Goal: Task Accomplishment & Management: Use online tool/utility

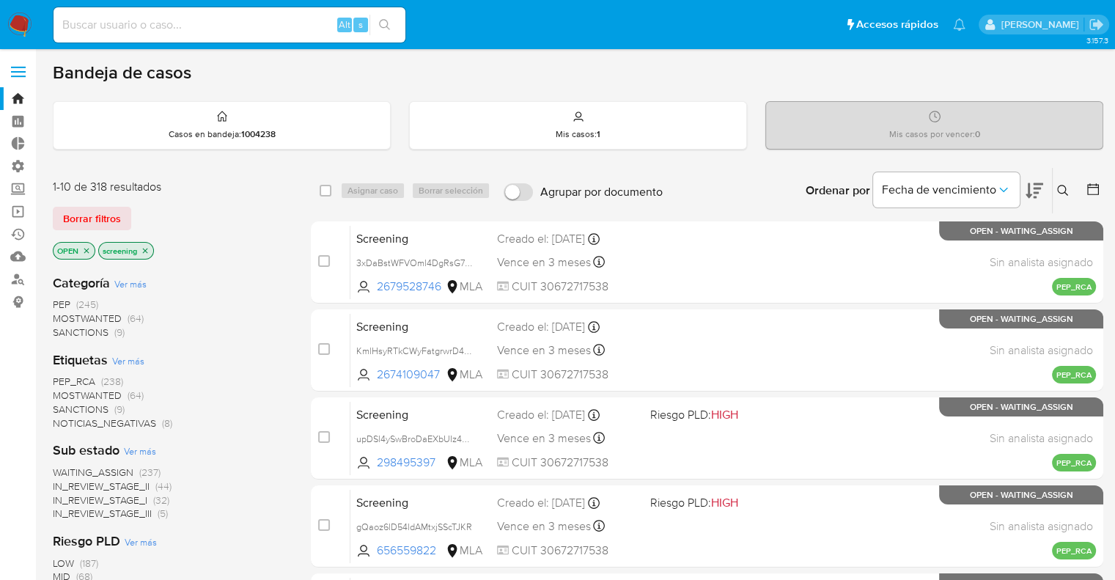
click at [184, 238] on div "1-10 de 318 resultados Borrar filtros OPEN screening" at bounding box center [170, 221] width 235 height 84
click at [26, 12] on img at bounding box center [19, 24] width 25 height 25
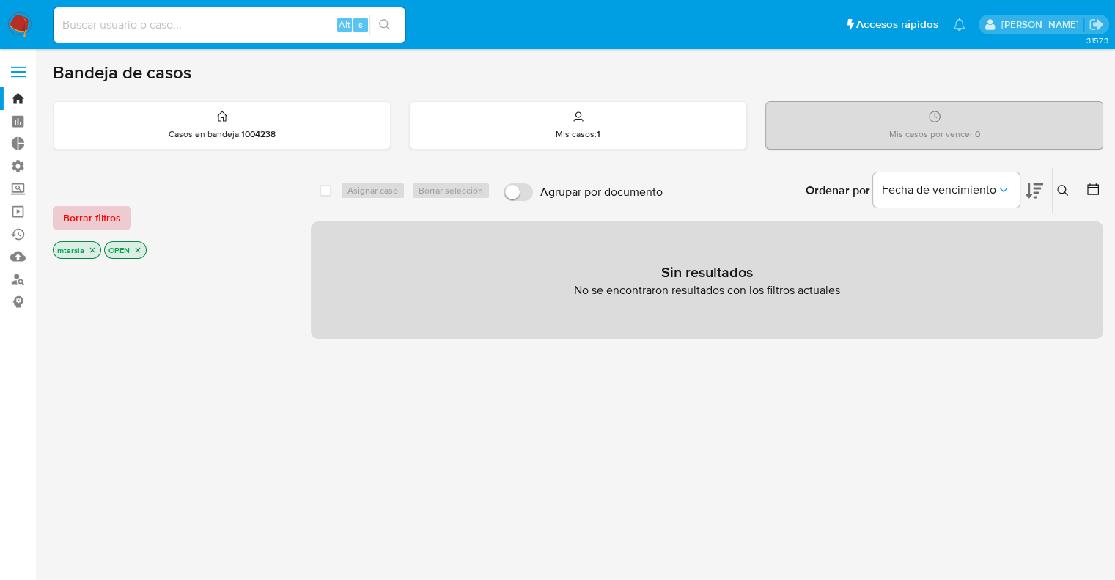
click at [126, 210] on button "Borrar filtros" at bounding box center [92, 217] width 78 height 23
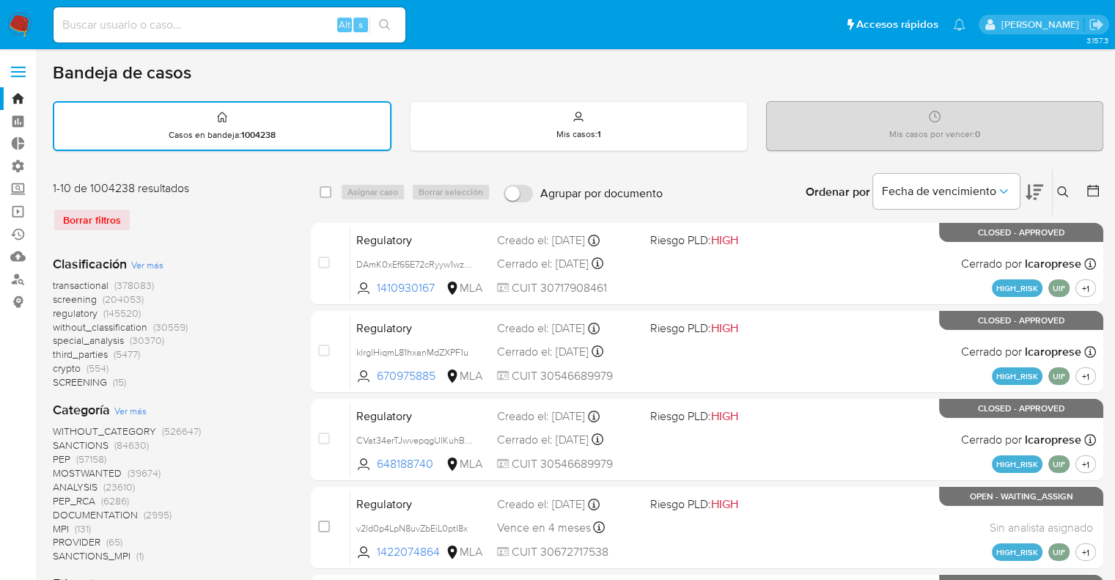
click at [61, 296] on span "screening" at bounding box center [75, 299] width 44 height 15
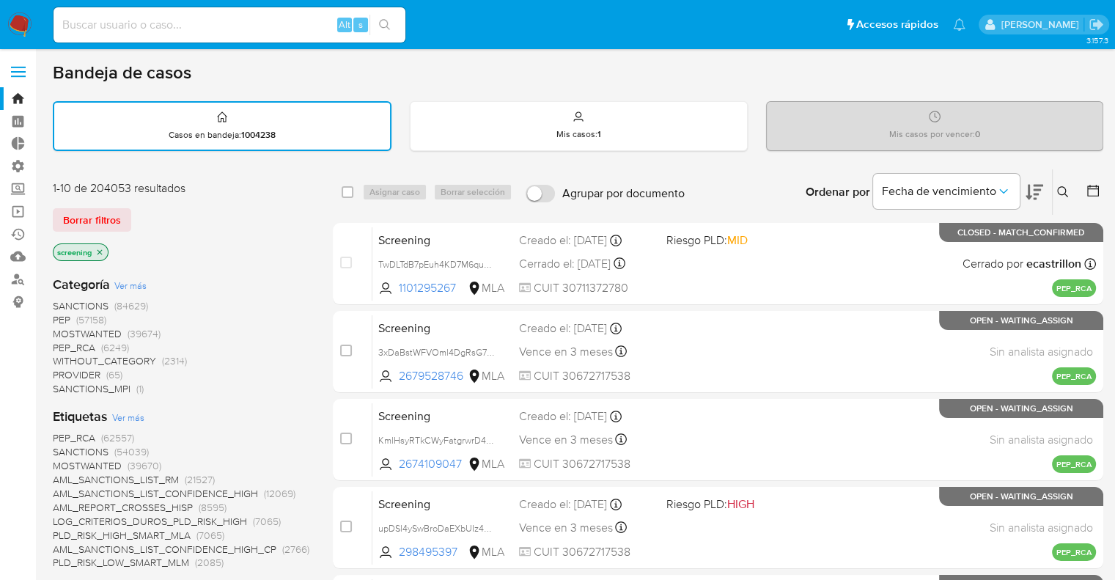
scroll to position [147, 0]
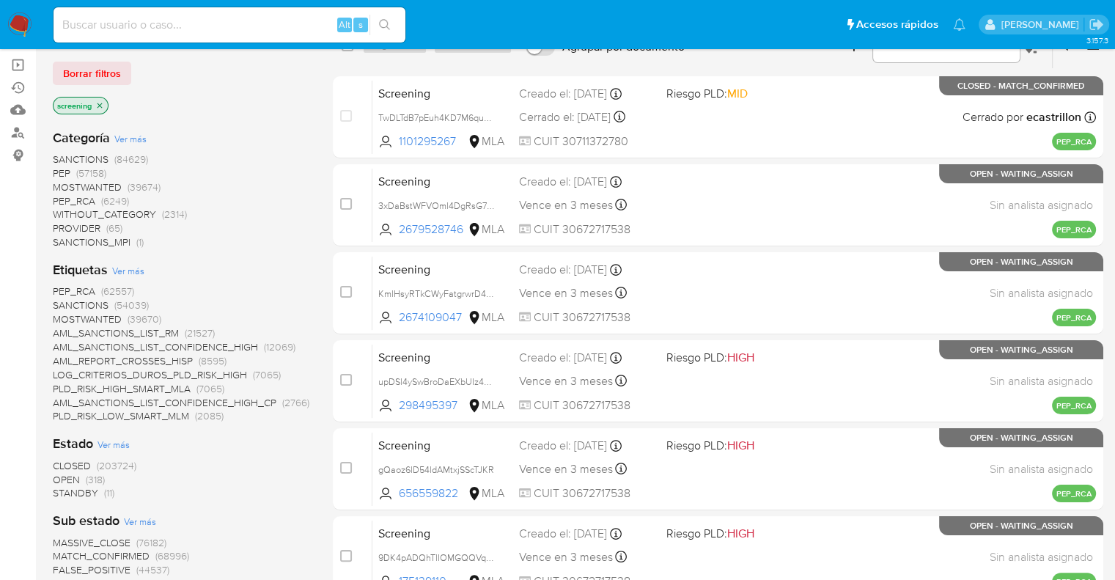
click at [59, 474] on span "OPEN" at bounding box center [66, 479] width 27 height 15
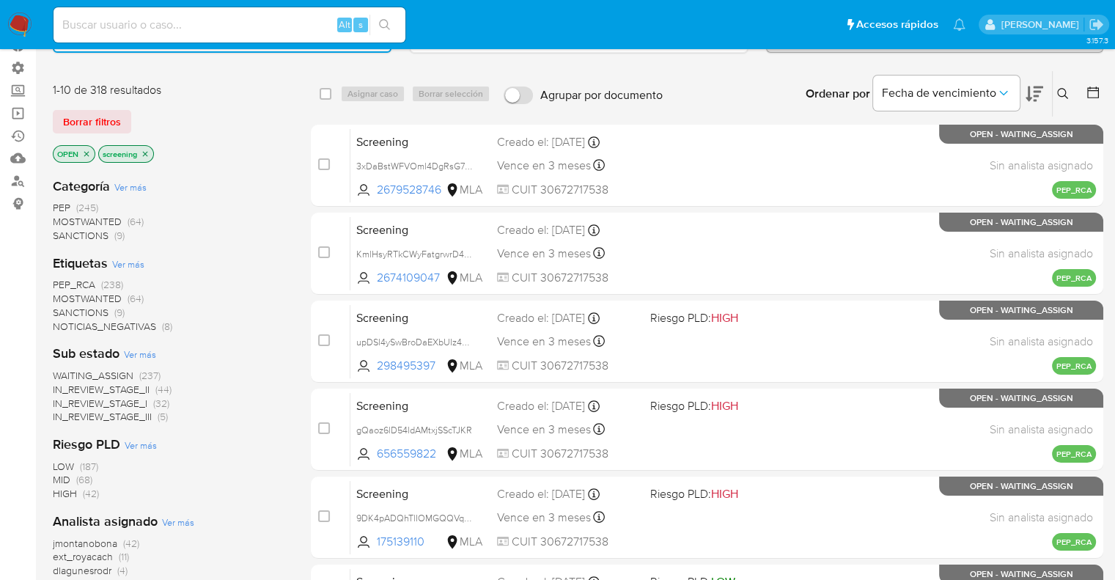
scroll to position [73, 0]
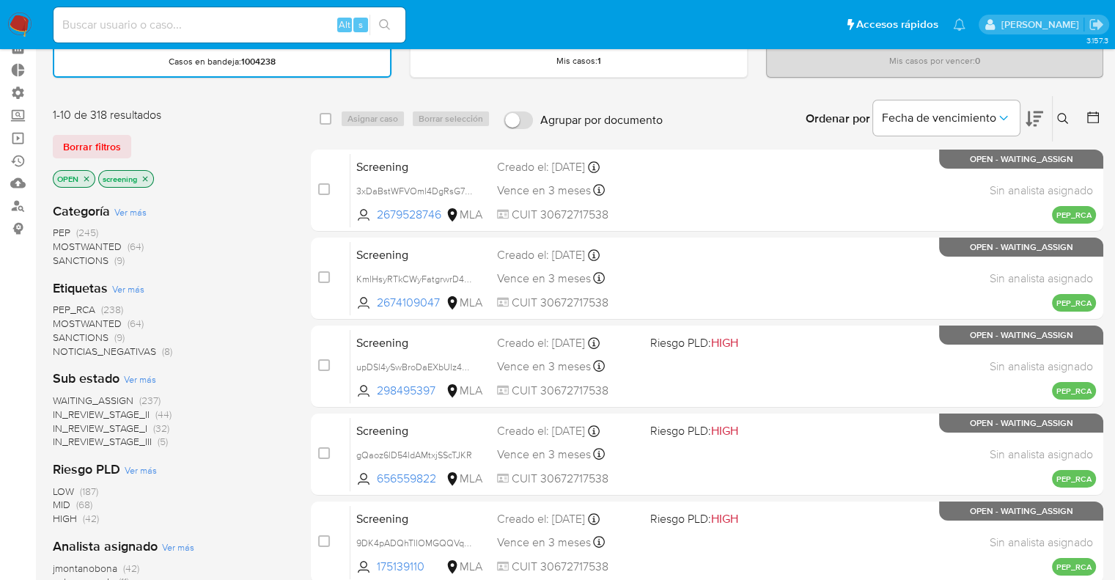
click at [65, 333] on span "SANCTIONS" at bounding box center [81, 337] width 56 height 15
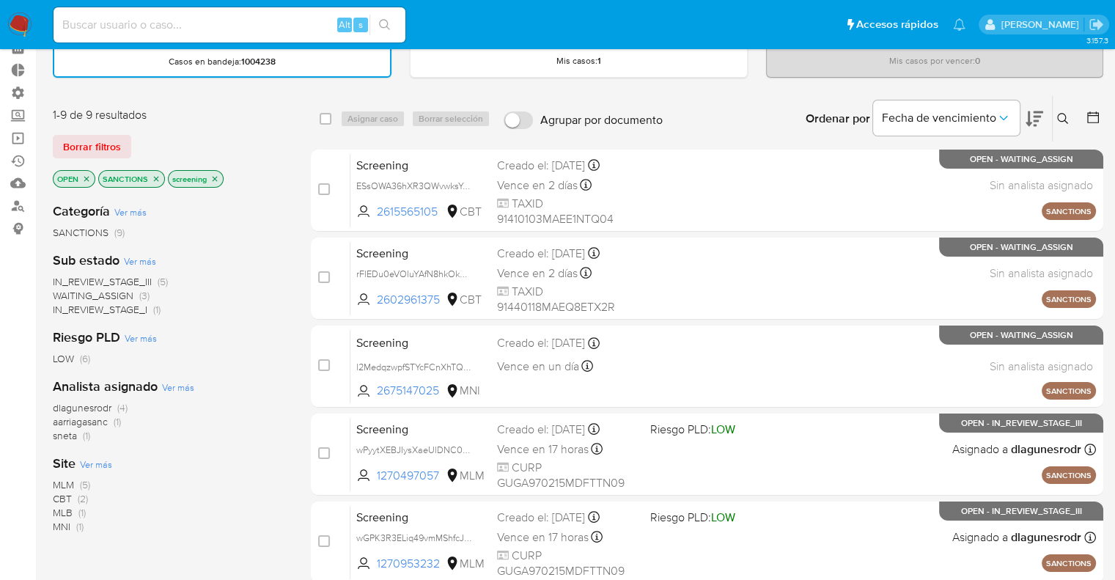
click at [1040, 110] on icon at bounding box center [1035, 119] width 18 height 18
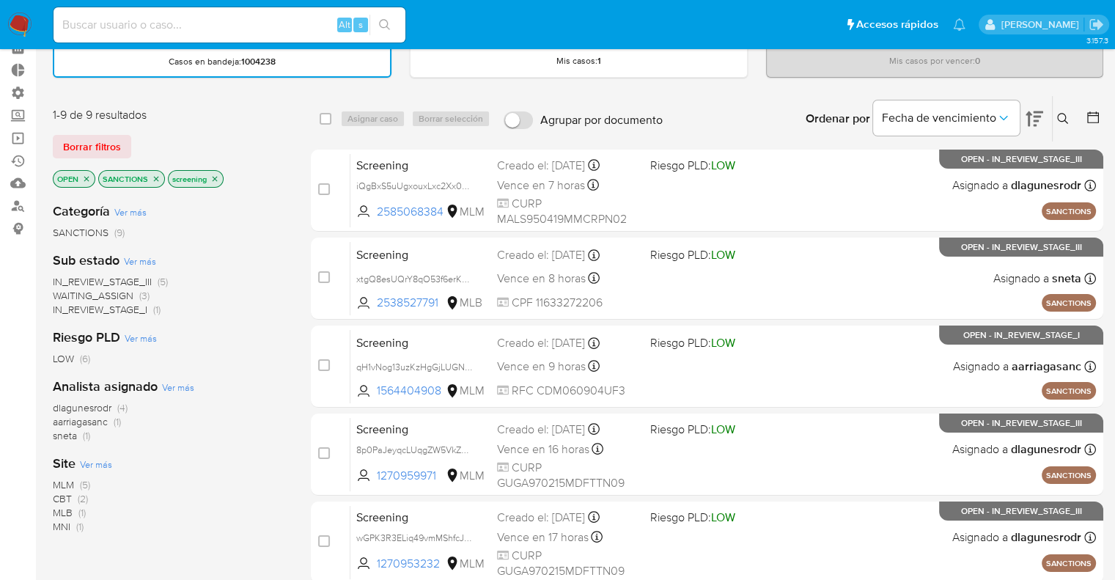
click at [61, 480] on span "MLM" at bounding box center [63, 484] width 21 height 15
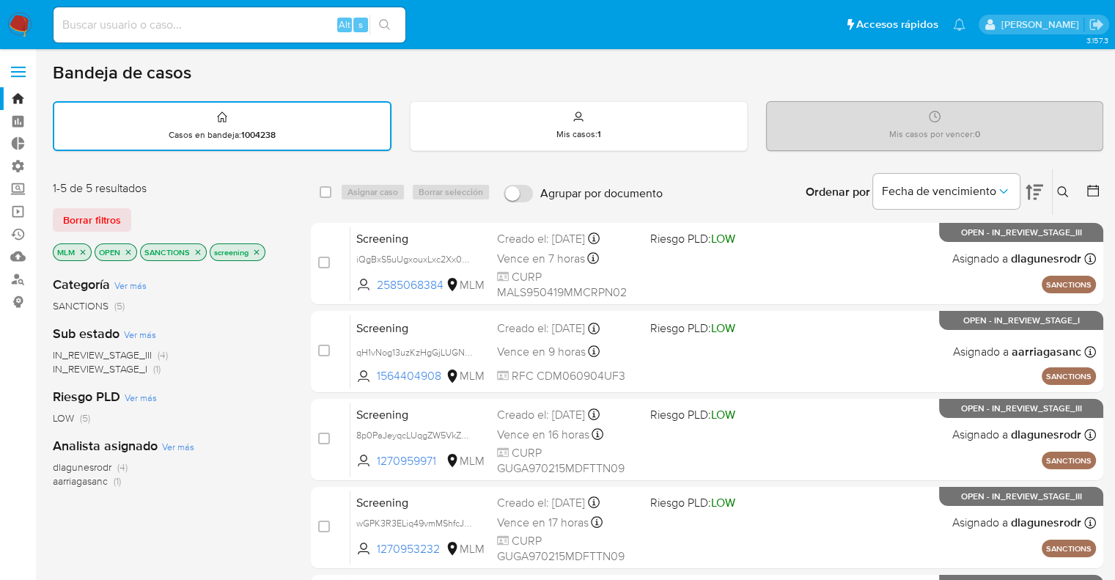
click at [86, 249] on icon "close-filter" at bounding box center [82, 252] width 9 height 9
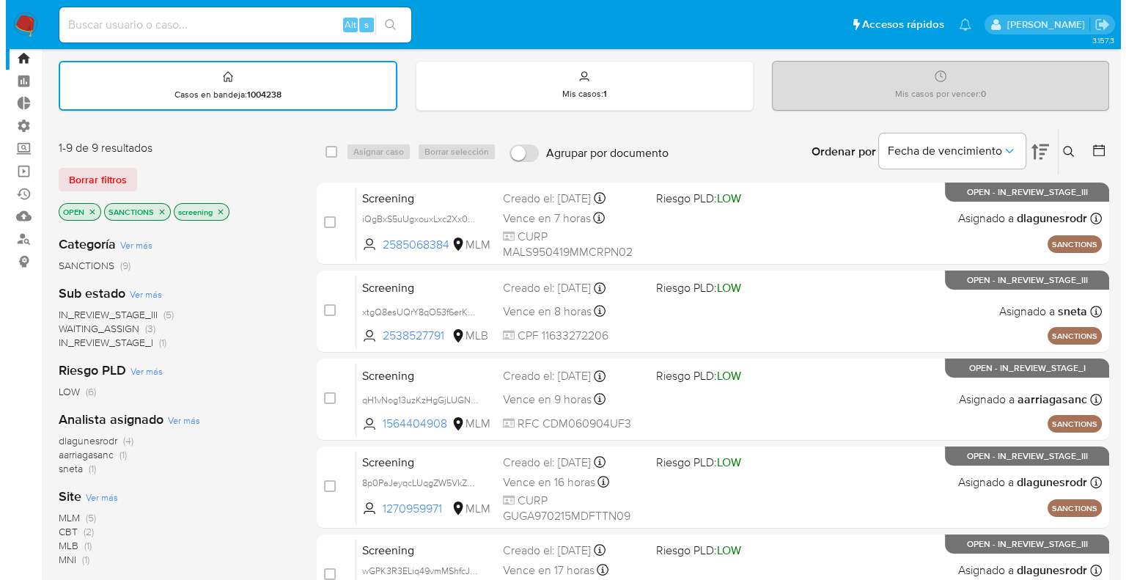
scroll to position [73, 0]
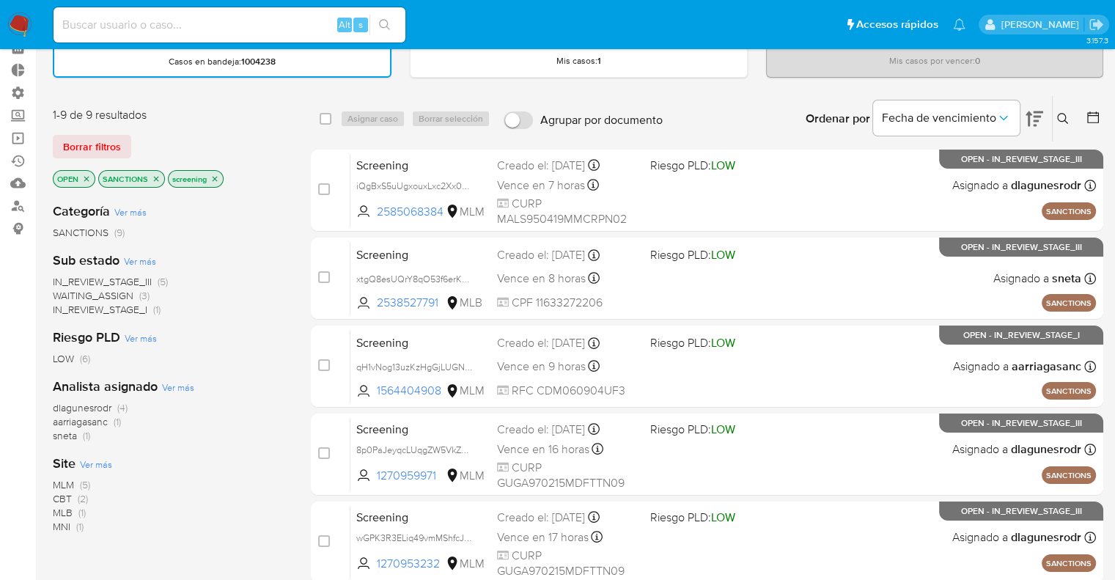
click at [60, 507] on span "MLB" at bounding box center [63, 512] width 20 height 15
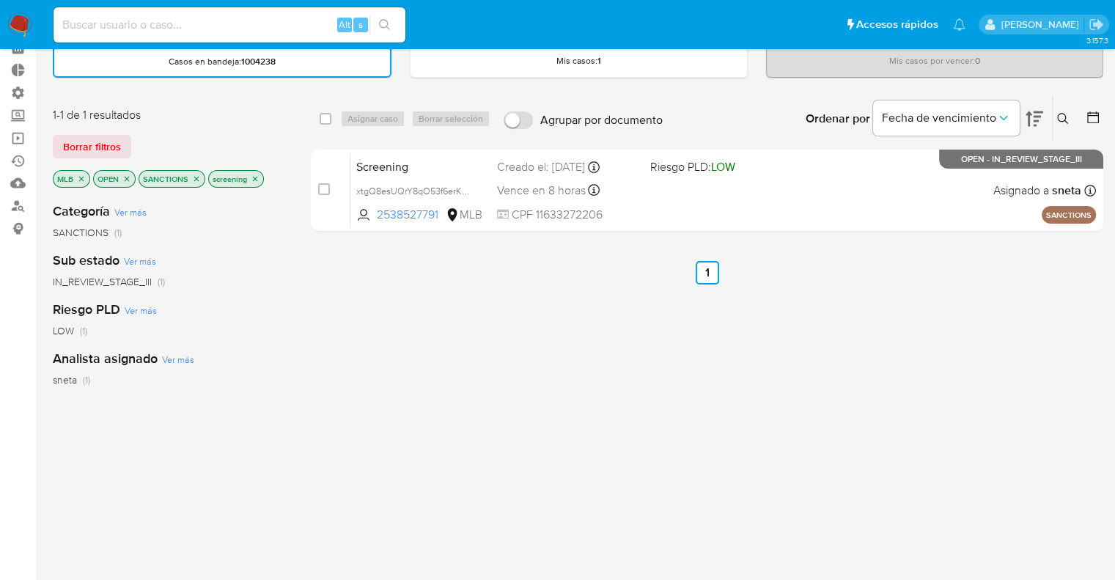
click at [82, 175] on icon "close-filter" at bounding box center [81, 179] width 9 height 9
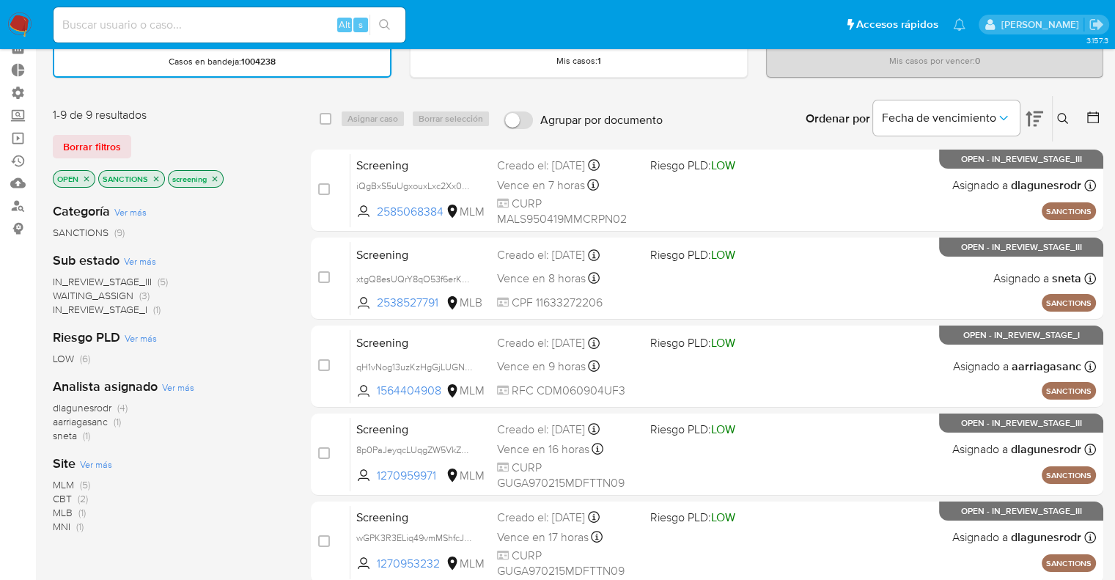
click at [85, 460] on span "Ver más" at bounding box center [96, 464] width 32 height 13
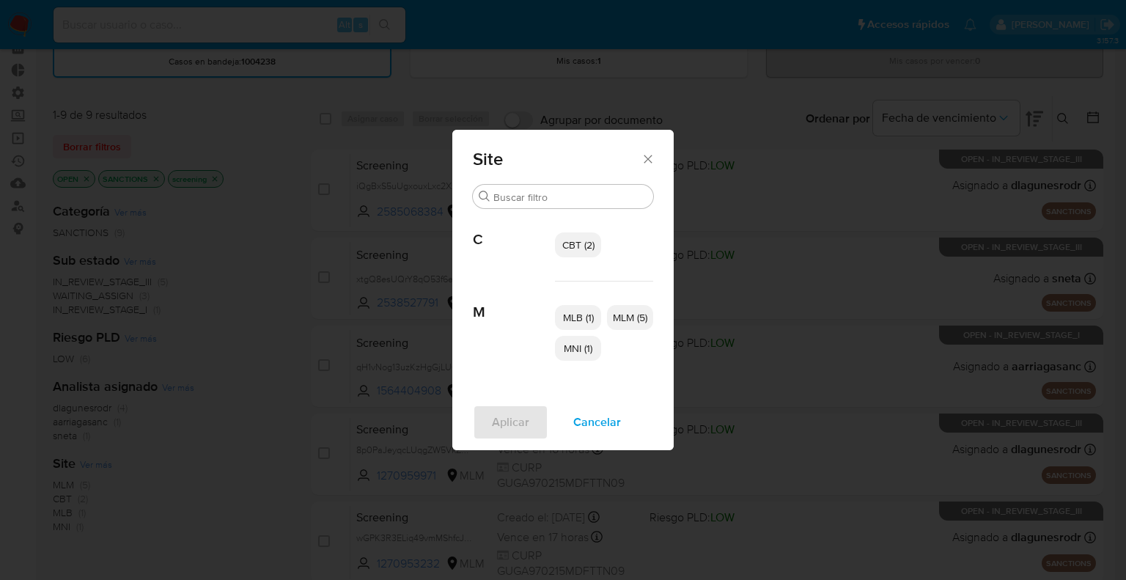
click at [570, 243] on span "CBT (2)" at bounding box center [578, 245] width 32 height 15
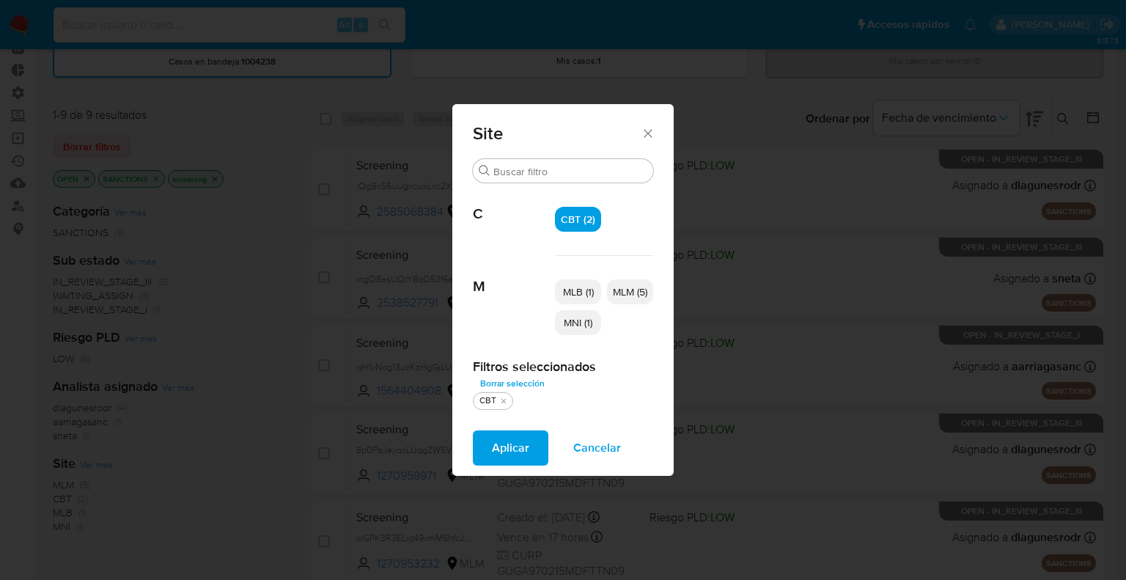
click at [570, 328] on span "MNI (1)" at bounding box center [578, 322] width 29 height 15
click at [537, 450] on button "Aplicar" at bounding box center [511, 447] width 76 height 35
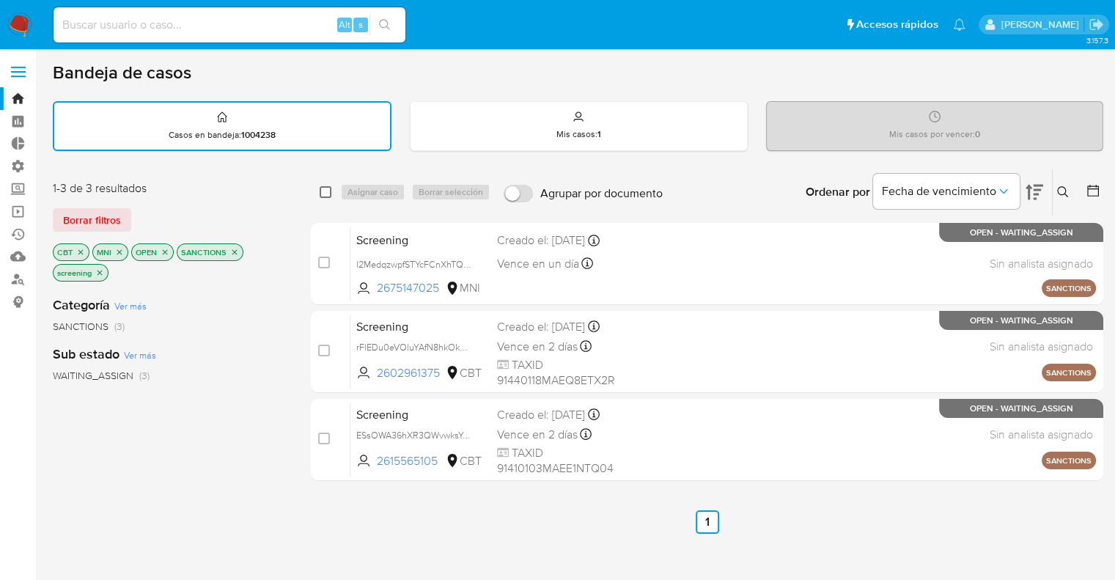
click at [324, 188] on input "checkbox" at bounding box center [326, 192] width 12 height 12
checkbox input "true"
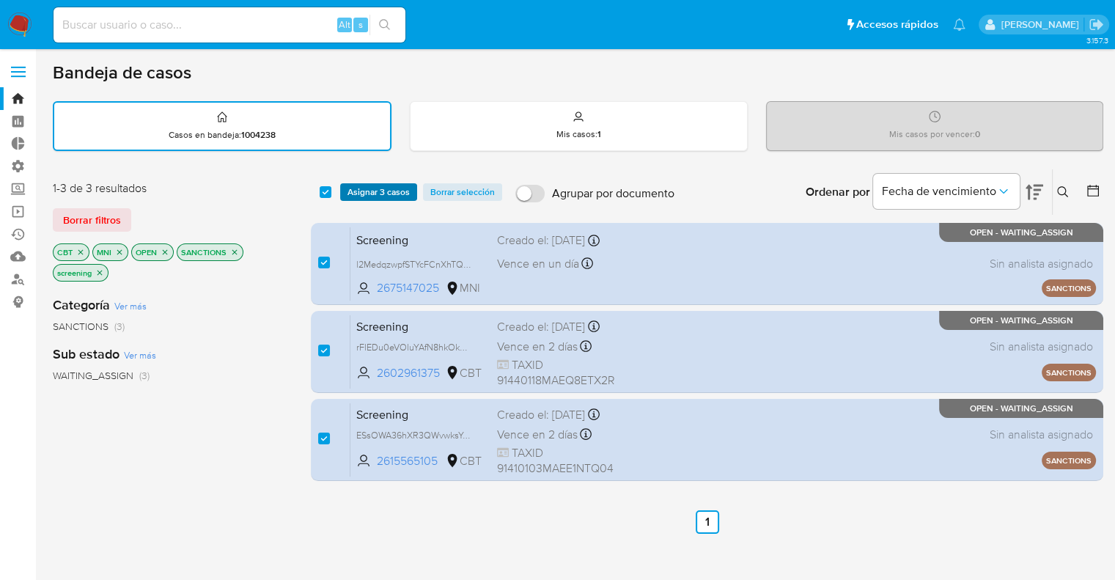
click at [356, 185] on span "Asignar 3 casos" at bounding box center [379, 192] width 62 height 15
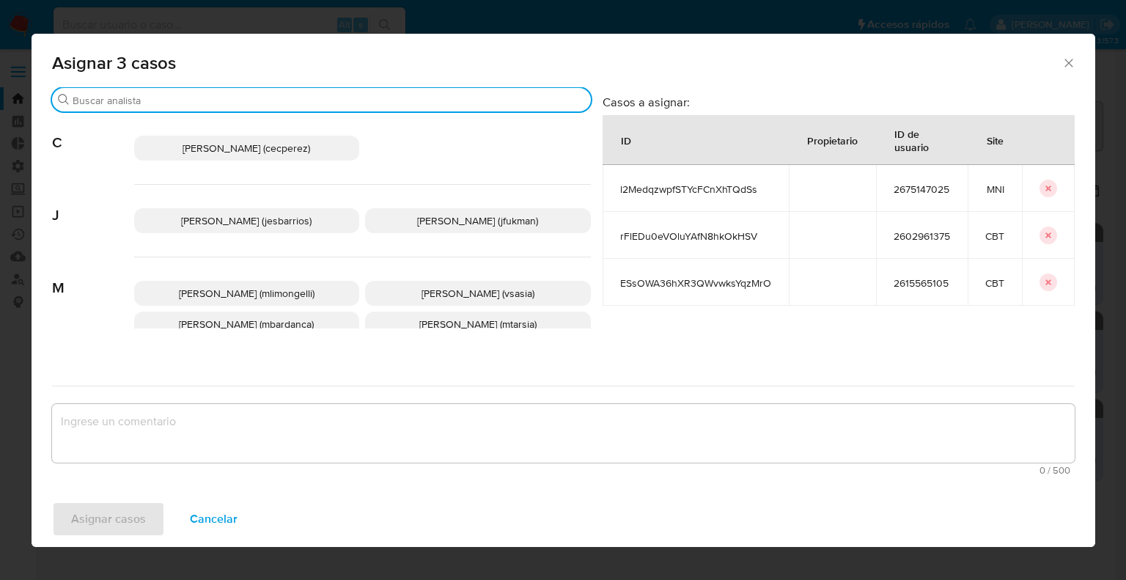
click at [323, 99] on input "Buscar" at bounding box center [329, 100] width 513 height 13
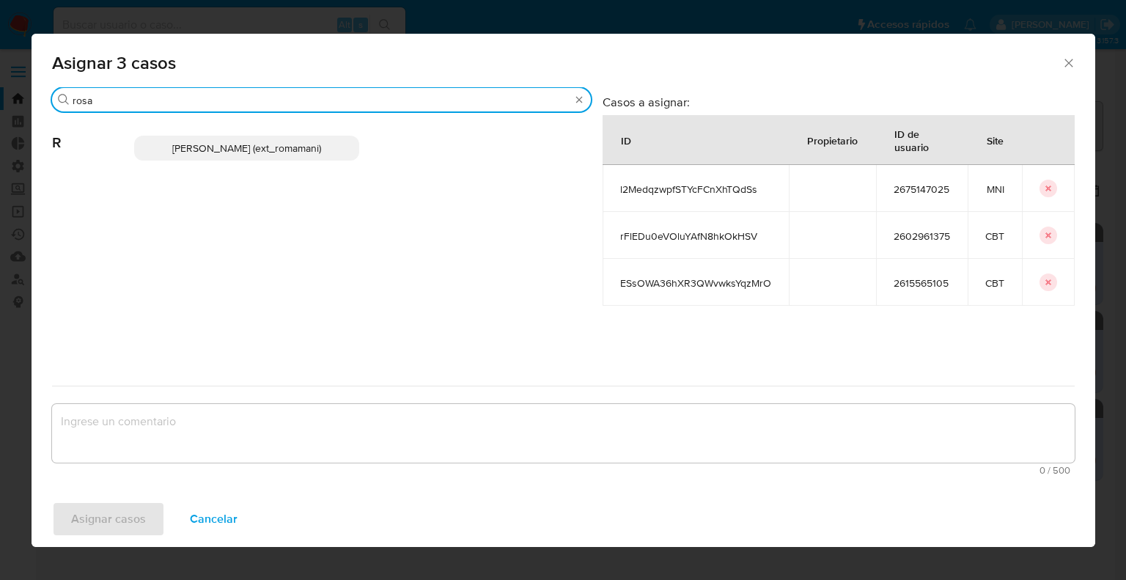
type input "rosa"
click at [337, 143] on p "Rosalia Mamani (ext_romamani)" at bounding box center [247, 148] width 226 height 25
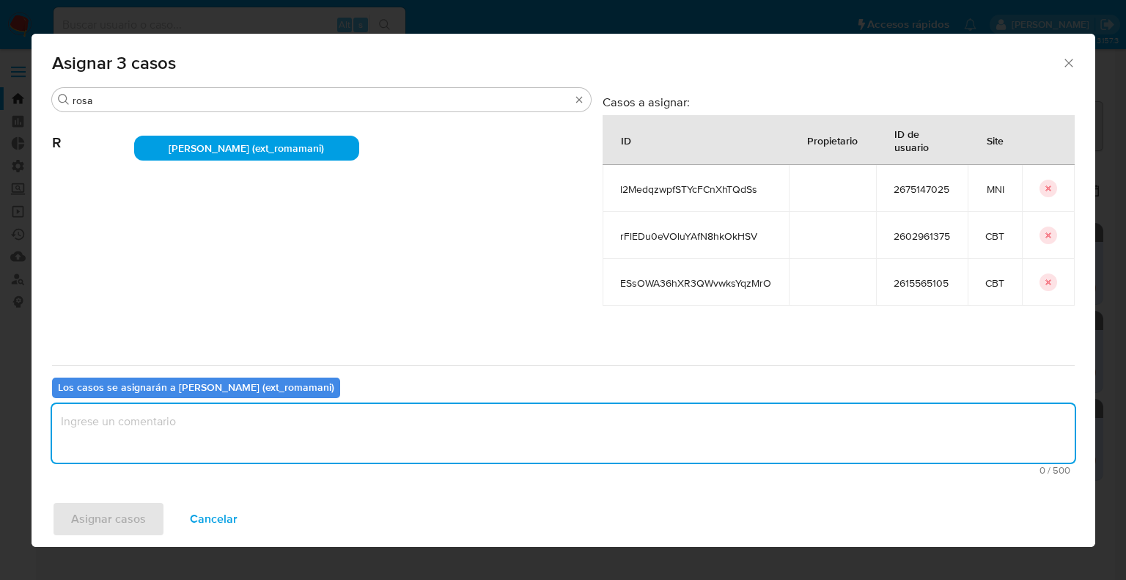
click at [270, 441] on textarea "assign-modal" at bounding box center [563, 433] width 1023 height 59
drag, startPoint x: 224, startPoint y: 413, endPoint x: 0, endPoint y: 409, distance: 224.4
click at [0, 409] on div "Asignar 3 casos Buscar rosa R Rosalia Mamani (ext_romamani) Casos a asignar: ID…" at bounding box center [563, 290] width 1126 height 580
type textarea "Asignación."
click at [151, 510] on button "Asignar casos" at bounding box center [108, 519] width 113 height 35
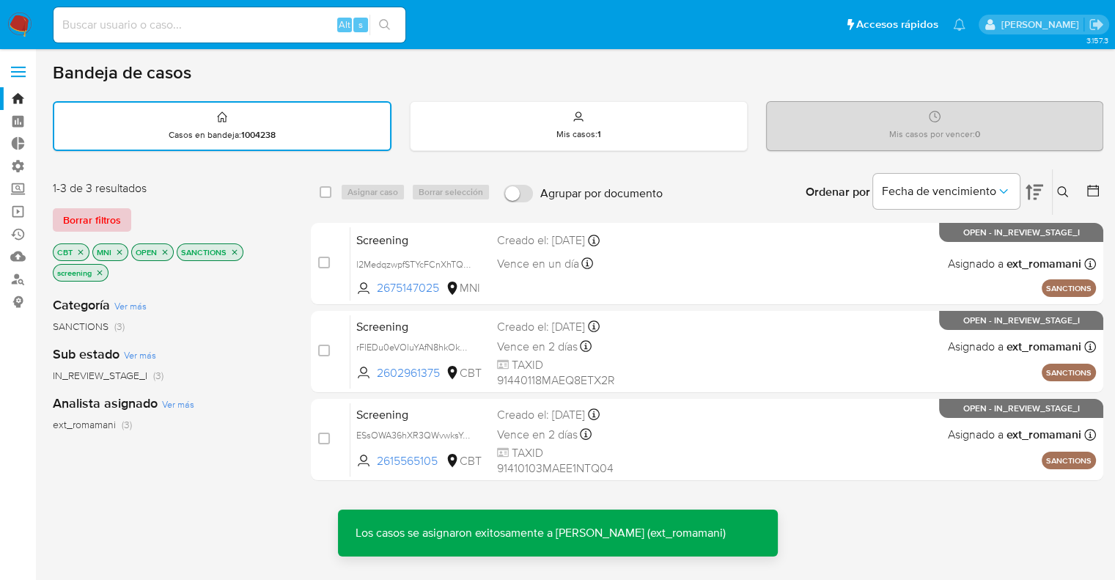
click at [124, 216] on button "Borrar filtros" at bounding box center [92, 219] width 78 height 23
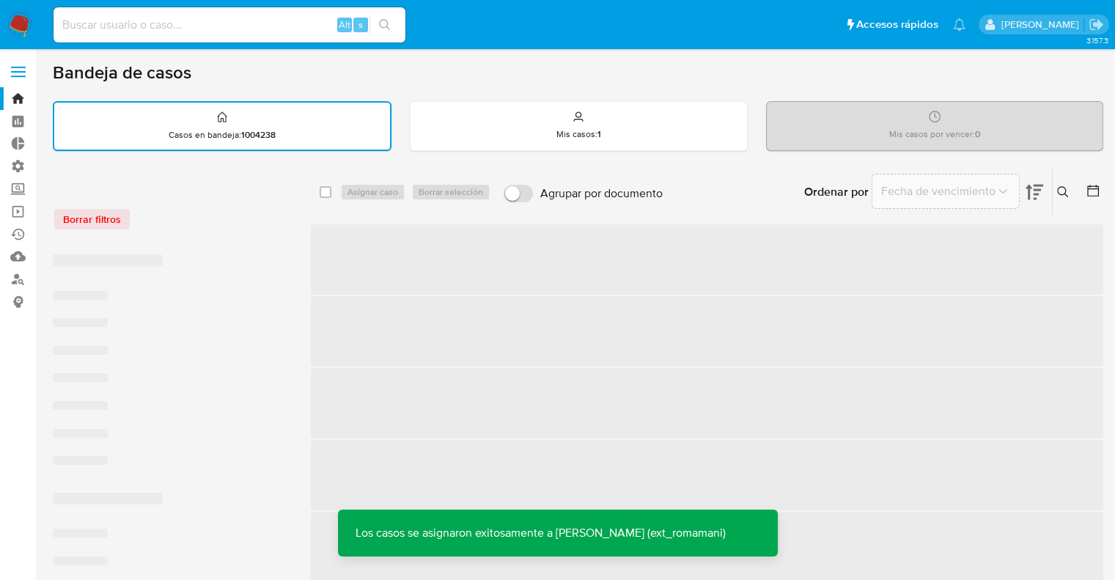
click at [197, 209] on div "Borrar filtros" at bounding box center [170, 219] width 235 height 23
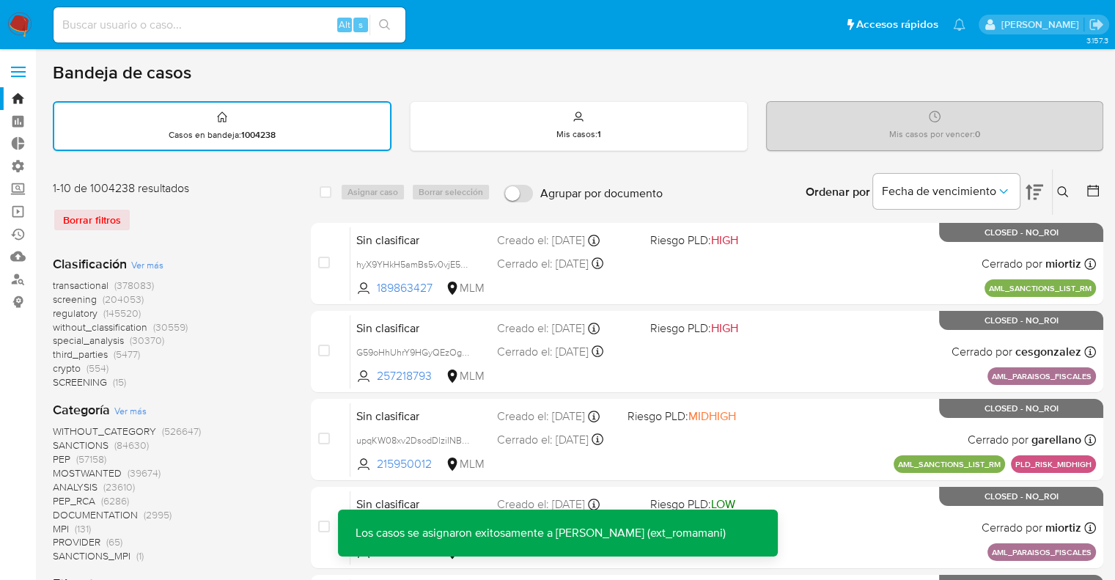
click at [55, 297] on span "screening" at bounding box center [75, 299] width 44 height 15
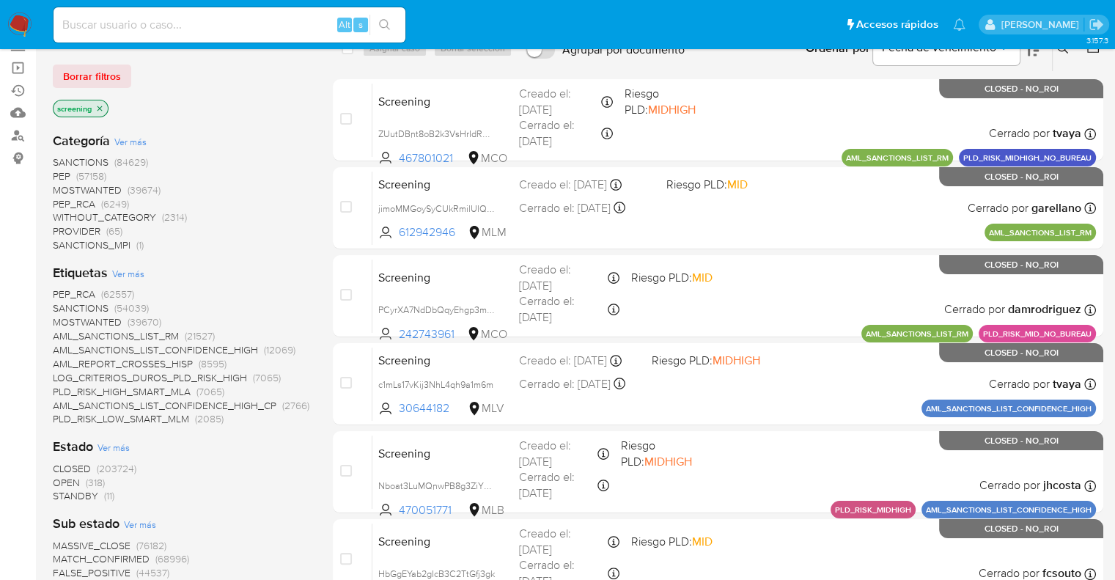
scroll to position [147, 0]
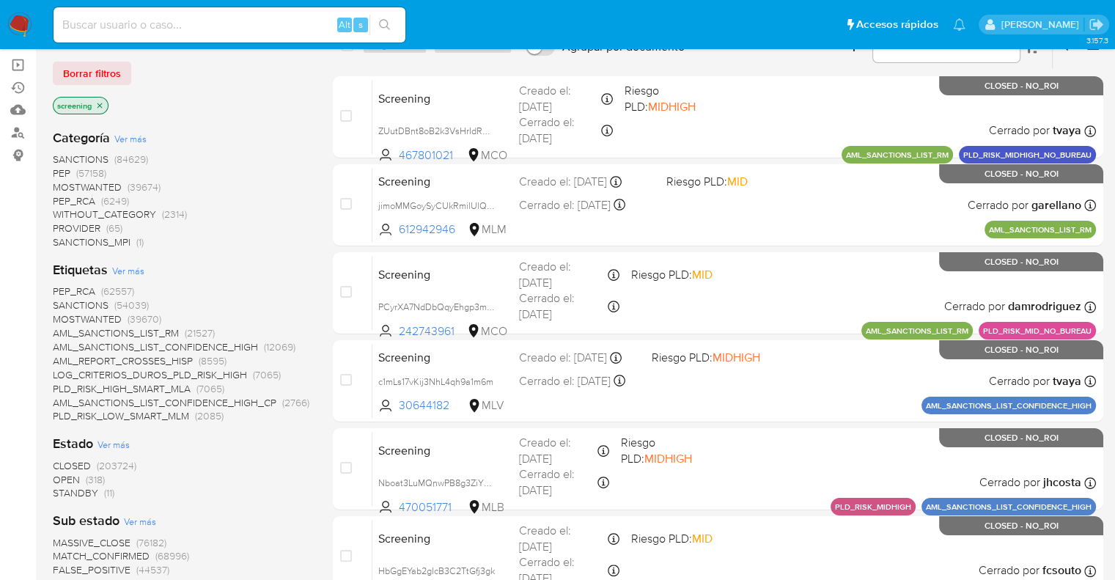
click at [59, 476] on span "OPEN" at bounding box center [66, 479] width 27 height 15
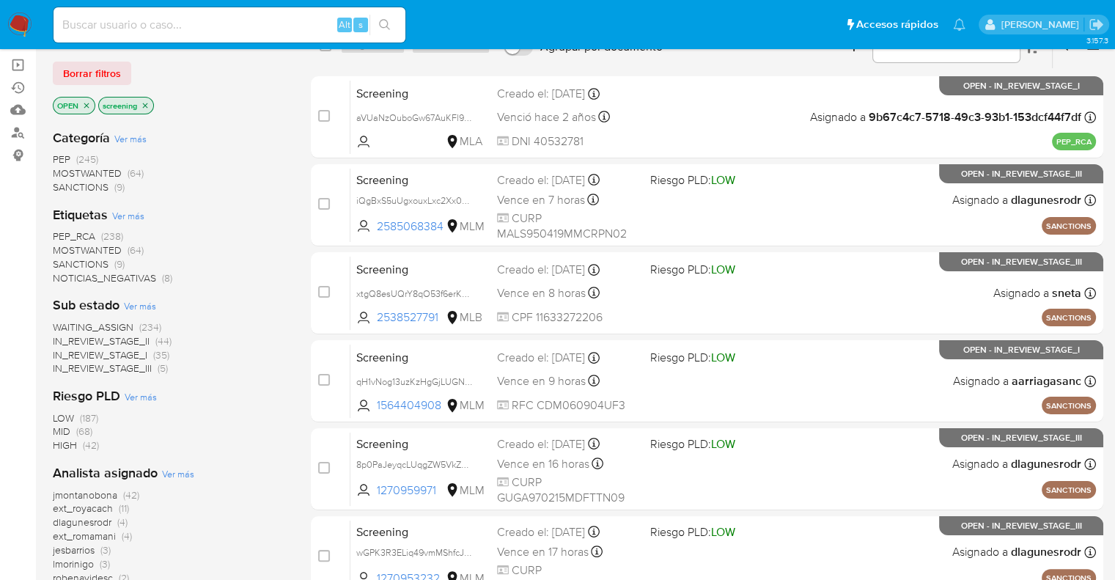
scroll to position [73, 0]
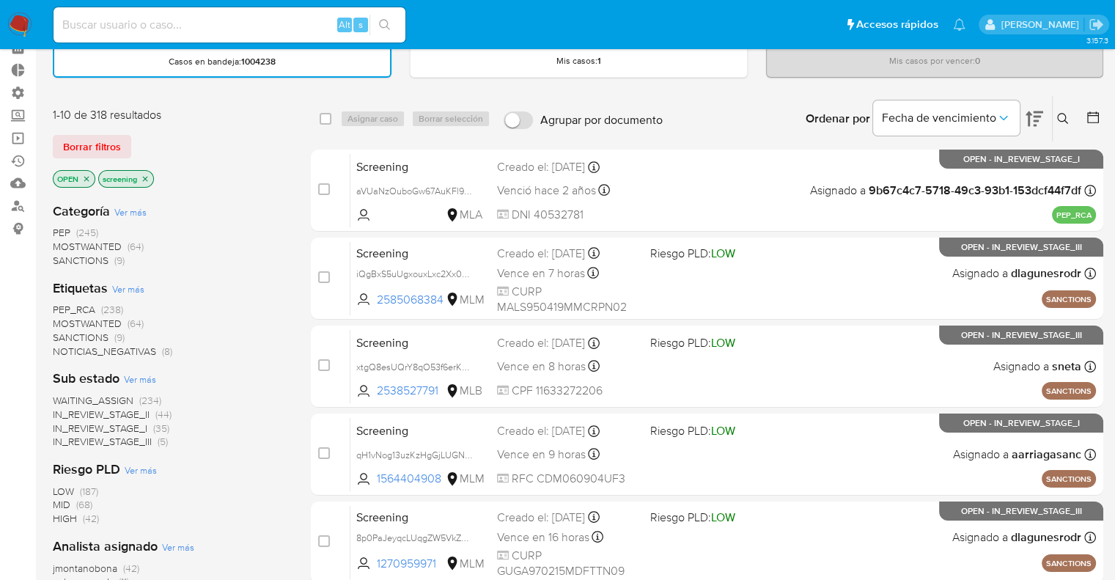
click at [70, 320] on span "MOSTWANTED" at bounding box center [87, 323] width 69 height 15
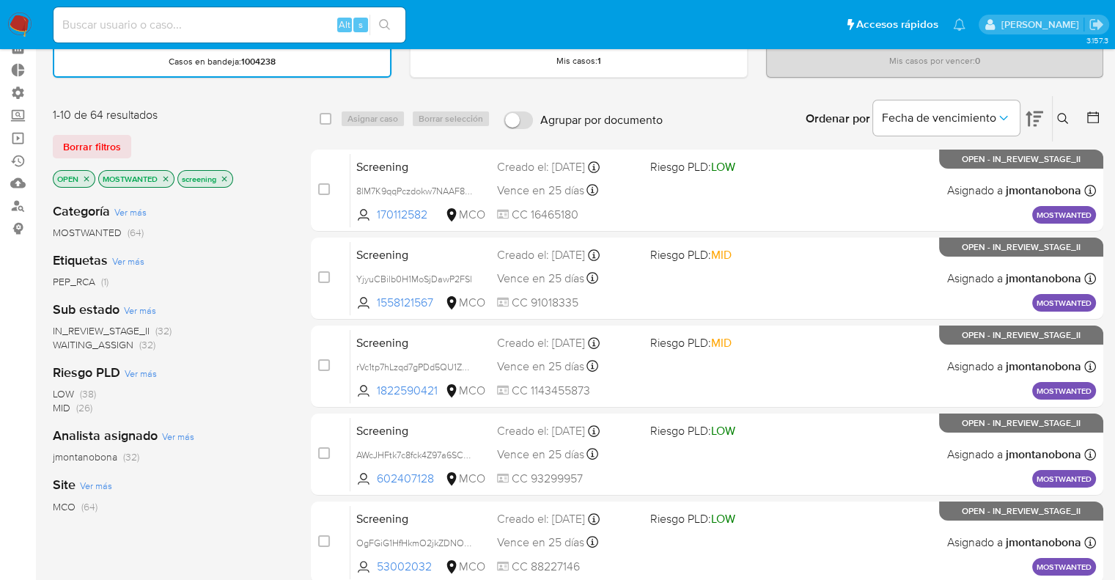
click at [219, 92] on div "Bandeja de casos Casos en bandeja : 1004238 Mis casos : 1 Mis casos por vencer …" at bounding box center [578, 532] width 1051 height 1088
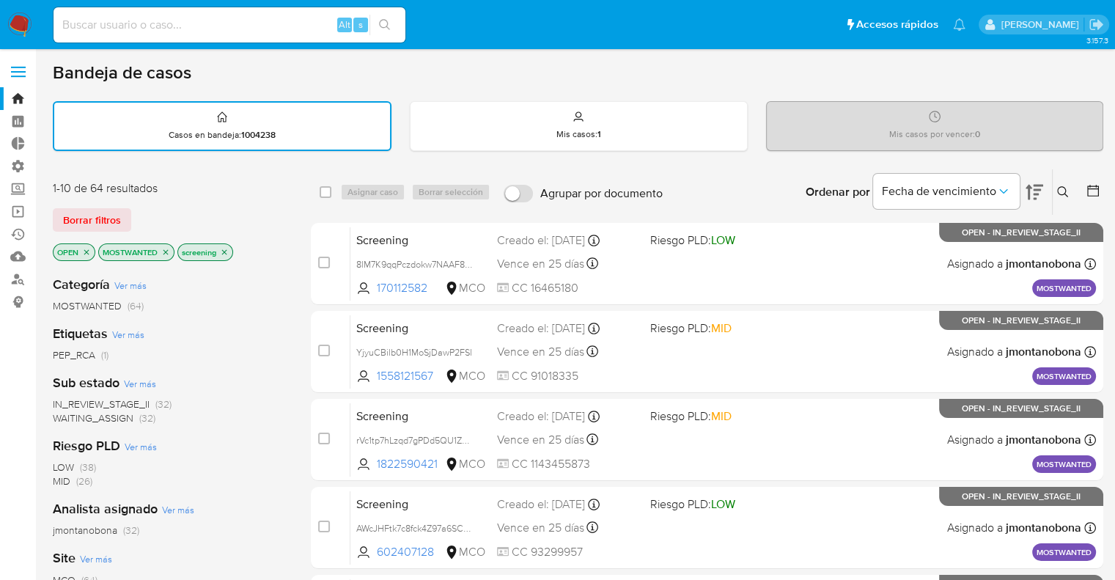
click at [65, 416] on span "WAITING_ASSIGN" at bounding box center [93, 418] width 81 height 15
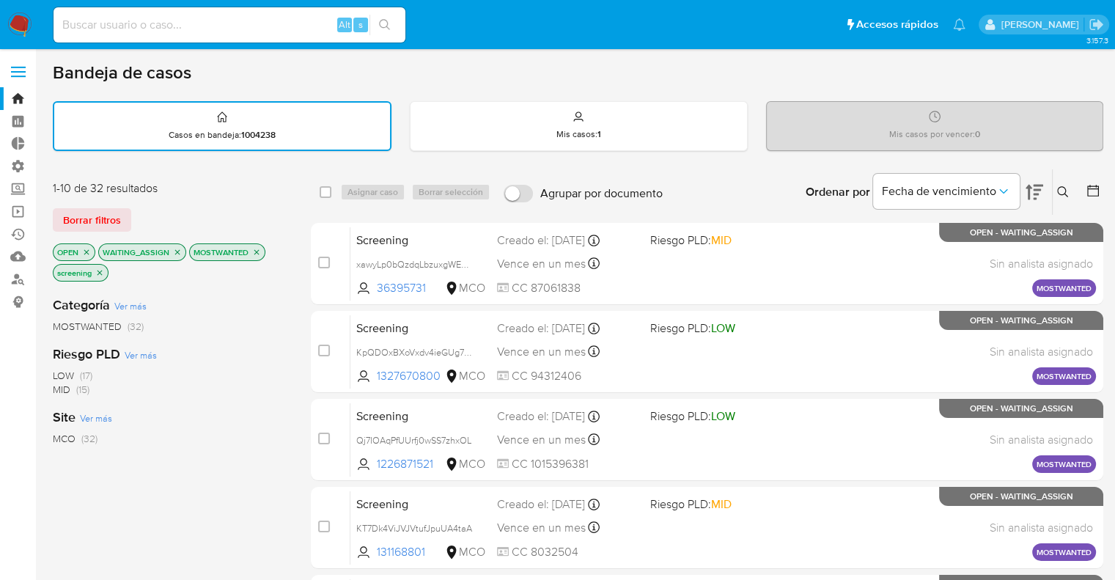
click at [201, 197] on div "1-10 de 32 resultados Borrar filtros OPEN WAITING_ASSIGN MOSTWANTED screening" at bounding box center [170, 232] width 235 height 104
click at [323, 190] on input "checkbox" at bounding box center [326, 192] width 12 height 12
checkbox input "true"
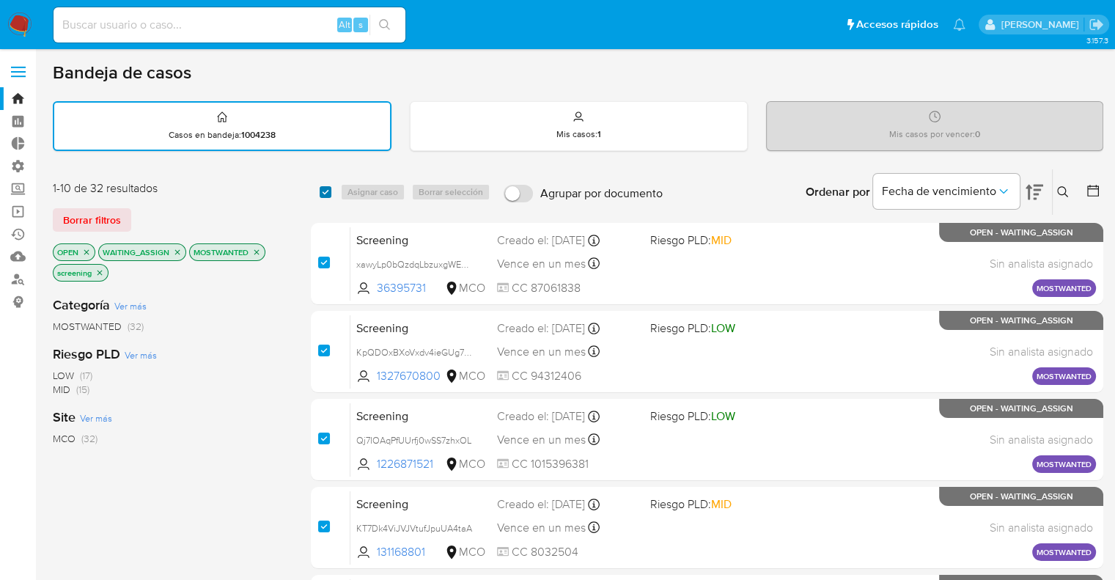
checkbox input "true"
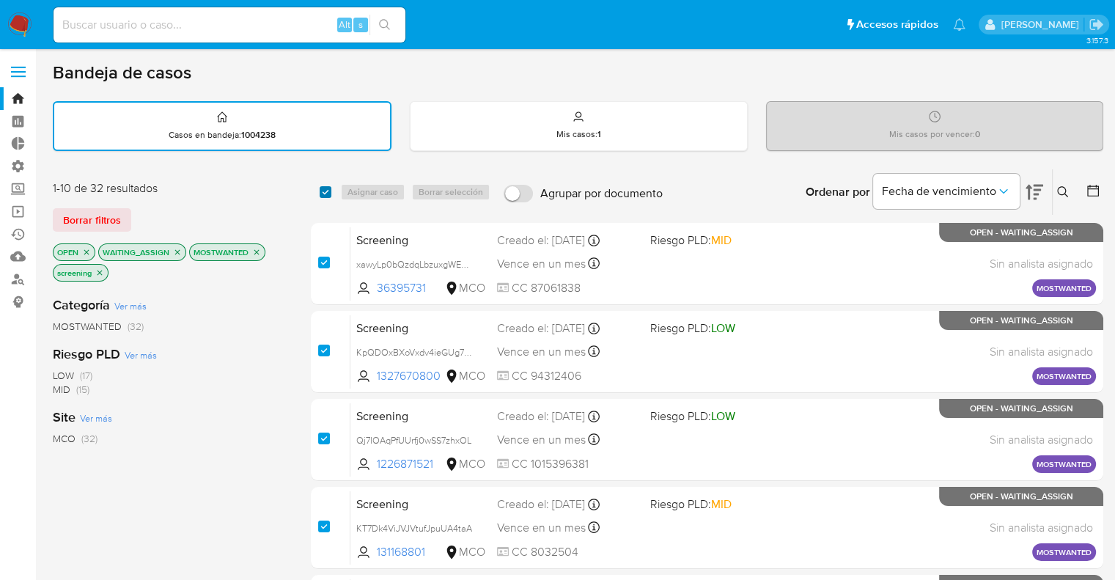
checkbox input "true"
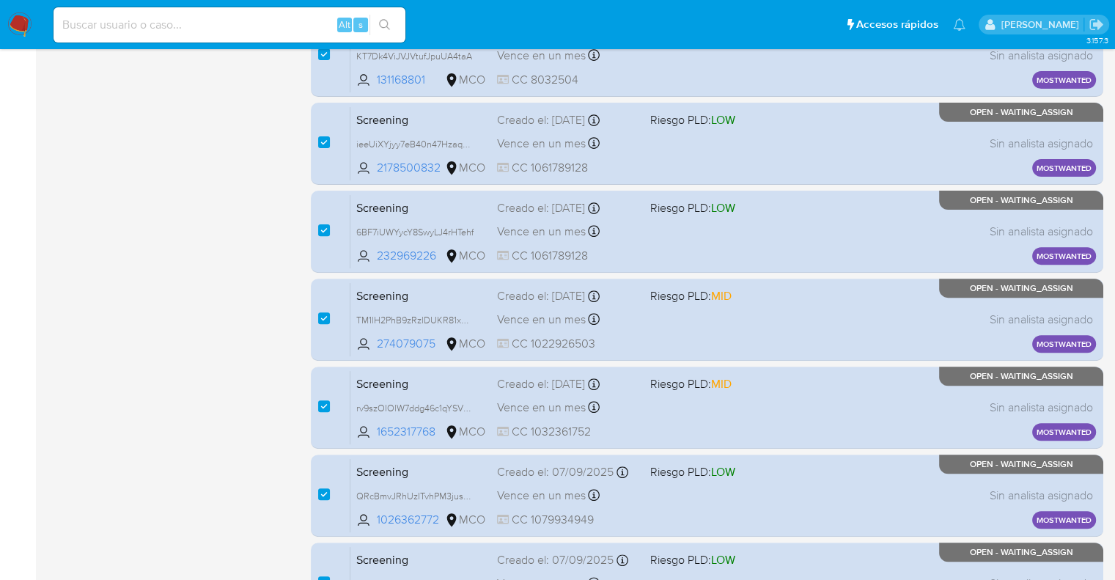
scroll to position [578, 0]
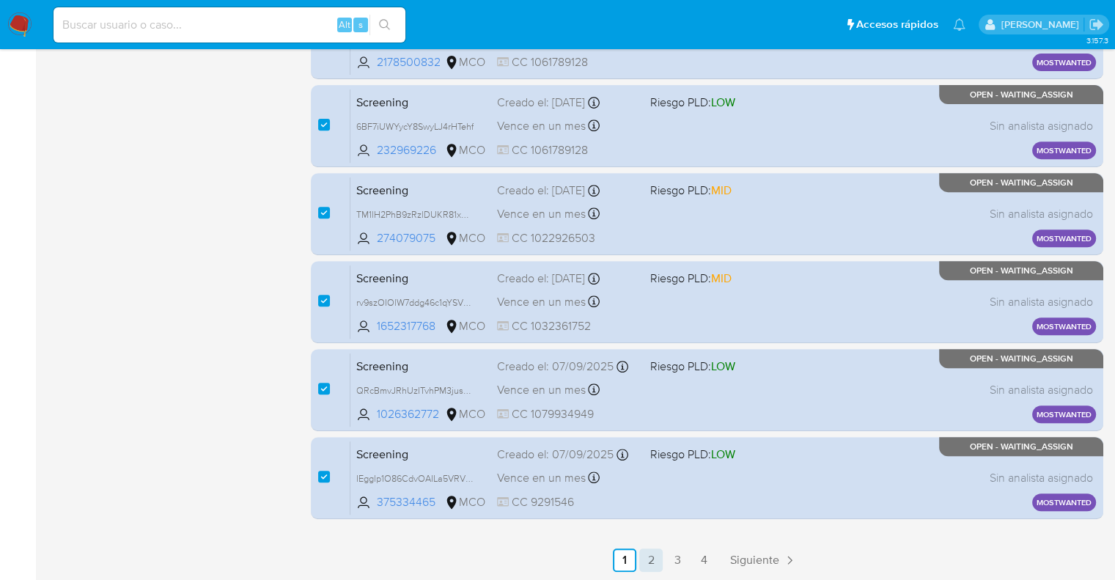
click at [654, 558] on link "2" at bounding box center [650, 559] width 23 height 23
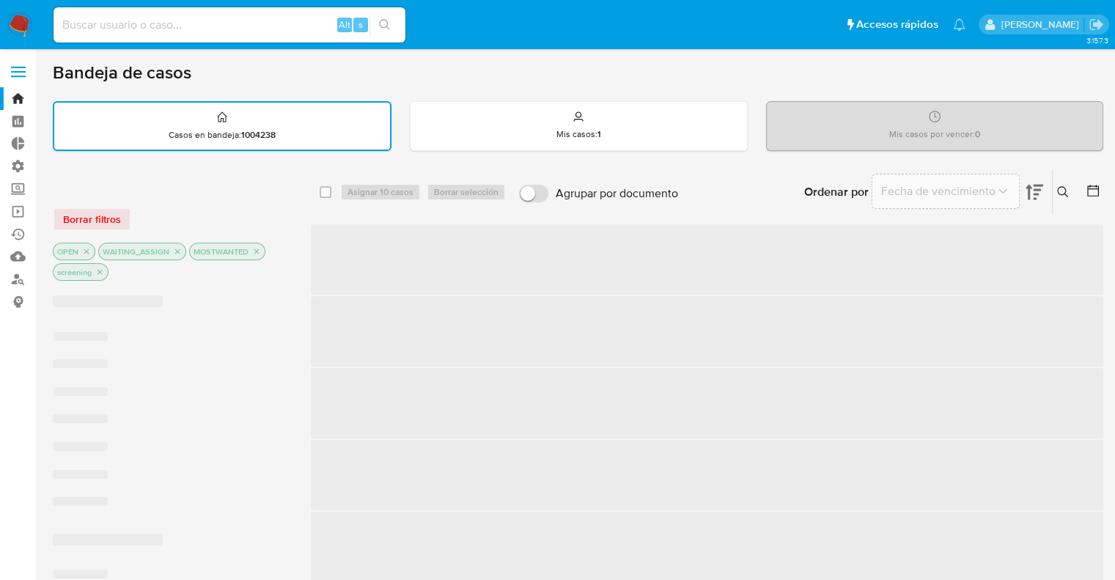
checkbox input "false"
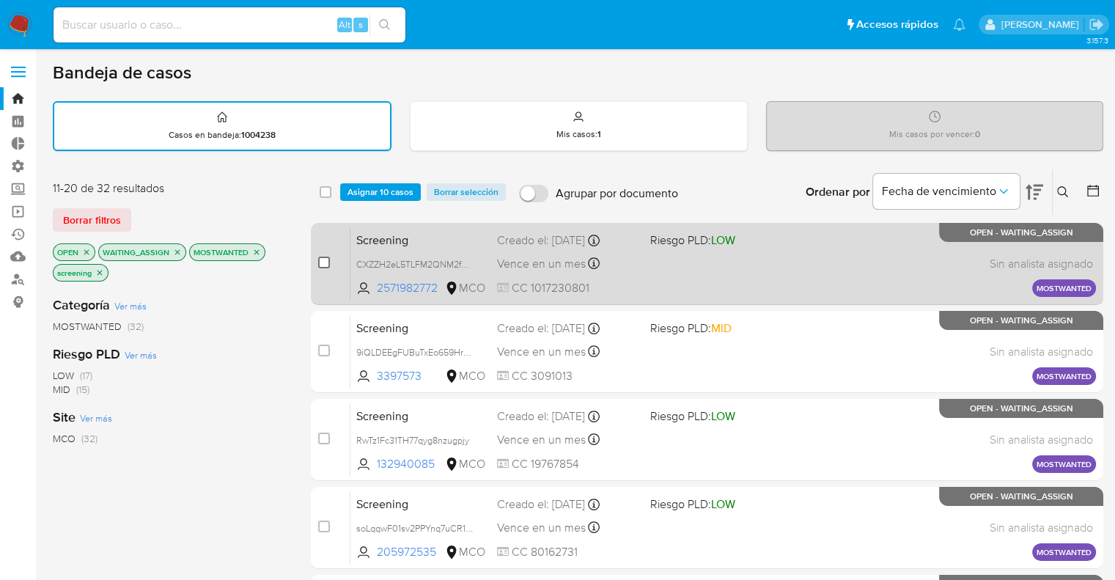
click at [328, 265] on input "checkbox" at bounding box center [324, 263] width 12 height 12
checkbox input "true"
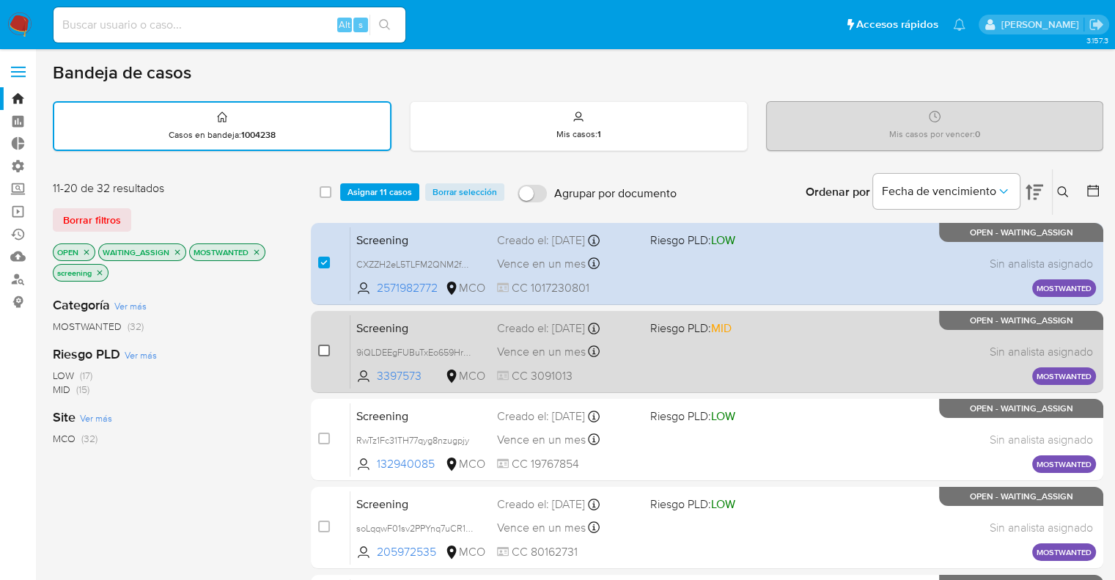
click at [326, 350] on input "checkbox" at bounding box center [324, 351] width 12 height 12
checkbox input "true"
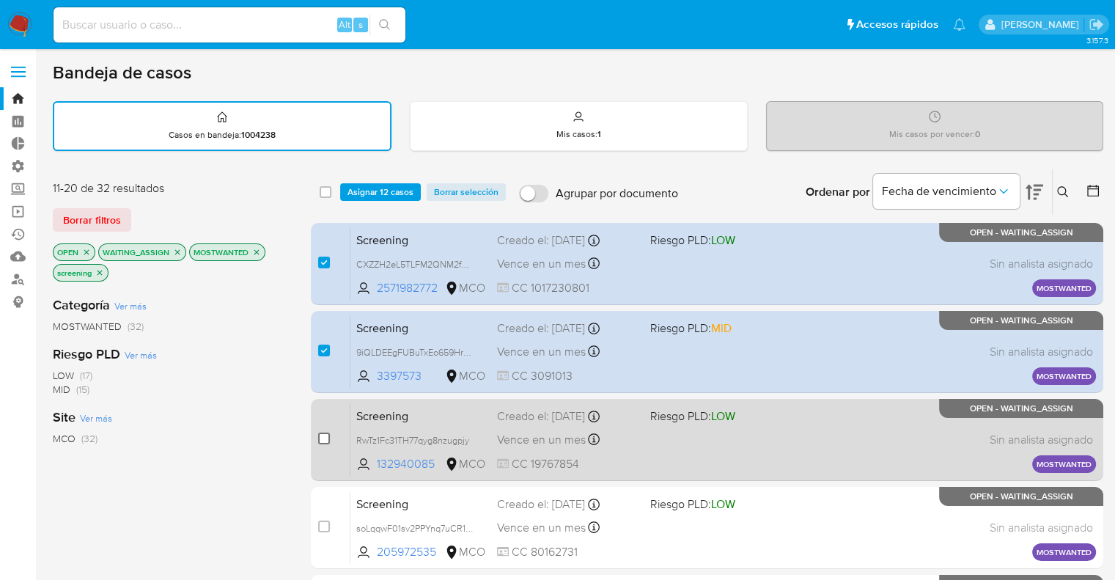
click at [324, 442] on input "checkbox" at bounding box center [324, 439] width 12 height 12
checkbox input "true"
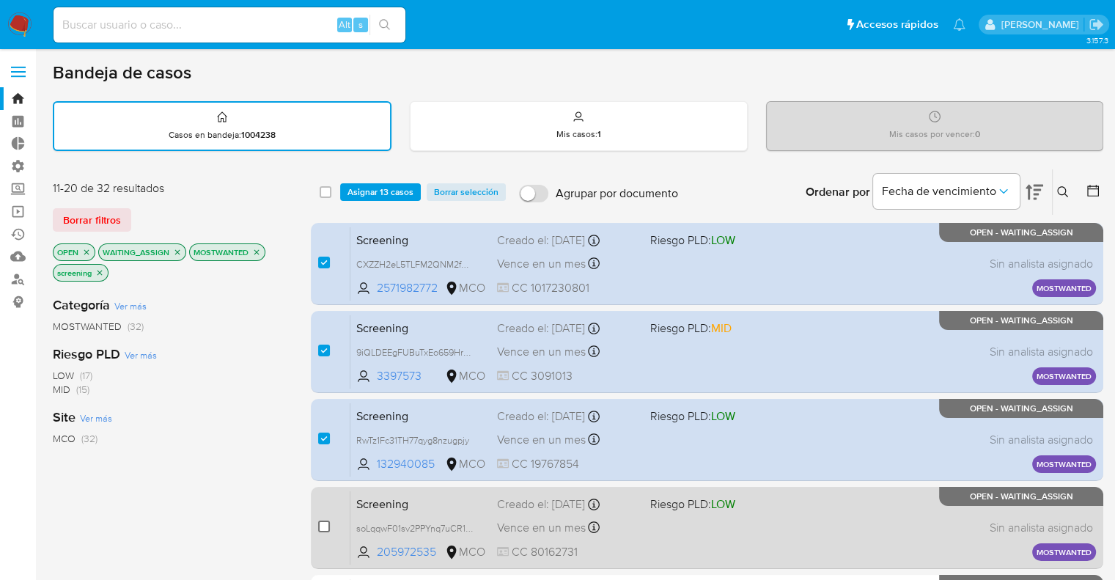
click at [326, 526] on input "checkbox" at bounding box center [324, 527] width 12 height 12
checkbox input "true"
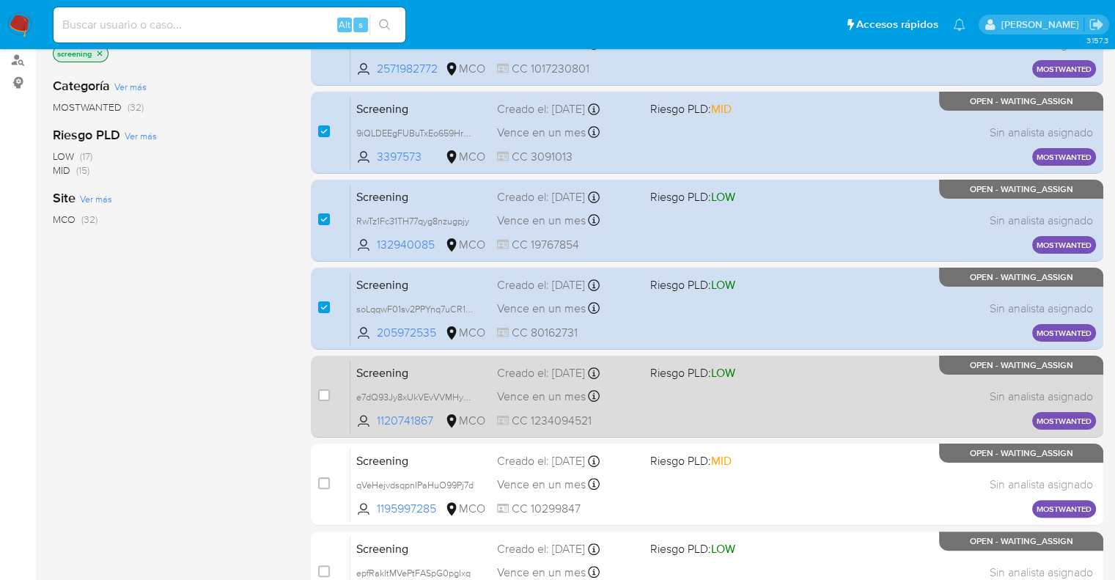
scroll to position [220, 0]
click at [323, 399] on div "case-item-checkbox" at bounding box center [324, 394] width 12 height 15
click at [323, 395] on input "checkbox" at bounding box center [324, 395] width 12 height 12
checkbox input "true"
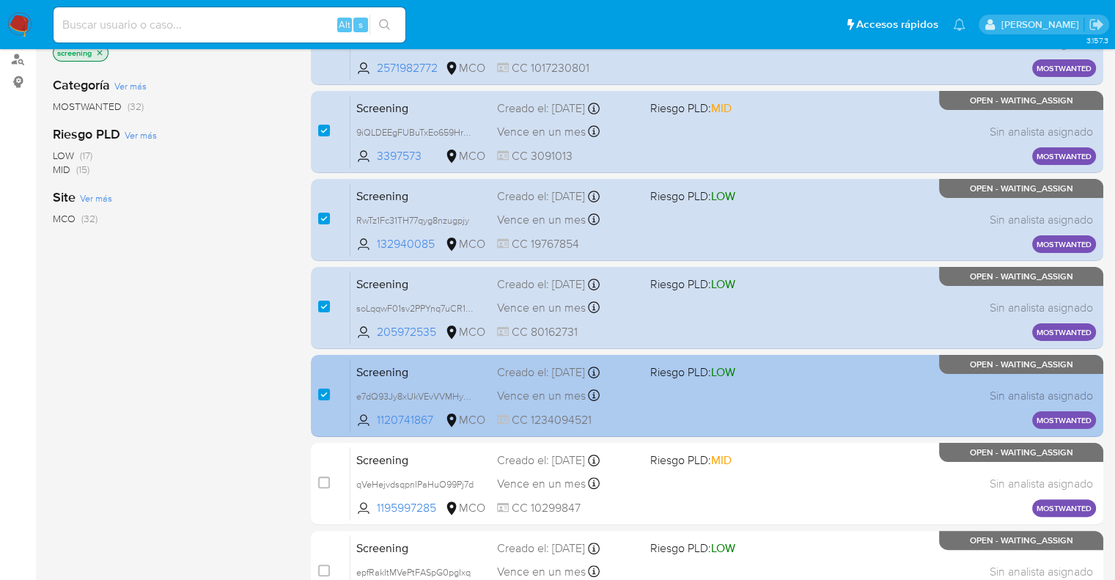
scroll to position [0, 0]
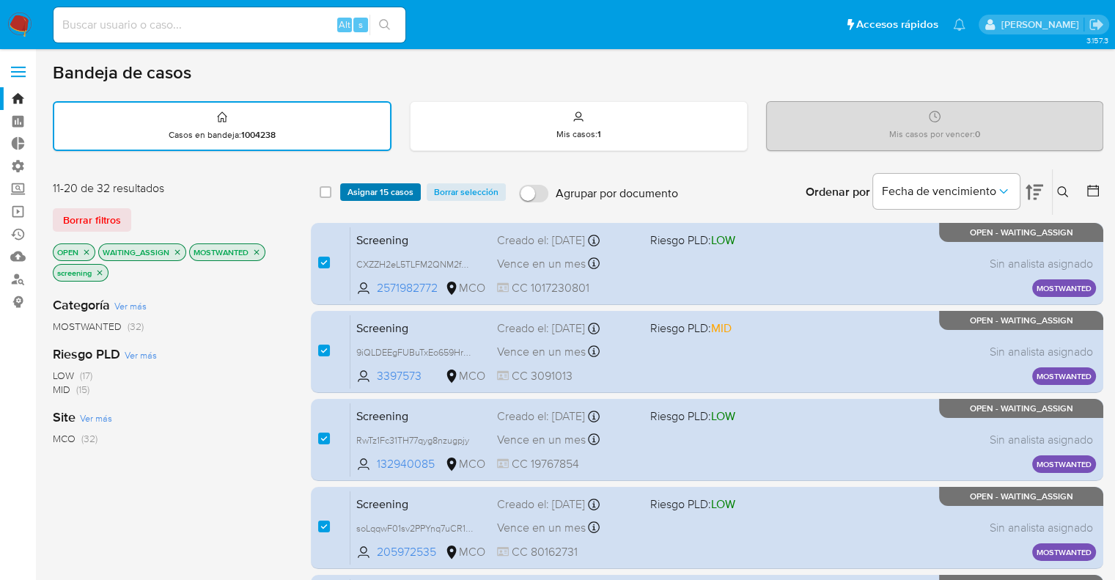
click at [411, 185] on span "Asignar 15 casos" at bounding box center [381, 192] width 66 height 15
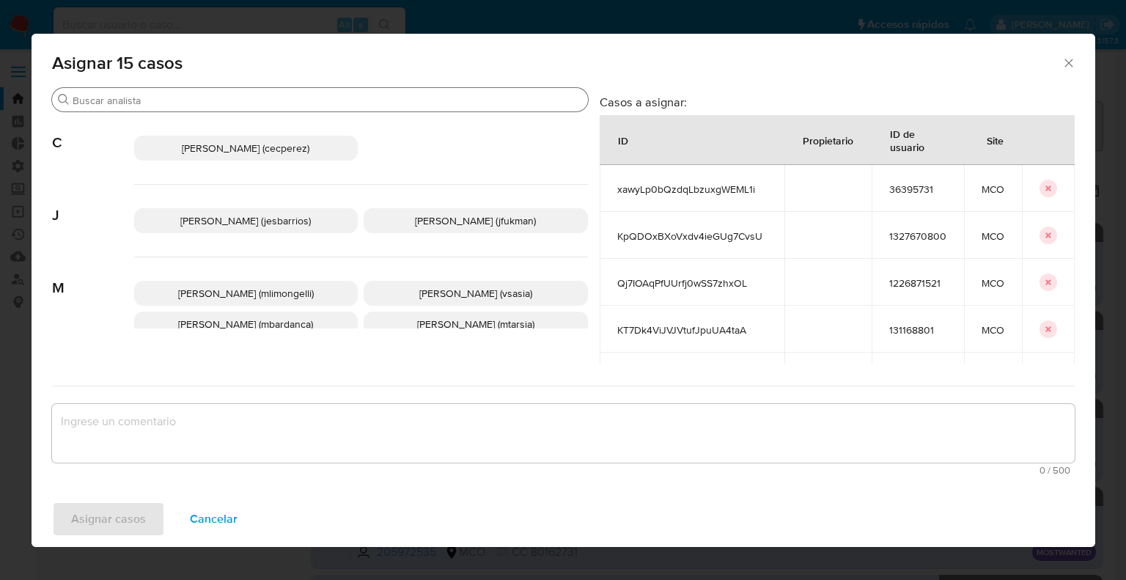
click at [346, 99] on input "Buscar" at bounding box center [328, 100] width 510 height 13
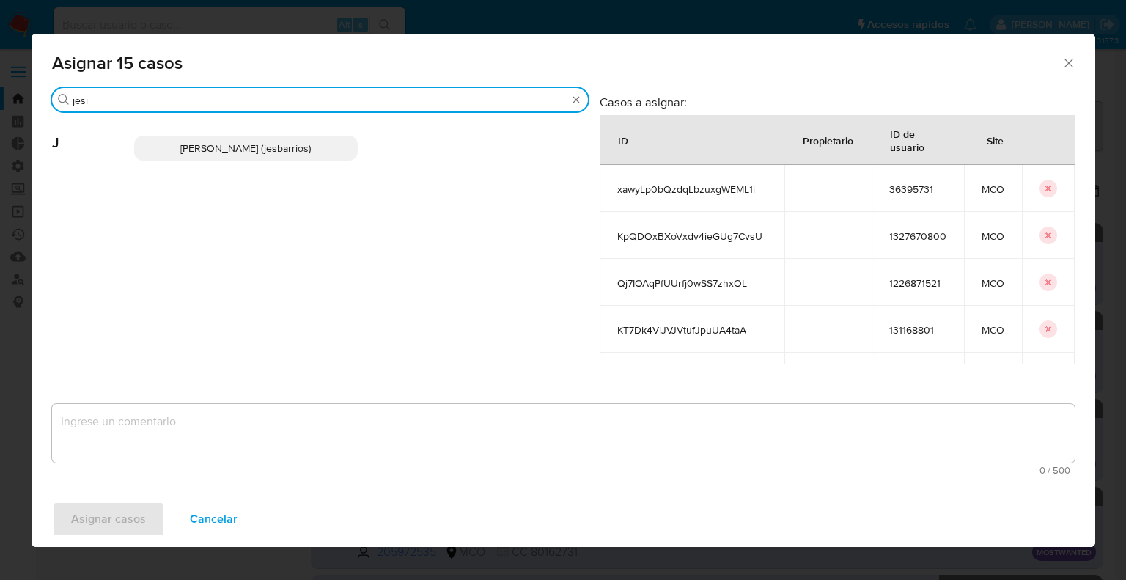
type input "jesi"
click at [330, 158] on p "Jesica Iris Barrios Leita (jesbarrios)" at bounding box center [246, 148] width 224 height 25
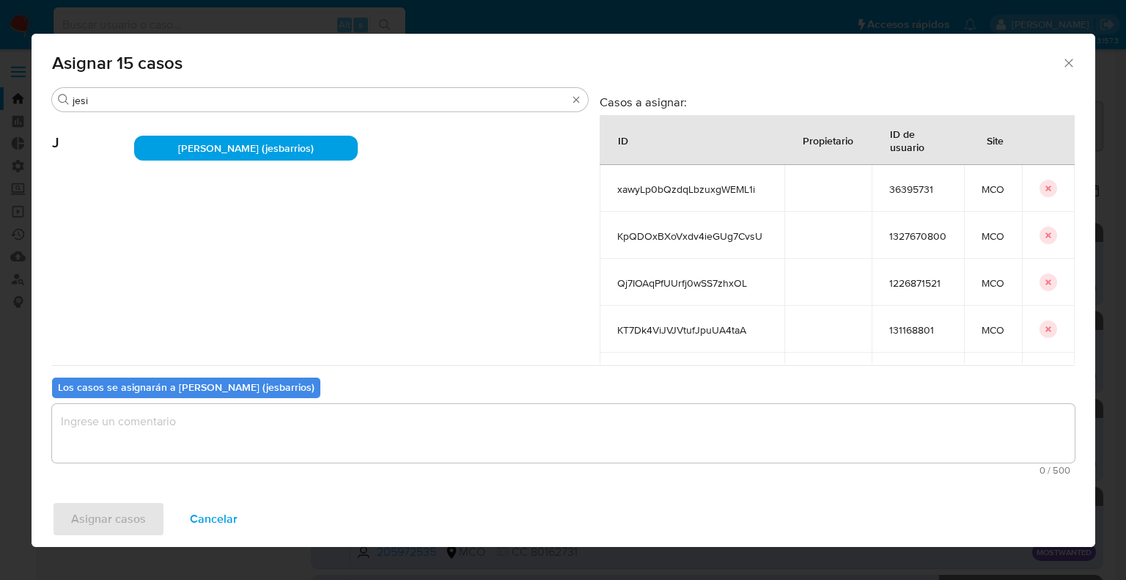
click at [305, 451] on textarea "assign-modal" at bounding box center [563, 433] width 1023 height 59
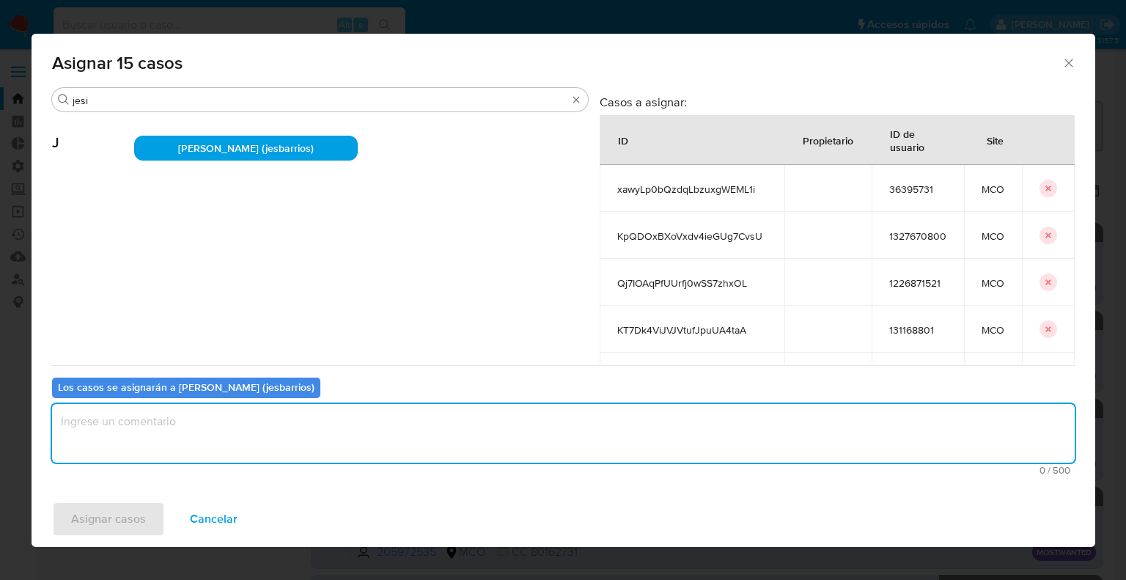
paste textarea "Asignación."
type textarea "Asignación."
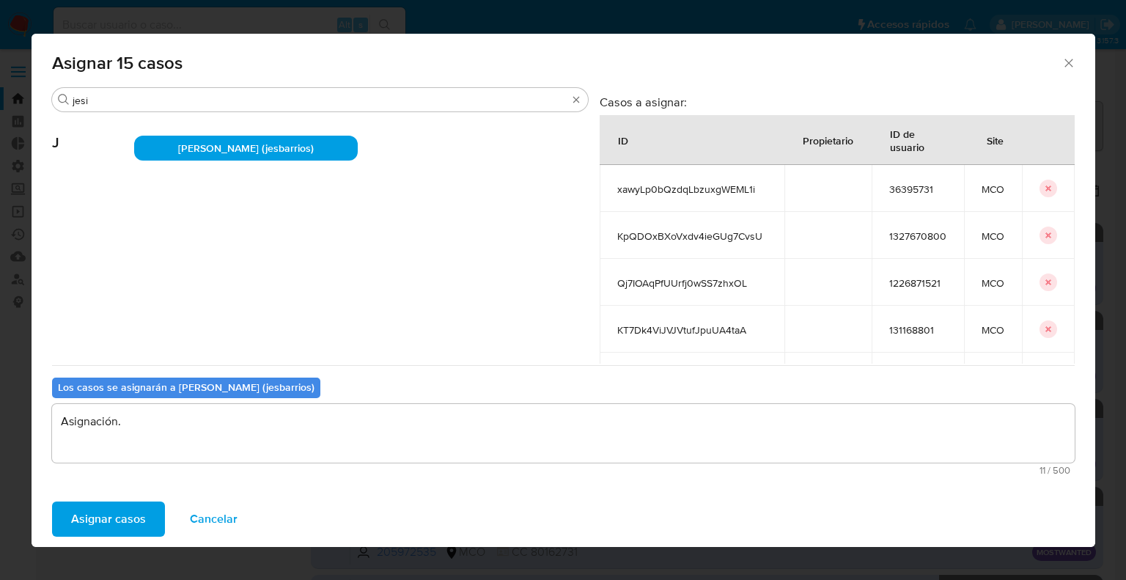
click at [158, 517] on button "Asignar casos" at bounding box center [108, 519] width 113 height 35
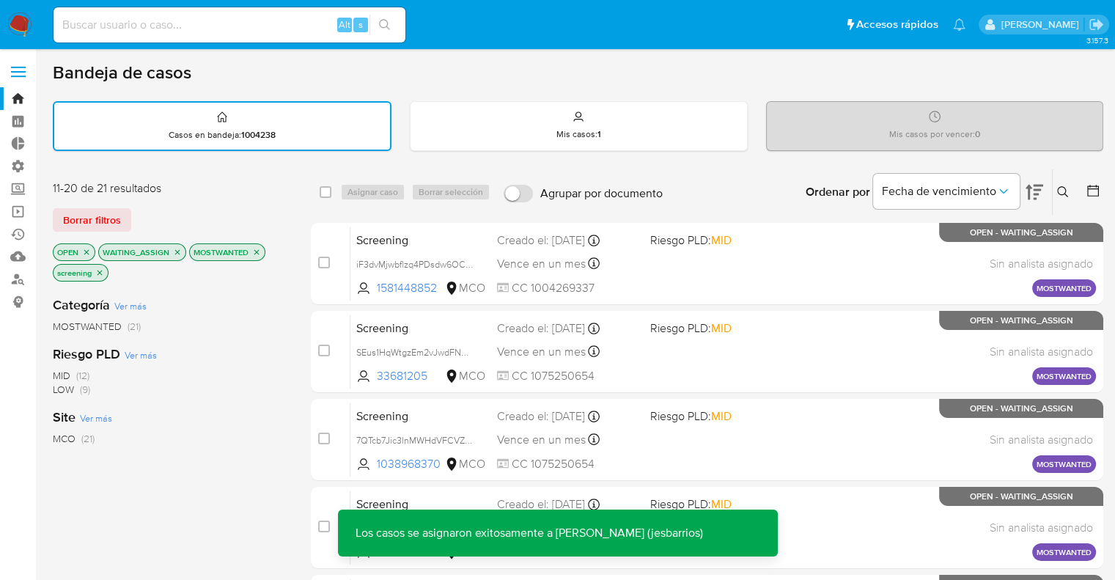
click at [255, 202] on div "11-20 de 21 resultados Borrar filtros OPEN WAITING_ASSIGN MOSTWANTED screening" at bounding box center [170, 232] width 235 height 104
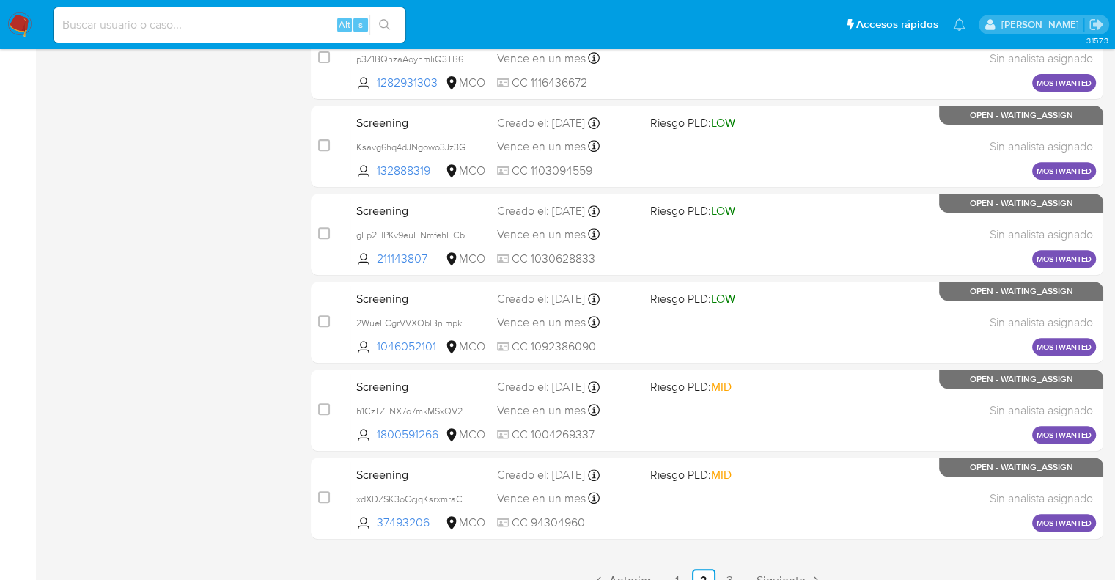
scroll to position [578, 0]
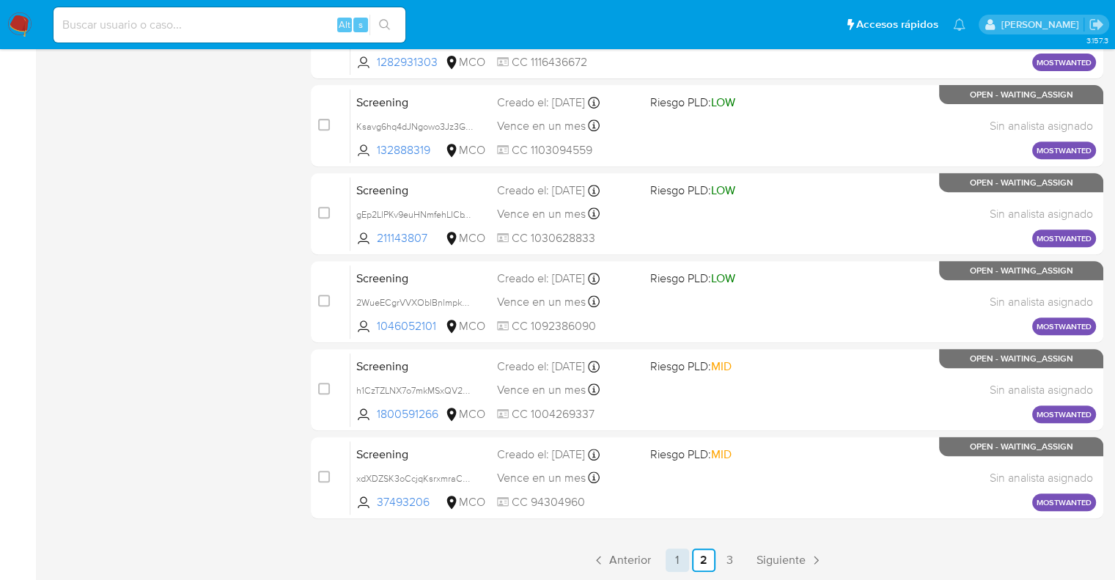
click at [685, 556] on link "1" at bounding box center [677, 559] width 23 height 23
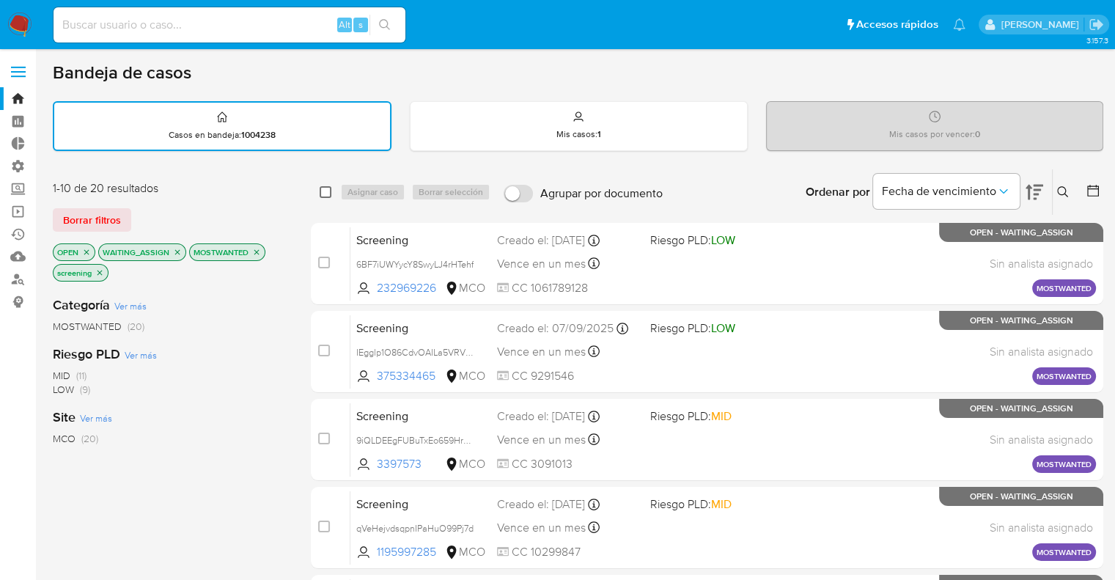
click at [326, 191] on input "checkbox" at bounding box center [326, 192] width 12 height 12
checkbox input "true"
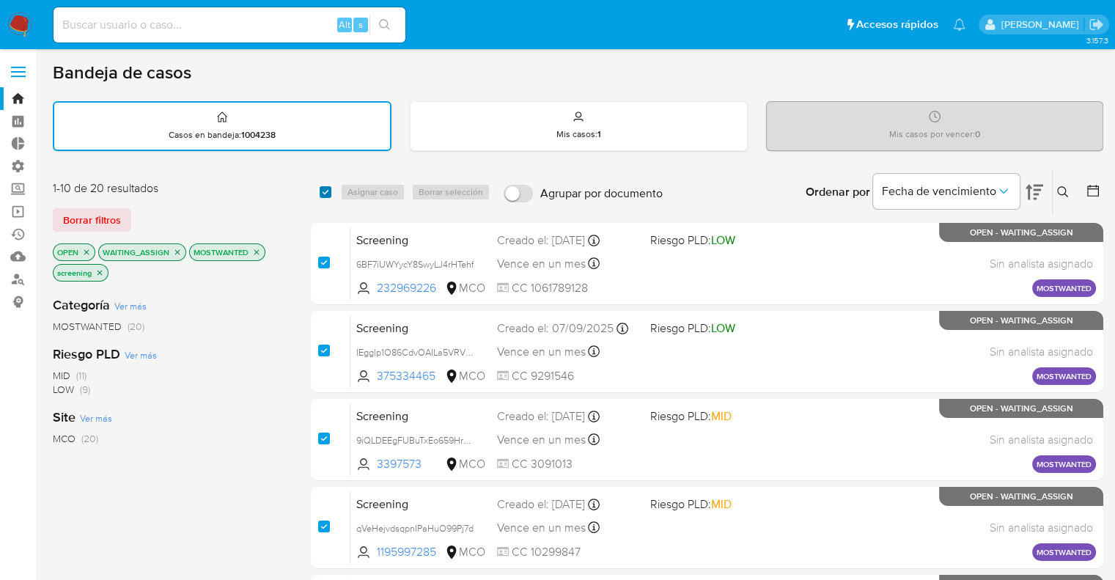
checkbox input "true"
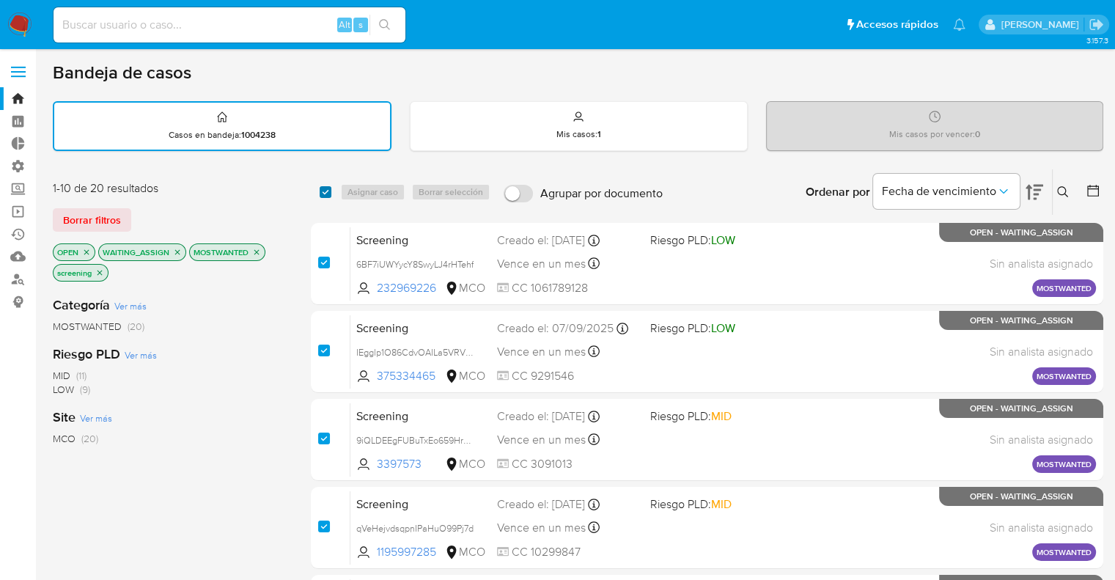
checkbox input "true"
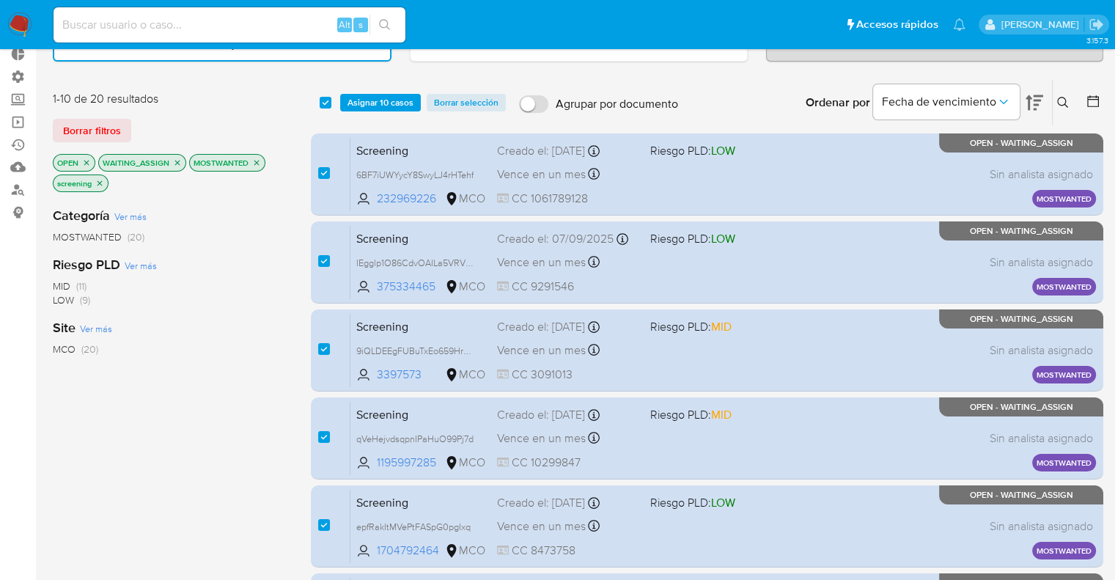
scroll to position [65, 0]
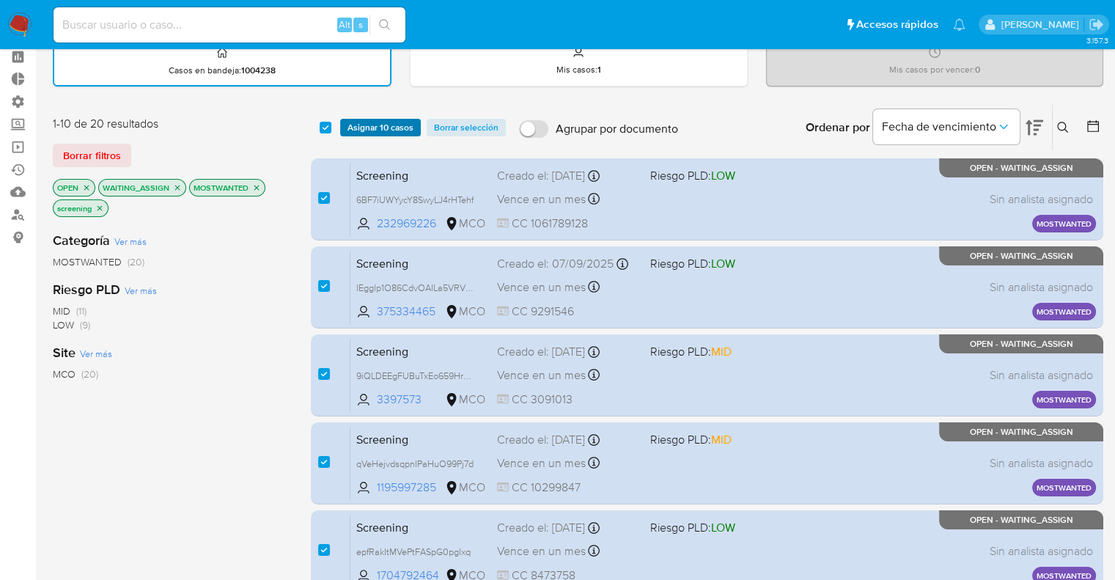
click at [416, 126] on button "Asignar 10 casos" at bounding box center [380, 128] width 81 height 18
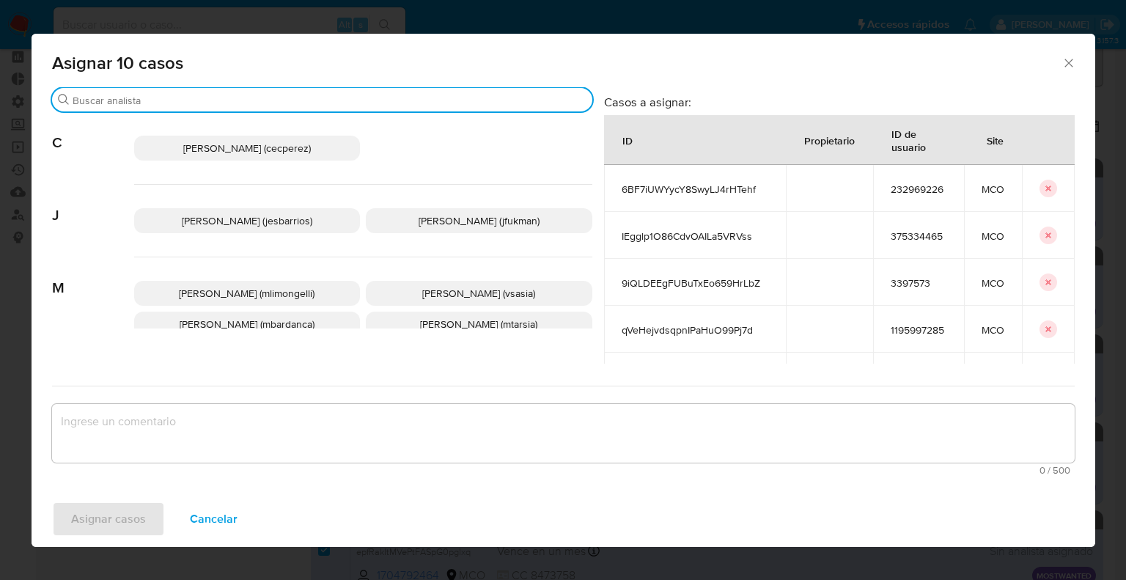
click at [397, 106] on input "Buscar" at bounding box center [330, 100] width 514 height 13
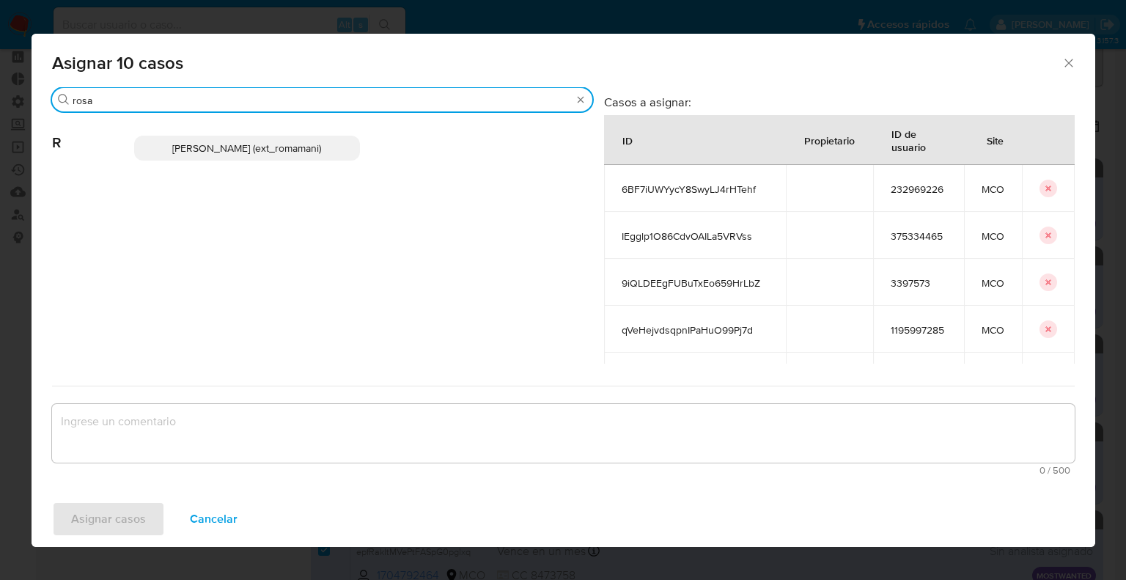
type input "rosa"
click at [329, 145] on p "Rosalia Mamani (ext_romamani)" at bounding box center [247, 148] width 227 height 25
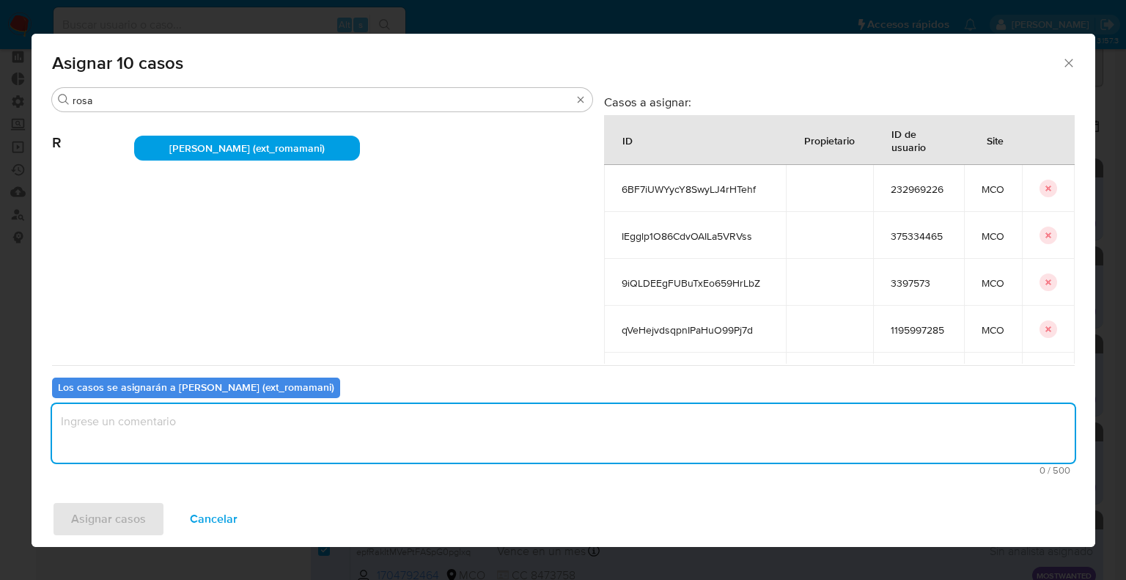
click at [299, 439] on textarea "assign-modal" at bounding box center [563, 433] width 1023 height 59
paste textarea "Asignación."
type textarea "Asignación."
click at [154, 504] on button "Asignar casos" at bounding box center [108, 519] width 113 height 35
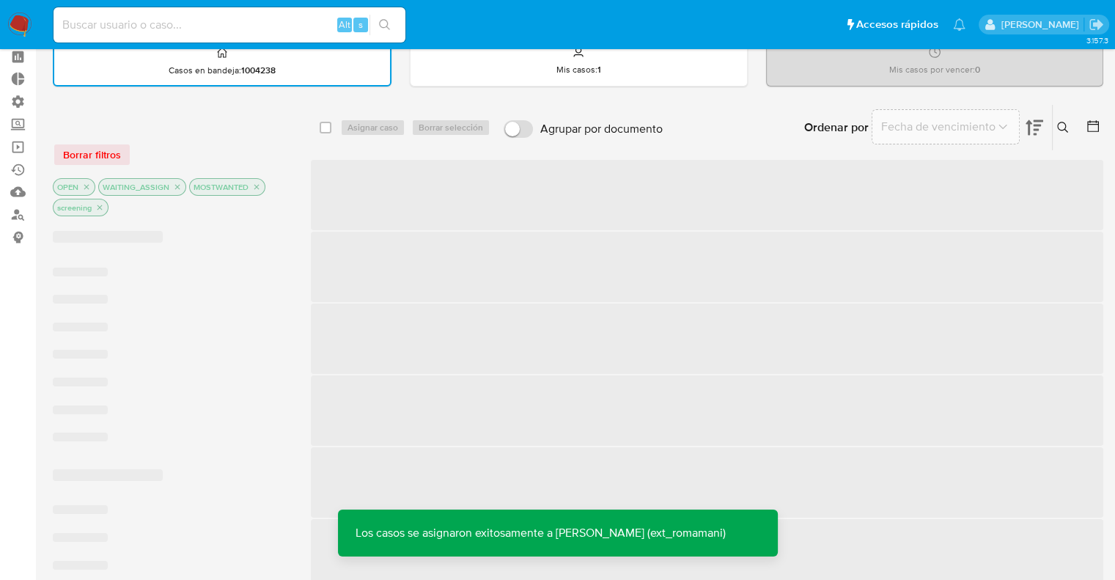
click at [185, 153] on div "Borrar filtros" at bounding box center [170, 154] width 235 height 23
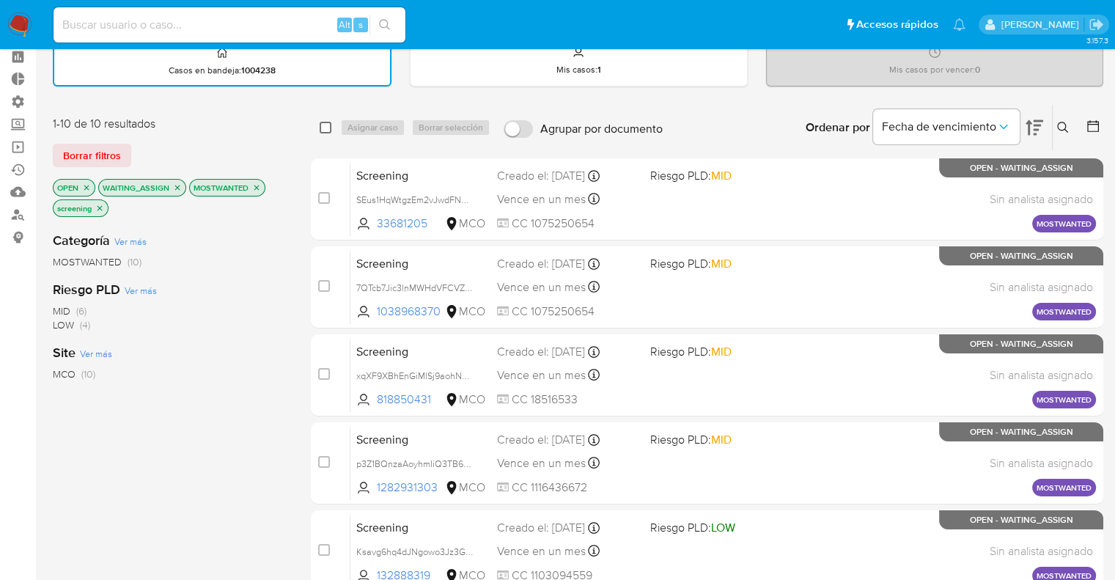
click at [326, 125] on input "checkbox" at bounding box center [326, 128] width 12 height 12
checkbox input "true"
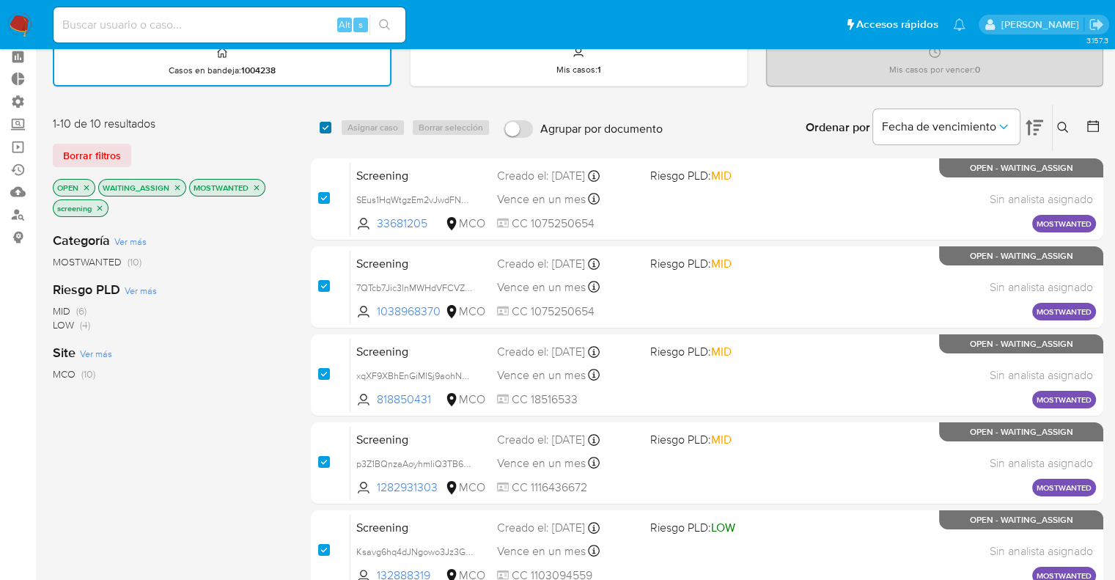
checkbox input "true"
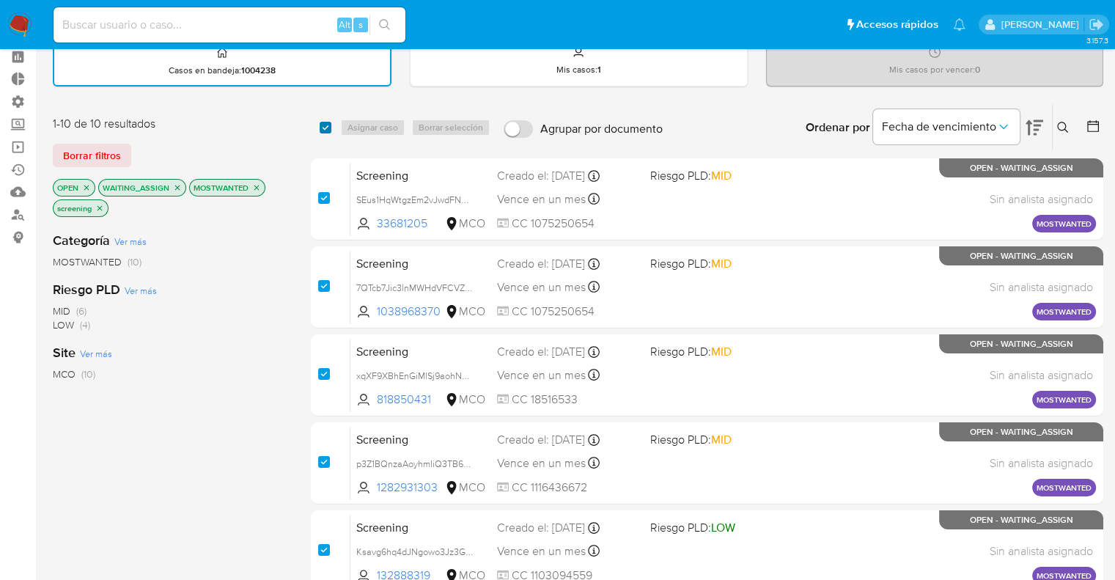
checkbox input "true"
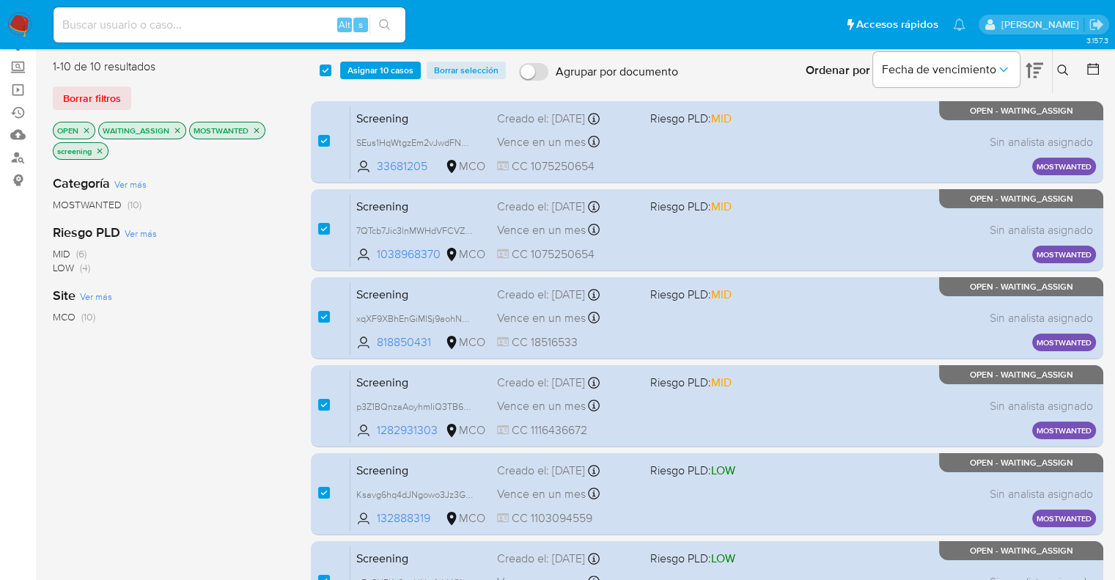
scroll to position [0, 0]
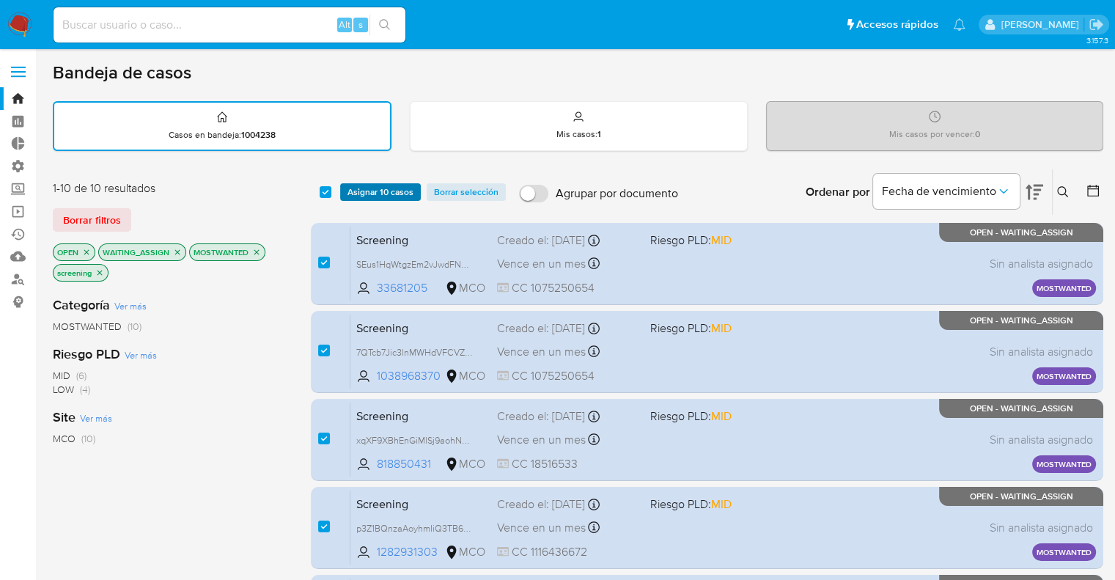
click at [354, 188] on span "Asignar 10 casos" at bounding box center [381, 192] width 66 height 15
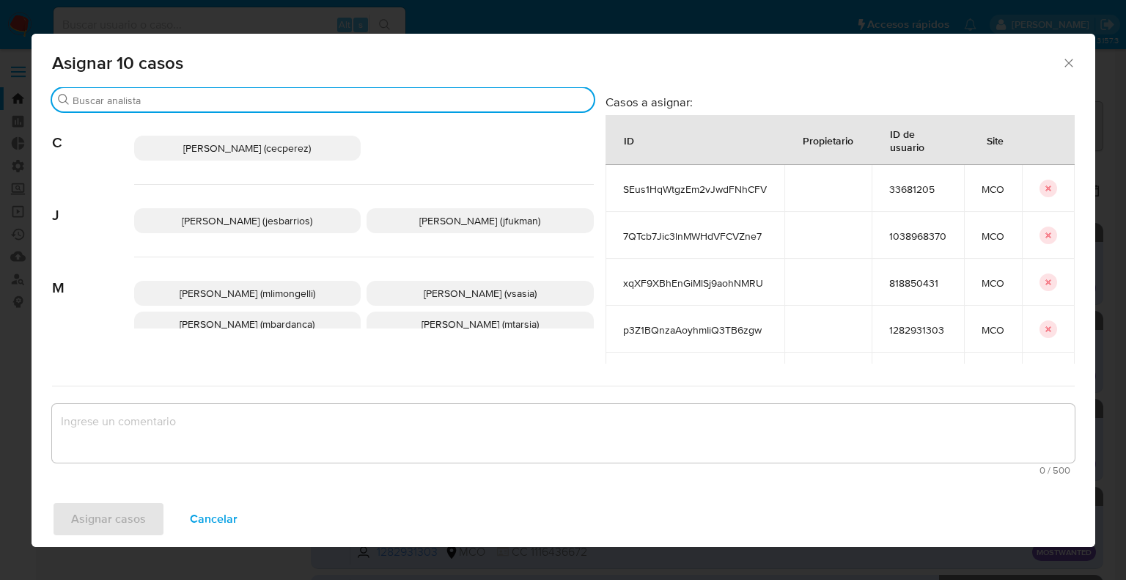
click at [307, 103] on input "Buscar" at bounding box center [330, 100] width 515 height 13
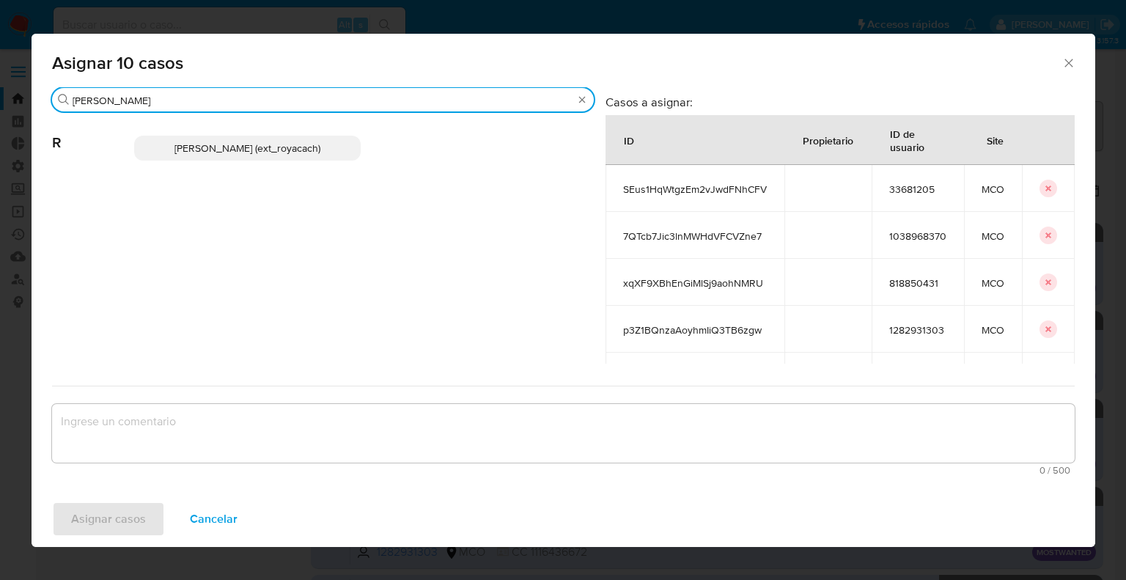
type input "romi"
click at [334, 149] on p "Romina Isabel Yacachury (ext_royacach)" at bounding box center [247, 148] width 227 height 25
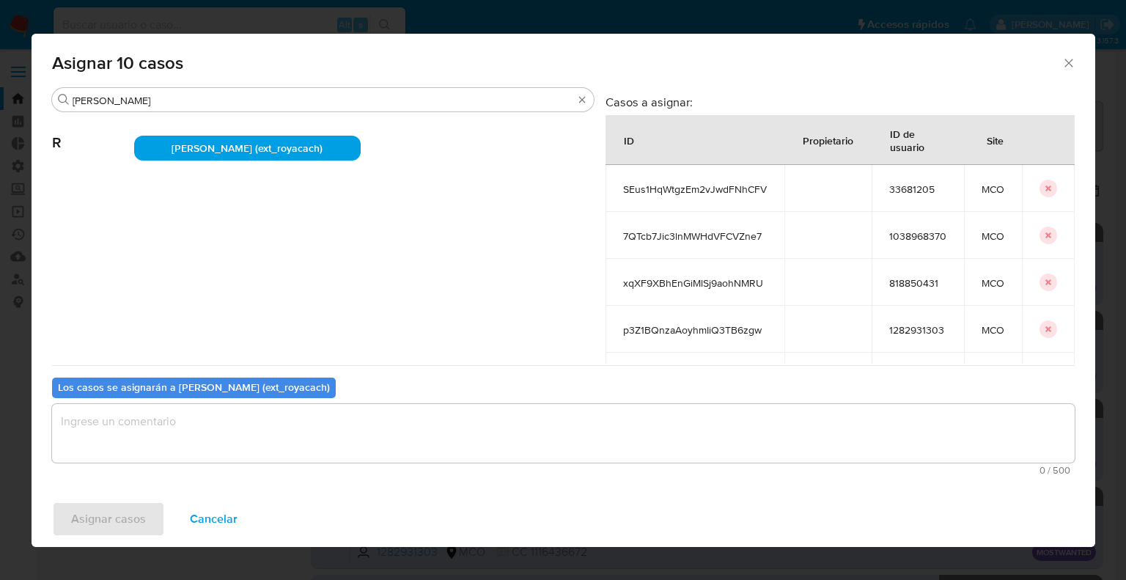
click at [320, 445] on textarea "assign-modal" at bounding box center [563, 433] width 1023 height 59
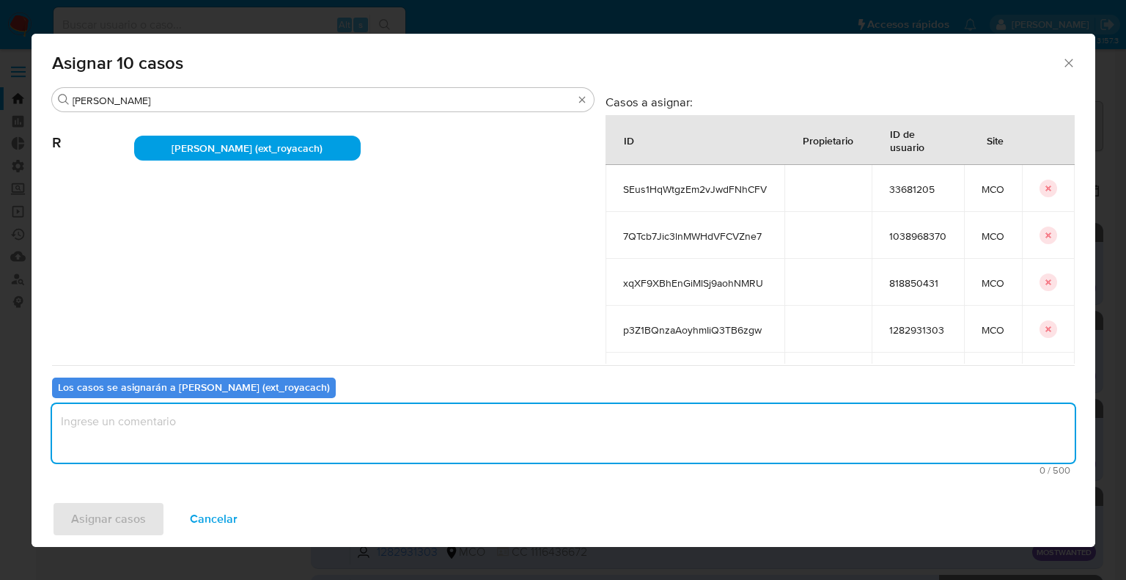
paste textarea "Asignación."
type textarea "Asignación."
click at [158, 509] on button "Asignar casos" at bounding box center [108, 519] width 113 height 35
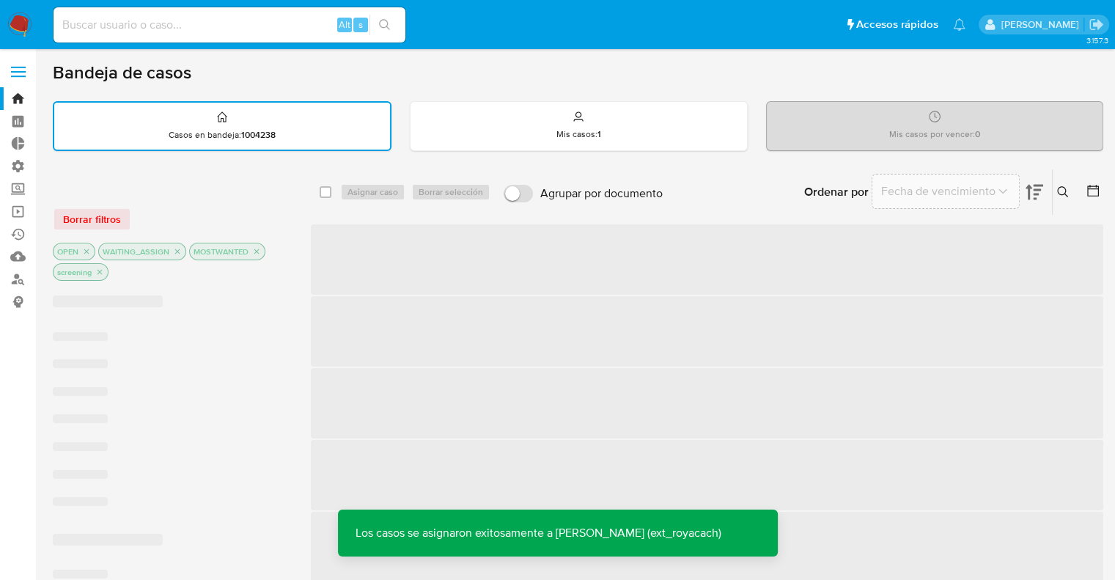
click at [221, 202] on div "Borrar filtros OPEN WAITING_ASSIGN MOSTWANTED screening" at bounding box center [170, 231] width 235 height 103
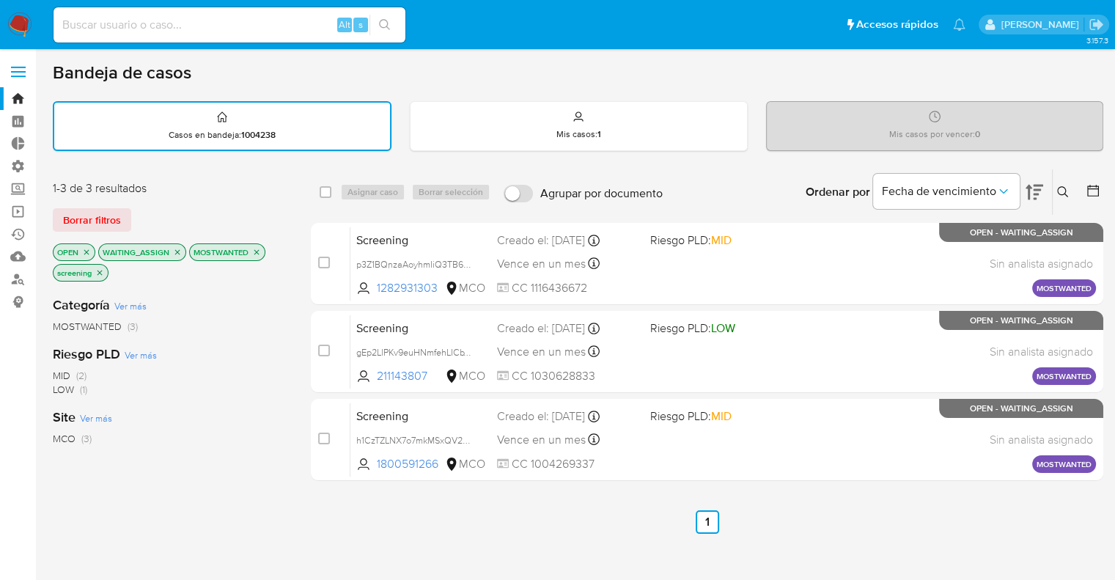
click at [176, 251] on icon "close-filter" at bounding box center [177, 251] width 5 height 5
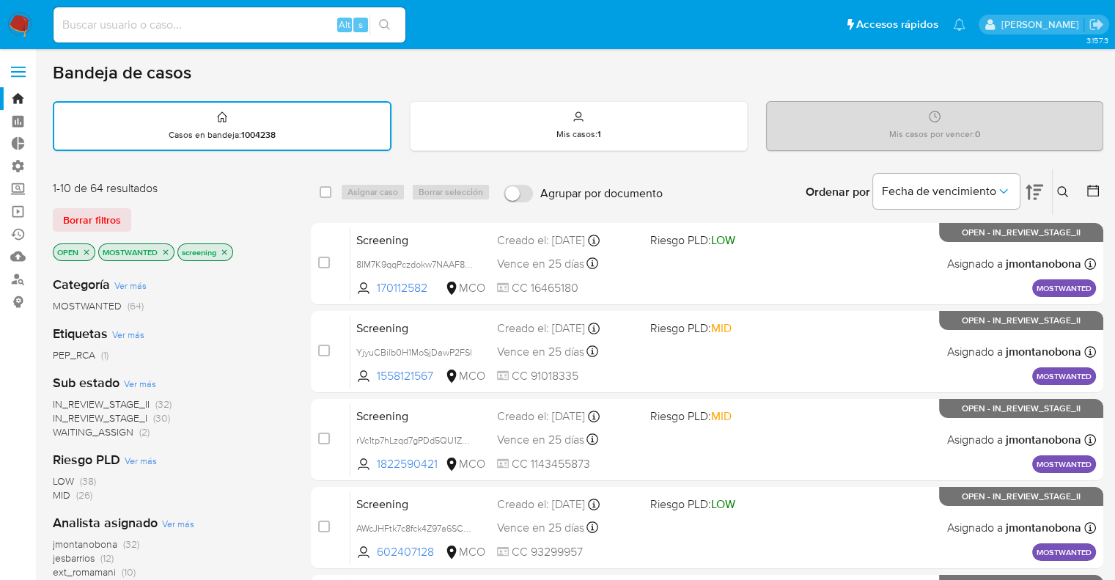
click at [168, 249] on icon "close-filter" at bounding box center [166, 251] width 5 height 5
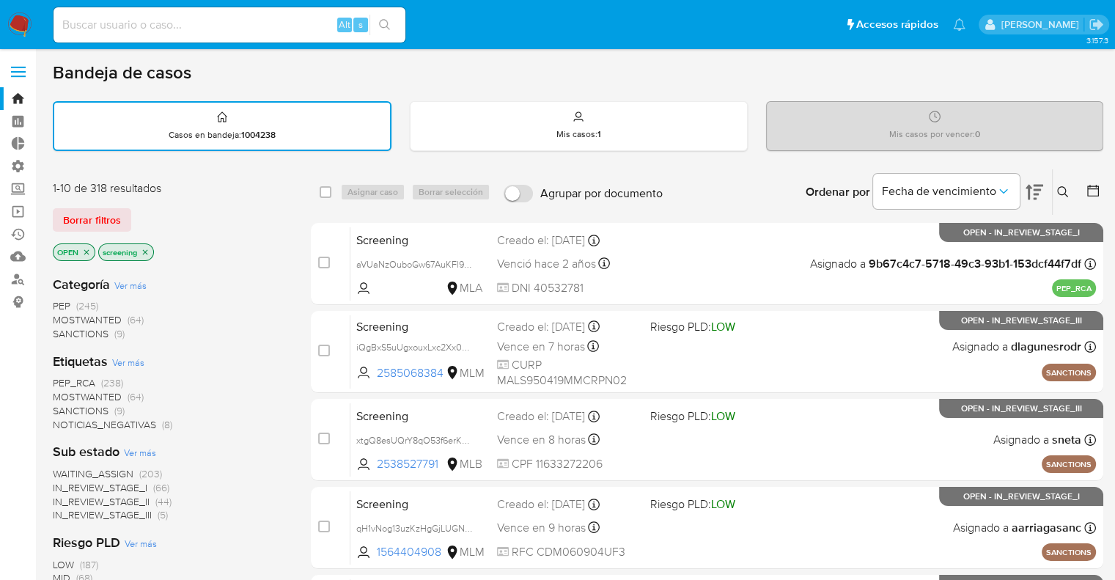
click at [196, 186] on div "1-10 de 318 resultados" at bounding box center [170, 188] width 235 height 16
click at [121, 208] on button "Borrar filtros" at bounding box center [92, 219] width 78 height 23
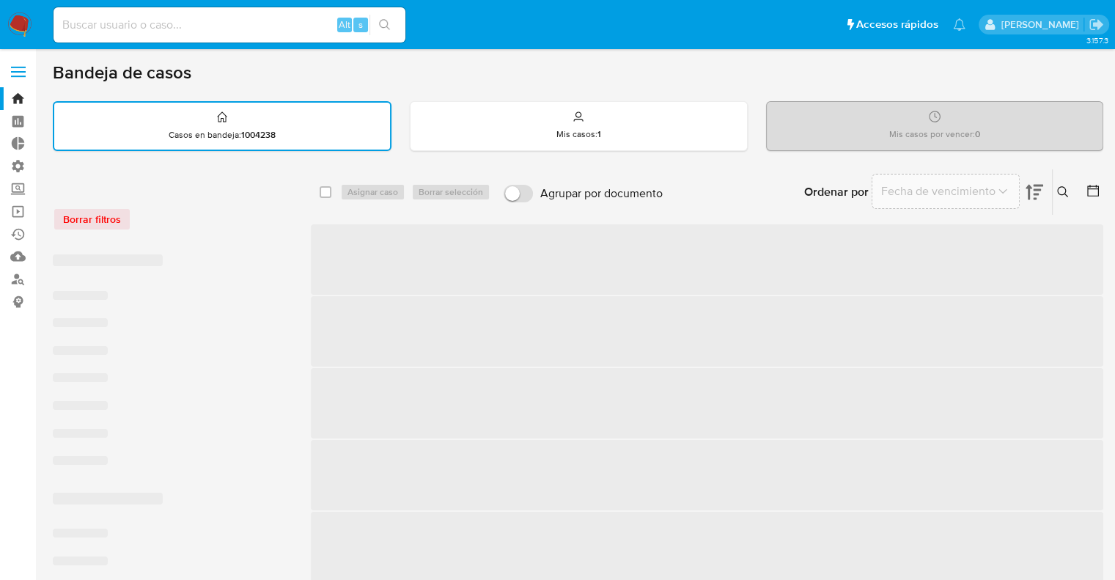
click at [189, 202] on div "Borrar filtros" at bounding box center [170, 211] width 235 height 62
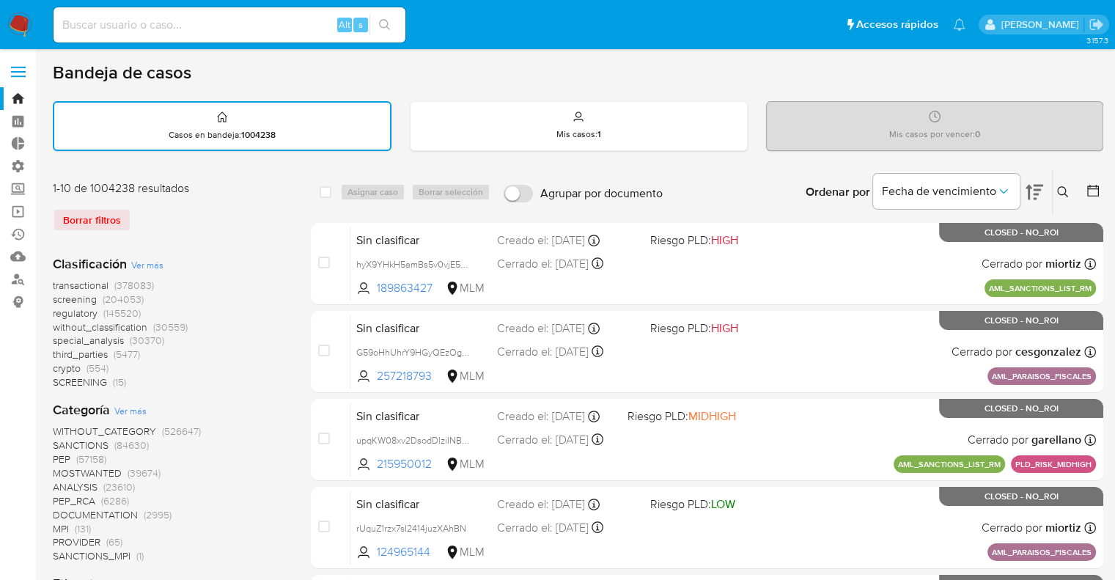
click at [57, 310] on span "regulatory" at bounding box center [75, 313] width 45 height 15
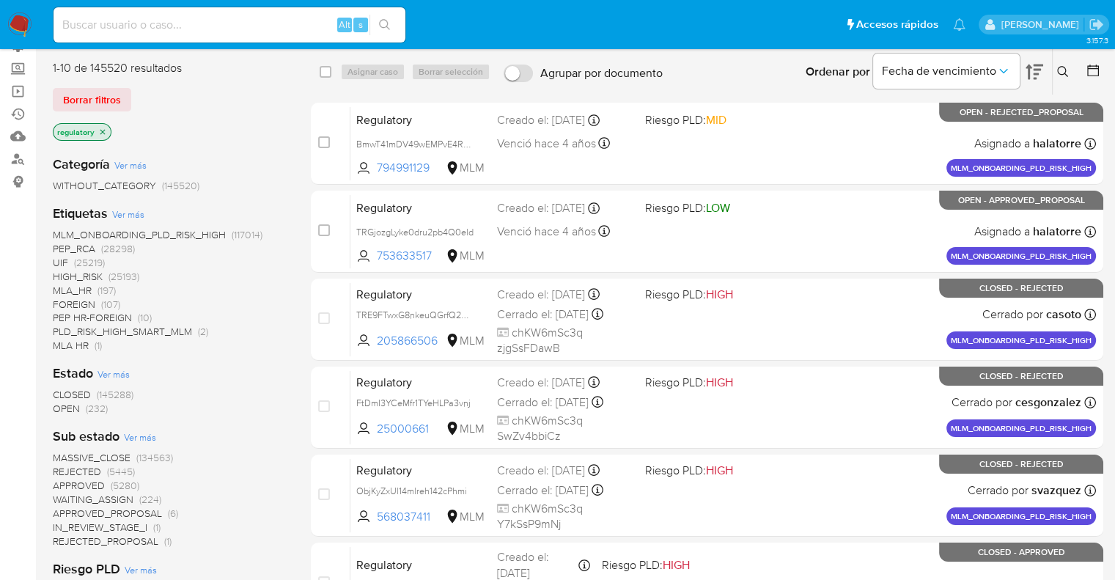
scroll to position [147, 0]
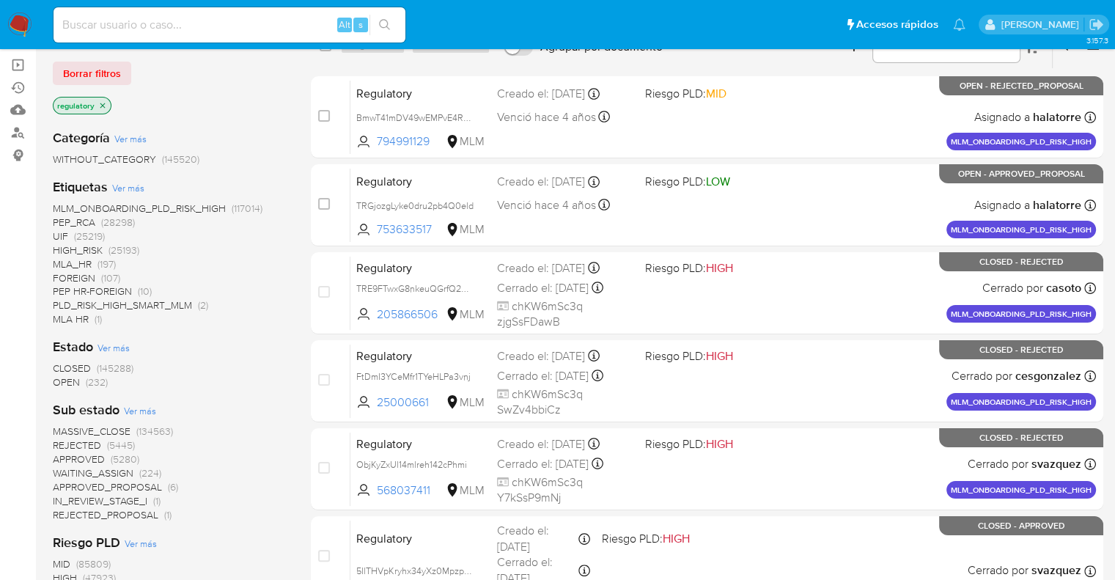
click at [65, 375] on span "OPEN" at bounding box center [66, 382] width 27 height 15
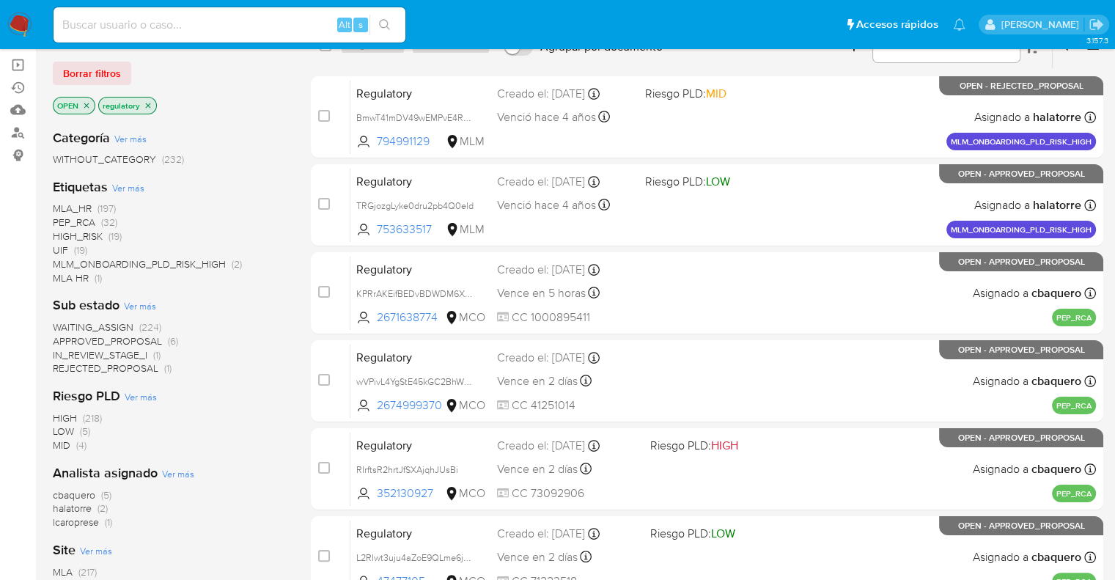
scroll to position [367, 0]
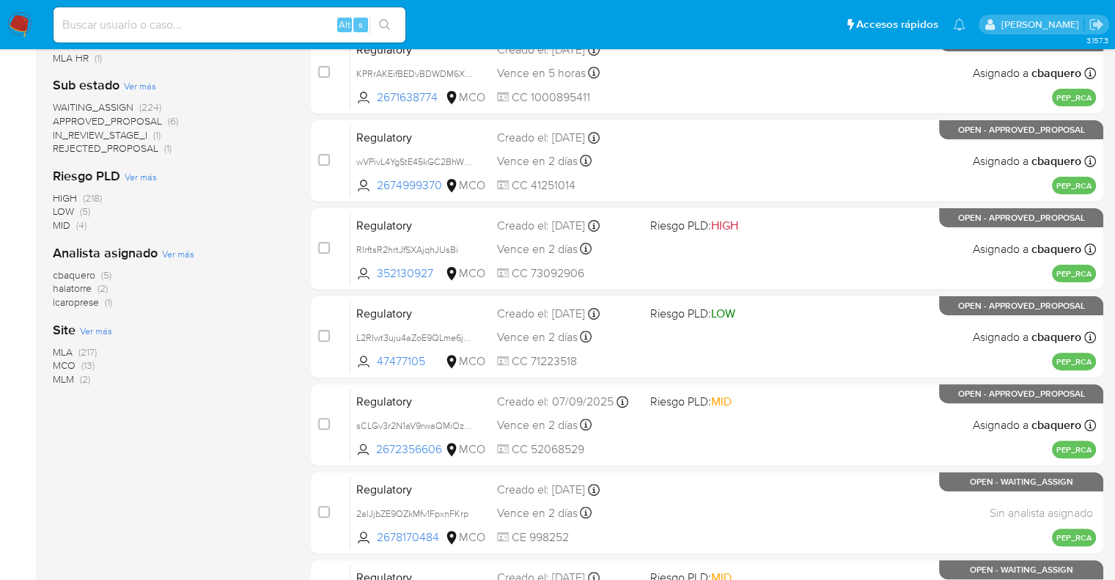
click at [59, 363] on span "MCO" at bounding box center [64, 365] width 23 height 15
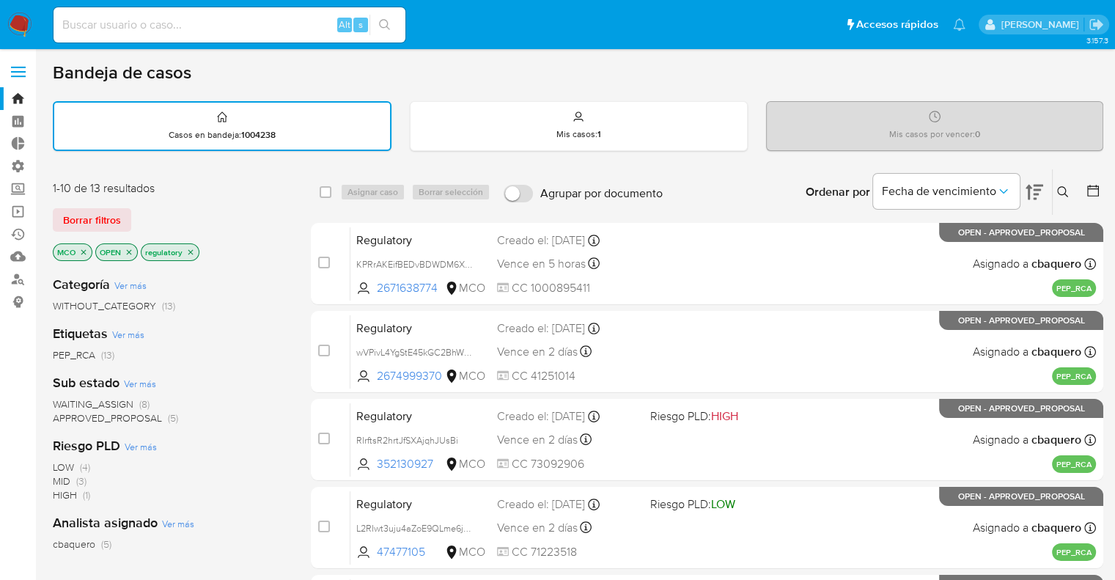
click at [67, 400] on span "WAITING_ASSIGN" at bounding box center [93, 404] width 81 height 15
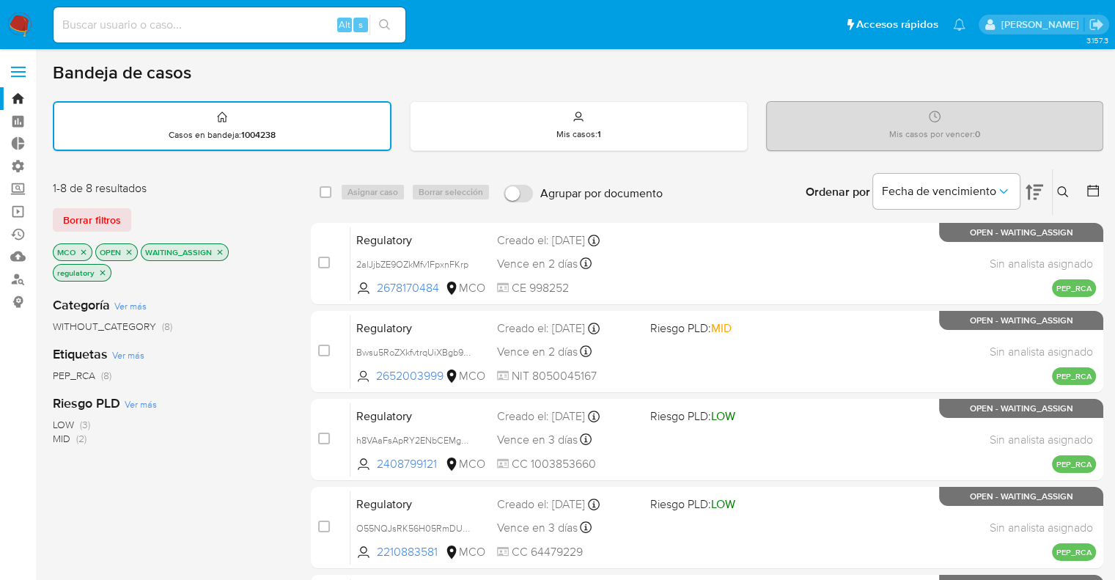
click at [202, 196] on div "1-8 de 8 resultados Borrar filtros MCO OPEN WAITING_ASSIGN regulatory" at bounding box center [170, 232] width 235 height 104
click at [329, 188] on input "checkbox" at bounding box center [326, 192] width 12 height 12
checkbox input "true"
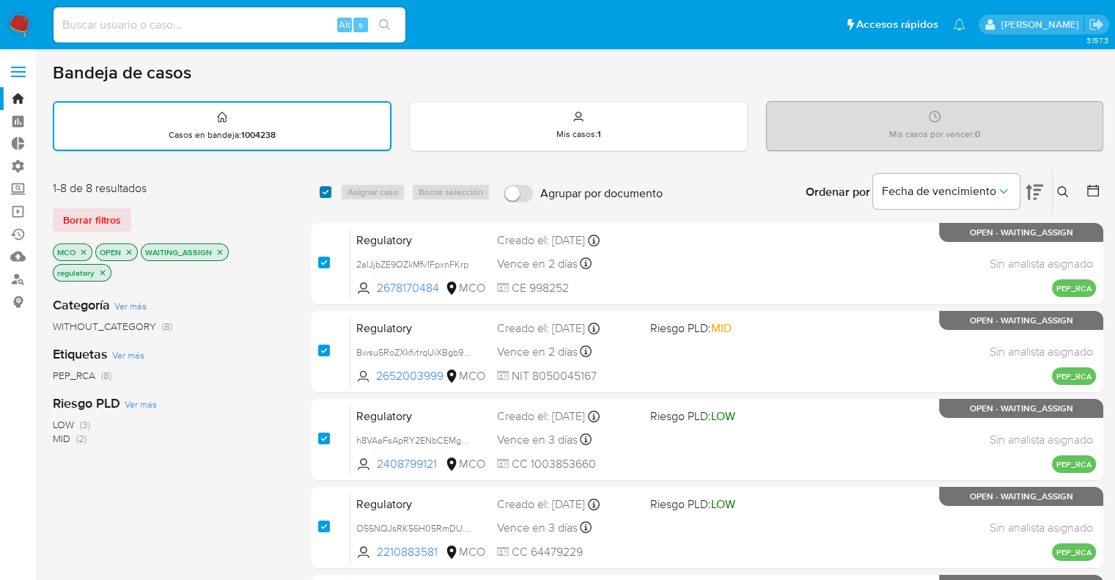
checkbox input "true"
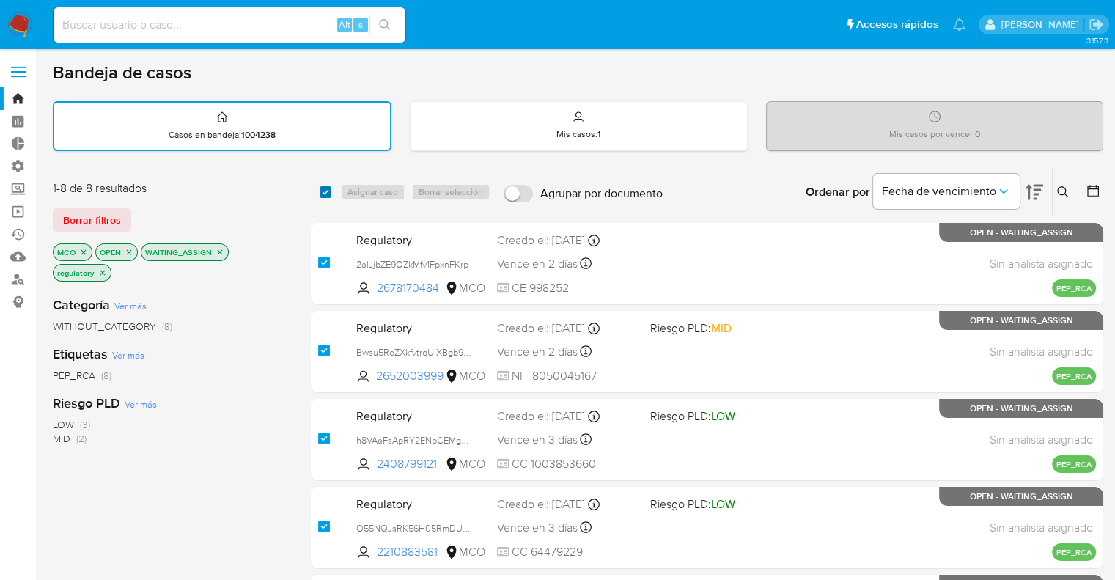
checkbox input "true"
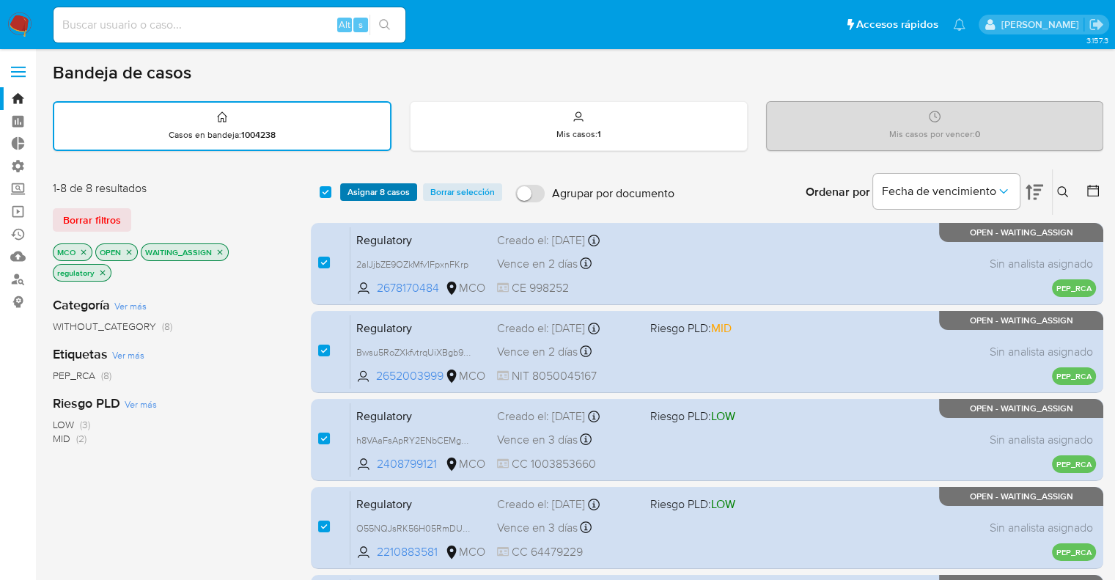
click at [350, 190] on span "Asignar 8 casos" at bounding box center [379, 192] width 62 height 15
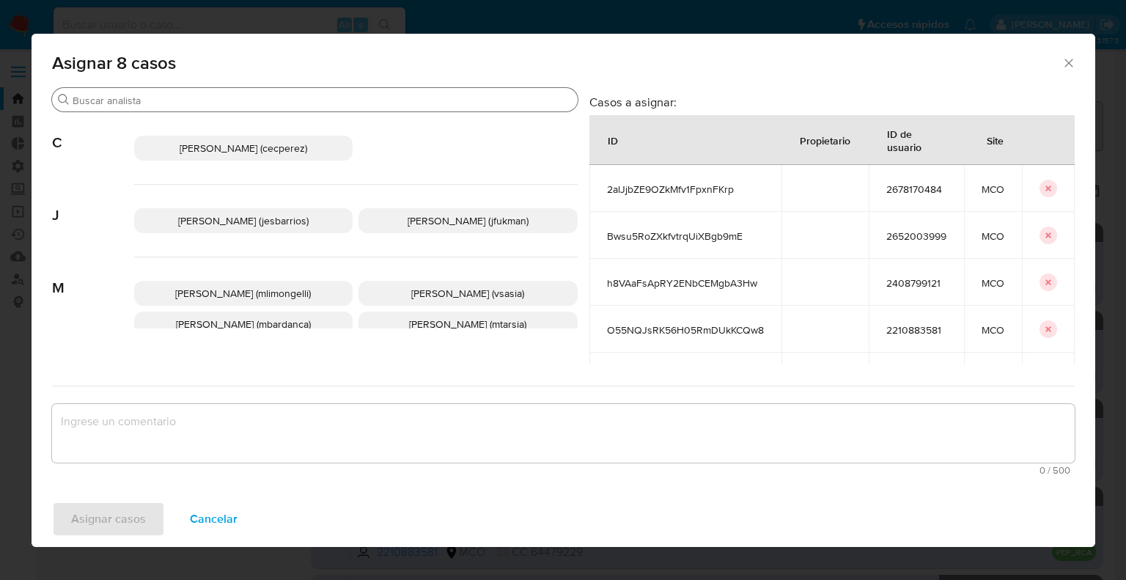
click at [331, 106] on input "Buscar" at bounding box center [322, 100] width 499 height 13
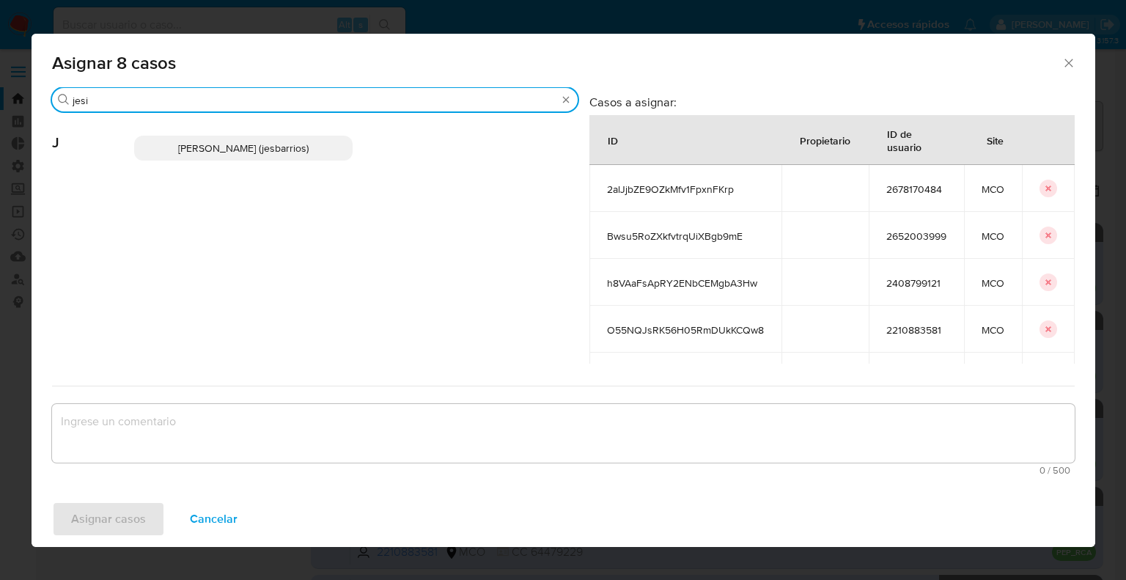
type input "jesi"
click at [334, 147] on p "Jesica Iris Barrios Leita (jesbarrios)" at bounding box center [243, 148] width 219 height 25
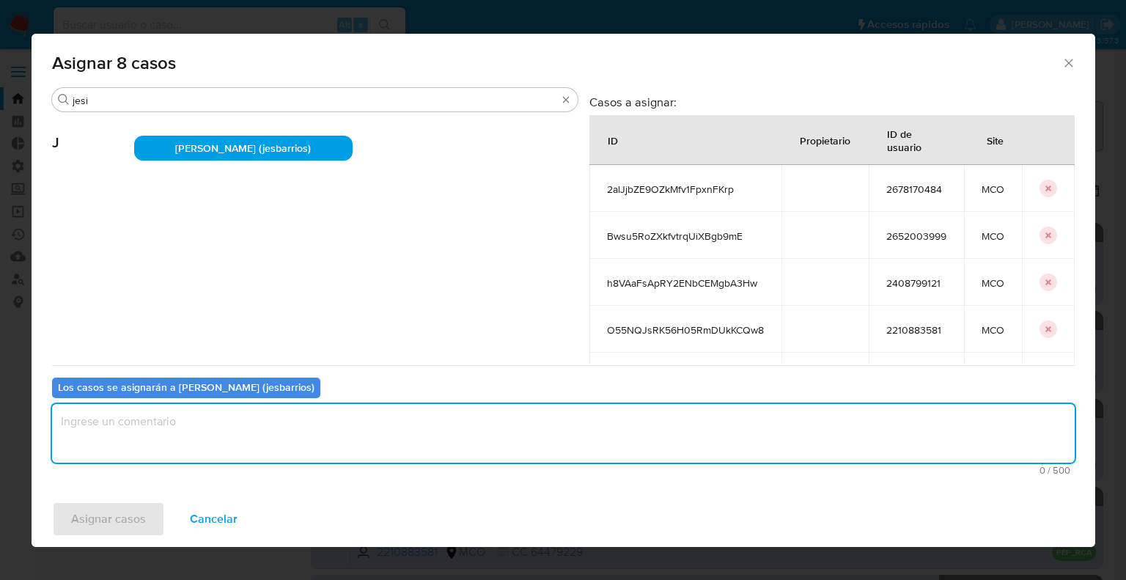
click at [325, 425] on textarea "assign-modal" at bounding box center [563, 433] width 1023 height 59
paste textarea "Asignación."
type textarea "Asignación."
click at [144, 515] on button "Asignar casos" at bounding box center [108, 519] width 113 height 35
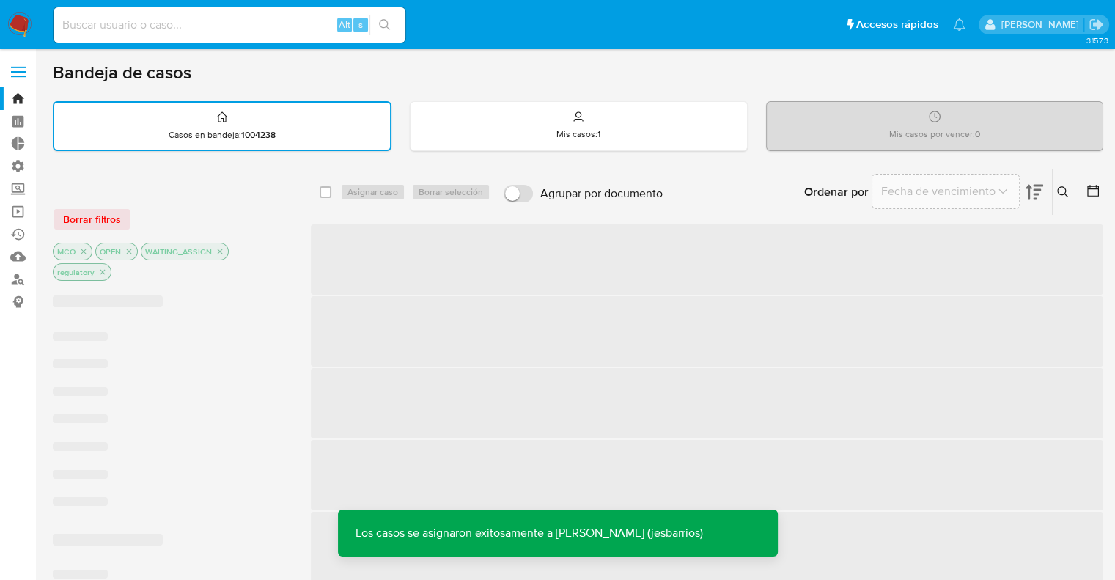
click at [264, 196] on div "Borrar filtros MCO OPEN WAITING_ASSIGN regulatory" at bounding box center [170, 231] width 235 height 103
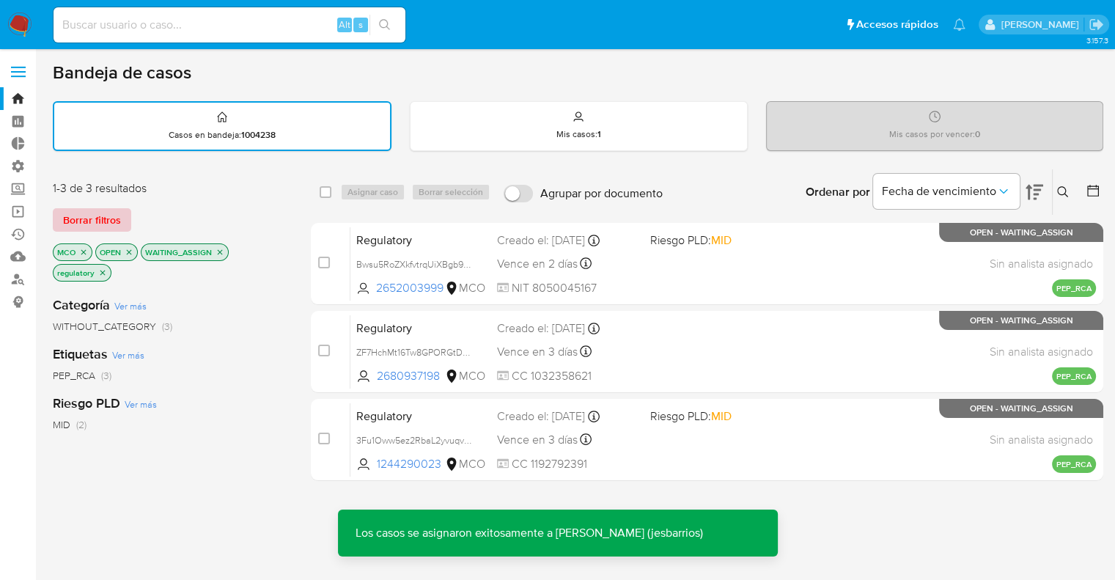
click at [120, 209] on button "Borrar filtros" at bounding box center [92, 219] width 78 height 23
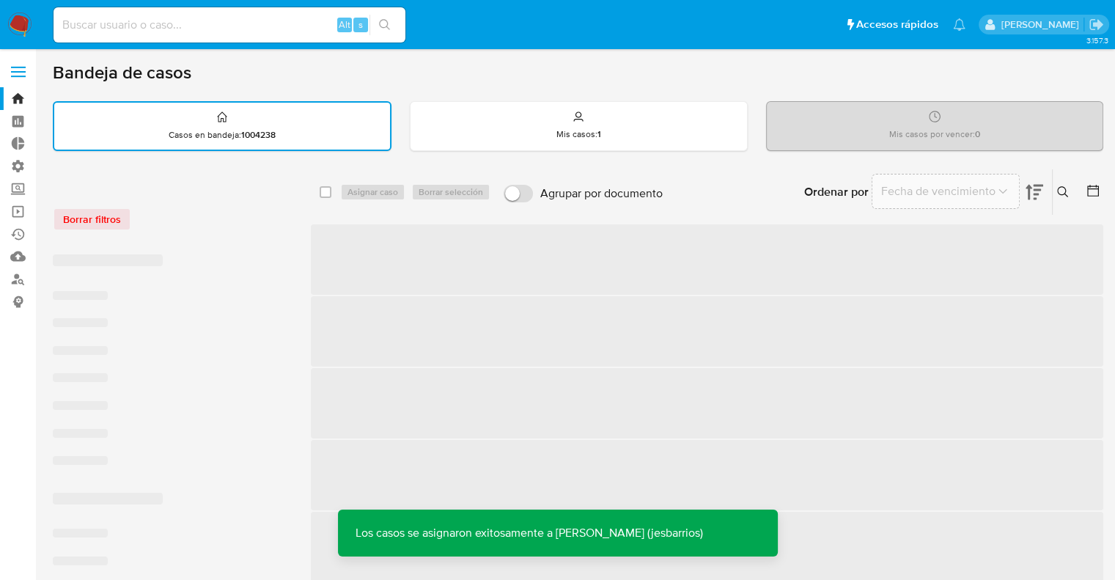
click at [229, 193] on div at bounding box center [170, 187] width 235 height 15
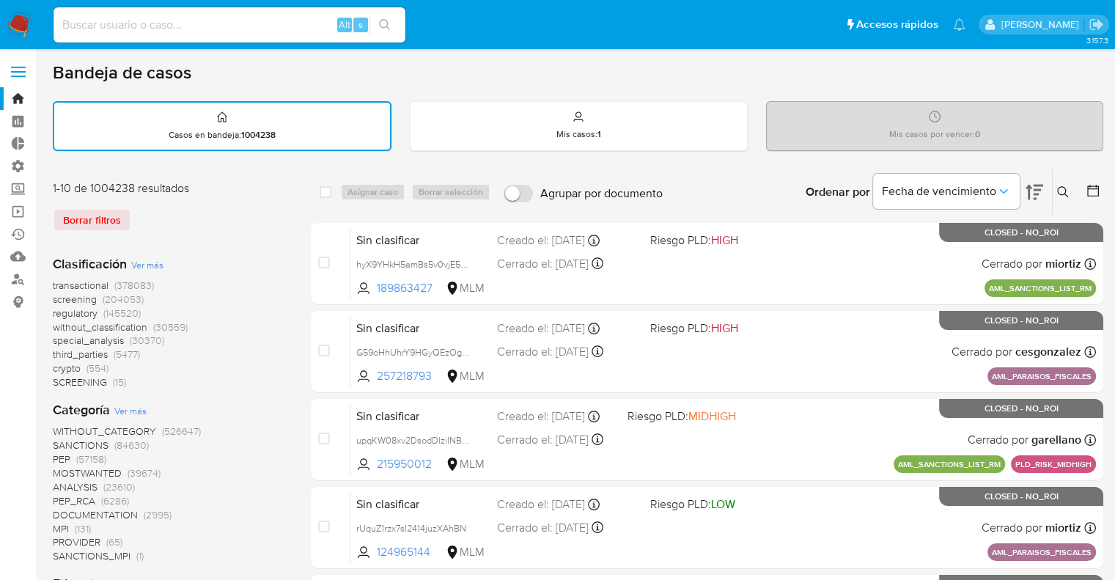
click at [59, 296] on span "screening" at bounding box center [75, 299] width 44 height 15
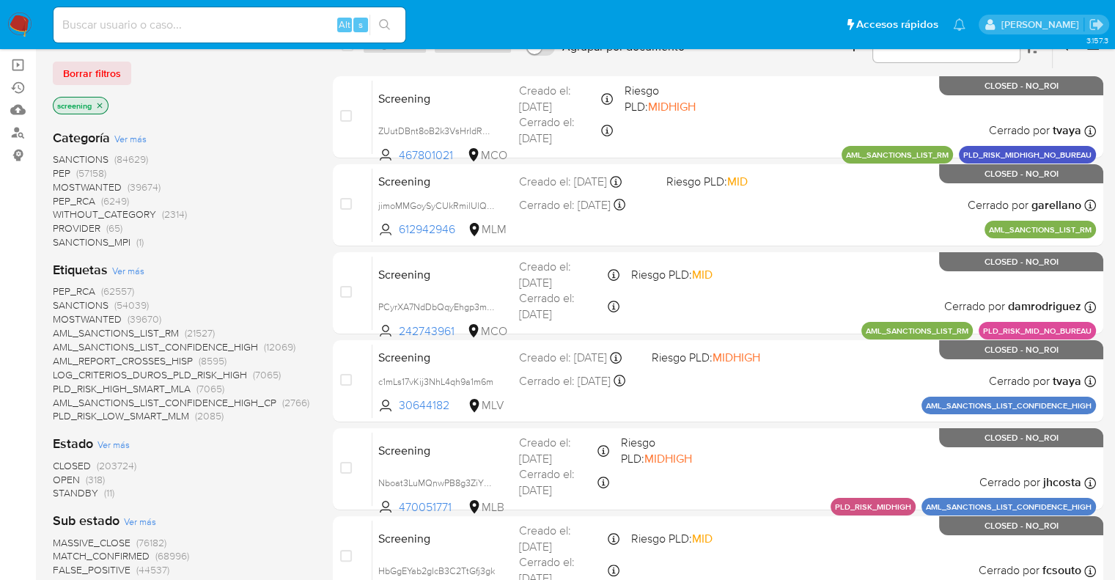
scroll to position [220, 0]
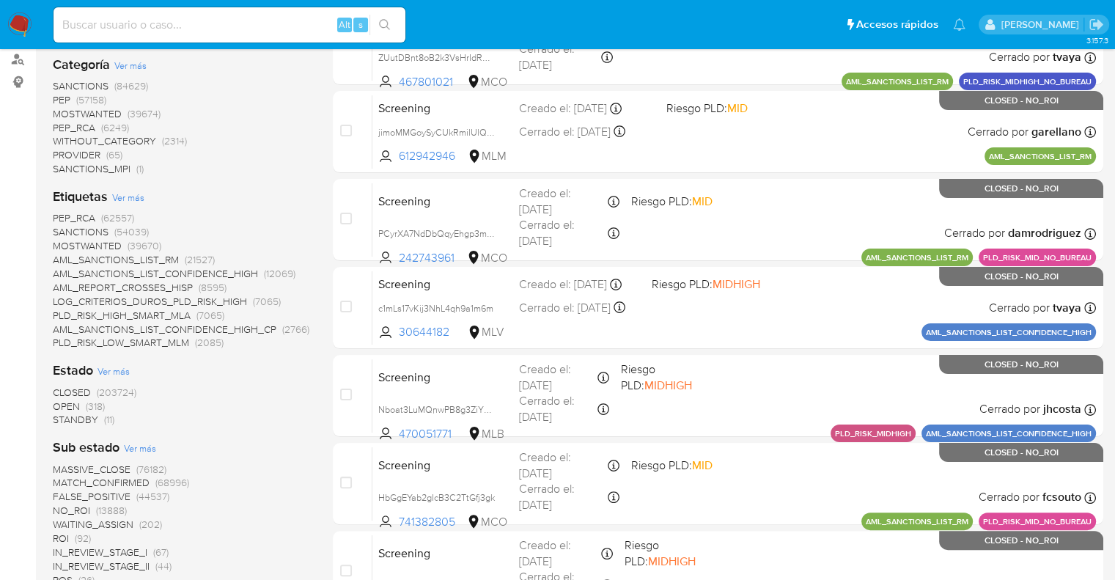
click at [65, 403] on span "OPEN" at bounding box center [66, 406] width 27 height 15
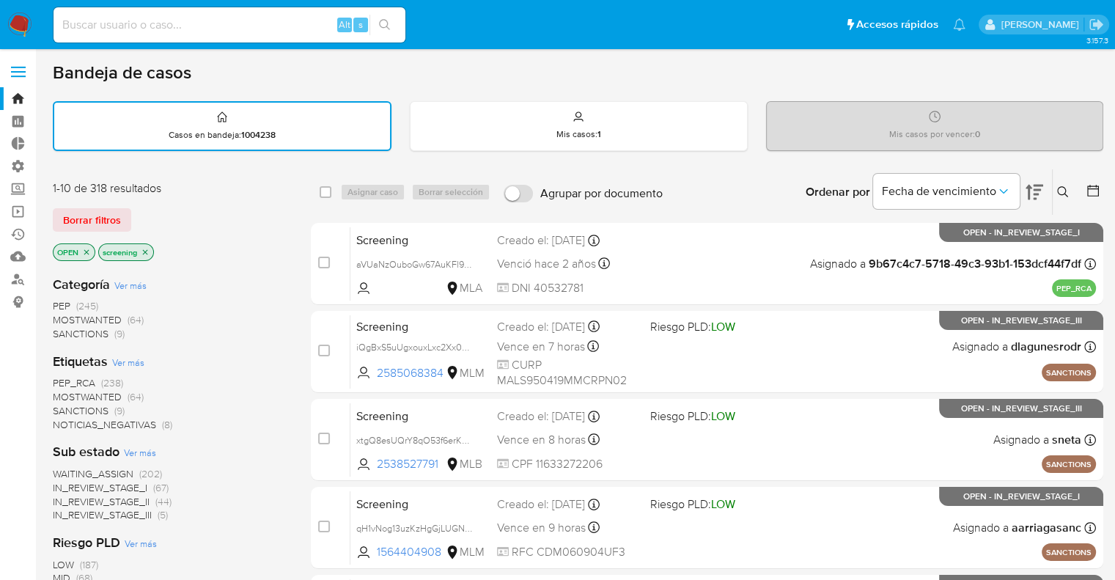
click at [60, 377] on span "PEP_RCA" at bounding box center [74, 382] width 43 height 15
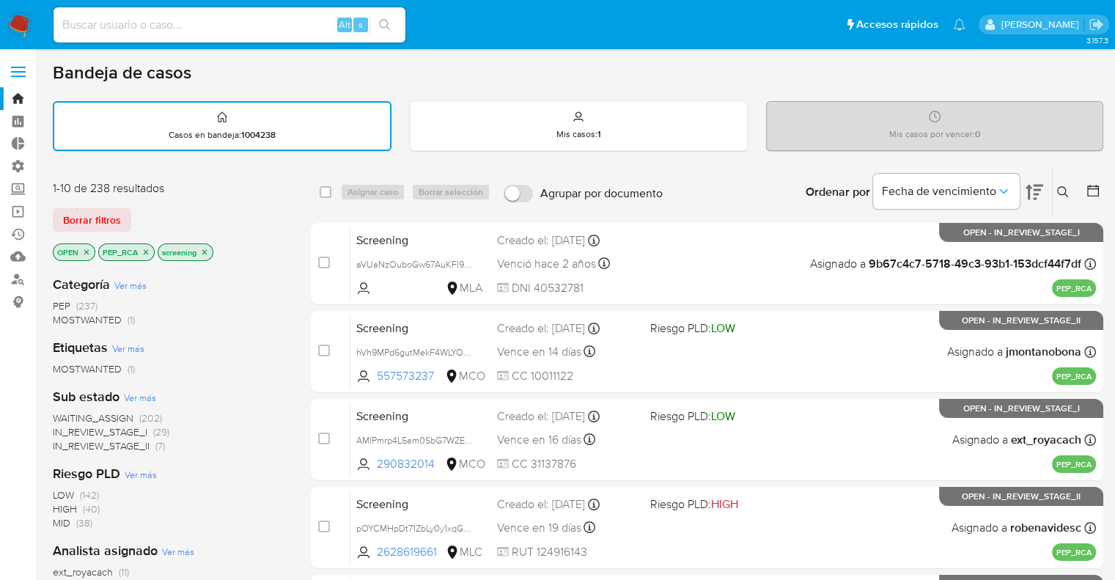
click at [197, 205] on div "1-10 de 238 resultados Borrar filtros OPEN PEP_RCA screening" at bounding box center [170, 222] width 235 height 84
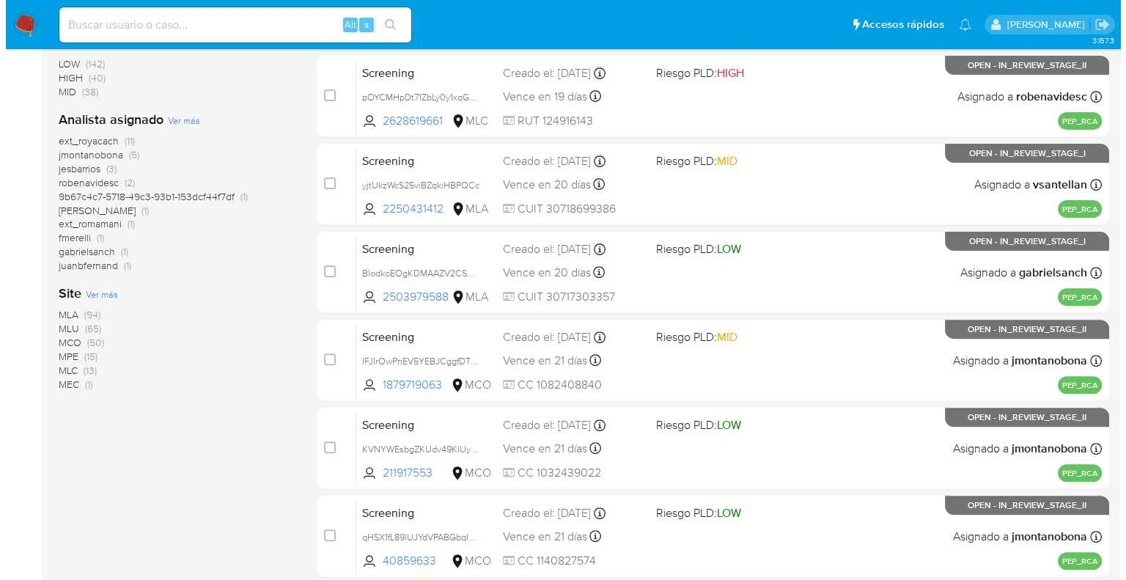
scroll to position [440, 0]
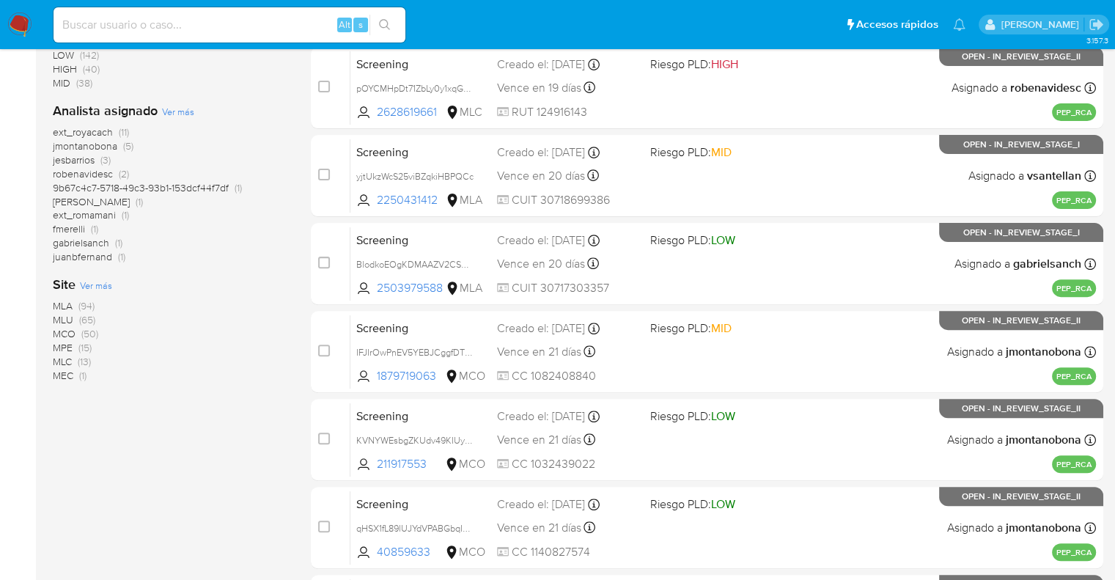
click at [84, 279] on span "Ver más" at bounding box center [96, 285] width 32 height 13
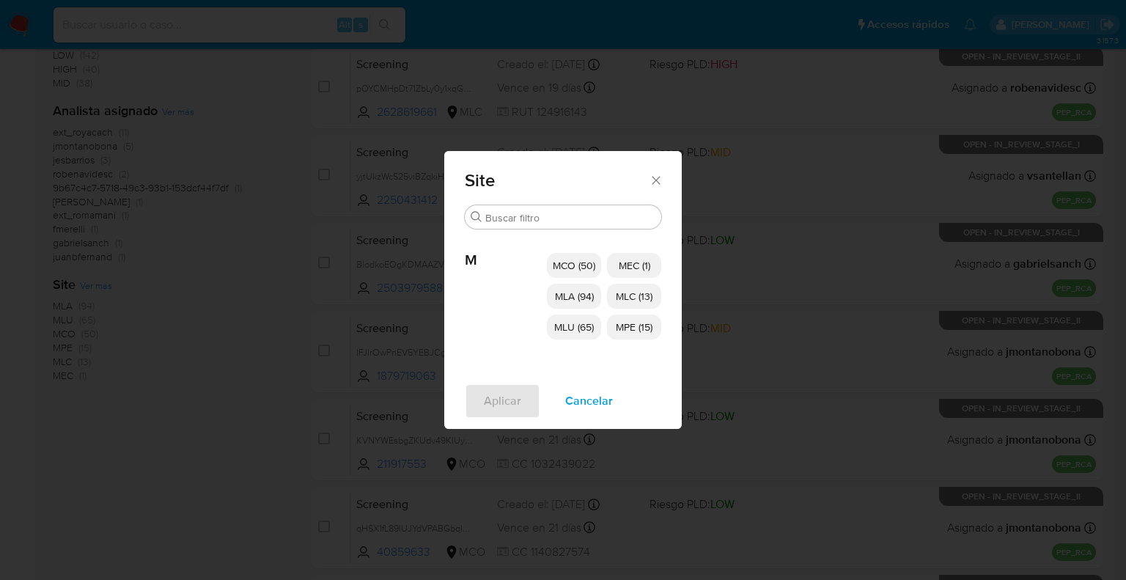
click at [554, 260] on span "MCO (50)" at bounding box center [574, 265] width 43 height 15
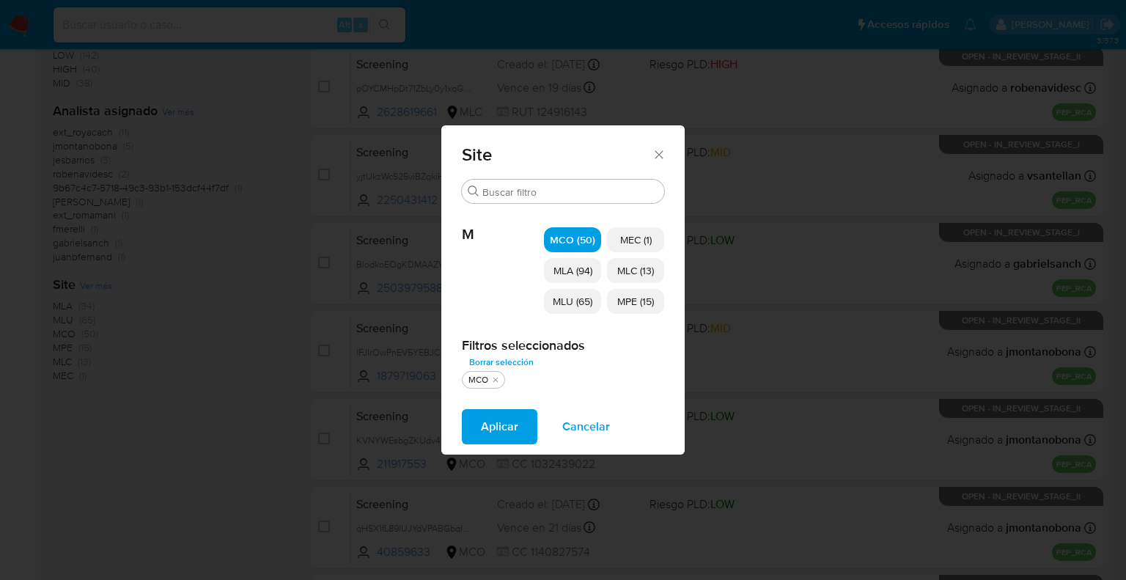
click at [551, 296] on p "MLU (65)" at bounding box center [572, 301] width 57 height 25
click at [618, 241] on p "MEC (1)" at bounding box center [635, 239] width 57 height 25
click at [612, 263] on p "MLC (13)" at bounding box center [635, 270] width 57 height 25
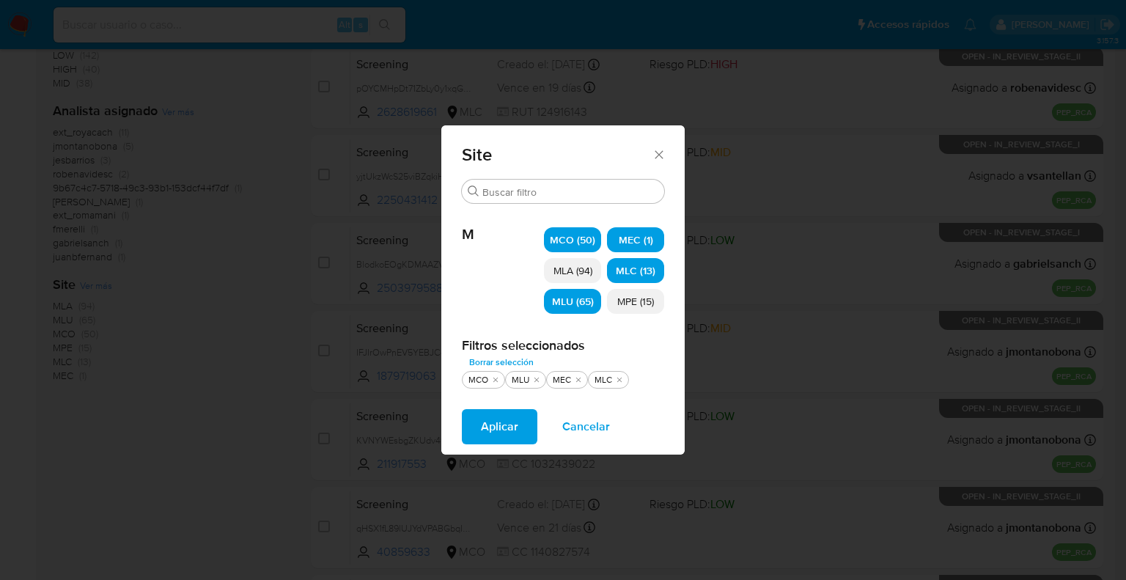
click at [619, 301] on span "MPE (15)" at bounding box center [635, 301] width 37 height 15
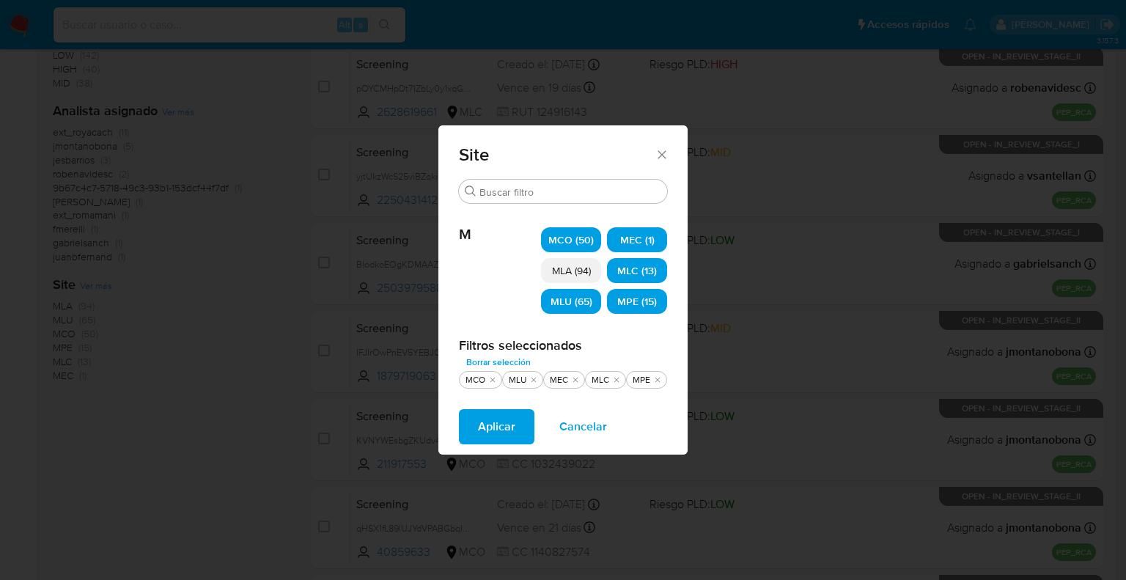
click at [524, 419] on button "Aplicar" at bounding box center [497, 426] width 76 height 35
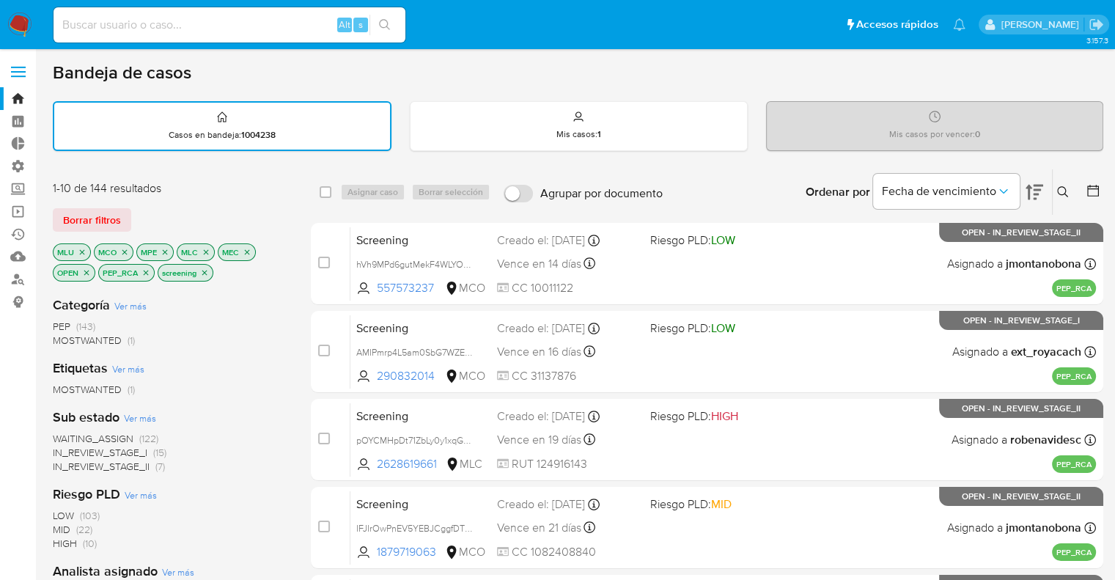
click at [280, 209] on div "Borrar filtros" at bounding box center [170, 219] width 235 height 23
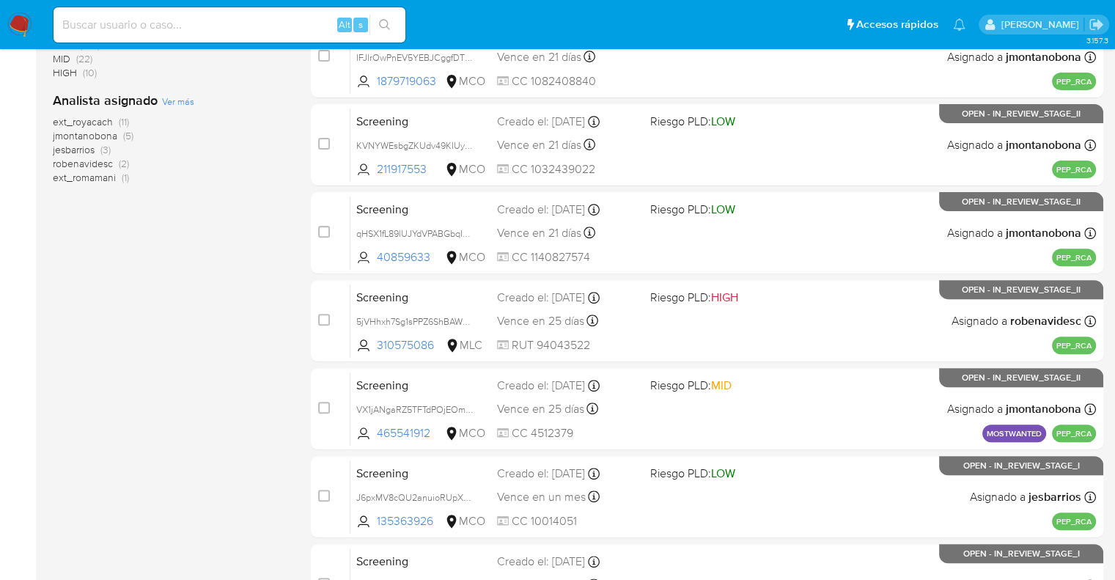
scroll to position [578, 0]
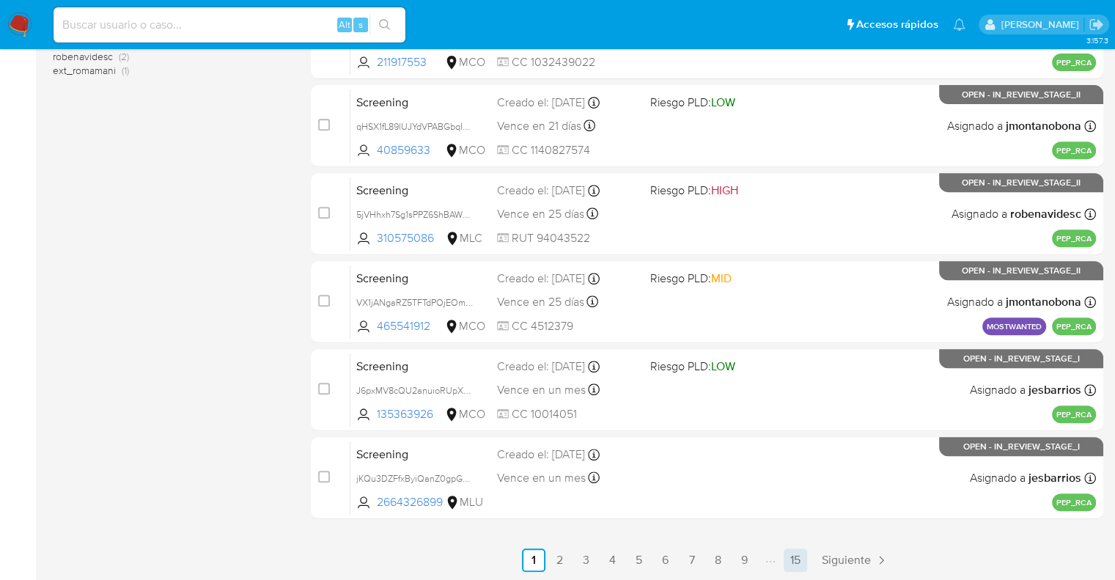
click at [795, 566] on link "15" at bounding box center [795, 559] width 23 height 23
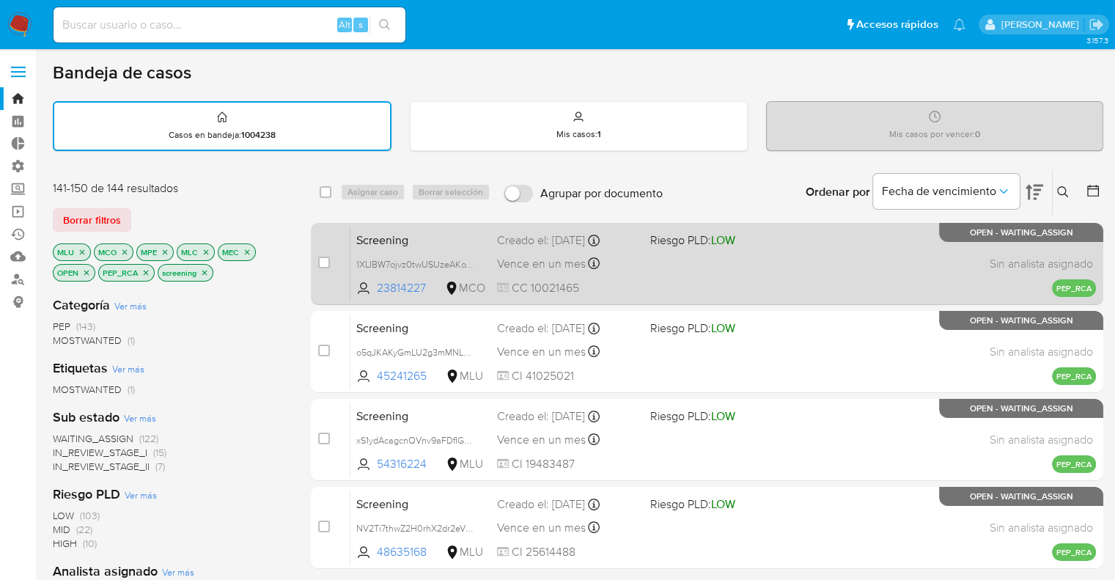
scroll to position [147, 0]
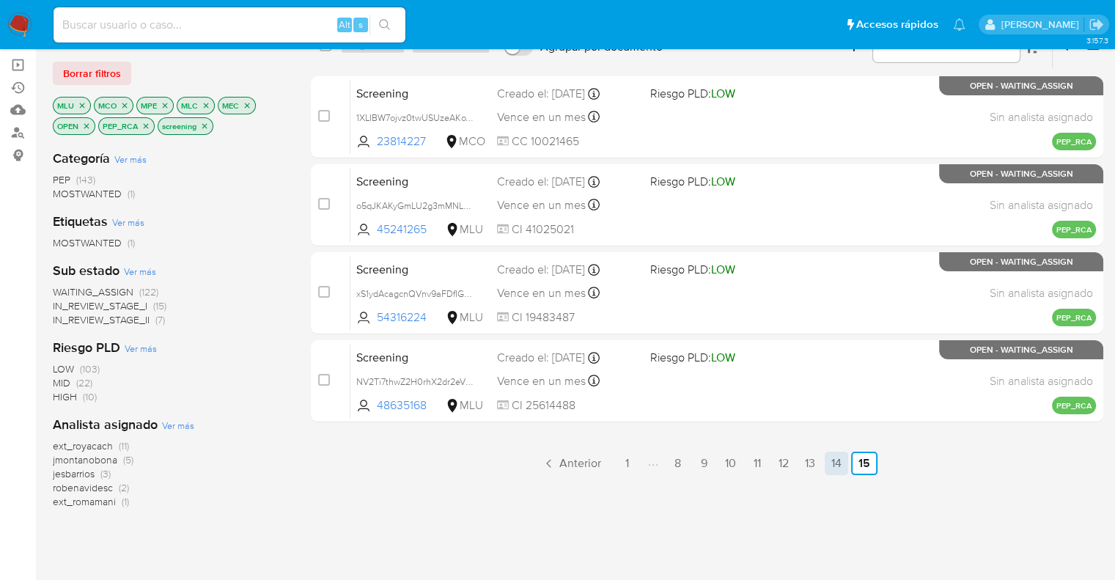
click at [832, 466] on link "14" at bounding box center [836, 463] width 23 height 23
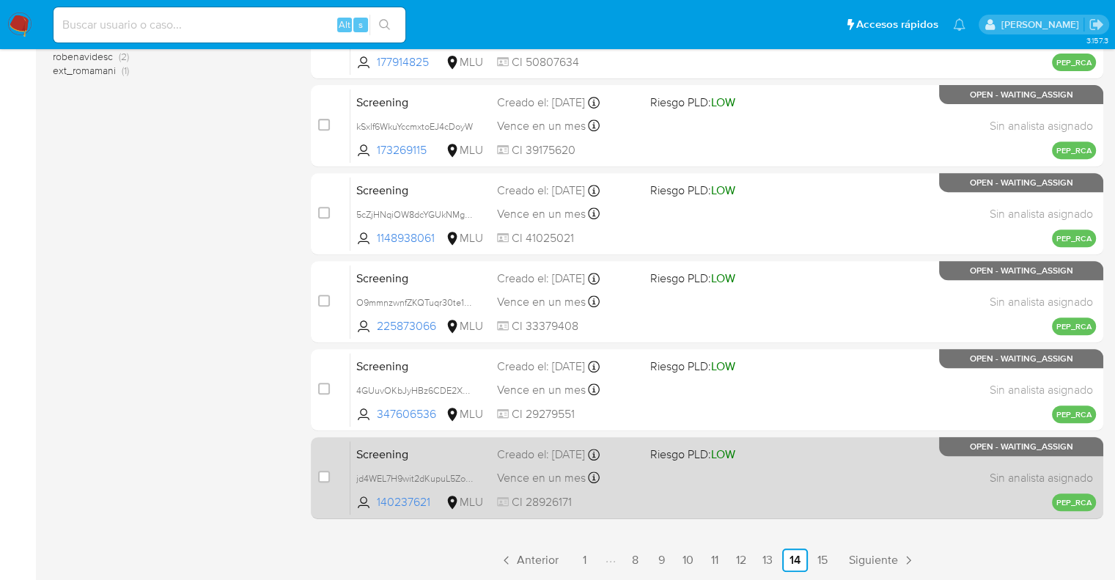
scroll to position [65, 0]
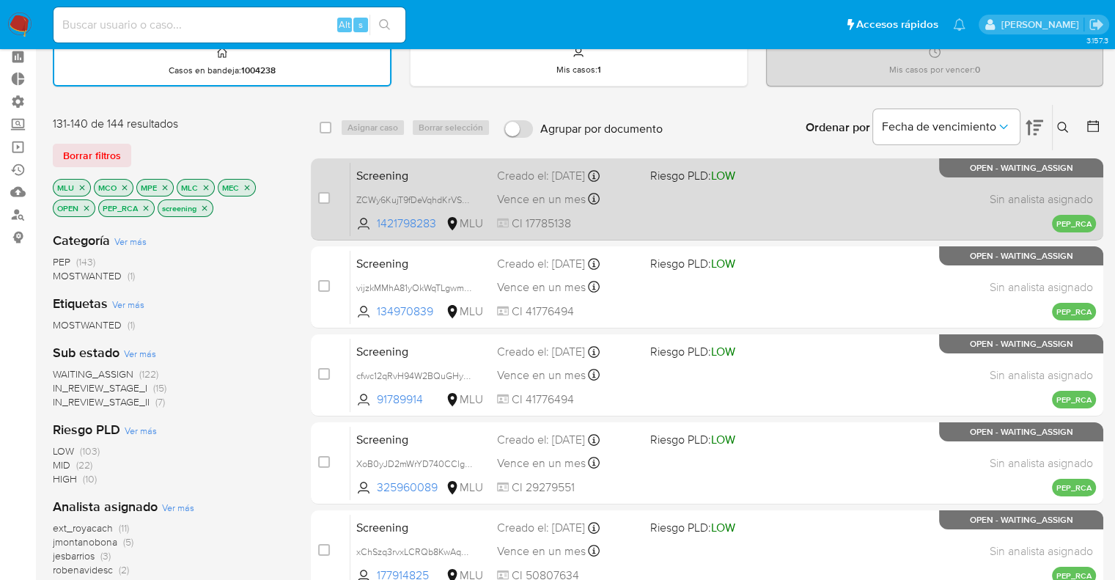
click at [418, 169] on span "Screening" at bounding box center [420, 174] width 129 height 19
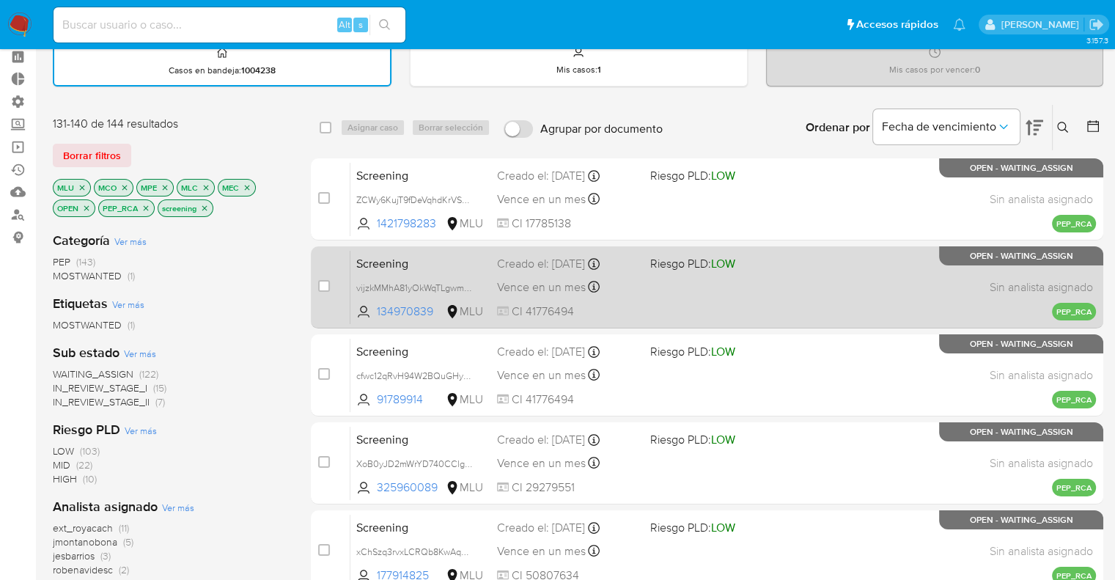
click at [449, 268] on span "Screening" at bounding box center [420, 262] width 129 height 19
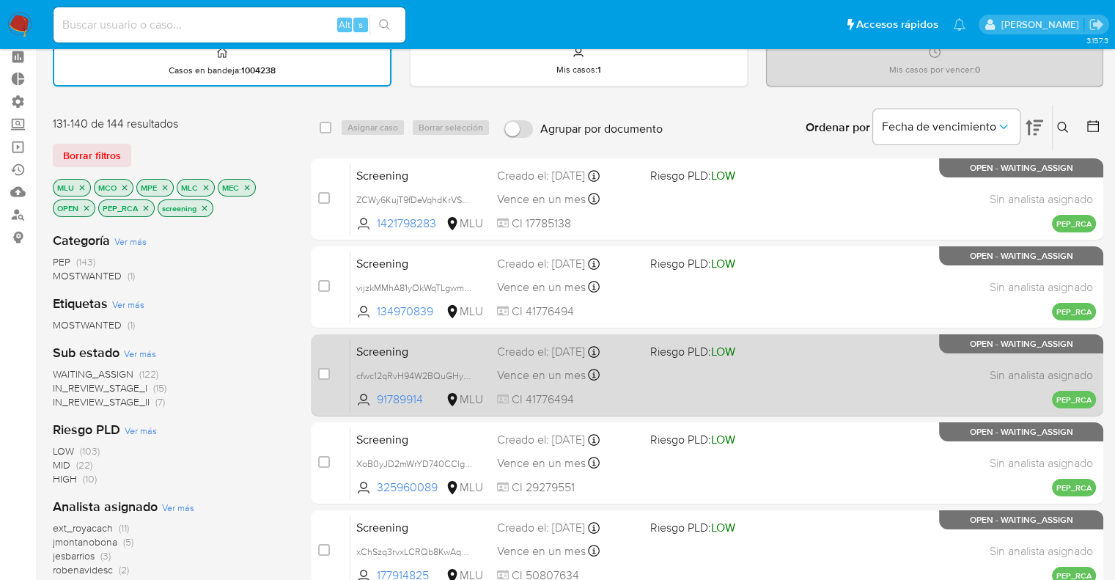
click at [430, 346] on span "Screening" at bounding box center [420, 350] width 129 height 19
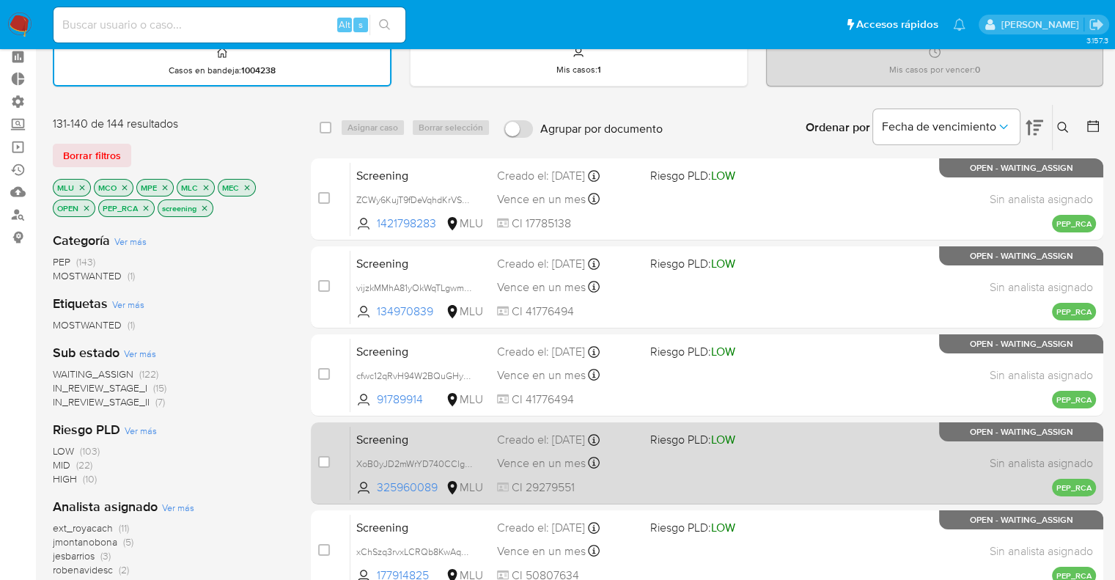
click at [459, 449] on div "Screening XoB0yJD2mWrYD740CClg7Joq 325960089 MLU Riesgo PLD: LOW Creado el: 09/…" at bounding box center [723, 463] width 746 height 74
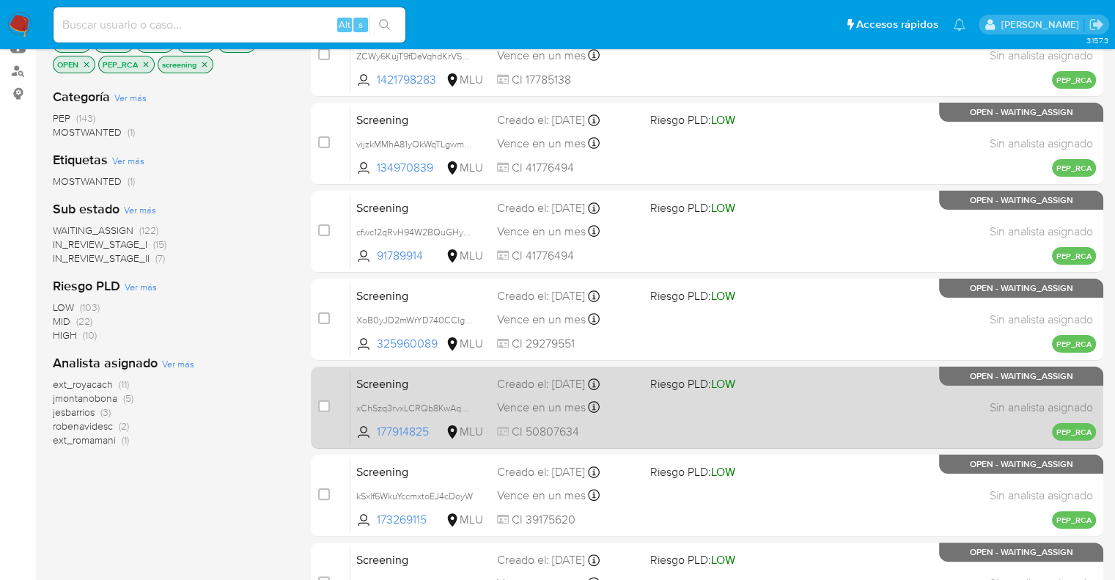
scroll to position [211, 0]
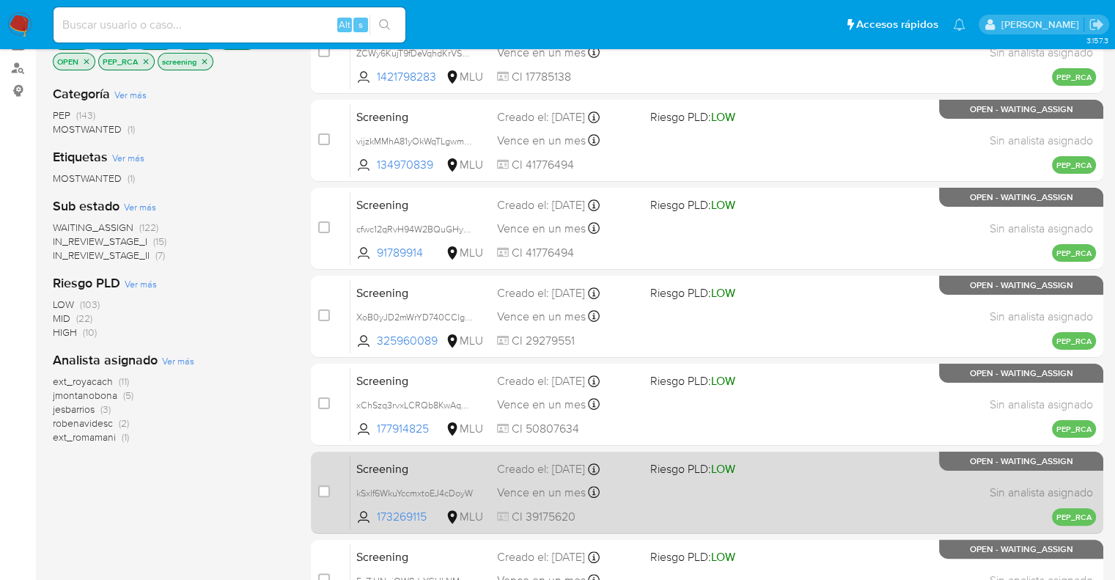
click at [455, 471] on span "Screening" at bounding box center [420, 467] width 129 height 19
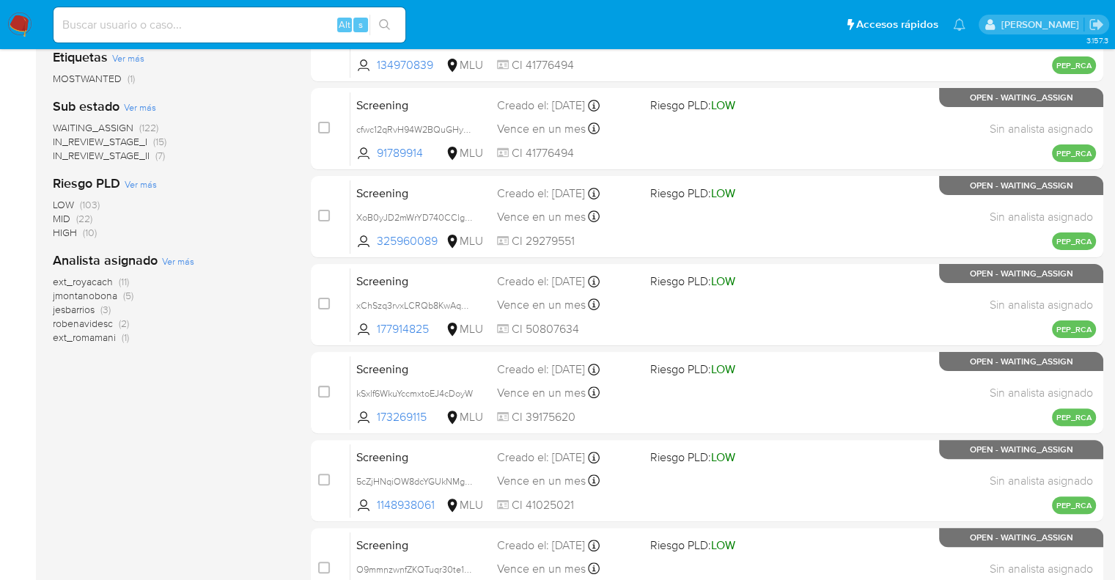
scroll to position [578, 0]
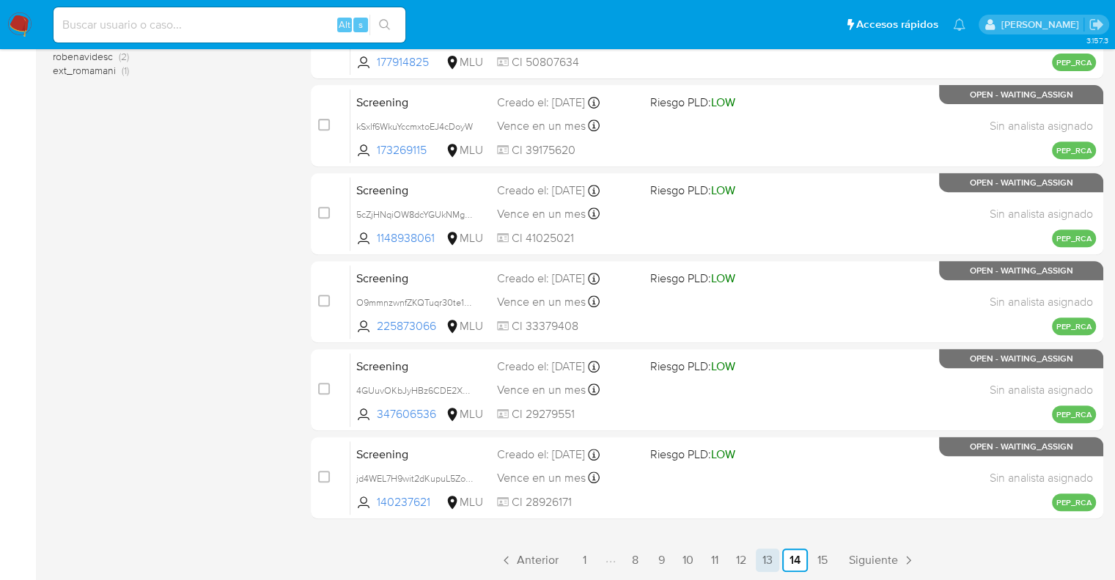
click at [763, 564] on link "13" at bounding box center [767, 559] width 23 height 23
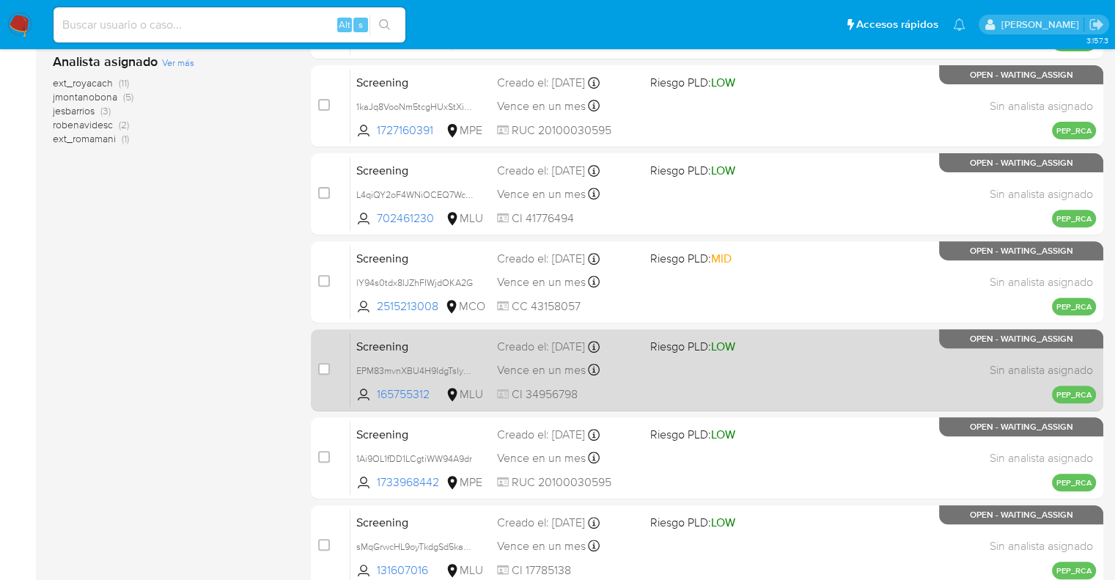
scroll to position [578, 0]
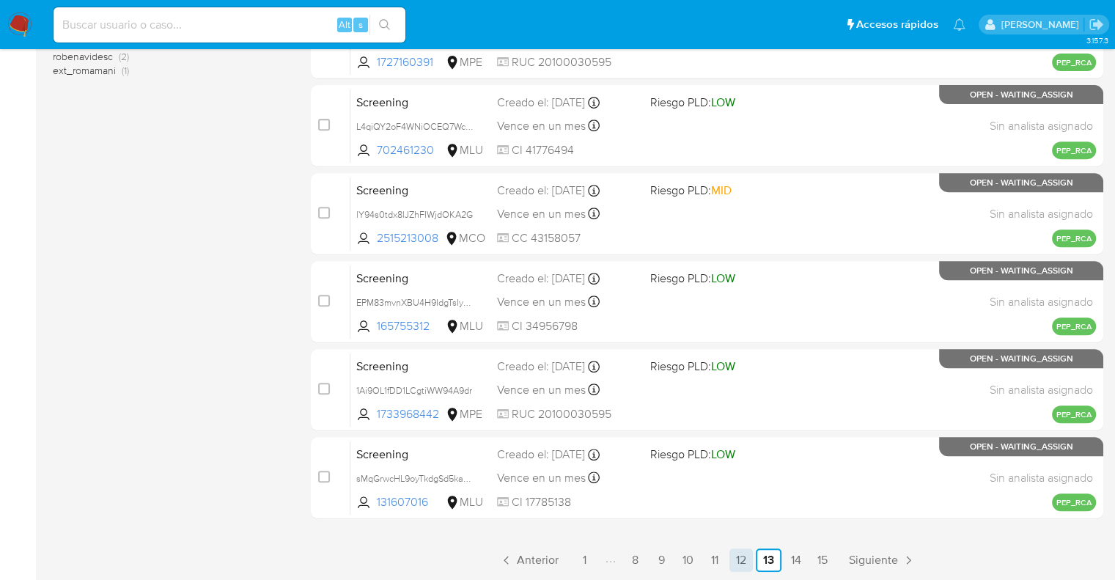
click at [751, 562] on link "12" at bounding box center [741, 559] width 23 height 23
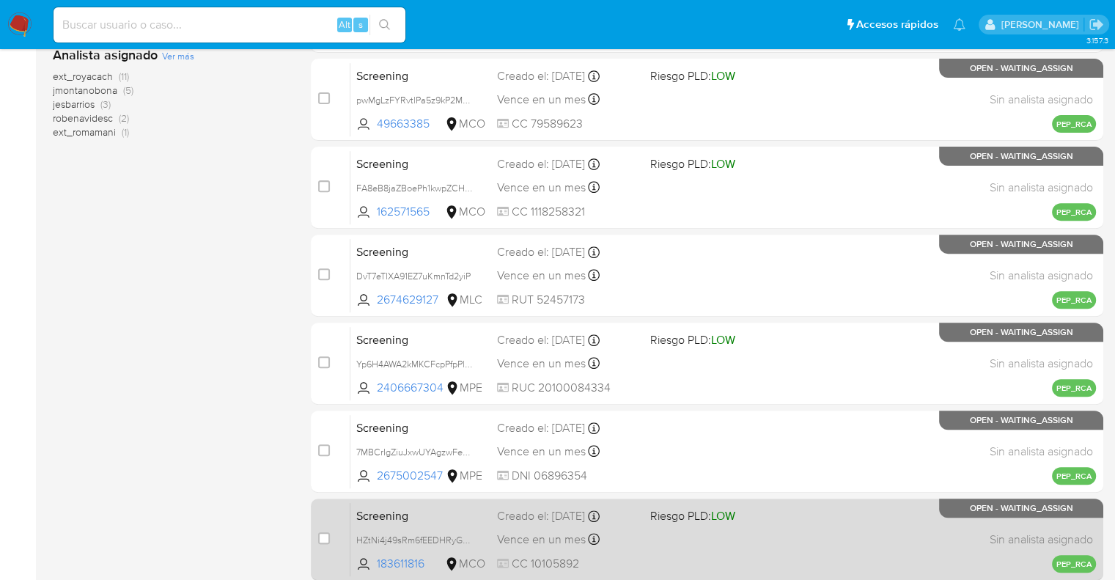
scroll to position [578, 0]
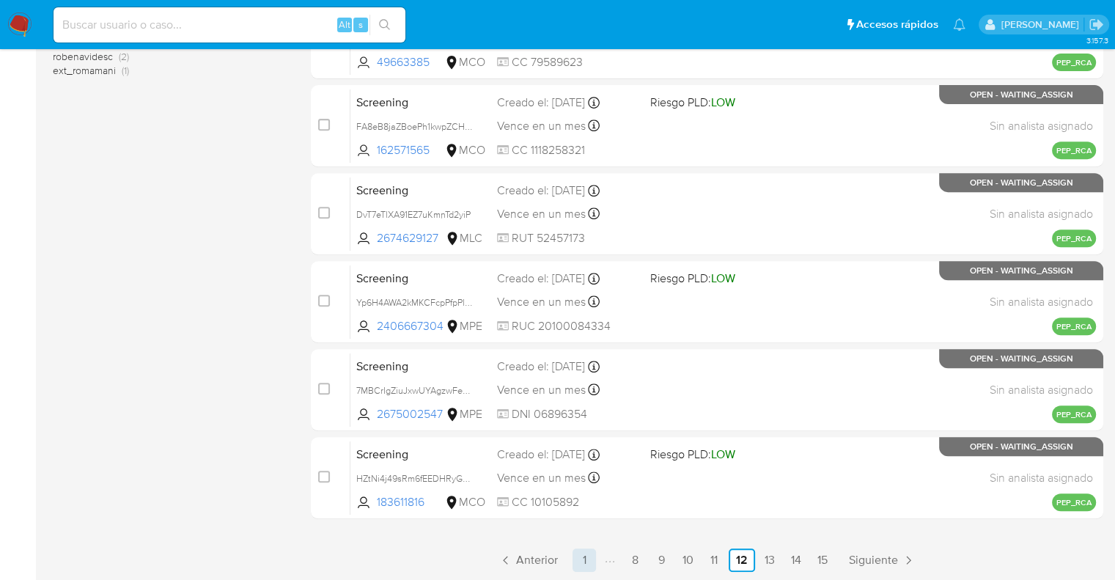
click at [578, 565] on link "1" at bounding box center [584, 559] width 23 height 23
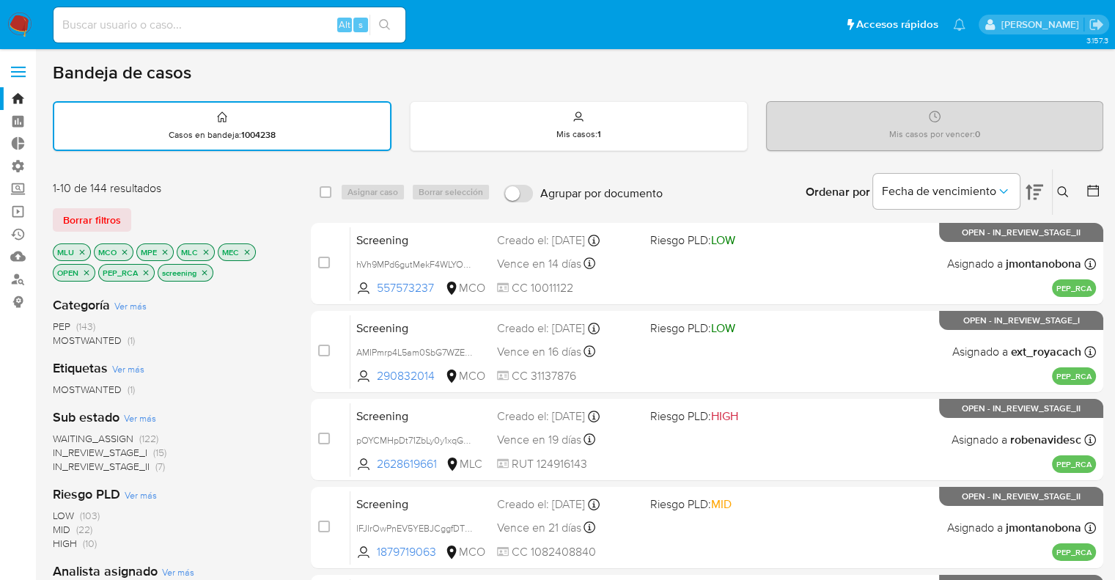
click at [69, 433] on span "WAITING_ASSIGN" at bounding box center [93, 438] width 81 height 15
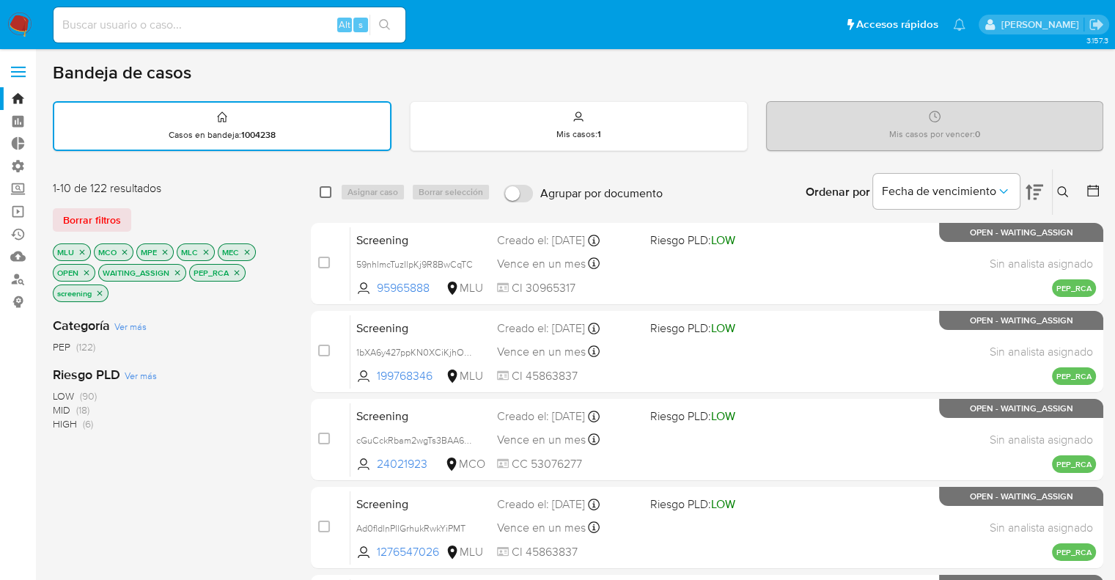
click at [329, 193] on input "checkbox" at bounding box center [326, 192] width 12 height 12
checkbox input "true"
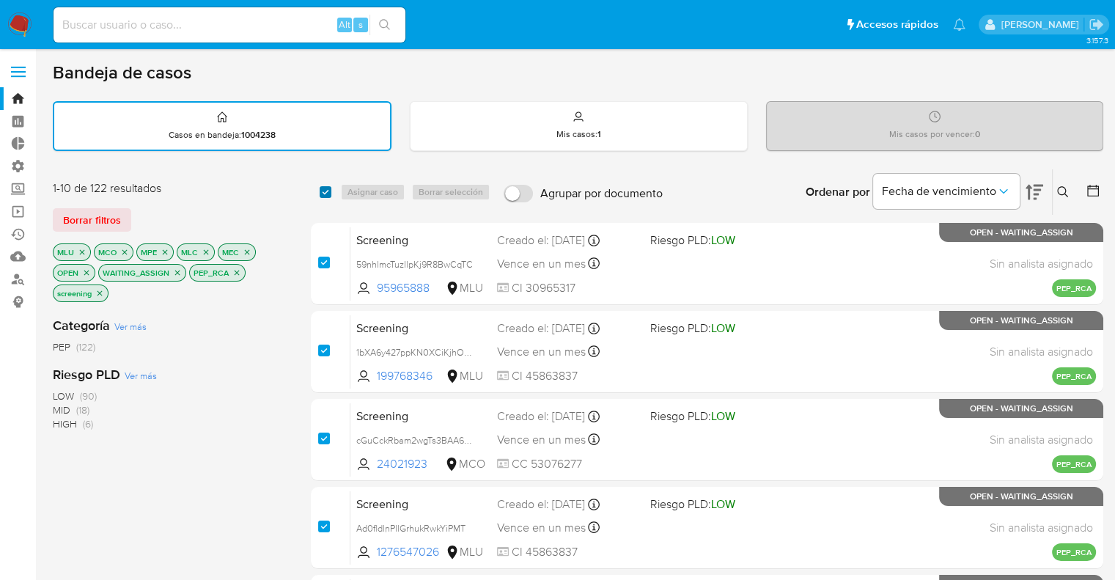
checkbox input "true"
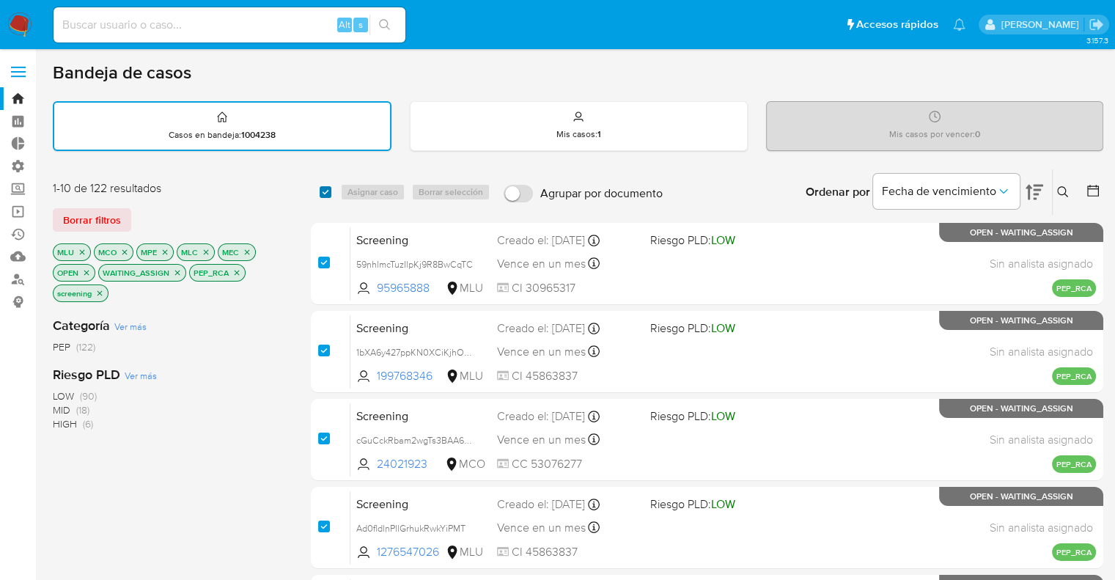
checkbox input "true"
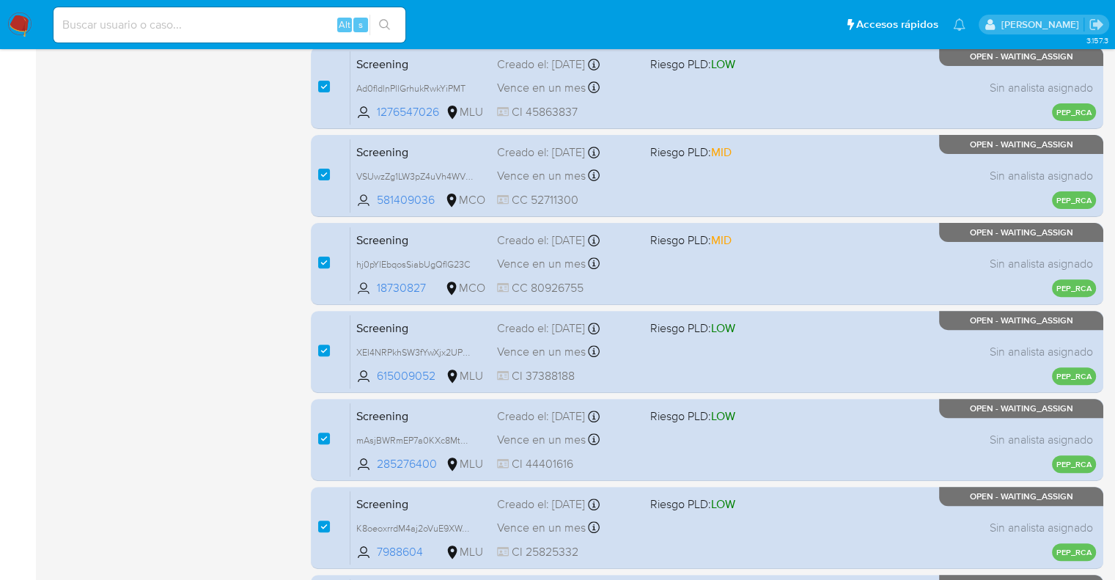
scroll to position [578, 0]
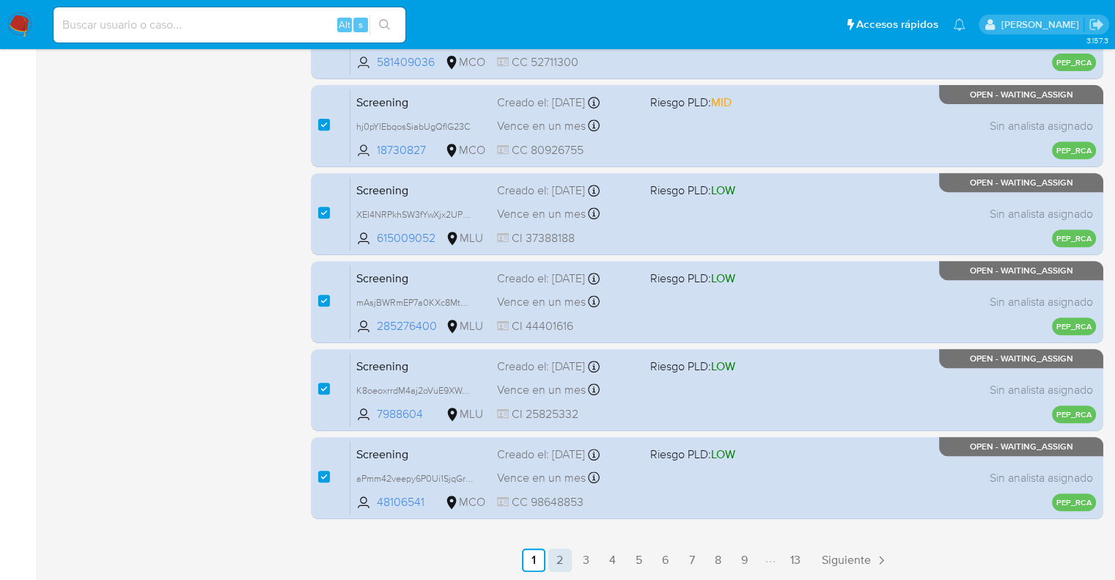
click at [563, 565] on link "2" at bounding box center [559, 559] width 23 height 23
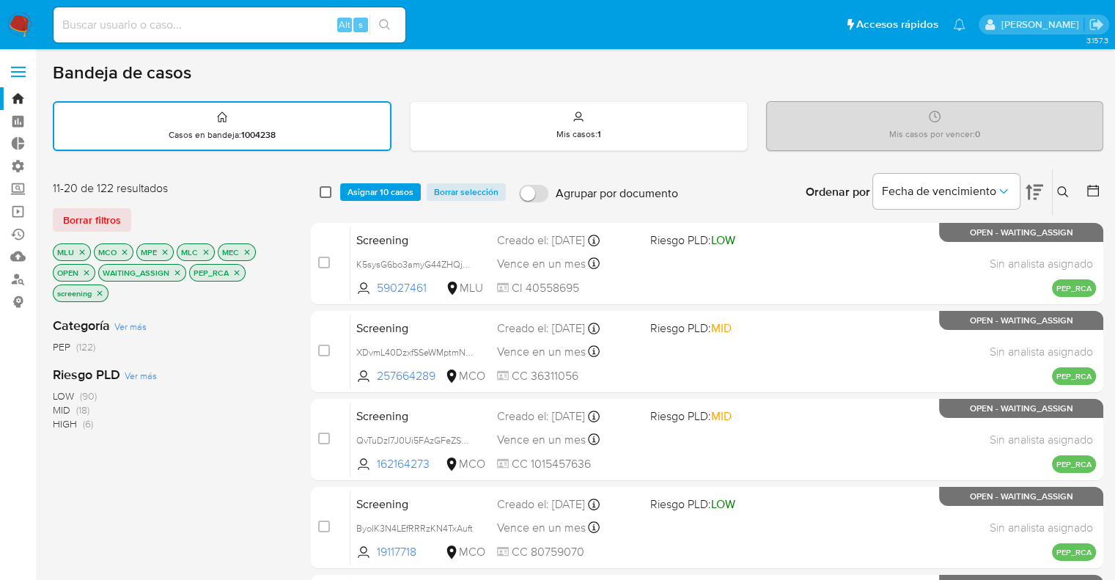
click at [329, 193] on input "checkbox" at bounding box center [326, 192] width 12 height 12
checkbox input "true"
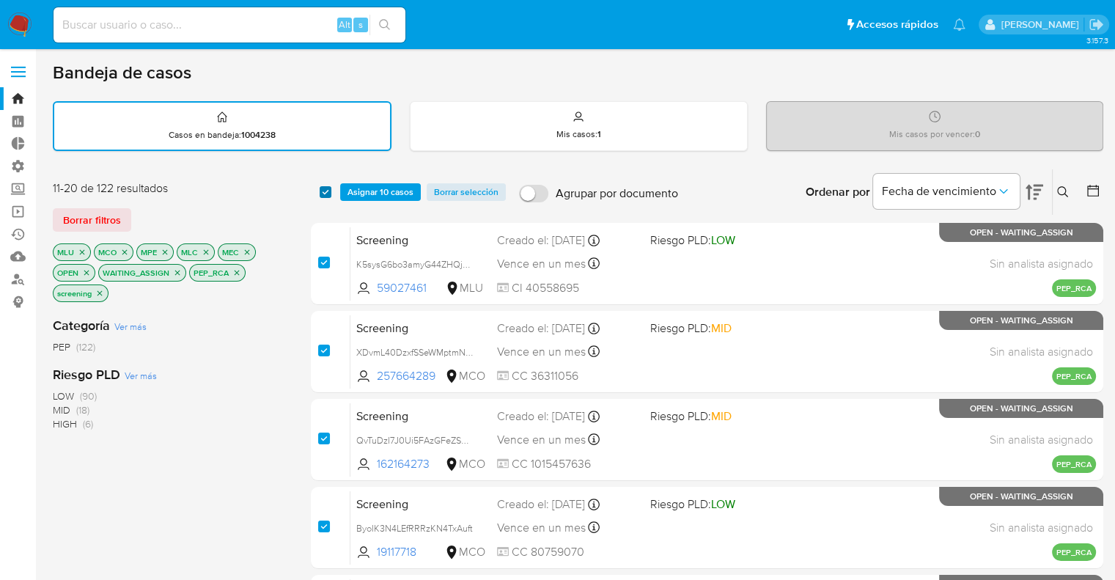
checkbox input "true"
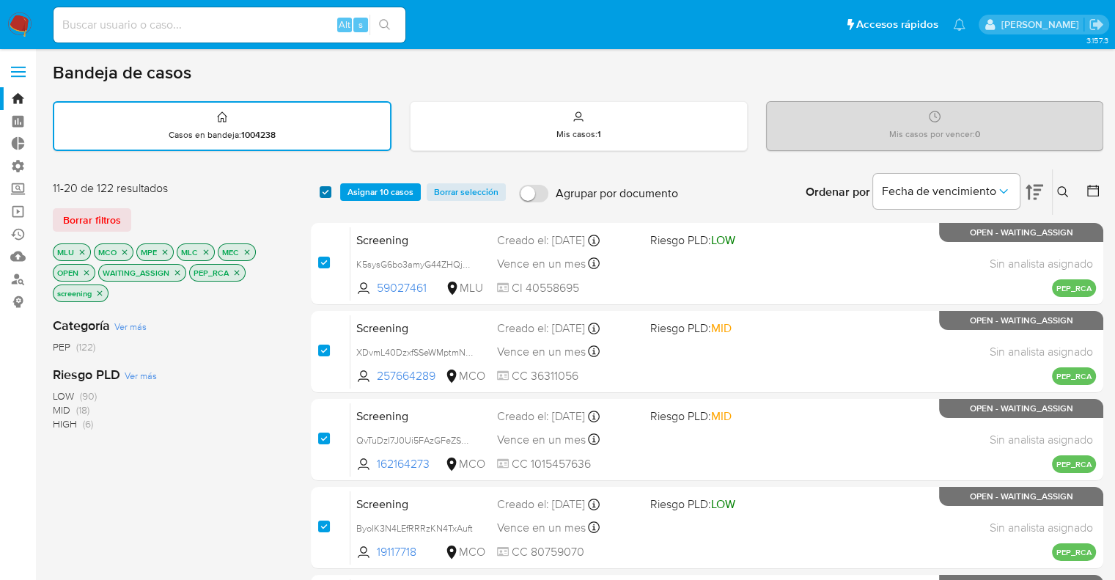
checkbox input "true"
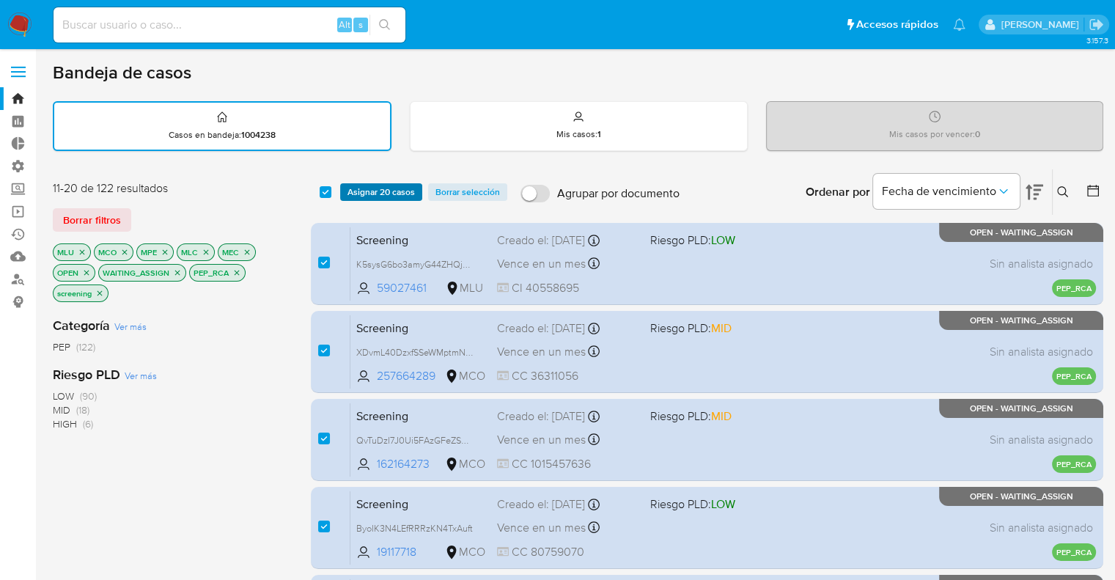
click at [352, 192] on span "Asignar 20 casos" at bounding box center [381, 192] width 67 height 15
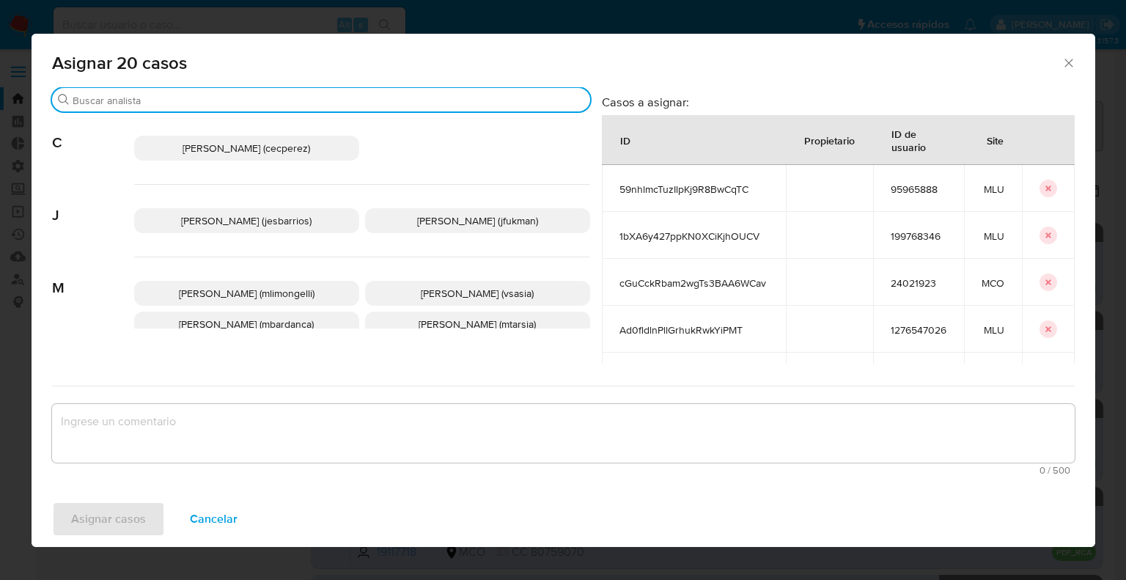
click at [359, 103] on input "Buscar" at bounding box center [329, 100] width 512 height 13
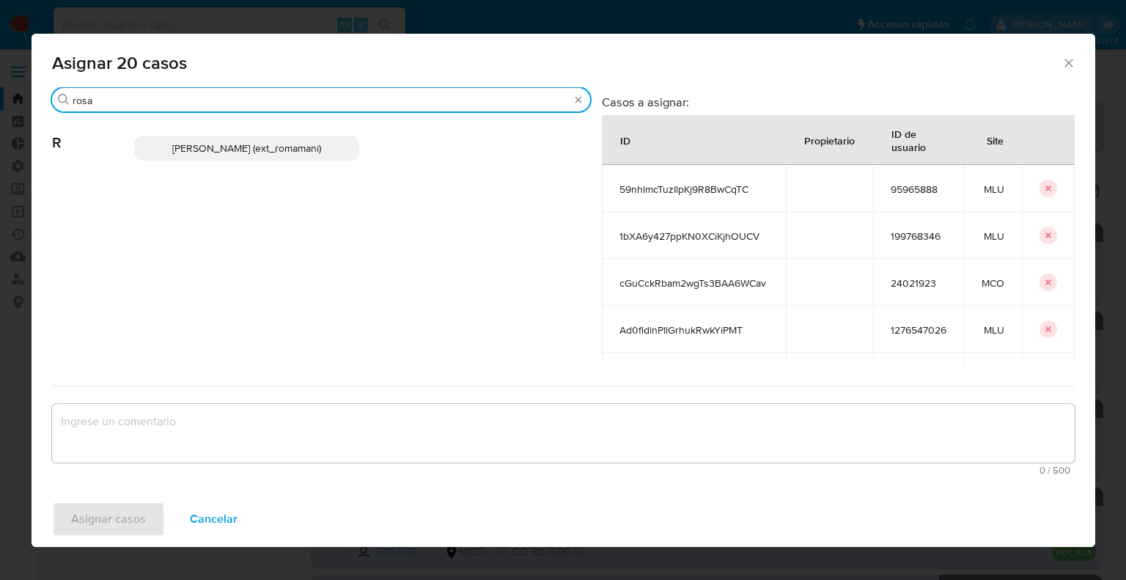
type input "rosa"
click at [340, 149] on p "Rosalia Mamani (ext_romamani)" at bounding box center [246, 148] width 225 height 25
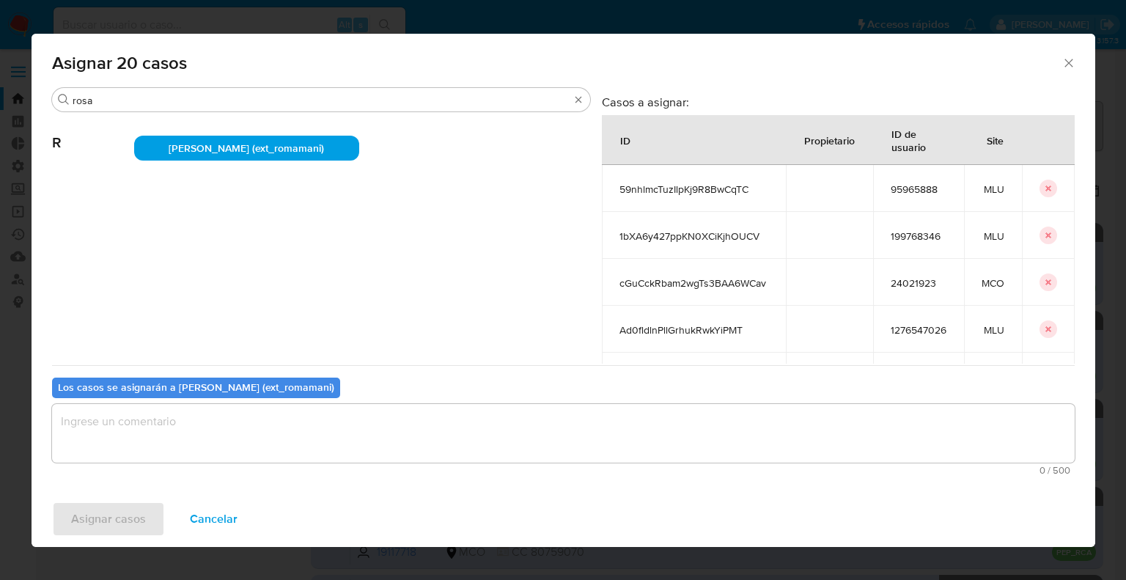
click at [265, 441] on textarea "assign-modal" at bounding box center [563, 433] width 1023 height 59
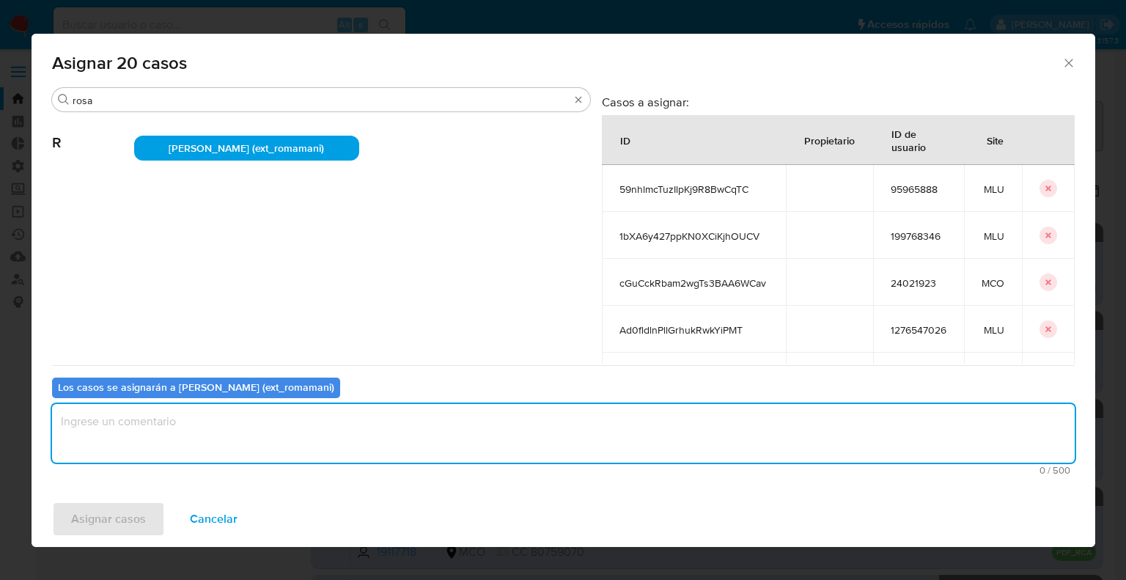
paste textarea "Asignación."
type textarea "Asignación."
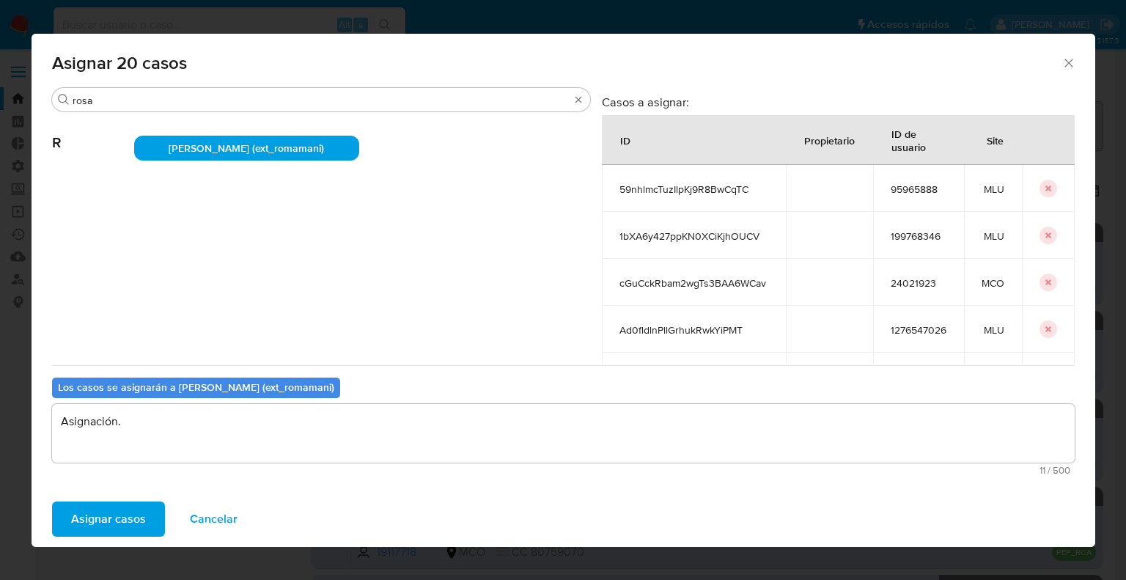
click at [158, 511] on button "Asignar casos" at bounding box center [108, 519] width 113 height 35
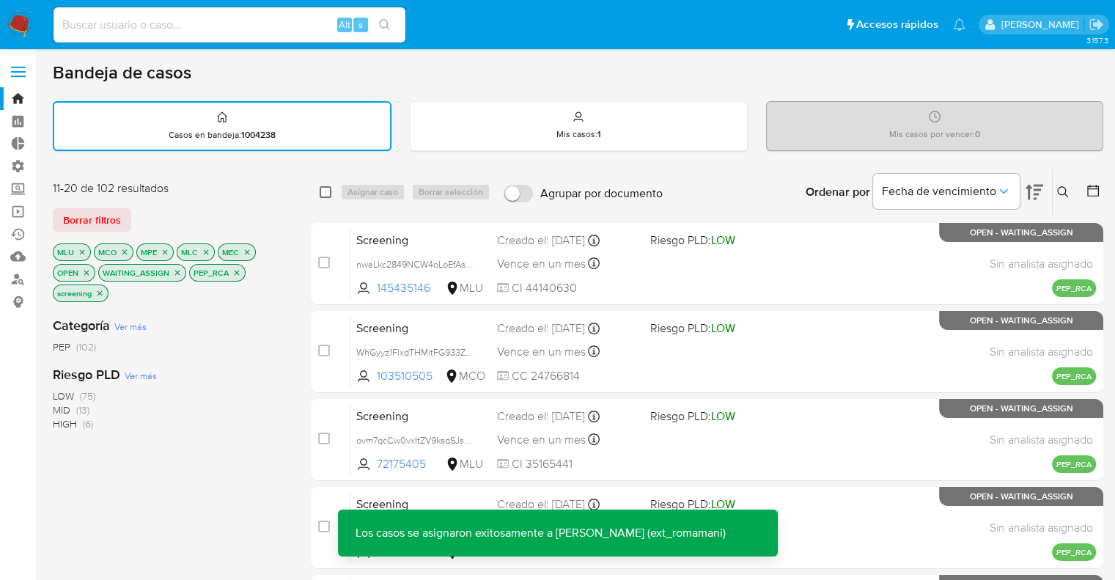
click at [326, 191] on input "checkbox" at bounding box center [326, 192] width 12 height 12
checkbox input "true"
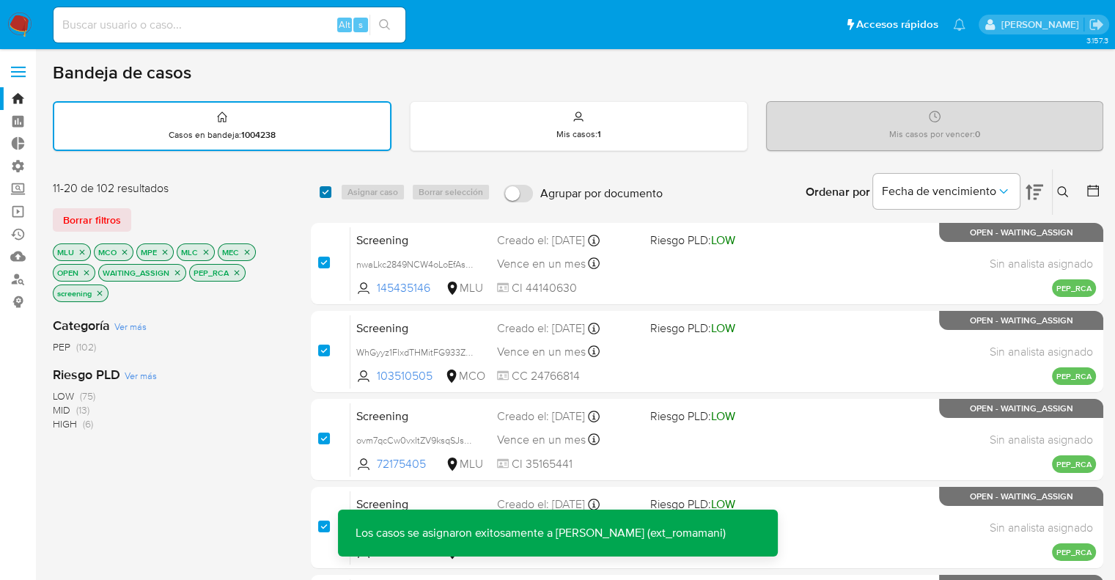
checkbox input "true"
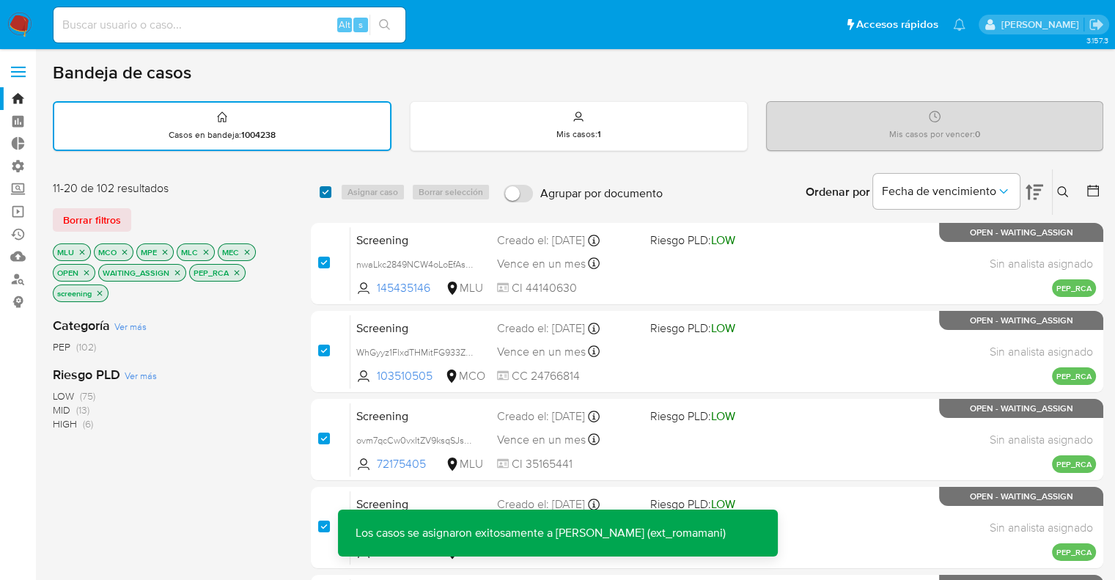
checkbox input "true"
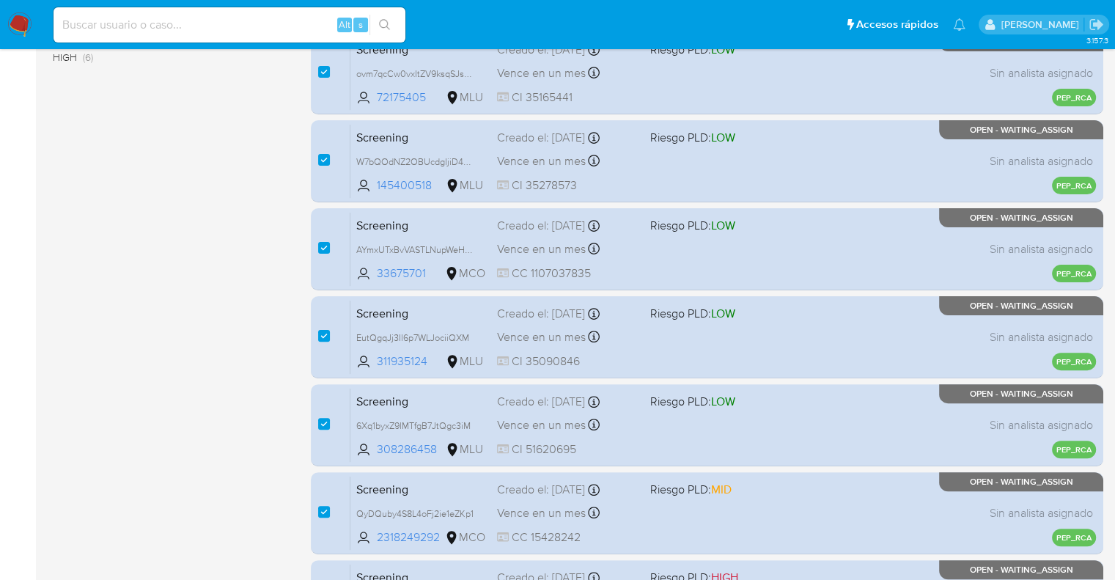
scroll to position [578, 0]
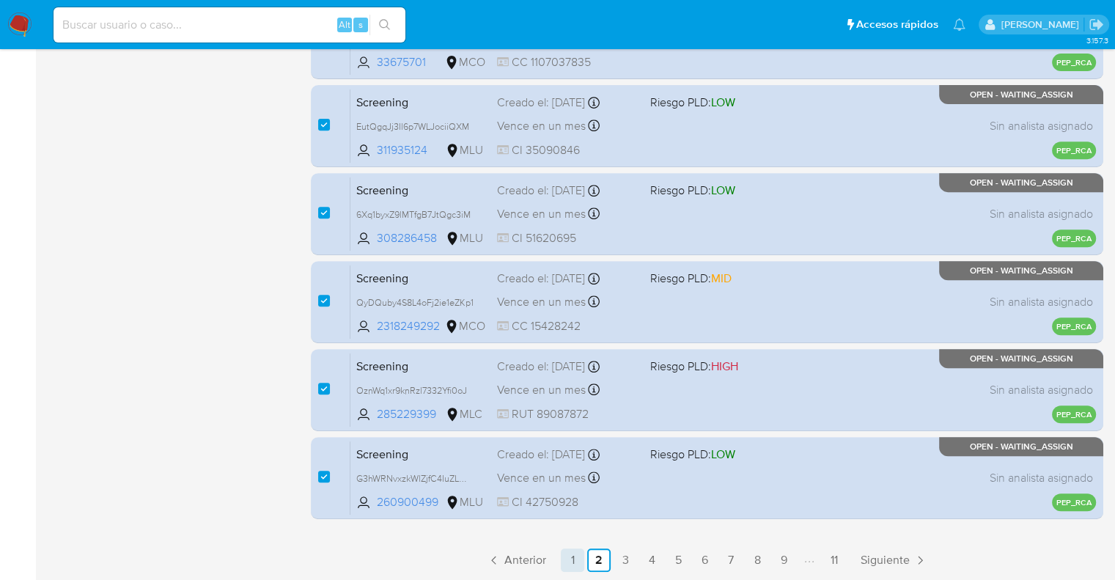
click at [573, 568] on link "1" at bounding box center [572, 559] width 23 height 23
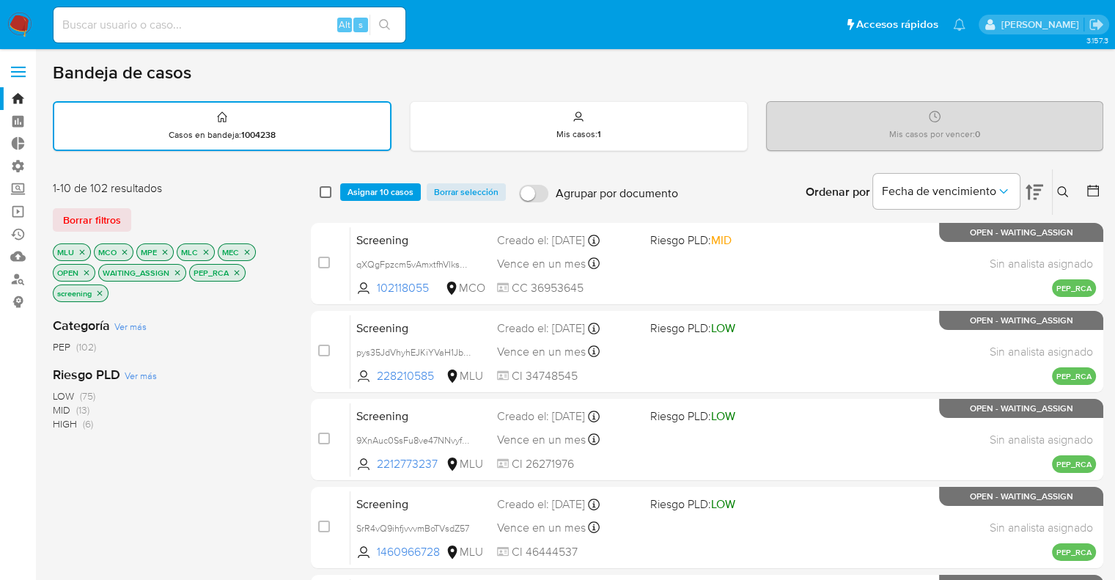
click at [327, 193] on input "checkbox" at bounding box center [326, 192] width 12 height 12
checkbox input "true"
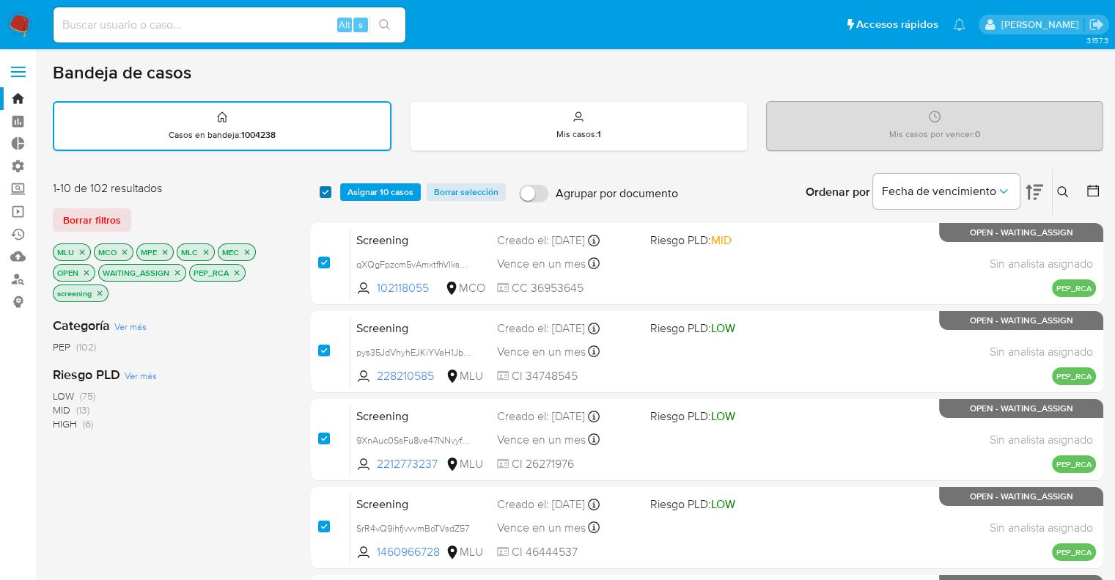
checkbox input "true"
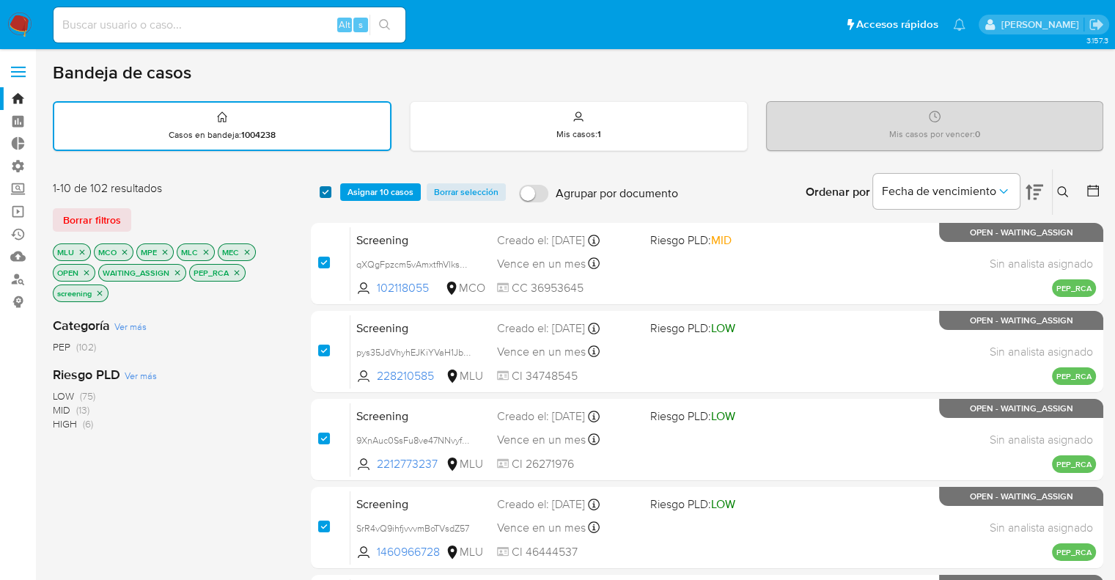
checkbox input "true"
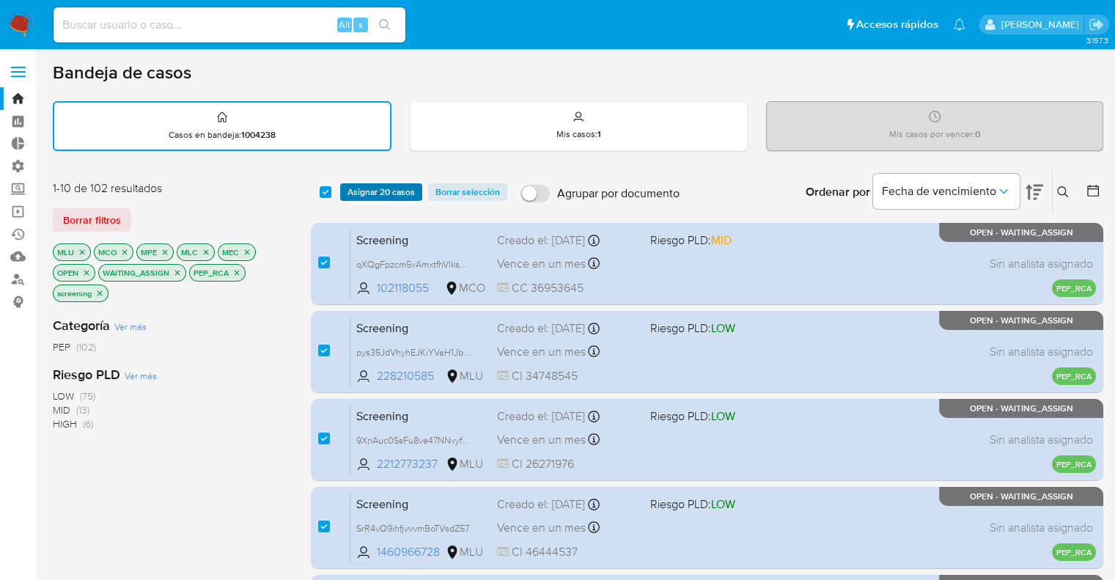
click at [358, 194] on span "Asignar 20 casos" at bounding box center [381, 192] width 67 height 15
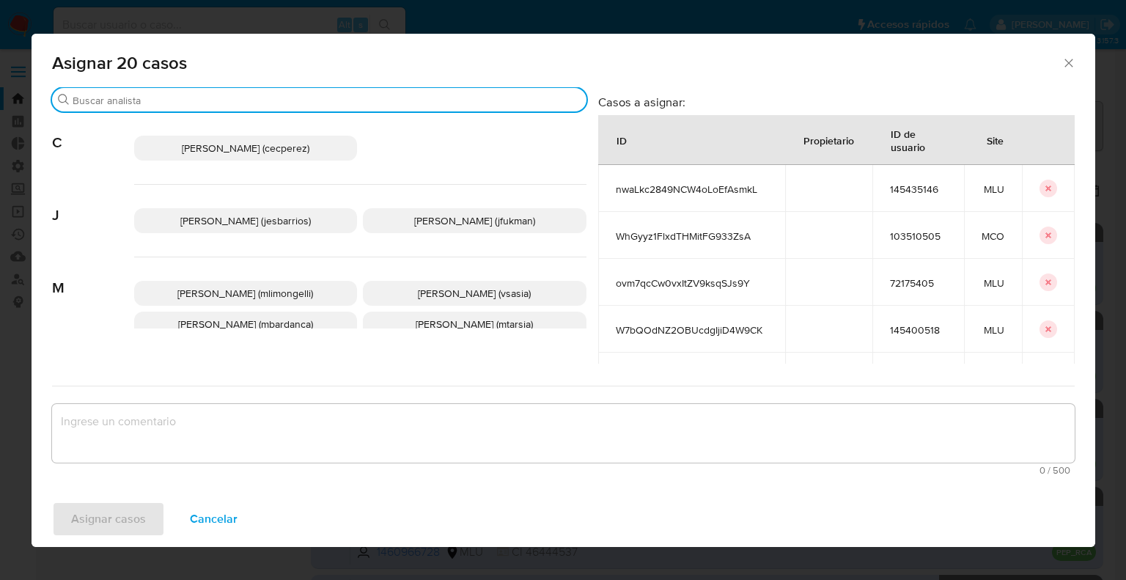
click at [326, 98] on input "Buscar" at bounding box center [327, 100] width 508 height 13
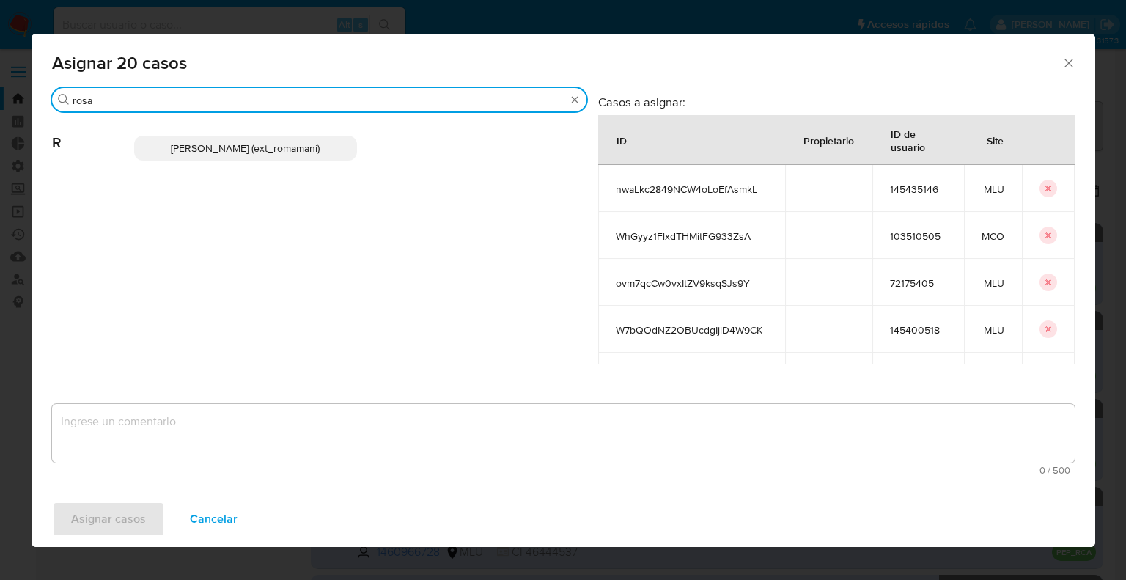
type input "rosa"
click at [329, 148] on p "Rosalia Mamani (ext_romamani)" at bounding box center [246, 148] width 224 height 25
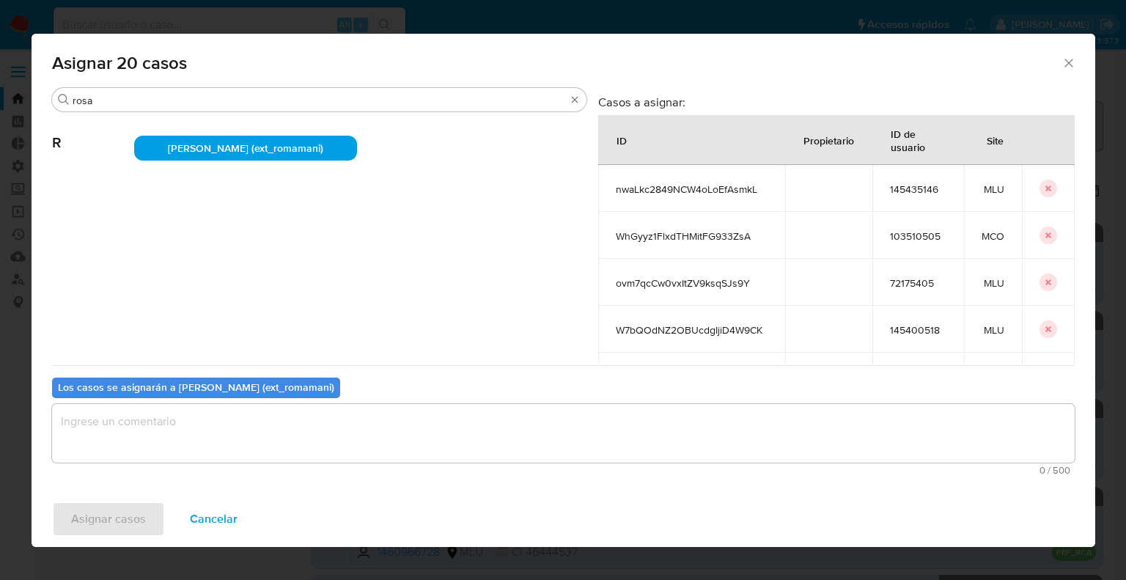
click at [296, 414] on textarea "assign-modal" at bounding box center [563, 433] width 1023 height 59
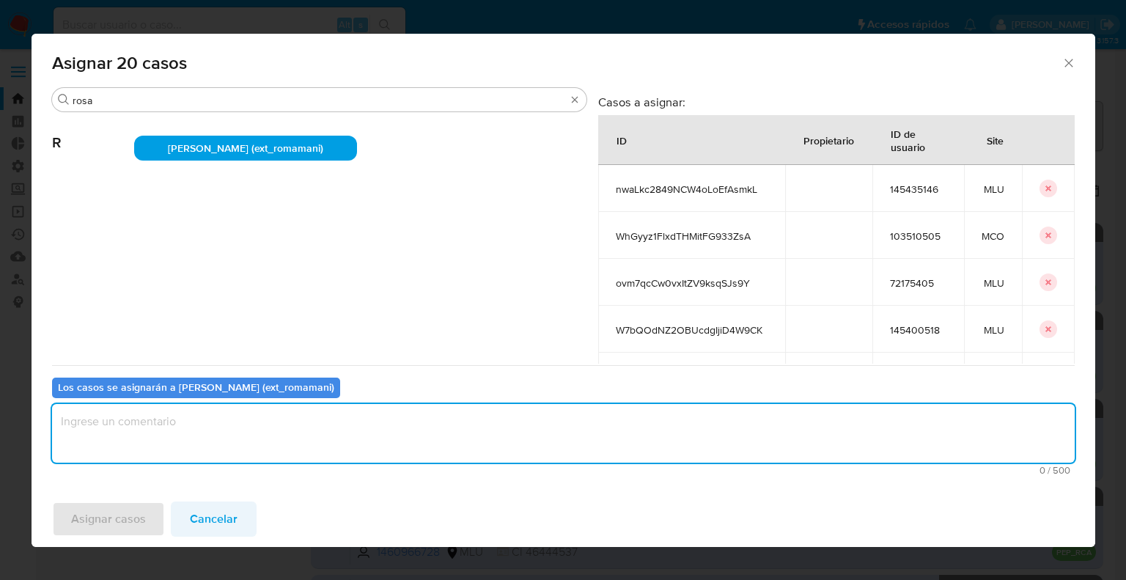
paste textarea "Asignación."
type textarea "Asignación."
click at [161, 513] on button "Asignar casos" at bounding box center [108, 519] width 113 height 35
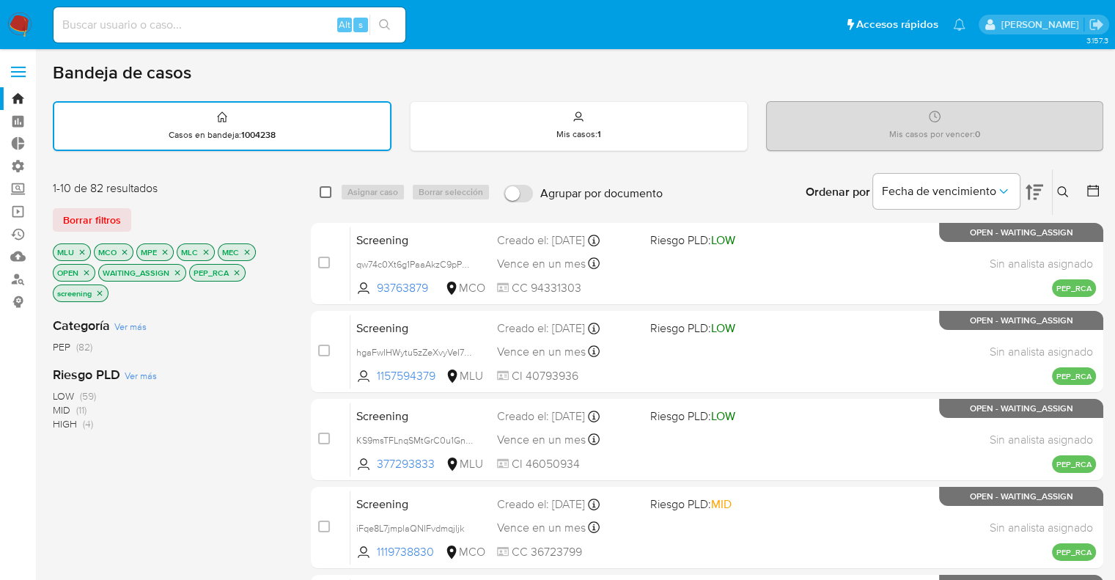
click at [323, 189] on input "checkbox" at bounding box center [326, 192] width 12 height 12
checkbox input "true"
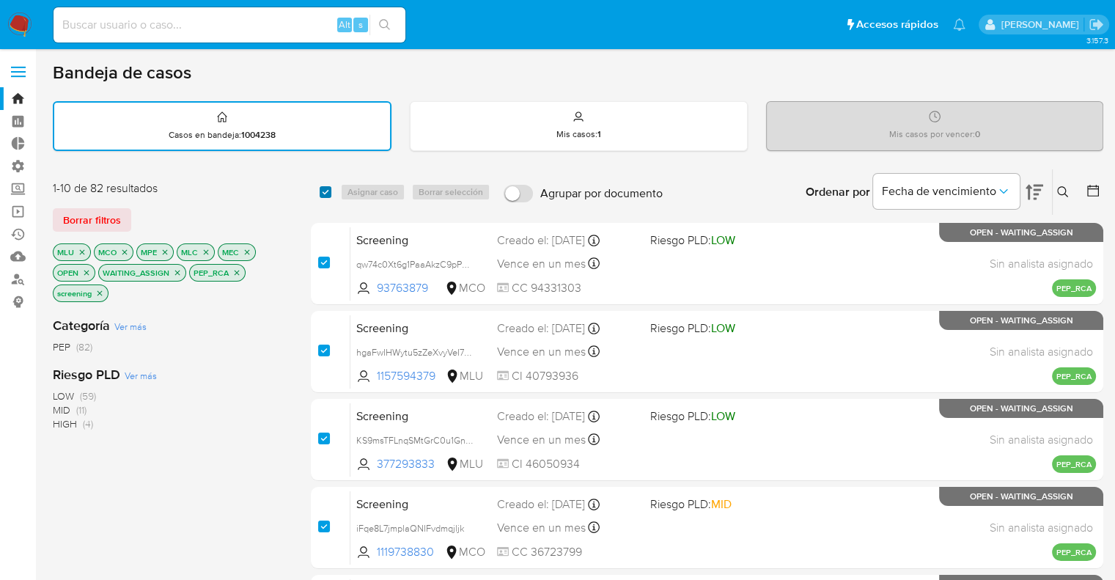
checkbox input "true"
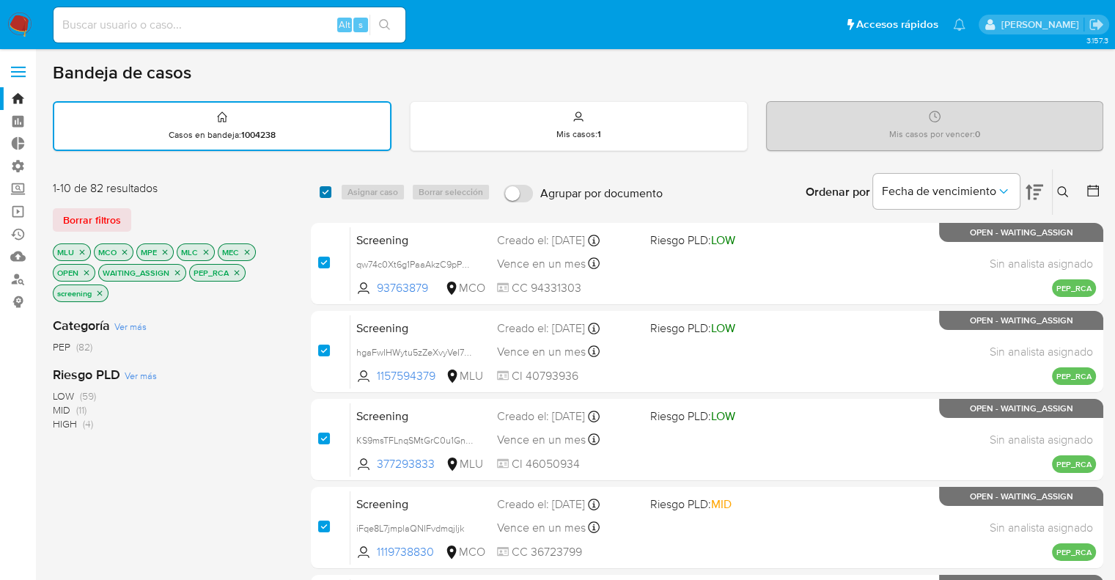
checkbox input "true"
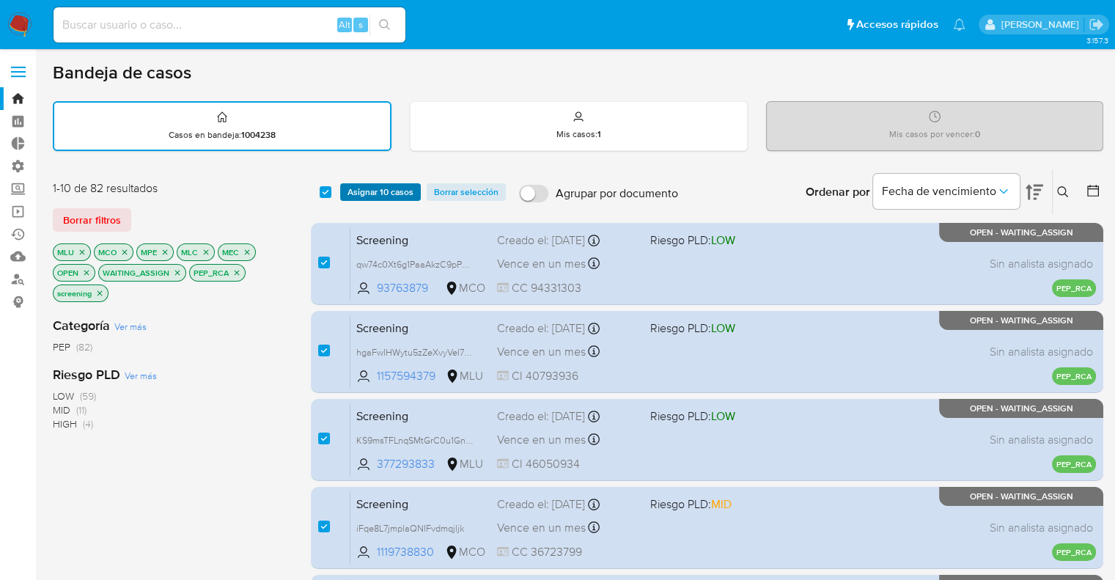
click at [352, 190] on span "Asignar 10 casos" at bounding box center [381, 192] width 66 height 15
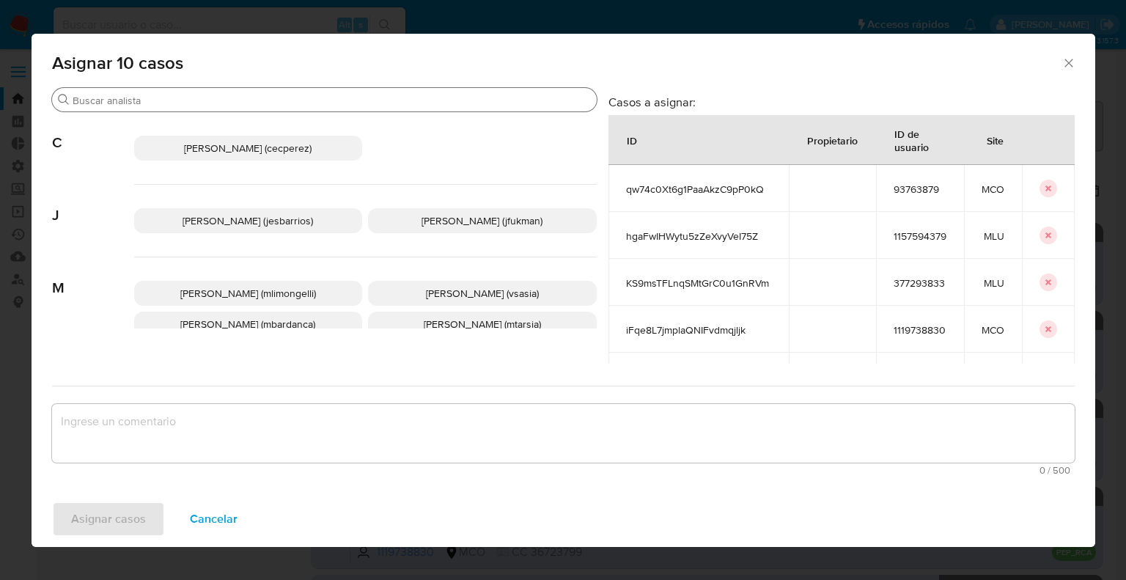
click at [263, 94] on input "Buscar" at bounding box center [332, 100] width 518 height 13
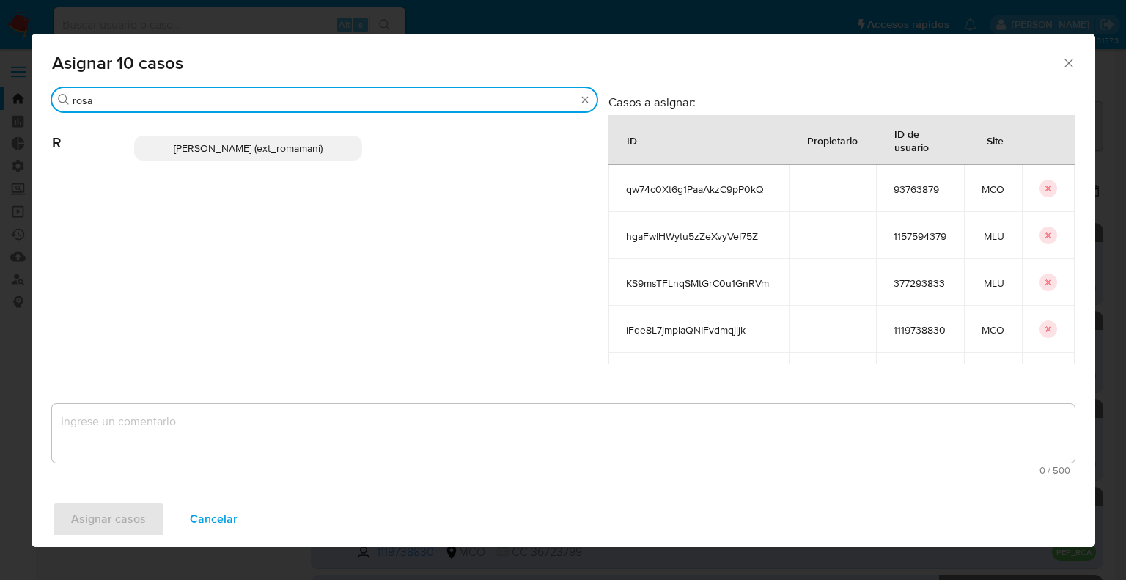
type input "rosa"
click at [323, 149] on p "Rosalia Mamani (ext_romamani)" at bounding box center [248, 148] width 229 height 25
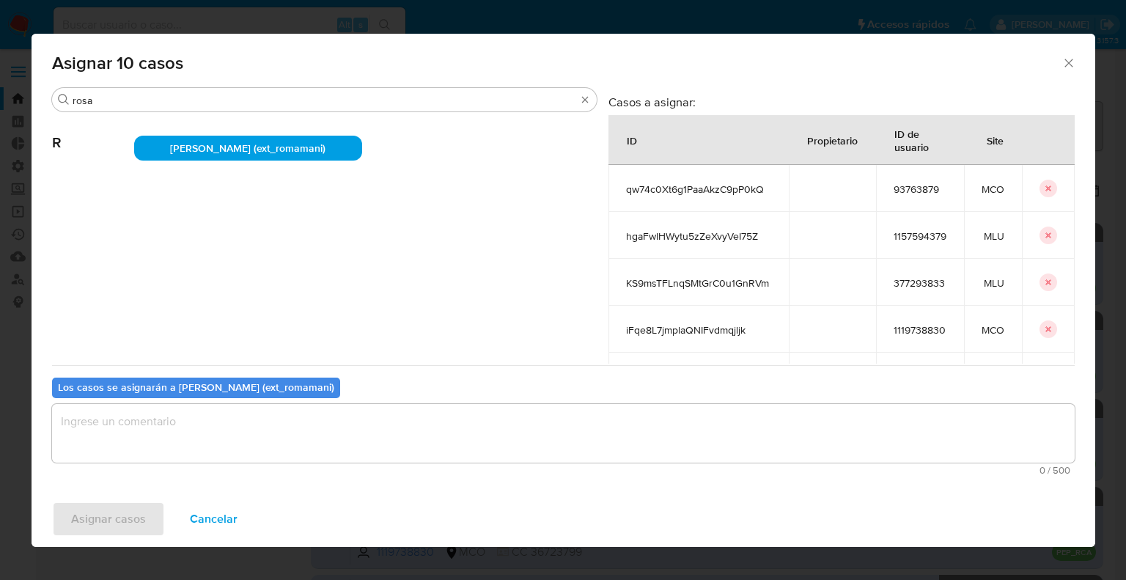
click at [273, 448] on textarea "assign-modal" at bounding box center [563, 433] width 1023 height 59
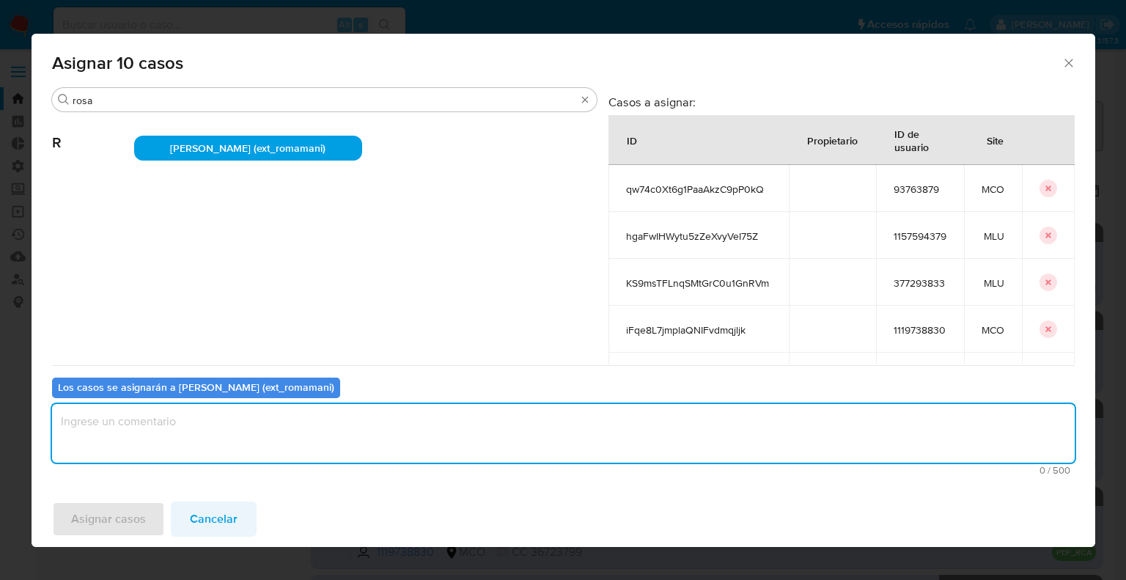
paste textarea "Asignación."
type textarea "Asignación."
click at [155, 518] on button "Asignar casos" at bounding box center [108, 519] width 113 height 35
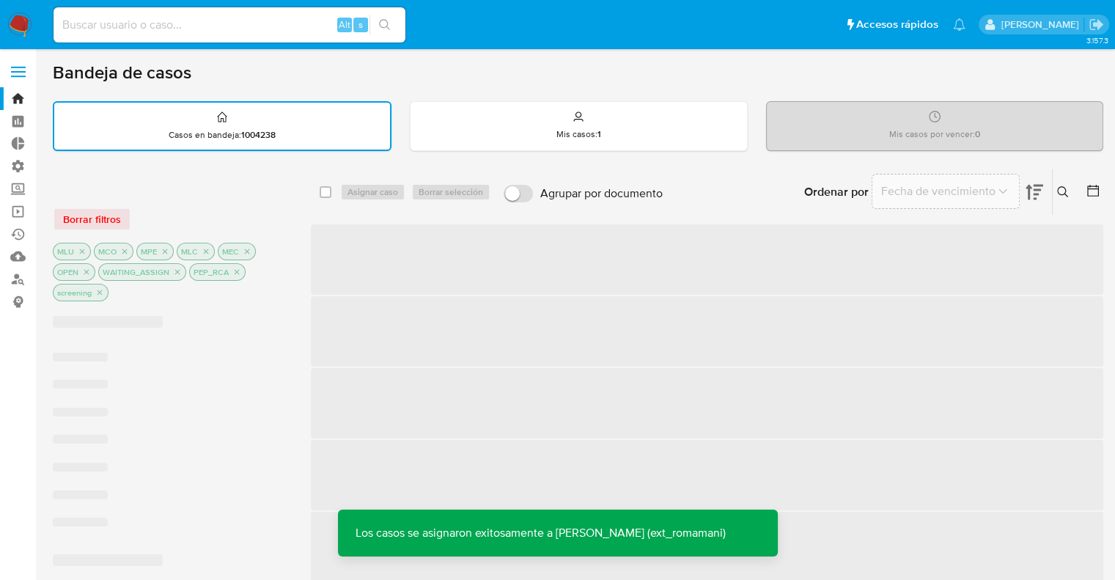
click at [255, 208] on div "Borrar filtros" at bounding box center [170, 219] width 235 height 23
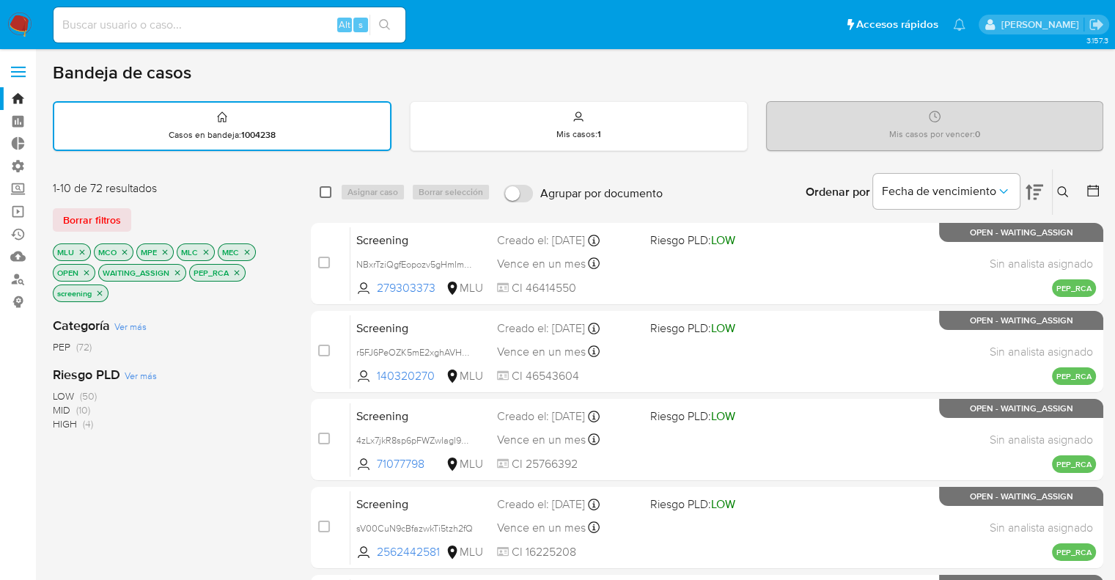
click at [323, 190] on input "checkbox" at bounding box center [326, 192] width 12 height 12
checkbox input "true"
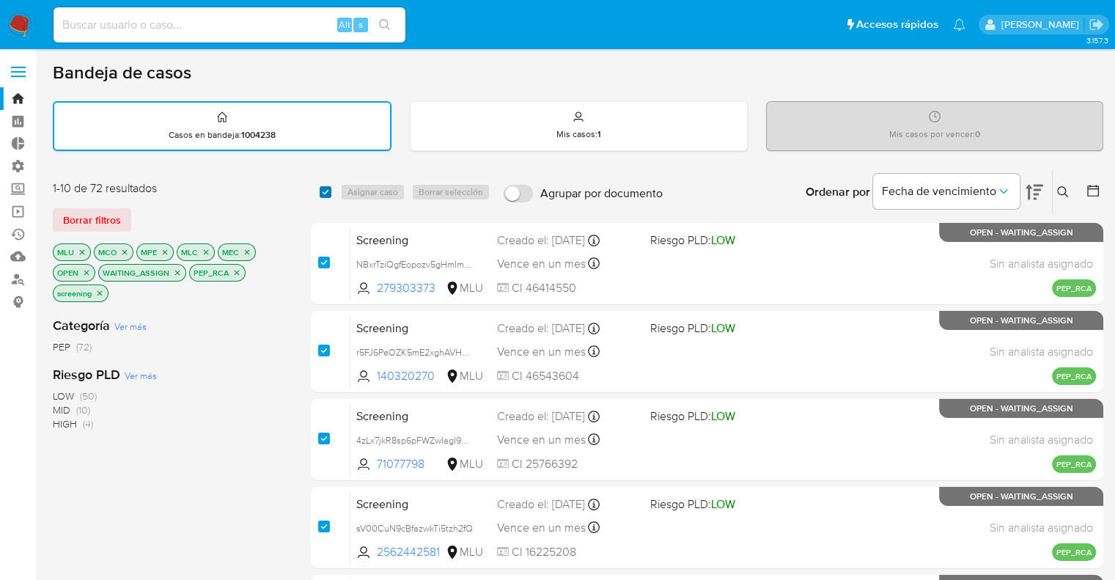
checkbox input "true"
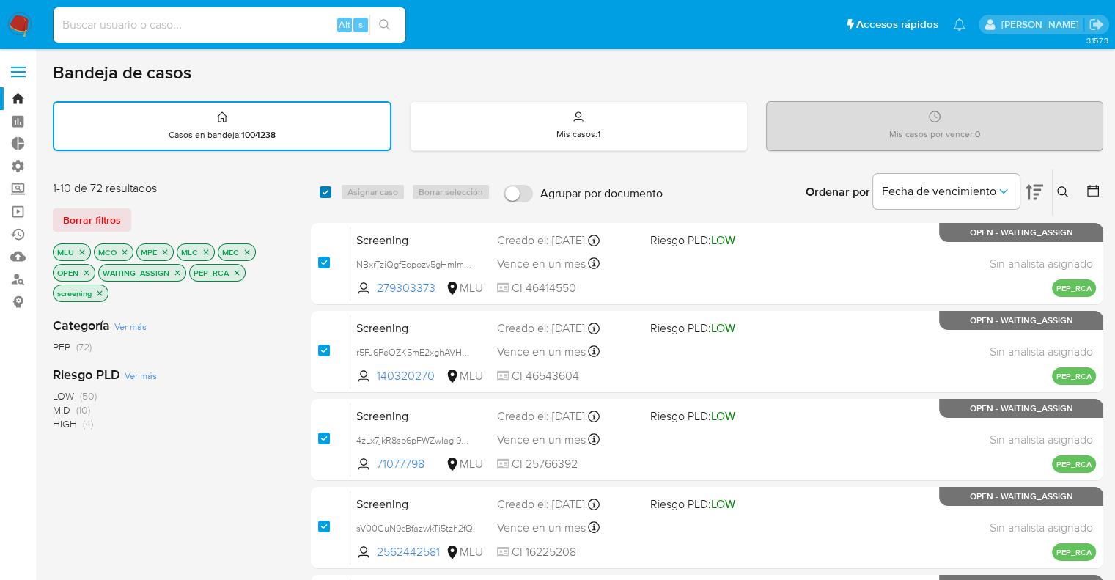
checkbox input "true"
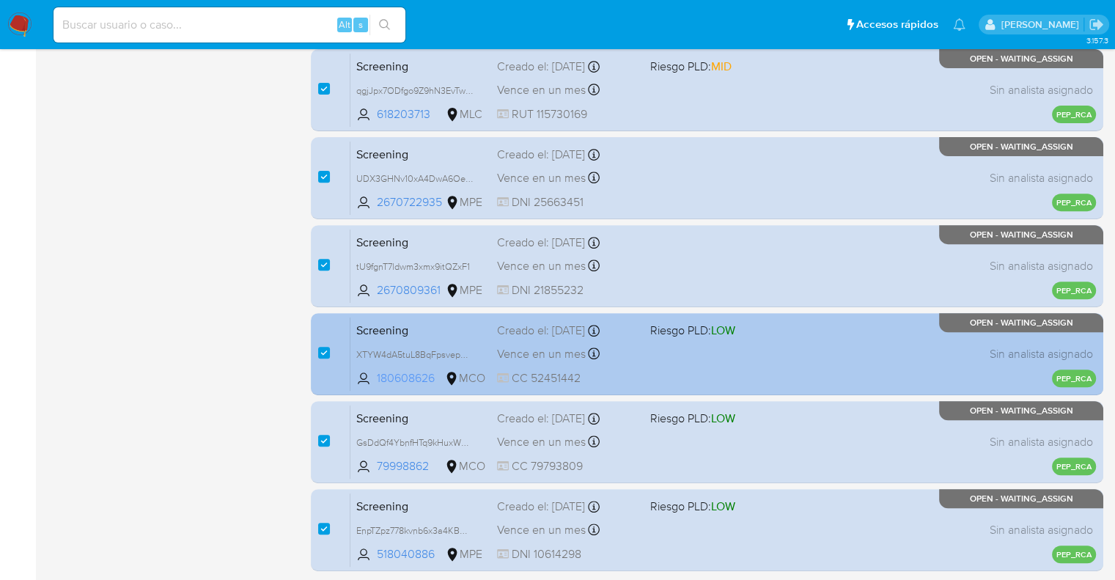
scroll to position [578, 0]
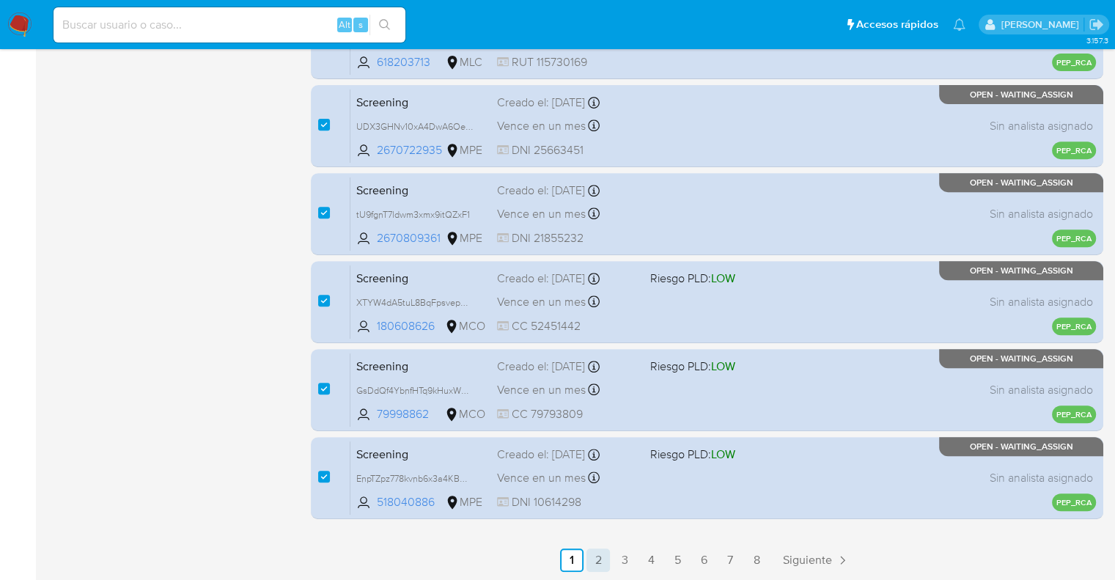
click at [599, 563] on link "2" at bounding box center [598, 559] width 23 height 23
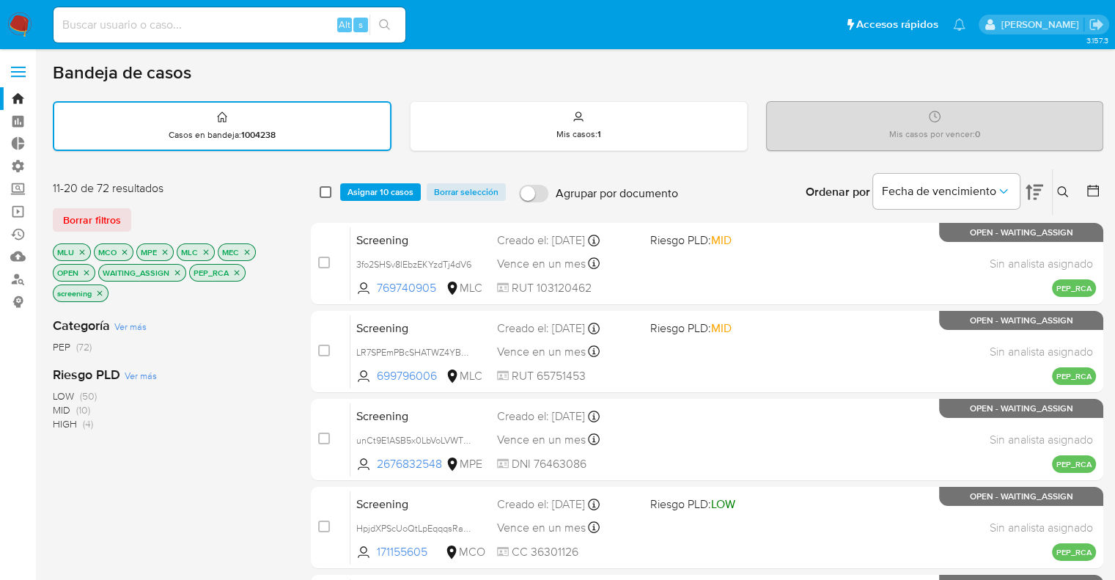
click at [326, 195] on input "checkbox" at bounding box center [326, 192] width 12 height 12
checkbox input "true"
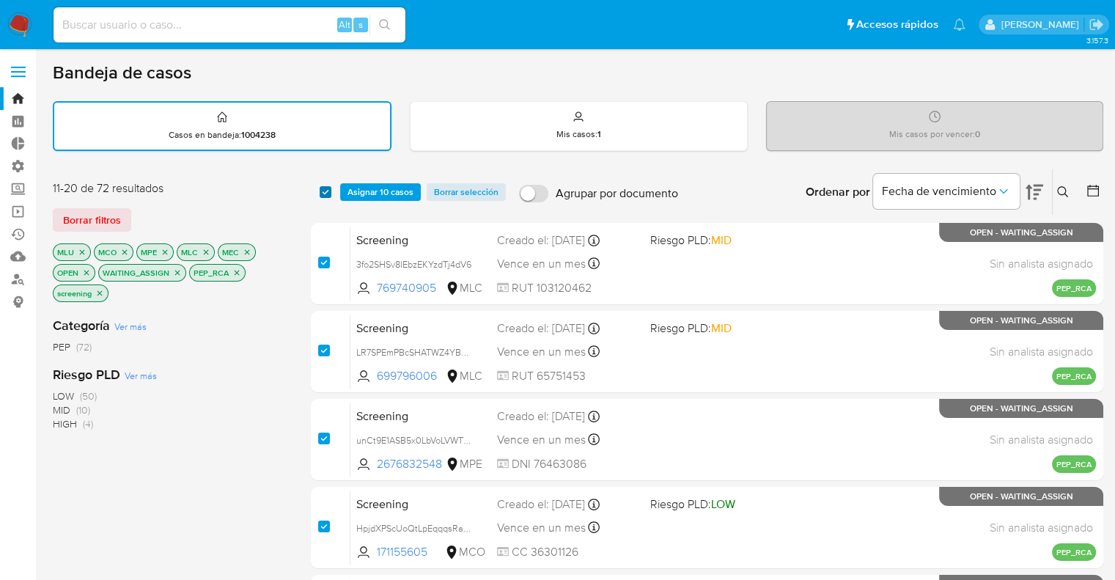
checkbox input "true"
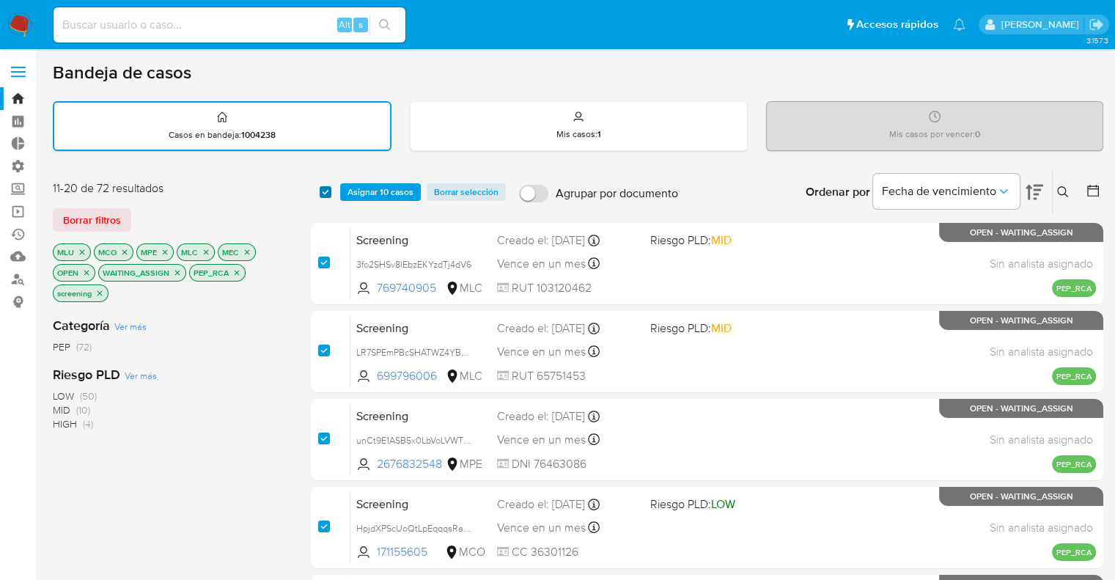
checkbox input "true"
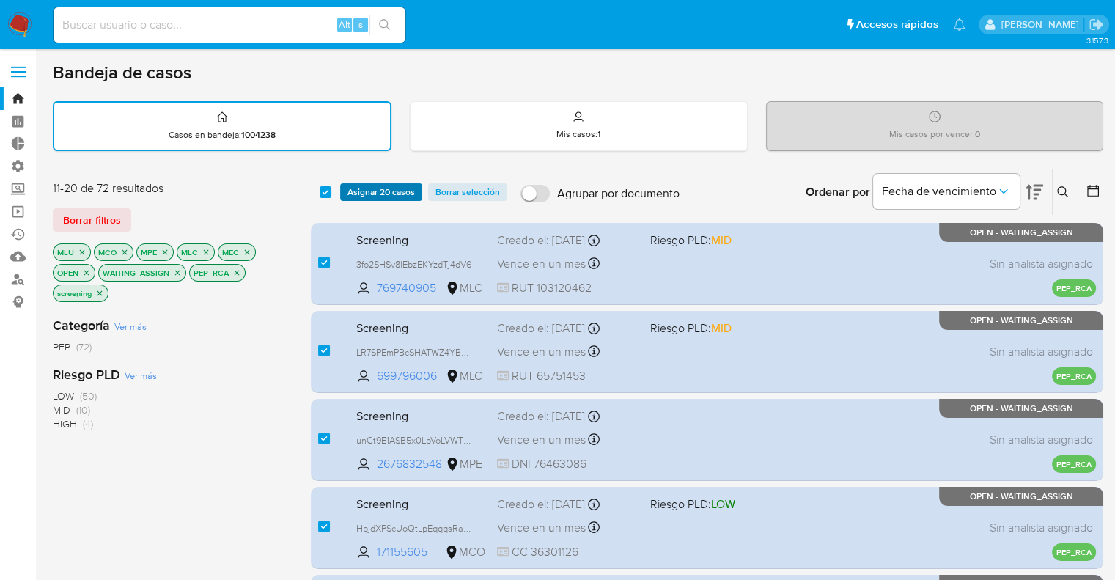
click at [364, 190] on span "Asignar 20 casos" at bounding box center [381, 192] width 67 height 15
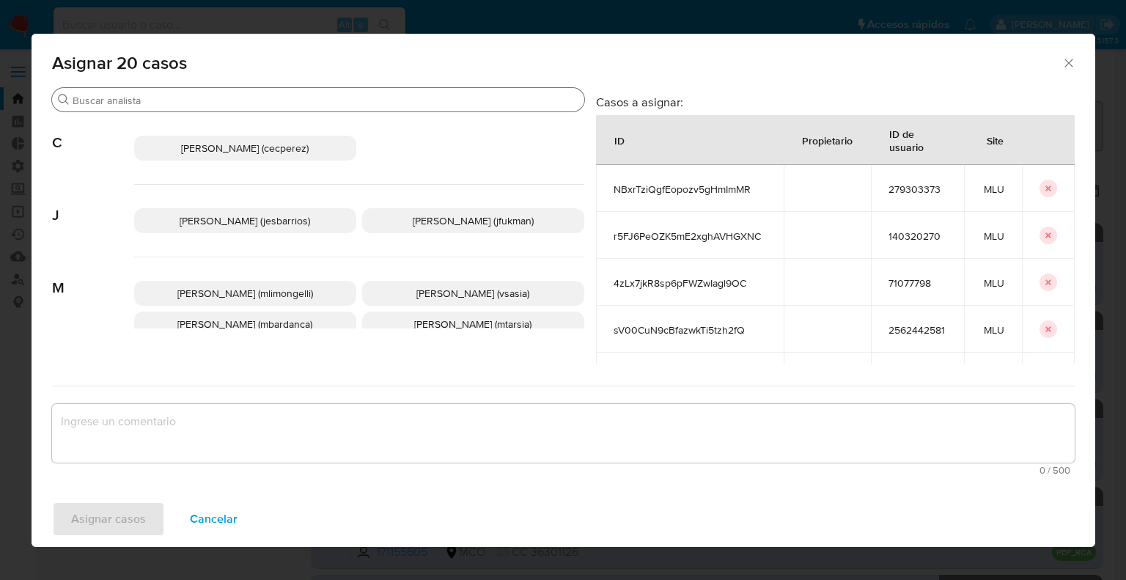
click at [291, 103] on input "Buscar" at bounding box center [326, 100] width 506 height 13
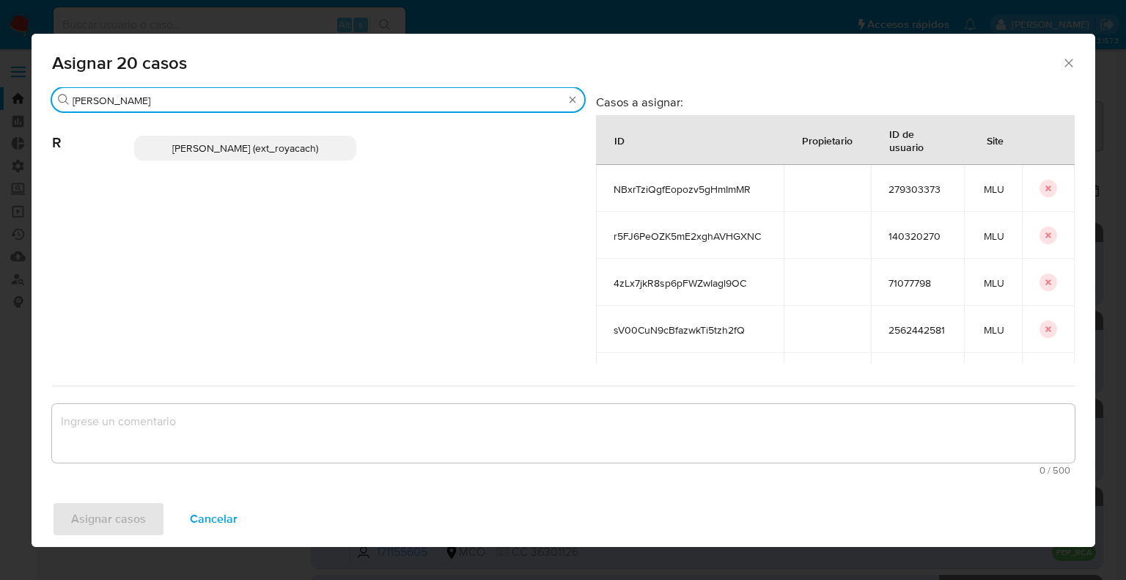
type input "romi"
click at [337, 146] on p "Romina Isabel Yacachury (ext_royacach)" at bounding box center [245, 148] width 222 height 25
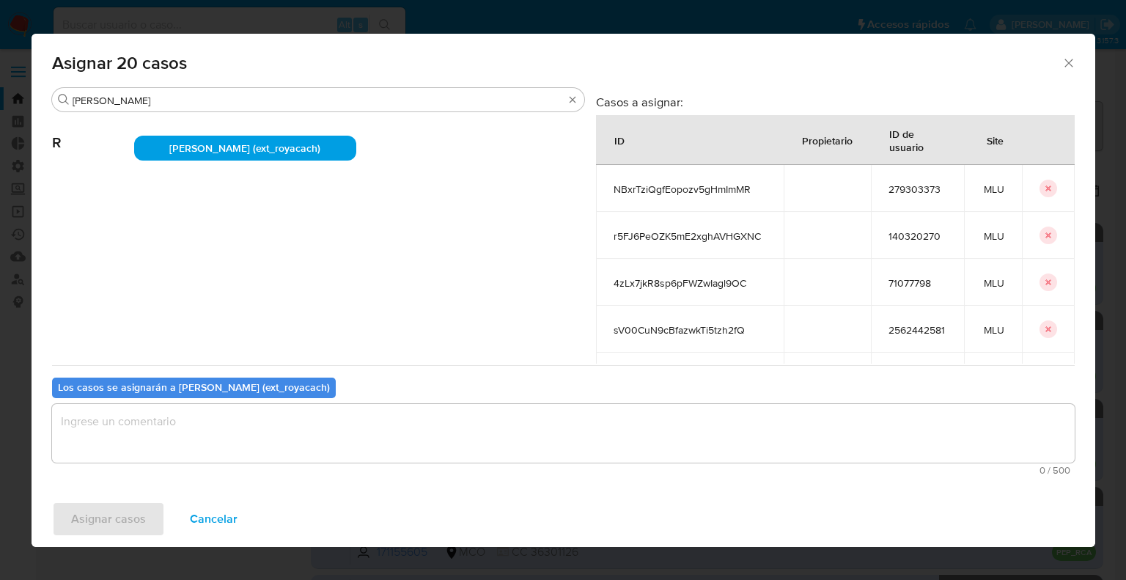
click at [237, 441] on textarea "assign-modal" at bounding box center [563, 433] width 1023 height 59
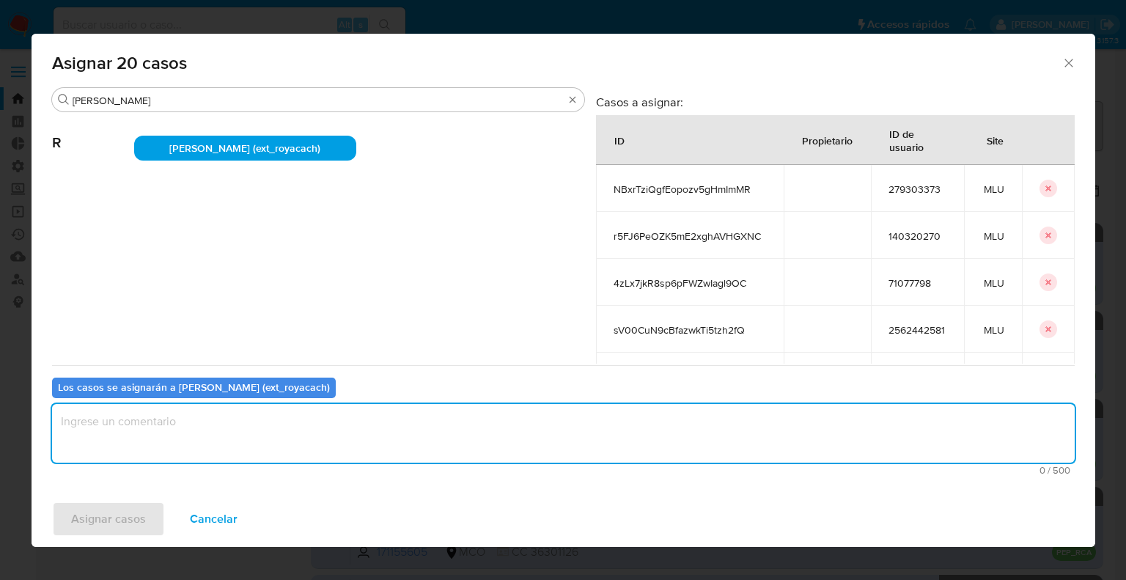
paste textarea "Asignación."
type textarea "Asignación."
click at [144, 529] on button "Asignar casos" at bounding box center [108, 519] width 113 height 35
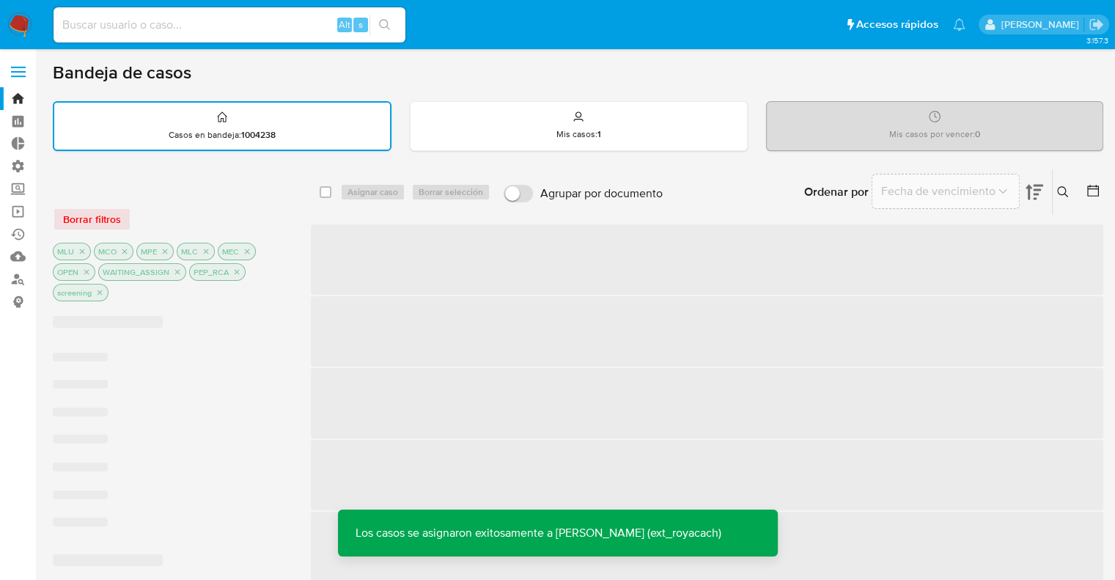
click at [261, 194] on div at bounding box center [170, 187] width 235 height 15
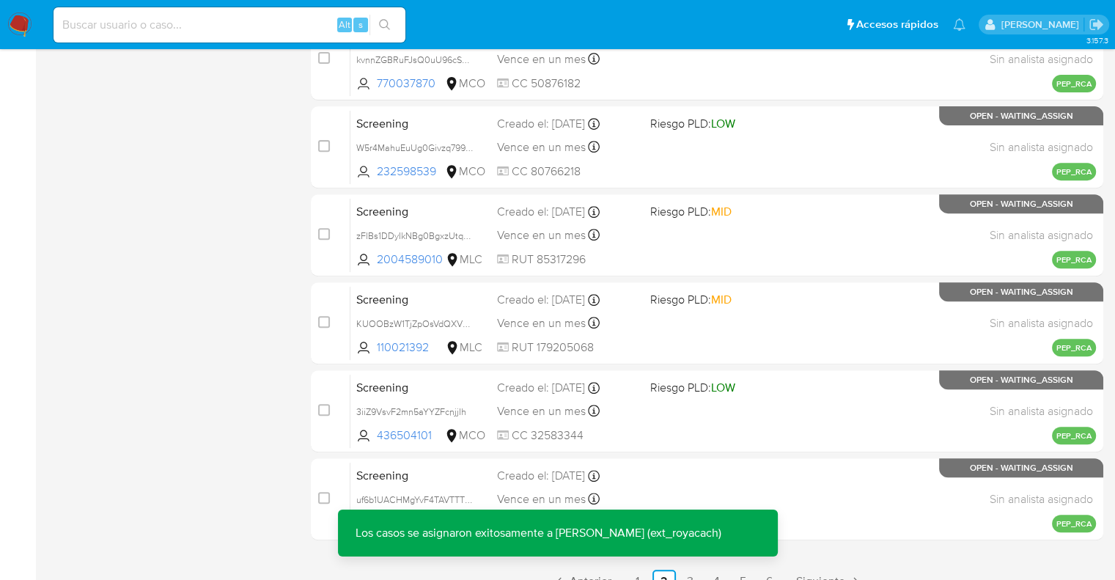
scroll to position [578, 0]
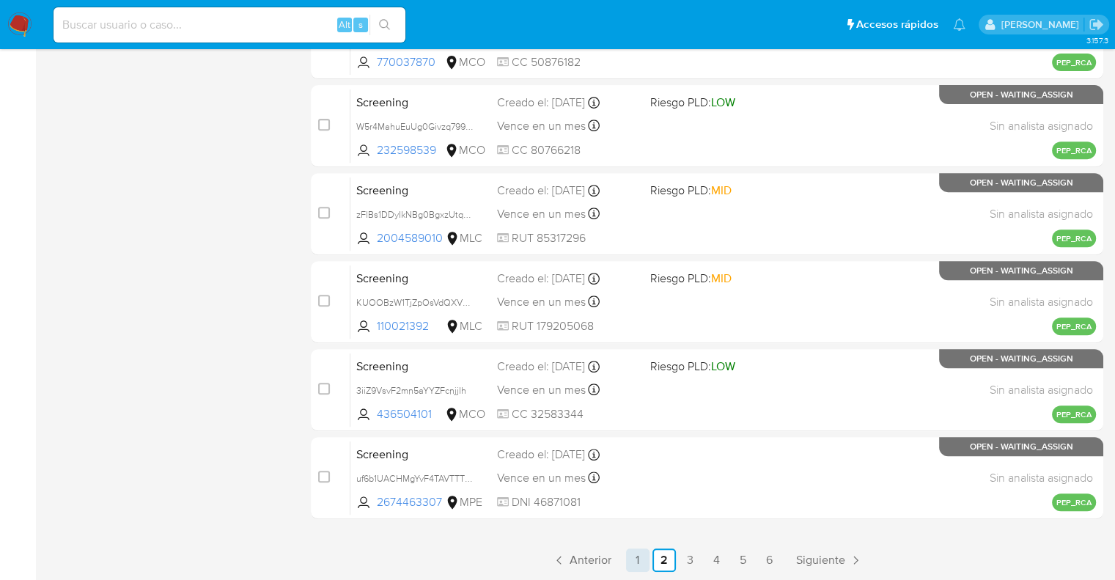
click at [636, 565] on link "1" at bounding box center [637, 559] width 23 height 23
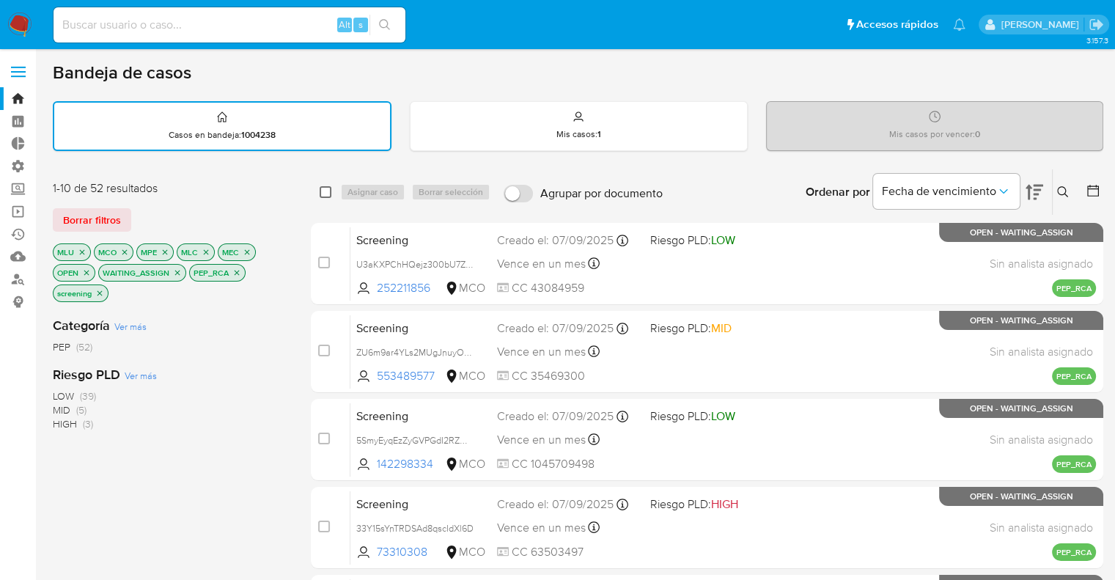
click at [328, 196] on input "checkbox" at bounding box center [326, 192] width 12 height 12
checkbox input "true"
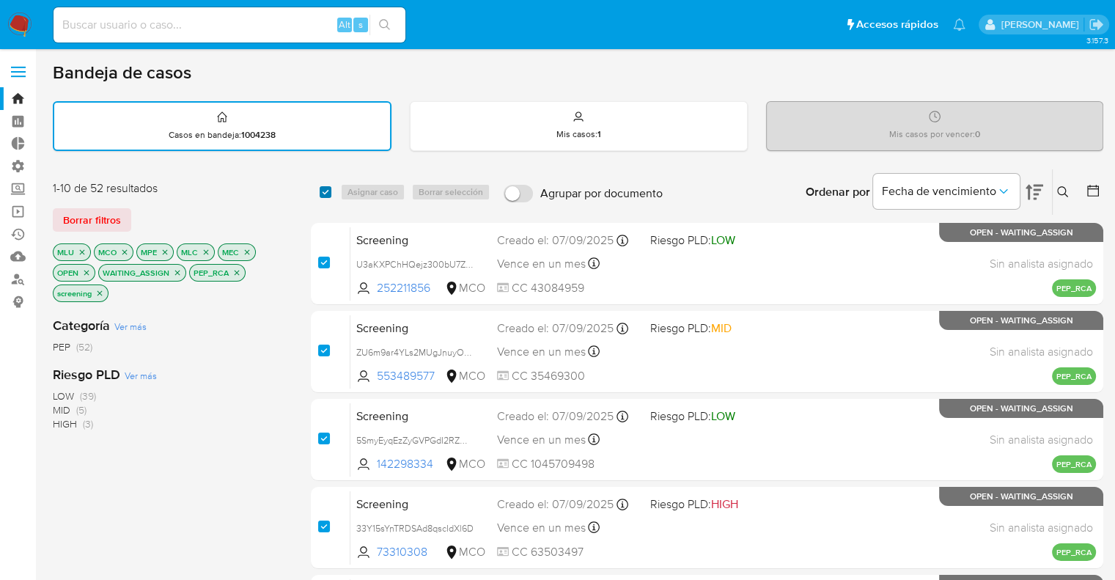
checkbox input "true"
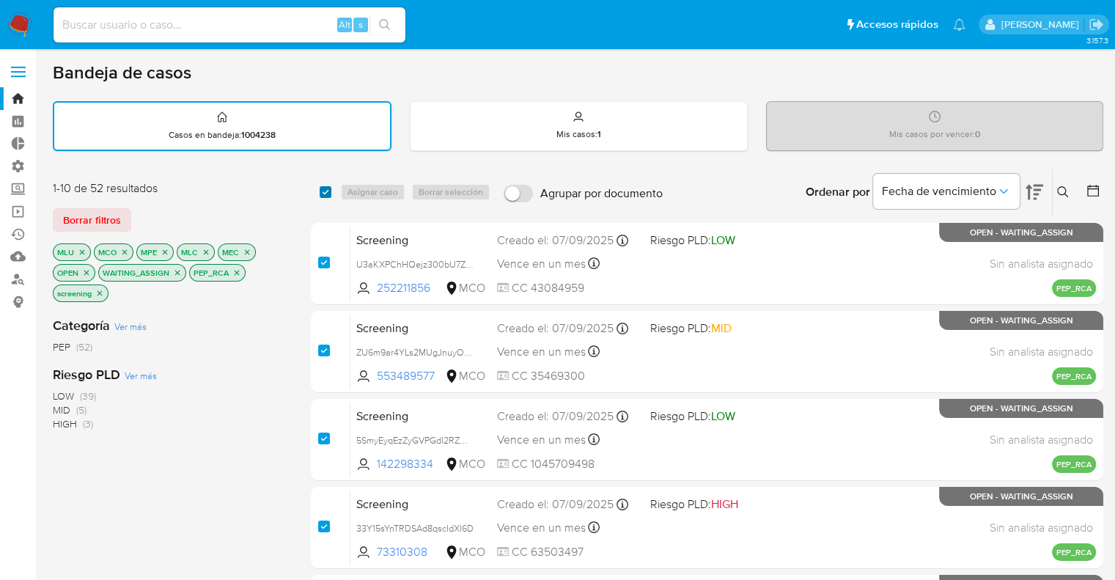
checkbox input "true"
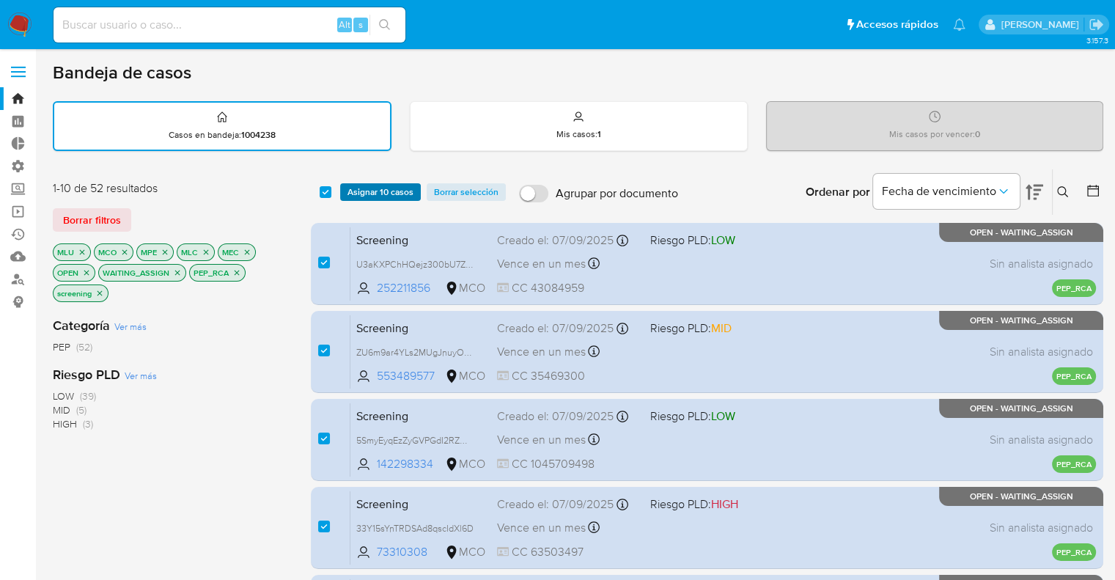
click at [411, 190] on span "Asignar 10 casos" at bounding box center [381, 192] width 66 height 15
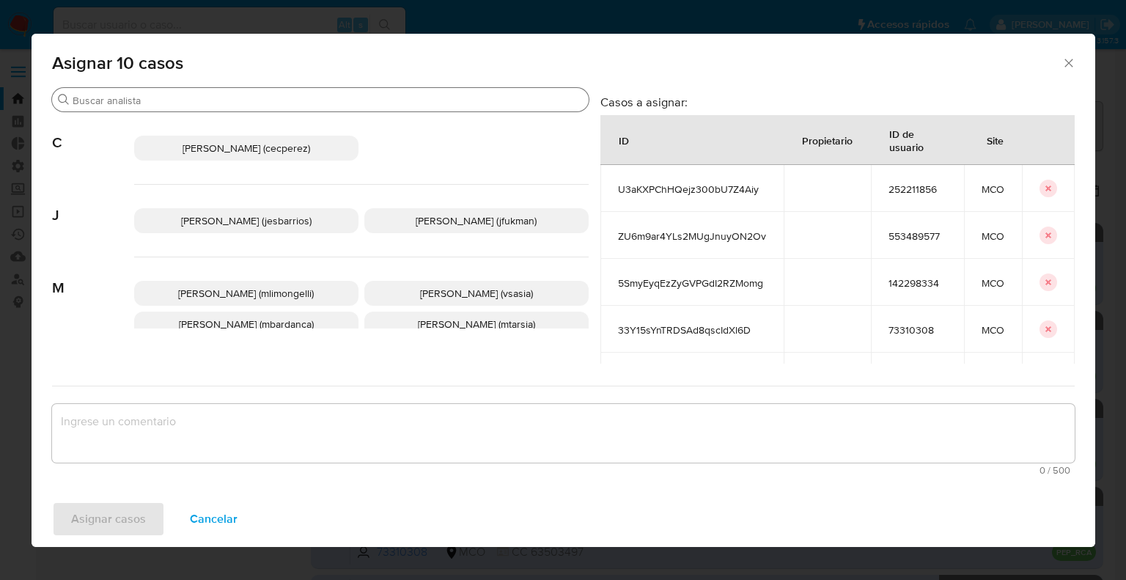
click at [349, 100] on input "Buscar" at bounding box center [328, 100] width 510 height 13
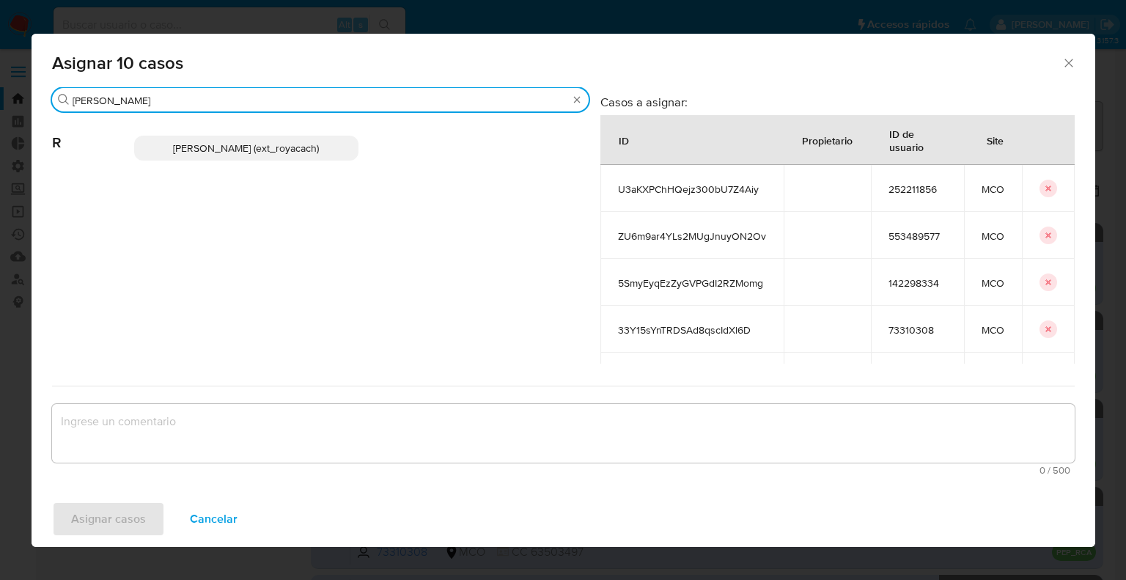
type input "romi"
click at [319, 146] on span "Romina Isabel Yacachury (ext_royacach)" at bounding box center [246, 148] width 146 height 15
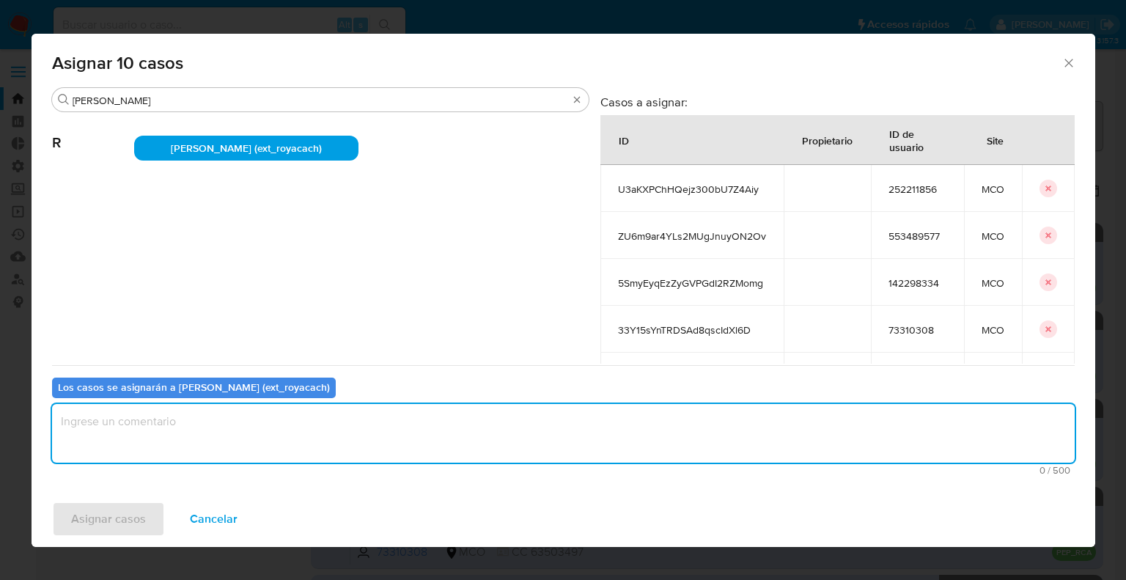
click at [264, 435] on textarea "assign-modal" at bounding box center [563, 433] width 1023 height 59
paste textarea "Asignación."
type textarea "Asignación."
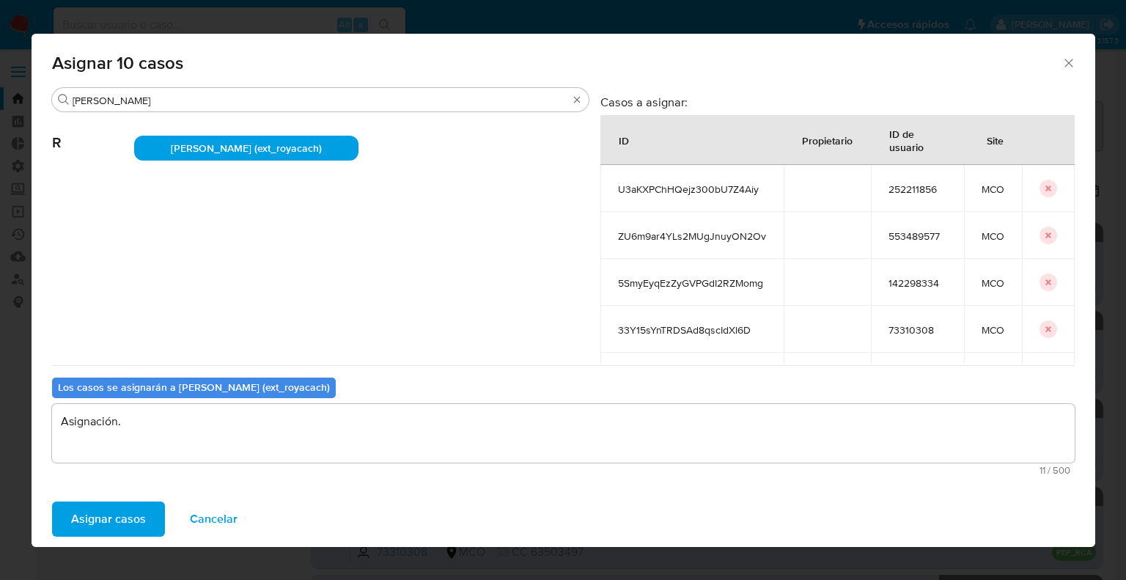
click at [150, 512] on button "Asignar casos" at bounding box center [108, 519] width 113 height 35
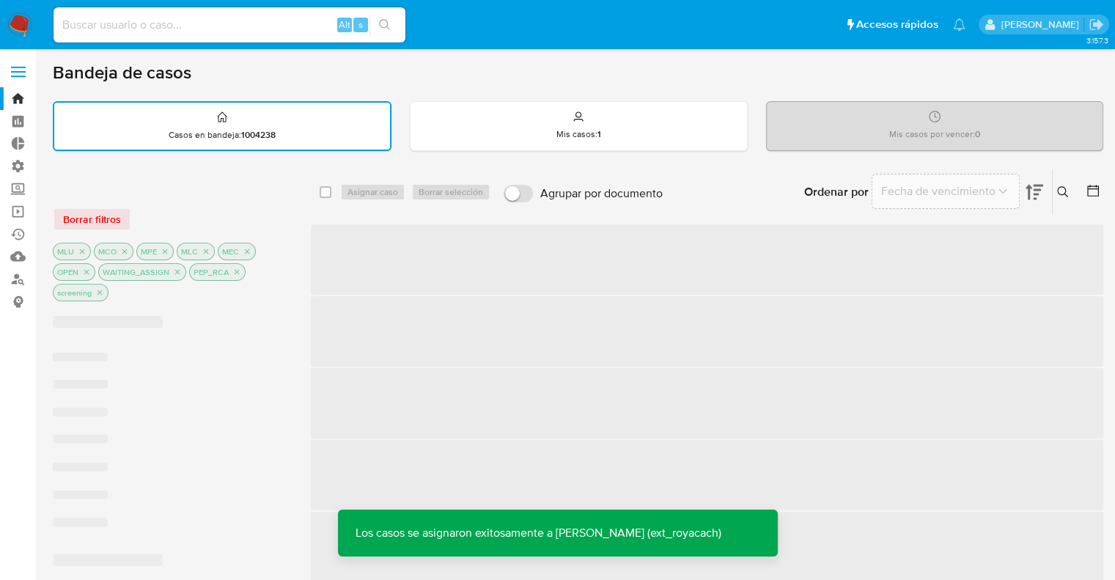
click at [214, 187] on div at bounding box center [170, 187] width 235 height 15
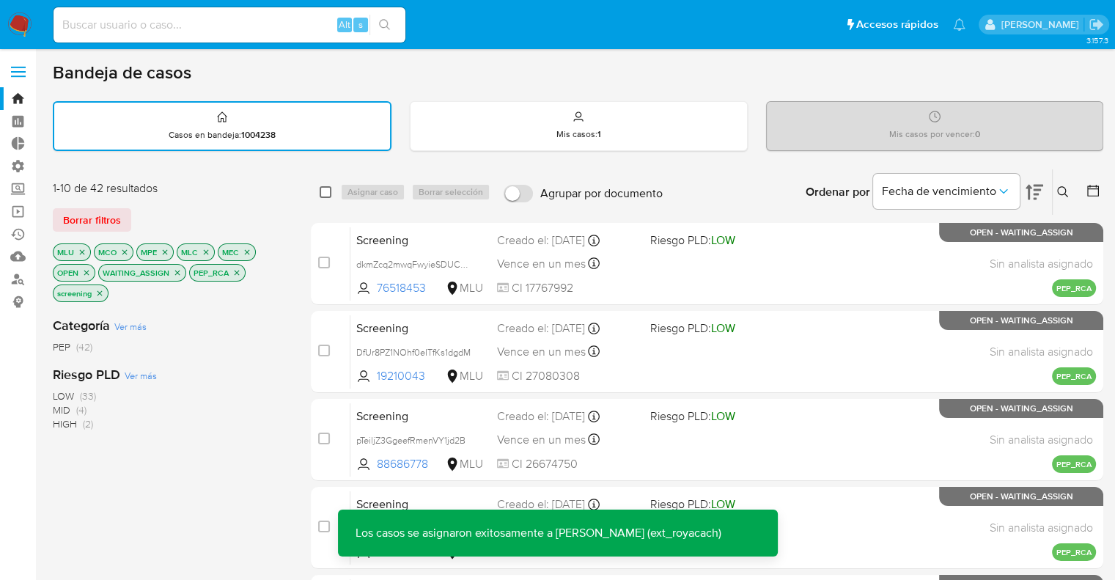
click at [323, 191] on input "checkbox" at bounding box center [326, 192] width 12 height 12
checkbox input "true"
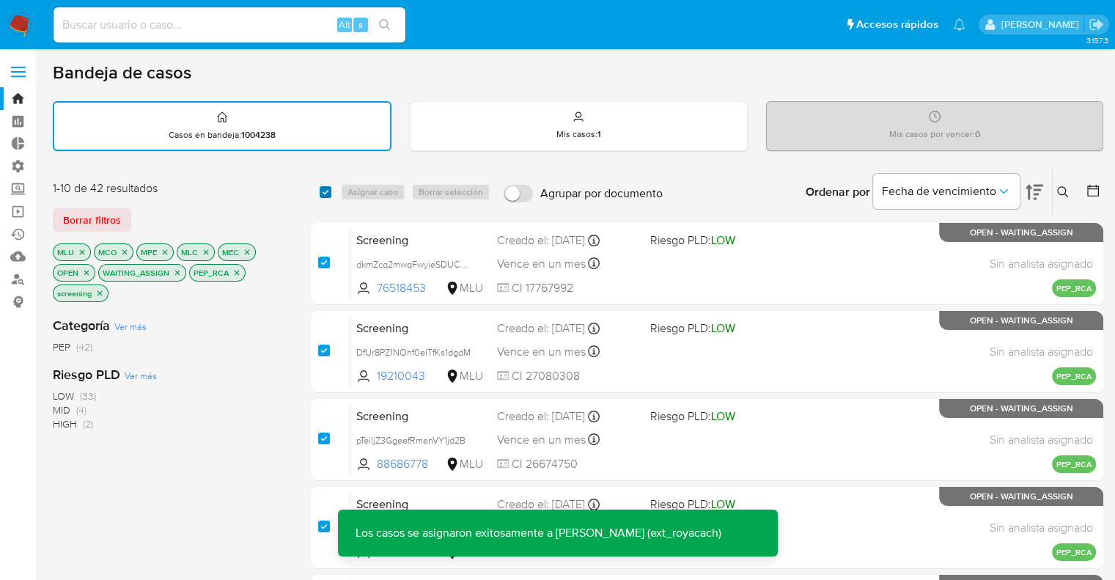
checkbox input "true"
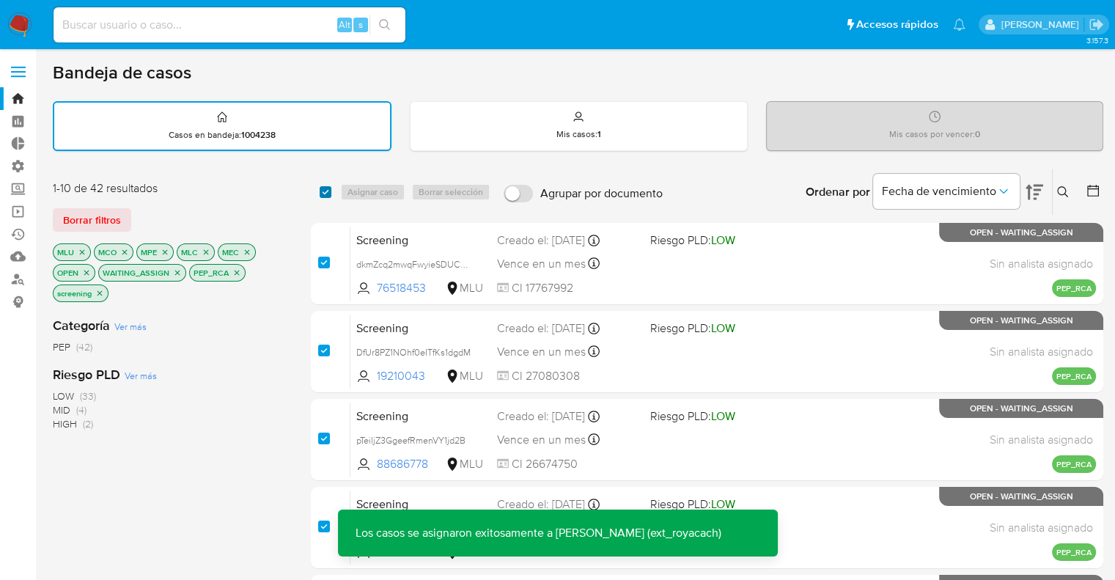
checkbox input "true"
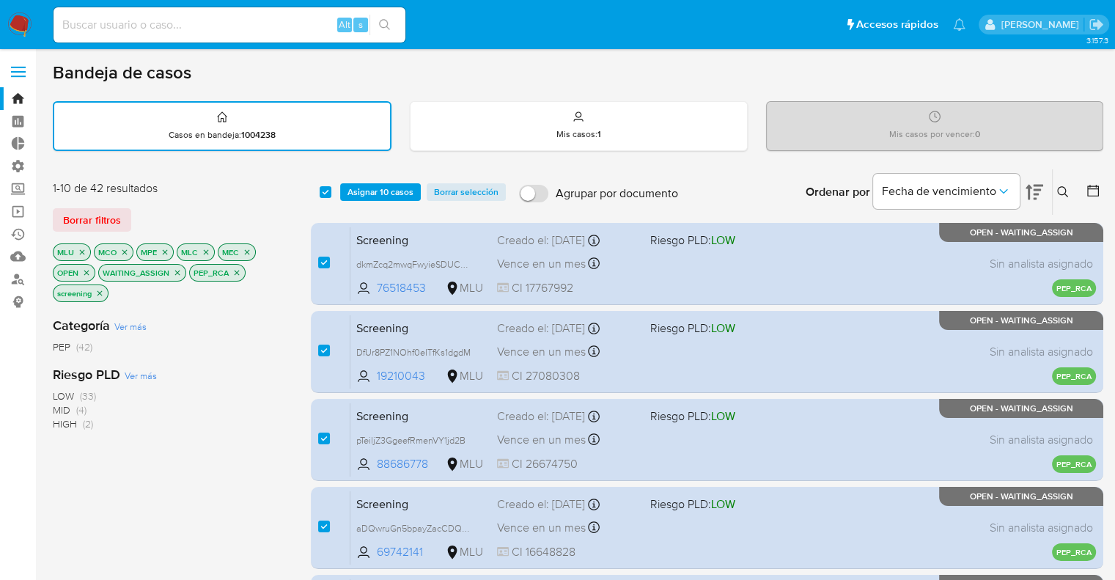
click at [418, 199] on div "select-all-cases-checkbox Asignar 10 casos Borrar selección Agrupar por documen…" at bounding box center [707, 191] width 793 height 45
click at [416, 191] on button "Asignar 10 casos" at bounding box center [380, 192] width 81 height 18
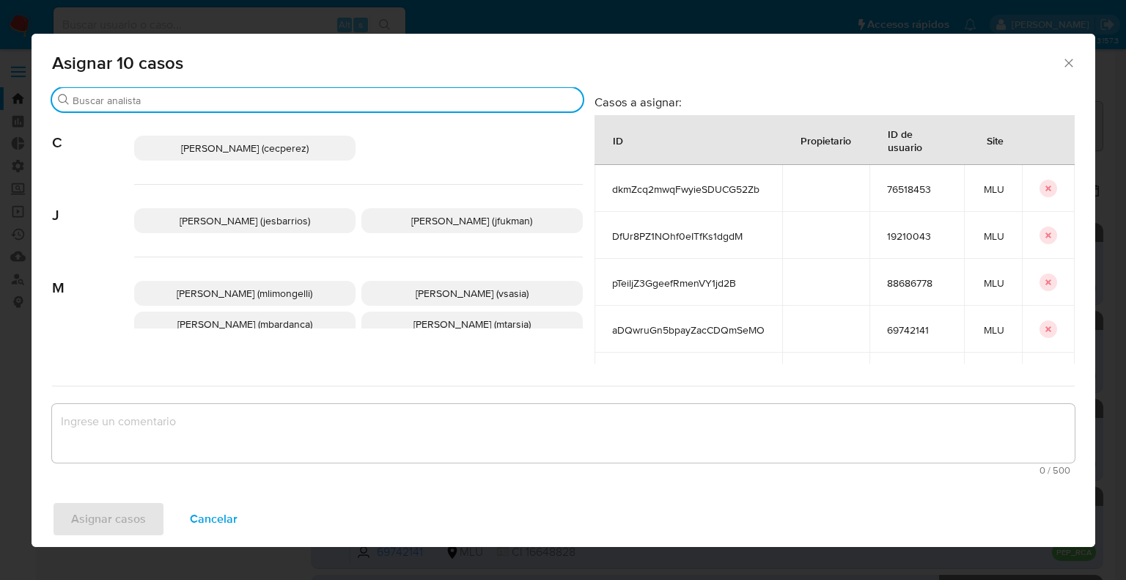
click at [349, 96] on input "Buscar" at bounding box center [325, 100] width 504 height 13
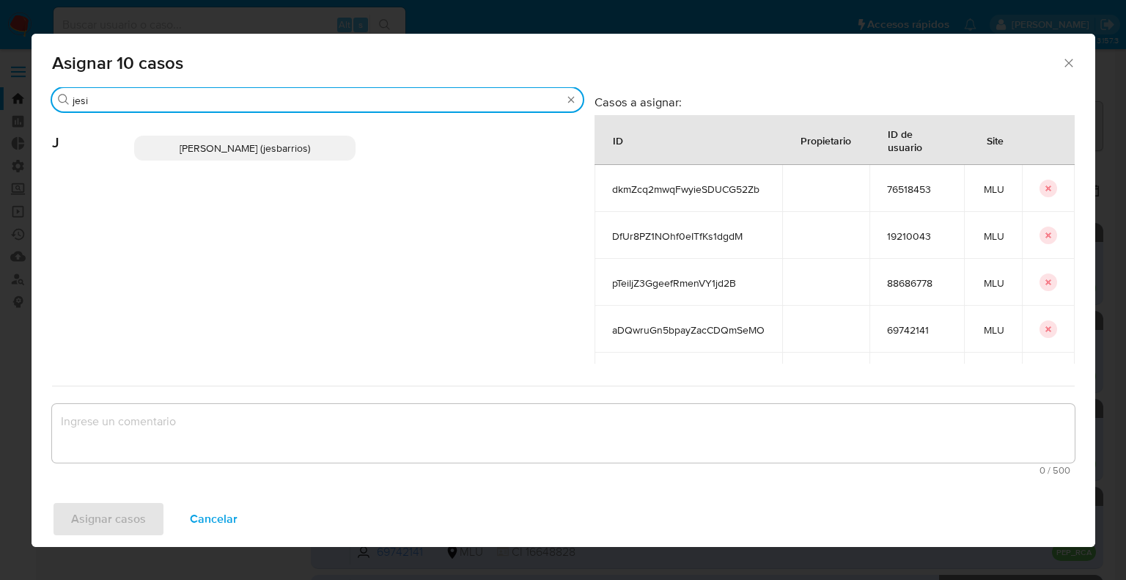
type input "jesi"
click at [323, 143] on p "Jesica Iris Barrios Leita (jesbarrios)" at bounding box center [244, 148] width 221 height 25
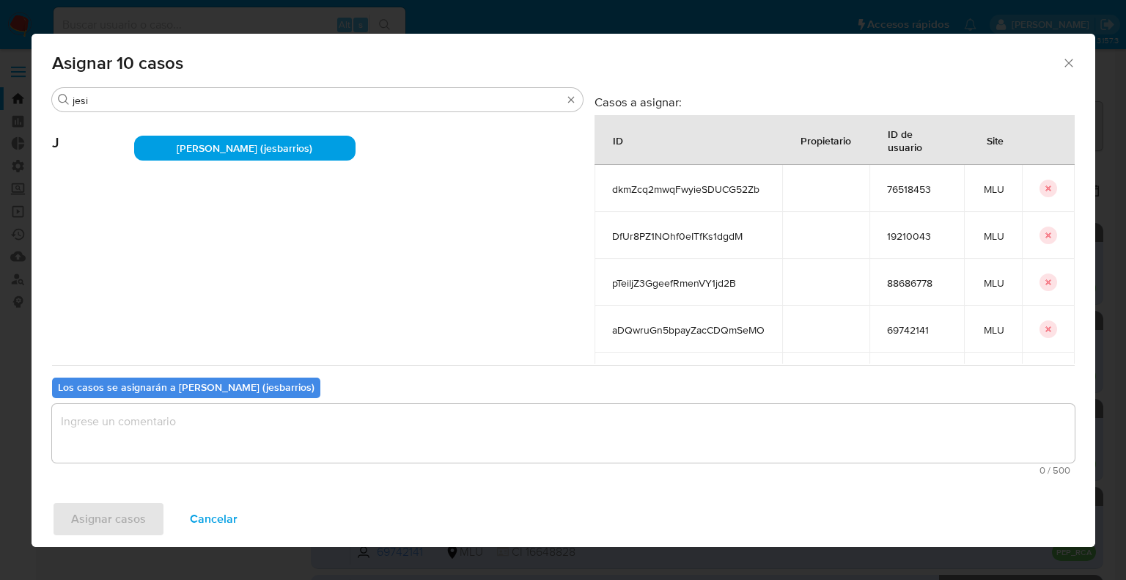
click at [267, 444] on textarea "assign-modal" at bounding box center [563, 433] width 1023 height 59
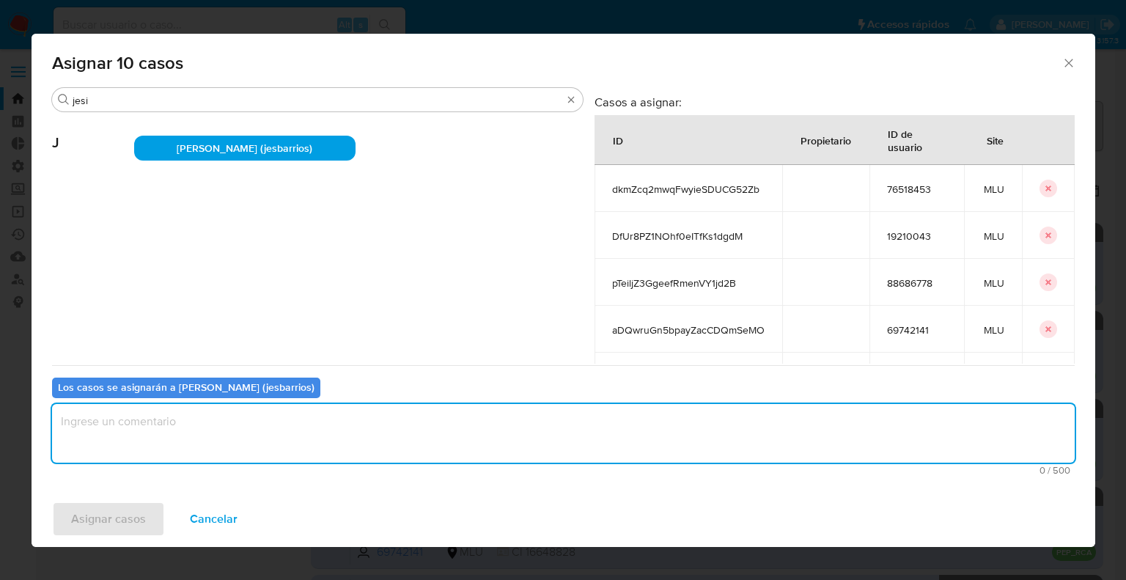
paste textarea "Asignación."
type textarea "Asignación."
click at [147, 518] on button "Asignar casos" at bounding box center [108, 519] width 113 height 35
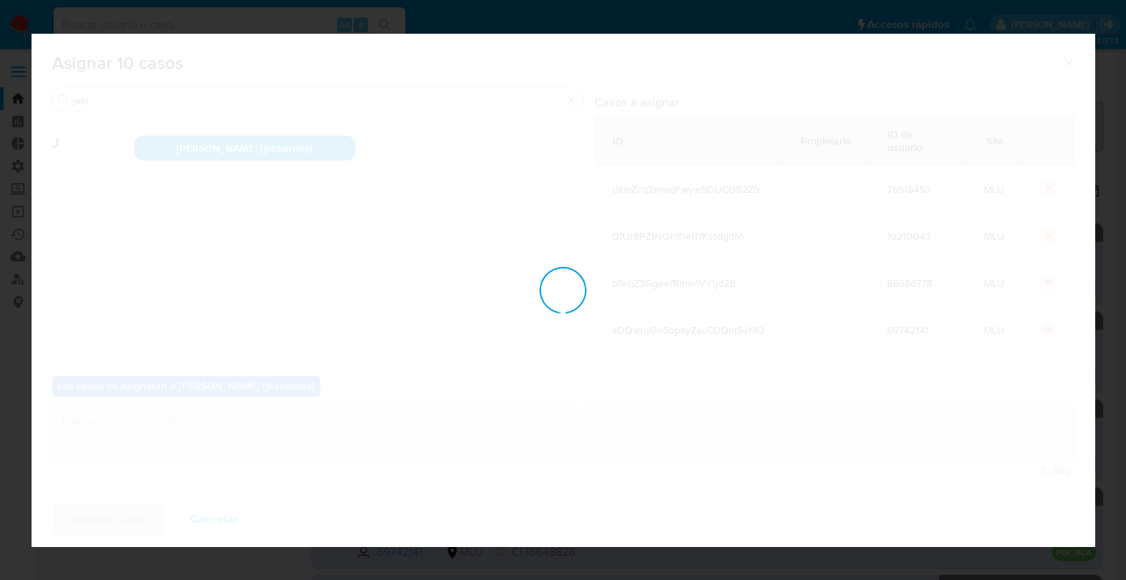
checkbox input "false"
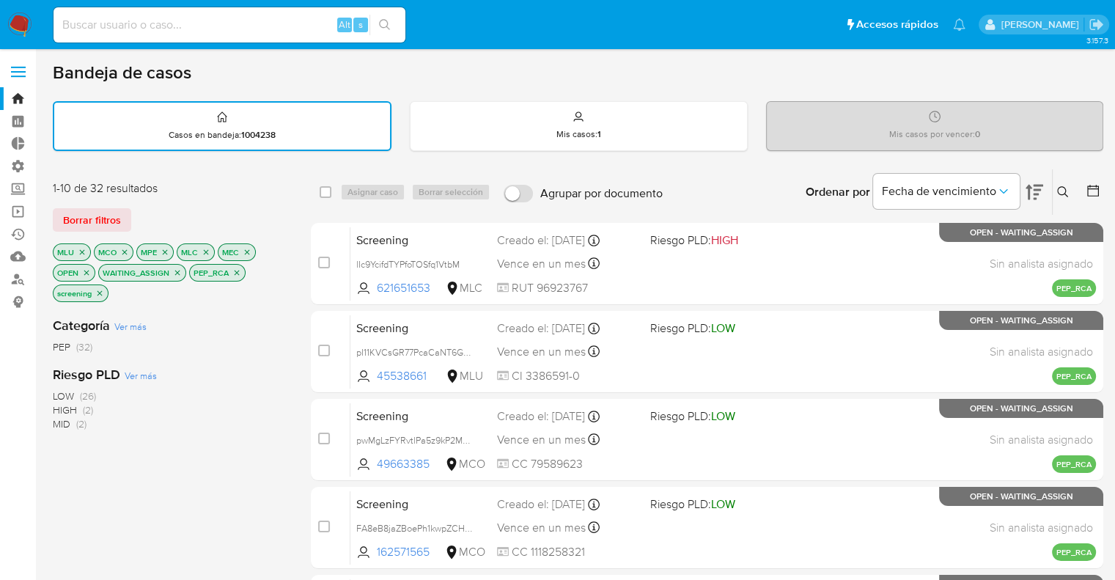
click at [252, 205] on div "1-10 de 32 resultados Borrar filtros MLU MCO MPE MLC MEC OPEN WAITING_ASSIGN PE…" at bounding box center [170, 242] width 235 height 125
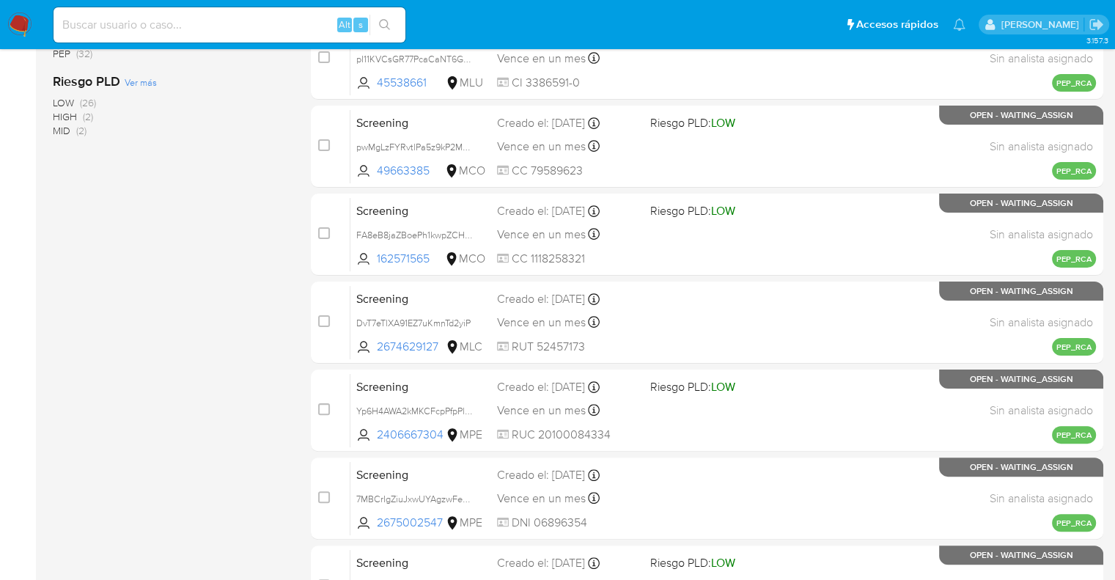
scroll to position [578, 0]
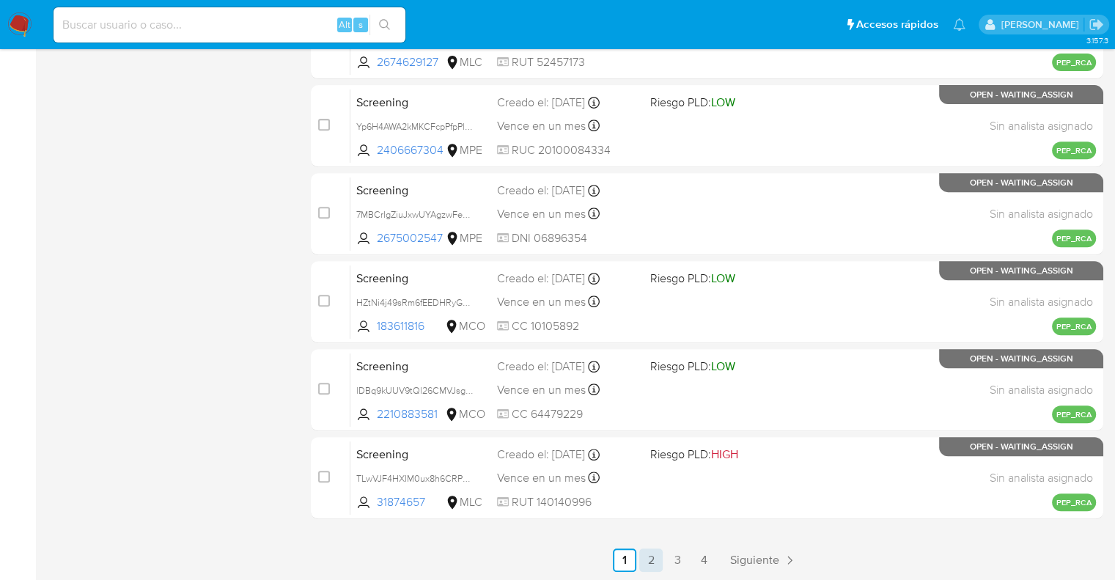
click at [653, 562] on link "2" at bounding box center [650, 559] width 23 height 23
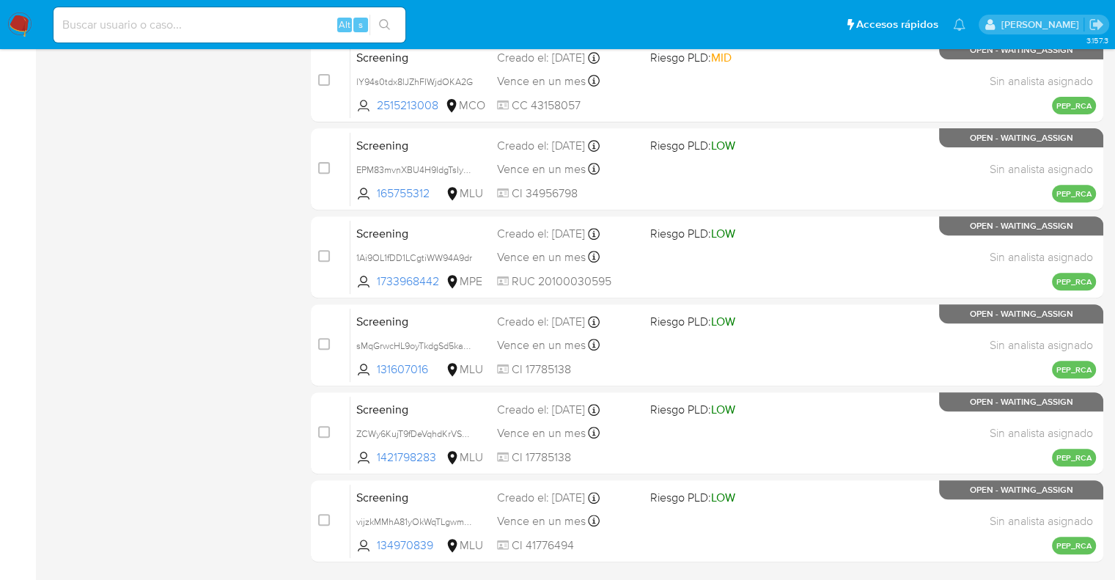
scroll to position [578, 0]
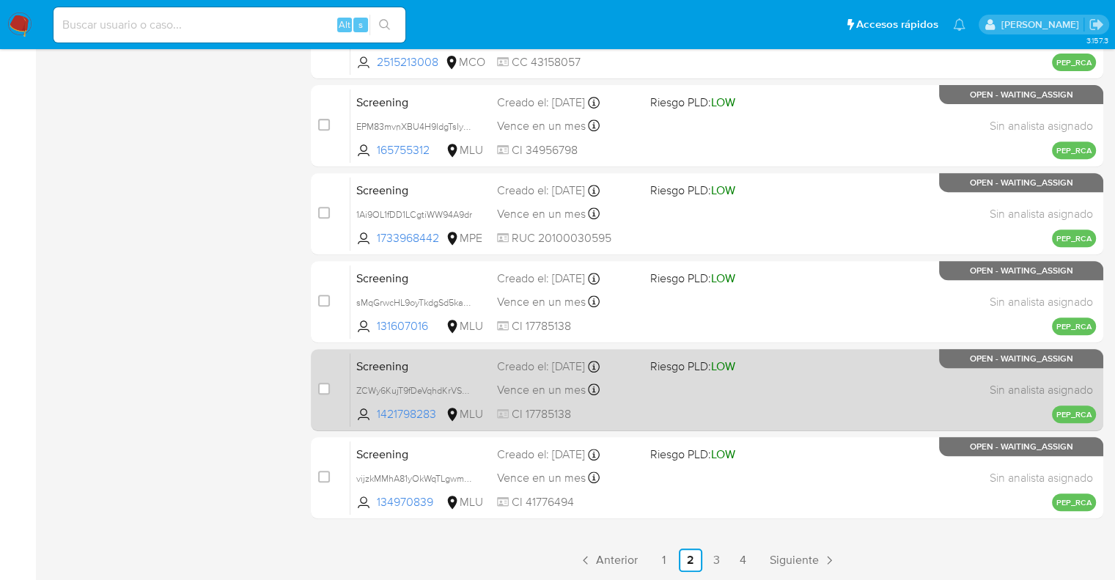
click at [437, 359] on span "Screening" at bounding box center [420, 365] width 129 height 19
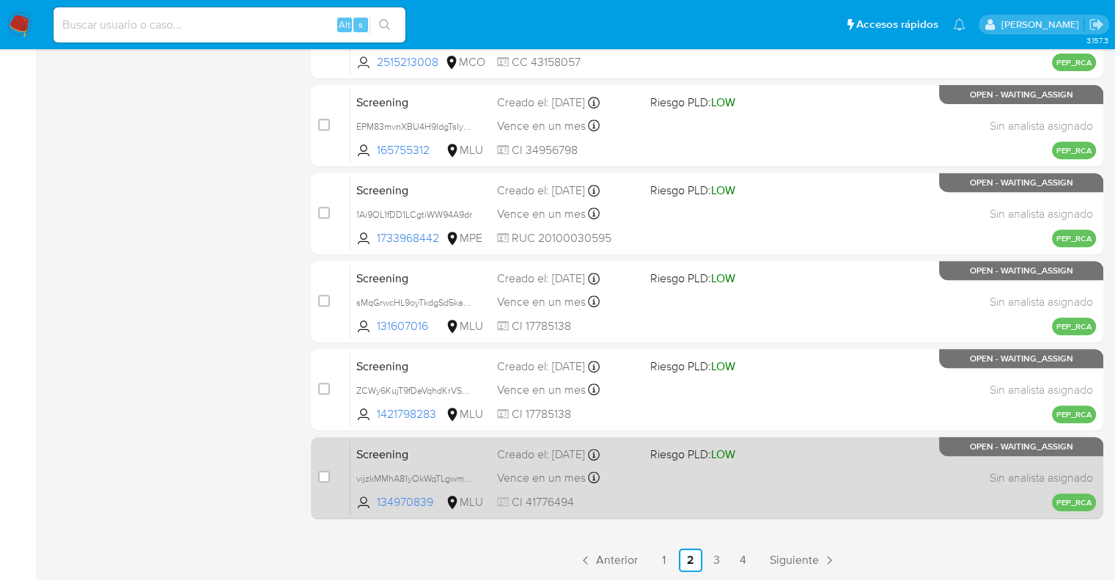
click at [458, 452] on span "Screening" at bounding box center [420, 453] width 129 height 19
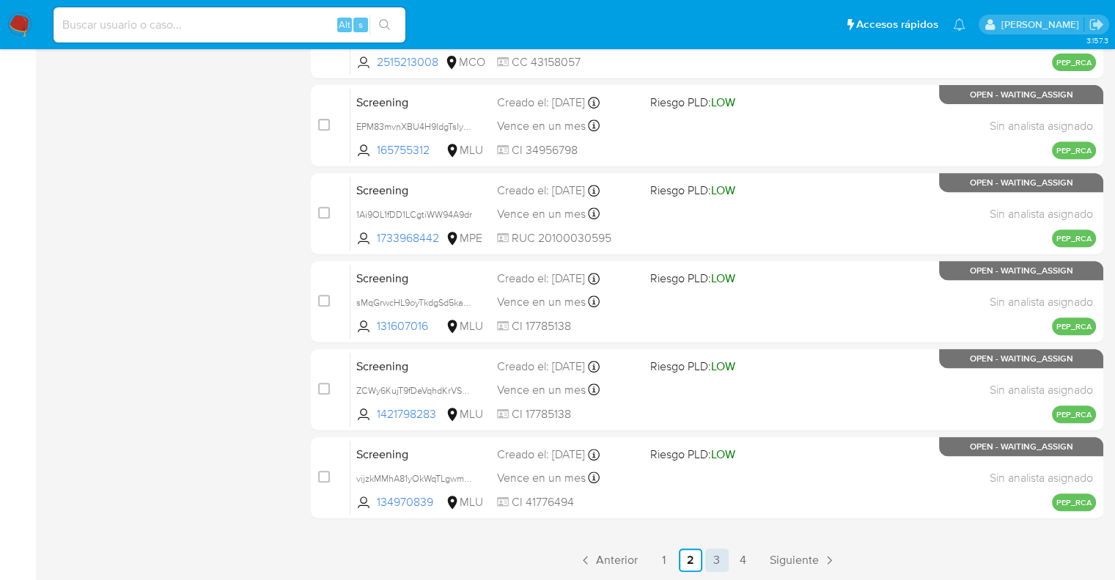
click at [713, 557] on link "3" at bounding box center [716, 559] width 23 height 23
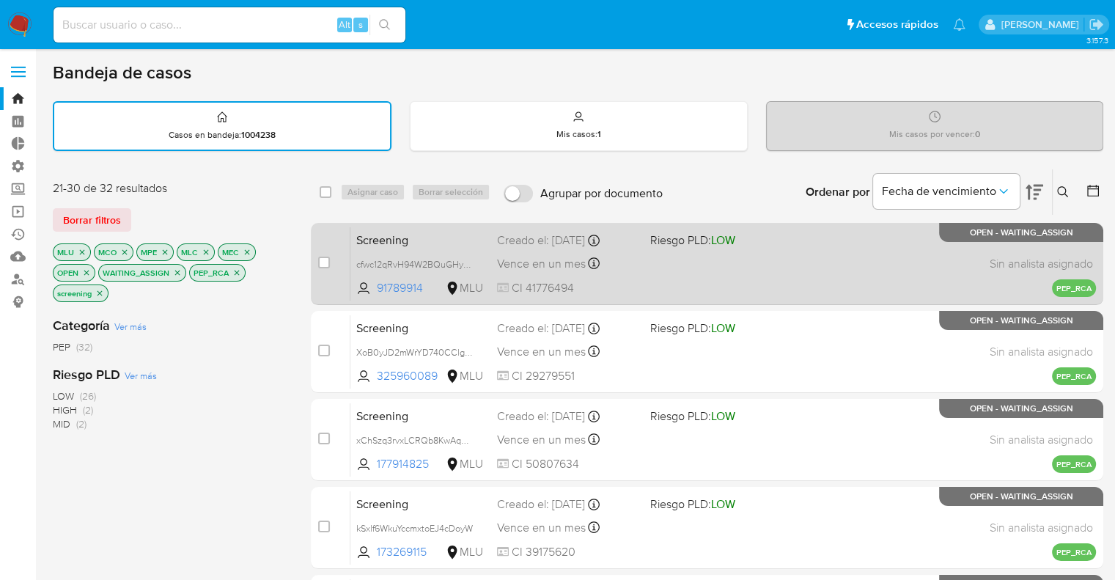
click at [452, 238] on span "Screening" at bounding box center [420, 239] width 129 height 19
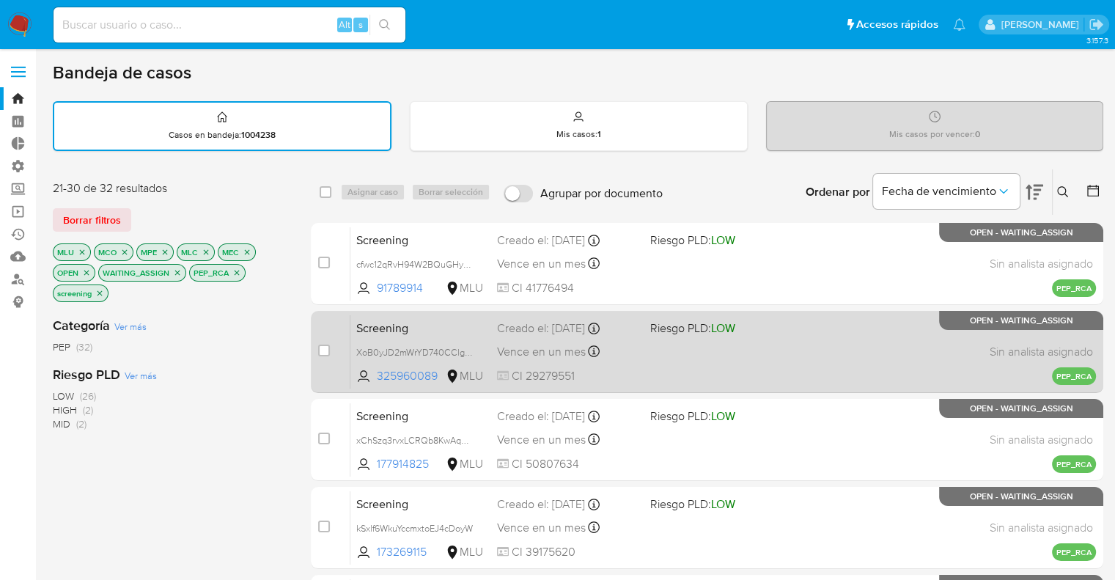
click at [456, 337] on div "Screening XoB0yJD2mWrYD740CClg7Joq 325960089 MLU Riesgo PLD: LOW Creado el: 09/…" at bounding box center [723, 352] width 746 height 74
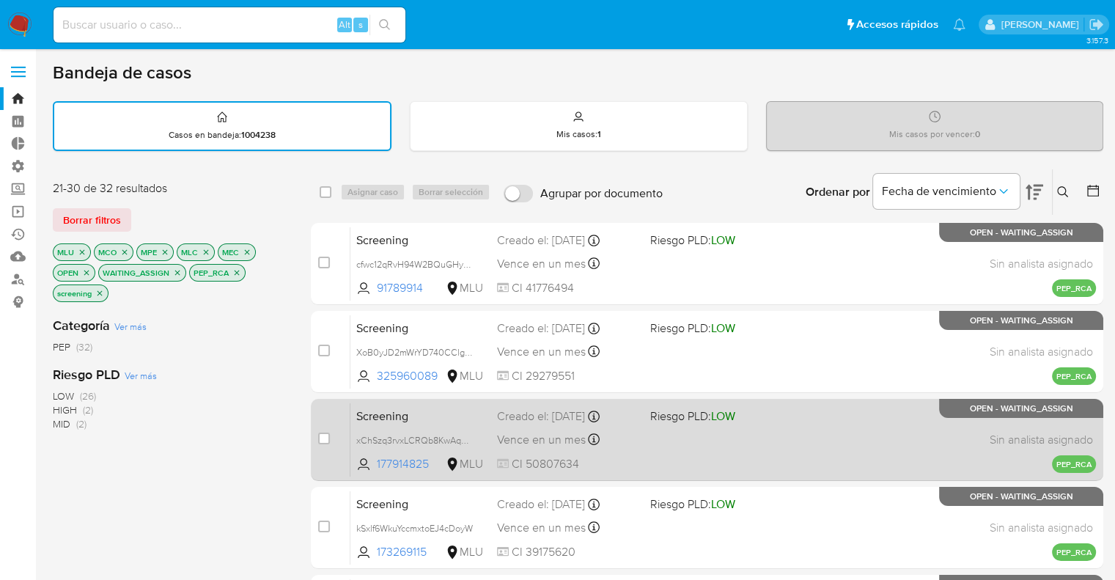
click at [443, 409] on span "Screening" at bounding box center [420, 414] width 129 height 19
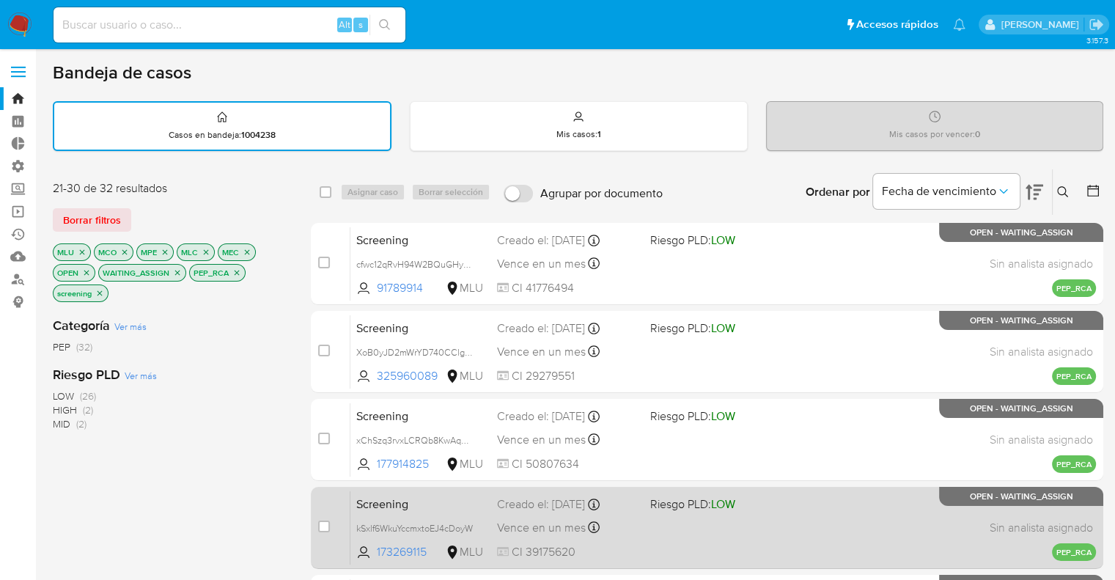
click at [447, 504] on span "Screening" at bounding box center [420, 502] width 129 height 19
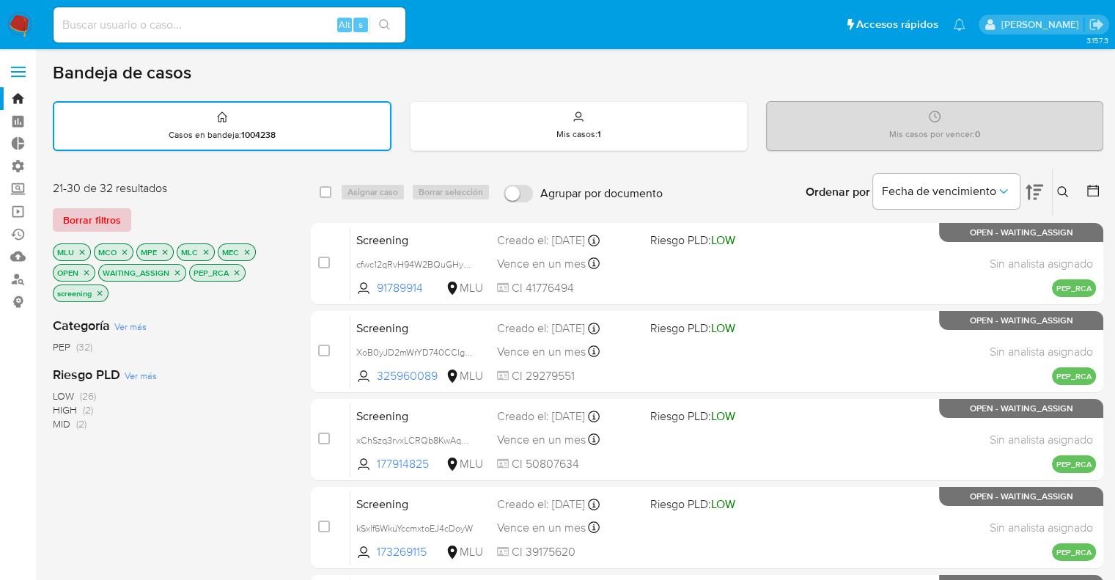
click at [124, 208] on button "Borrar filtros" at bounding box center [92, 219] width 78 height 23
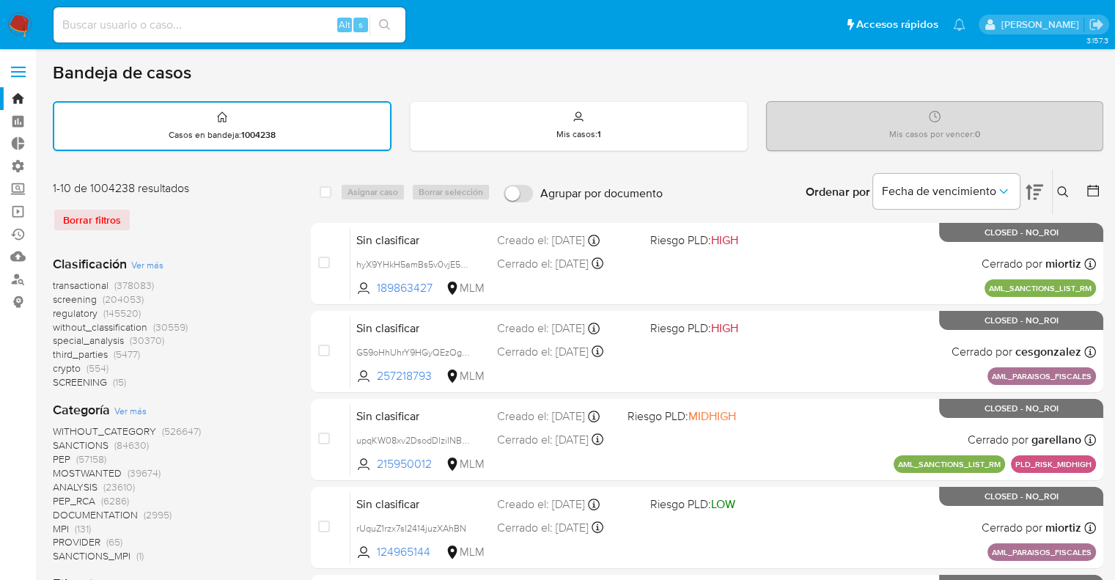
click at [176, 203] on div "1-10 de 1004238 resultados Borrar filtros" at bounding box center [170, 211] width 235 height 63
click at [54, 295] on span "screening" at bounding box center [75, 299] width 44 height 15
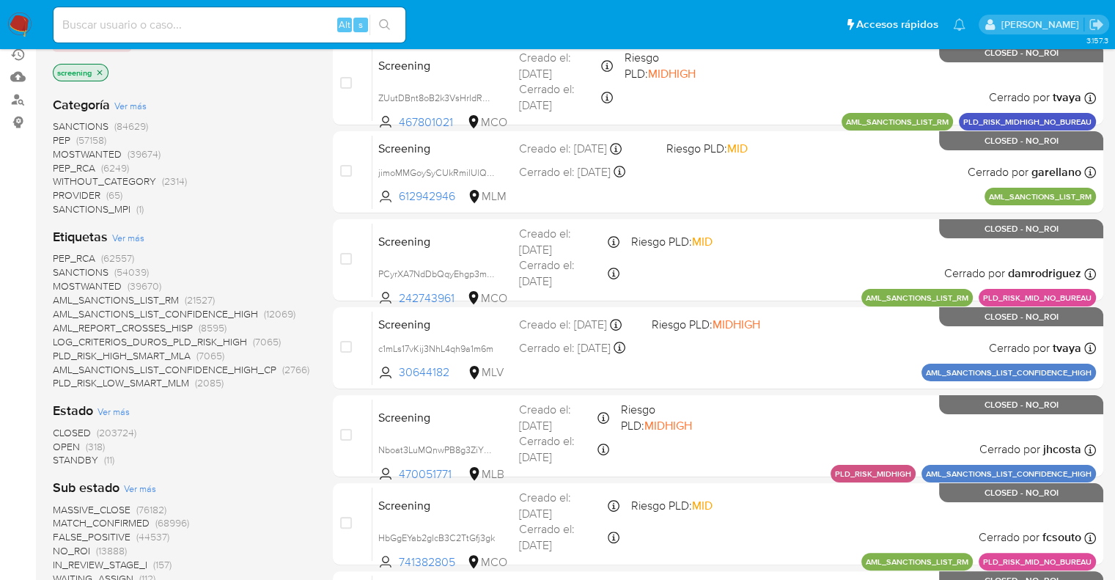
scroll to position [220, 0]
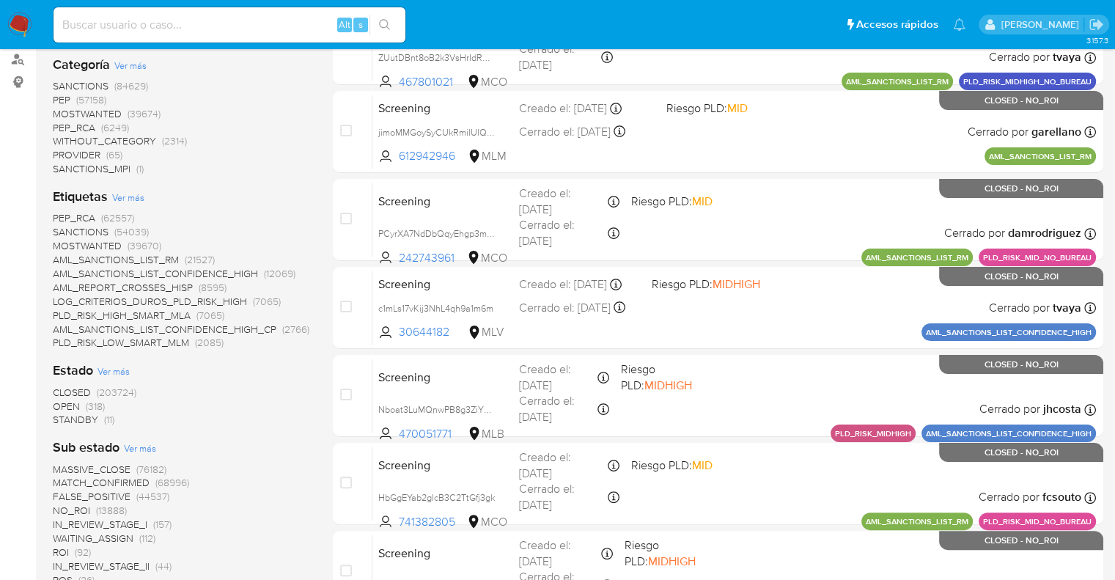
click at [58, 402] on span "OPEN" at bounding box center [66, 406] width 27 height 15
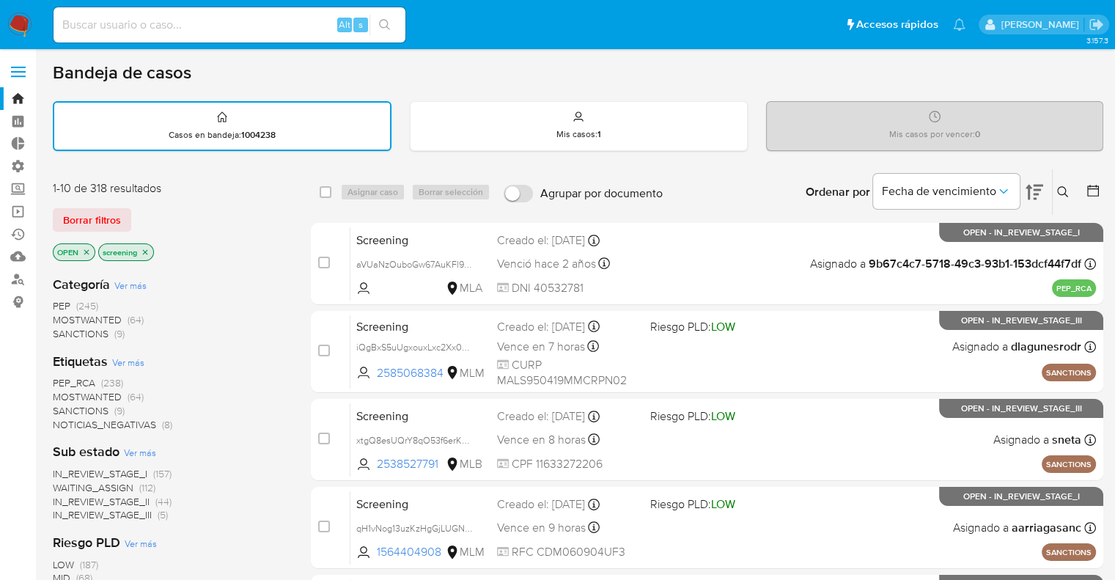
click at [140, 213] on div "Borrar filtros" at bounding box center [170, 219] width 235 height 23
click at [161, 202] on div "1-10 de 318 resultados Borrar filtros OPEN screening" at bounding box center [170, 222] width 235 height 84
click at [139, 210] on div "Borrar filtros" at bounding box center [170, 219] width 235 height 23
click at [147, 205] on div "1-10 de 318 resultados Borrar filtros OPEN screening" at bounding box center [170, 222] width 235 height 84
click at [147, 208] on div "Borrar filtros" at bounding box center [170, 219] width 235 height 23
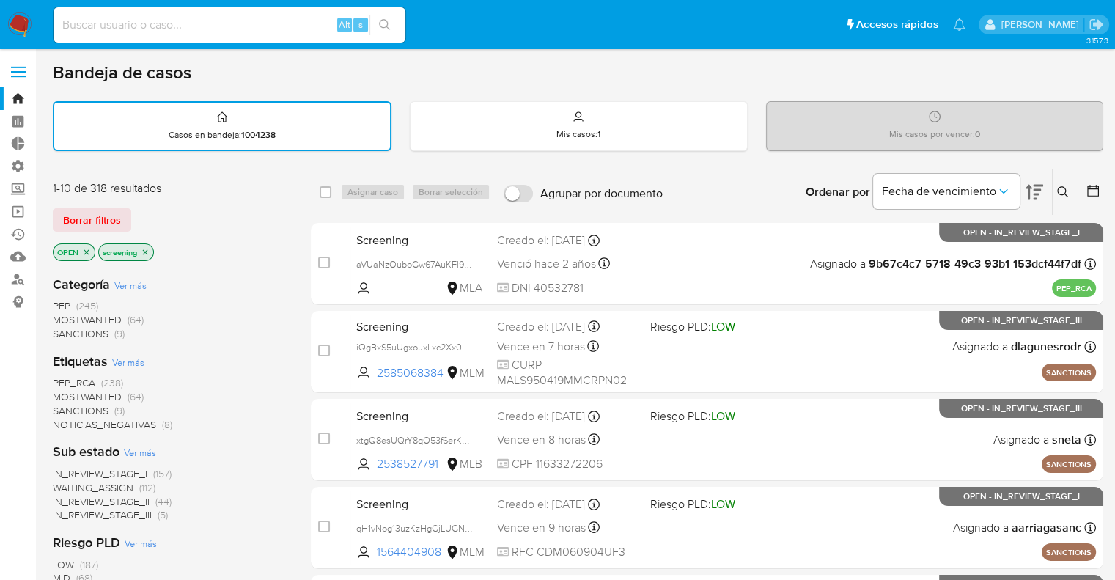
click at [146, 208] on div "Borrar filtros" at bounding box center [170, 219] width 235 height 23
click at [153, 219] on div "Borrar filtros" at bounding box center [170, 219] width 235 height 23
click at [150, 213] on div "Borrar filtros" at bounding box center [170, 219] width 235 height 23
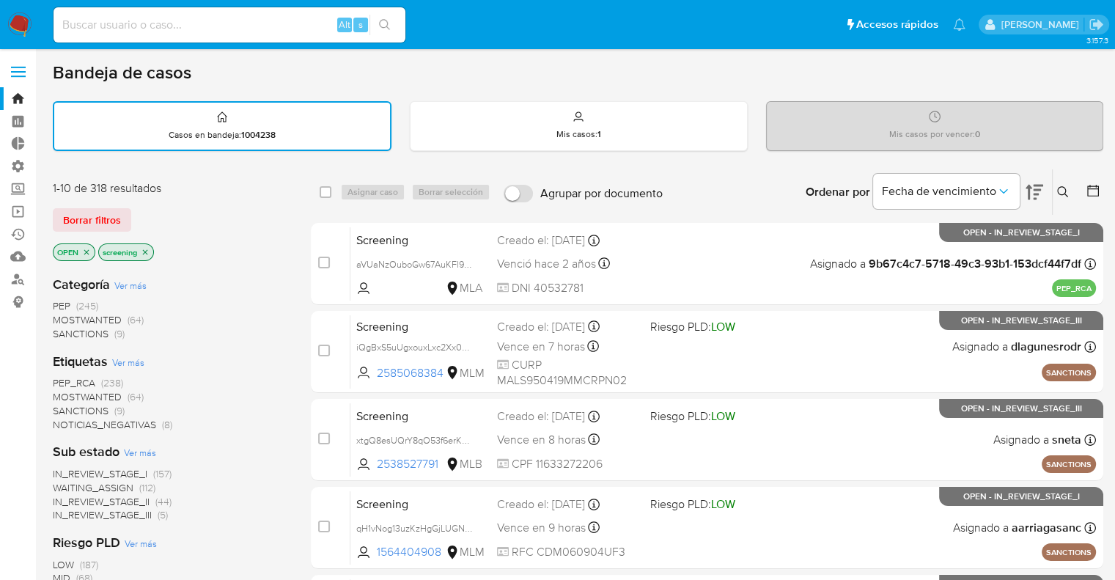
click at [150, 208] on div "Borrar filtros" at bounding box center [170, 219] width 235 height 23
click at [141, 211] on div "Borrar filtros" at bounding box center [170, 219] width 235 height 23
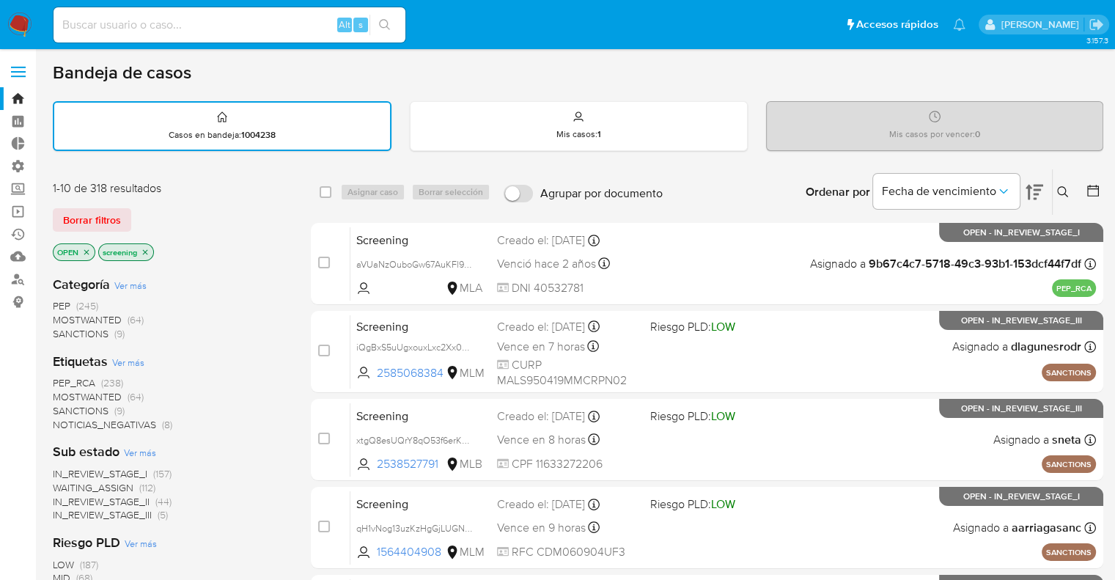
click at [139, 210] on div "Borrar filtros" at bounding box center [170, 219] width 235 height 23
click at [138, 210] on div "Borrar filtros" at bounding box center [170, 219] width 235 height 23
click at [137, 211] on div "Borrar filtros" at bounding box center [170, 219] width 235 height 23
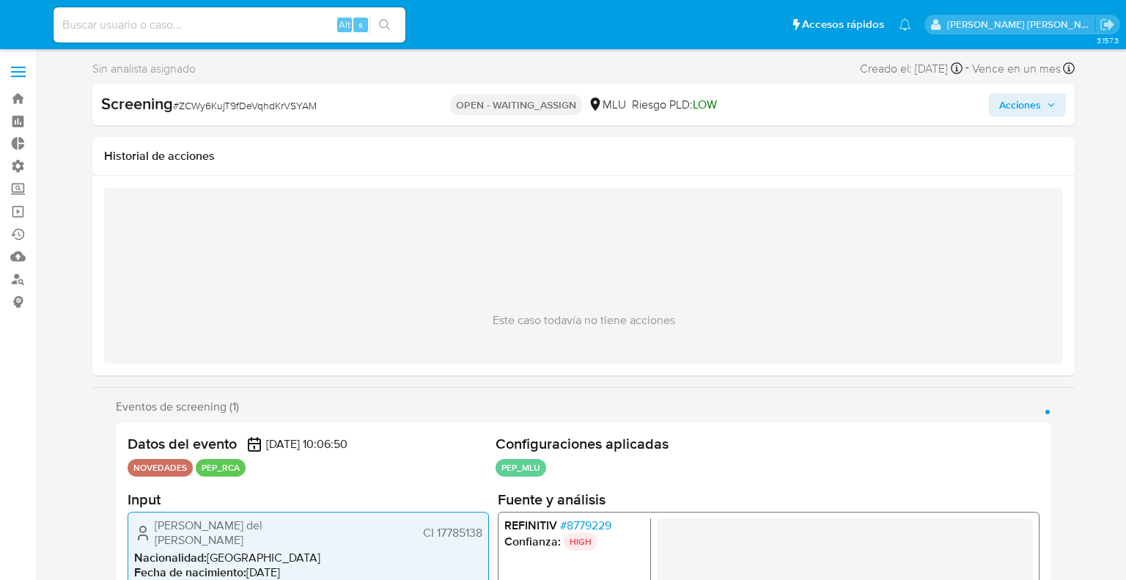
select select "10"
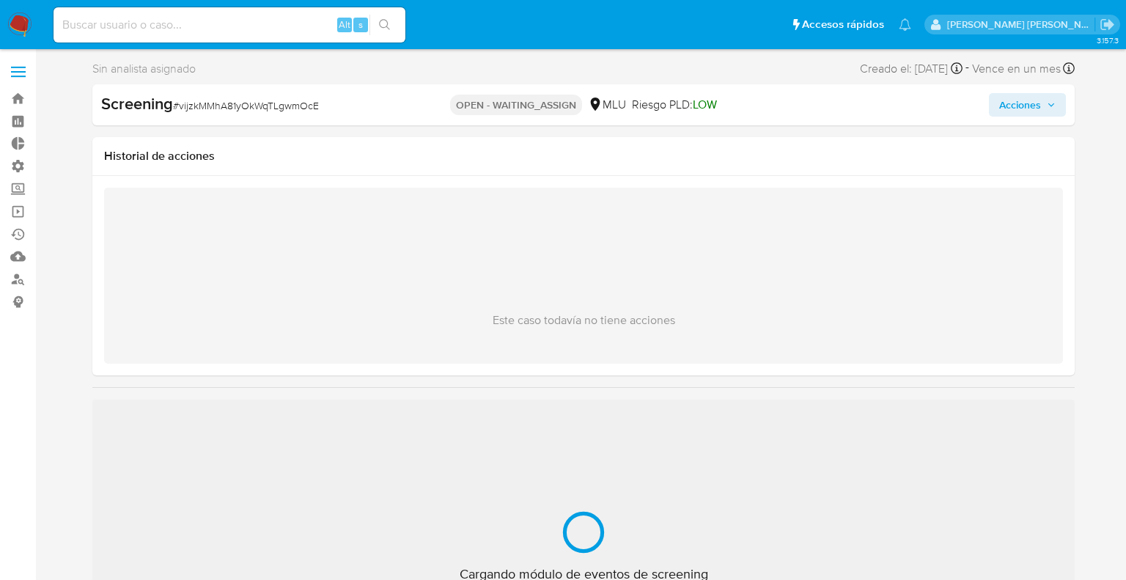
select select "10"
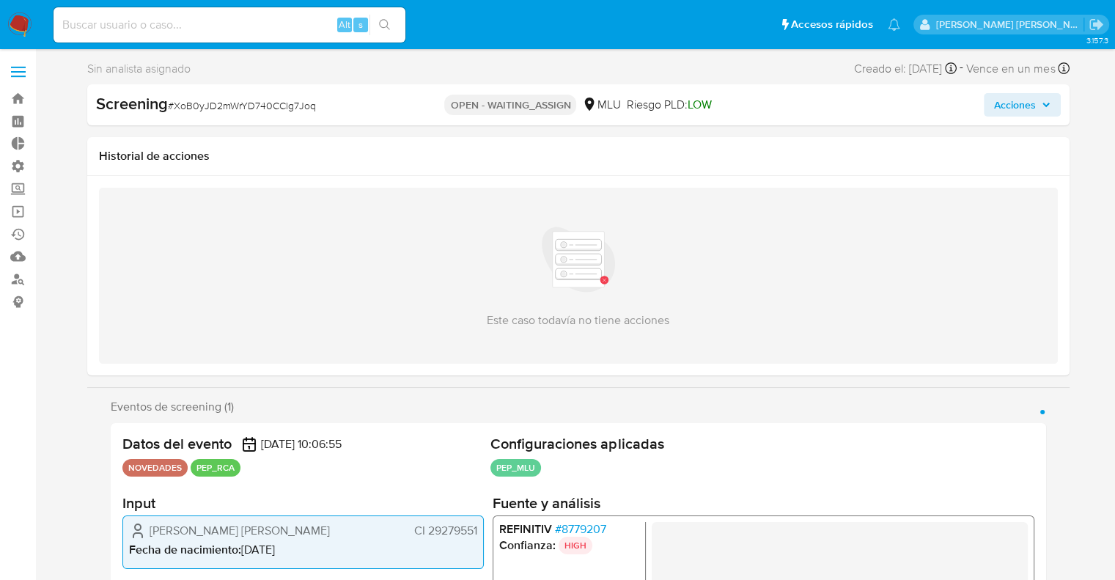
click at [560, 528] on span "# 8779207" at bounding box center [579, 529] width 51 height 15
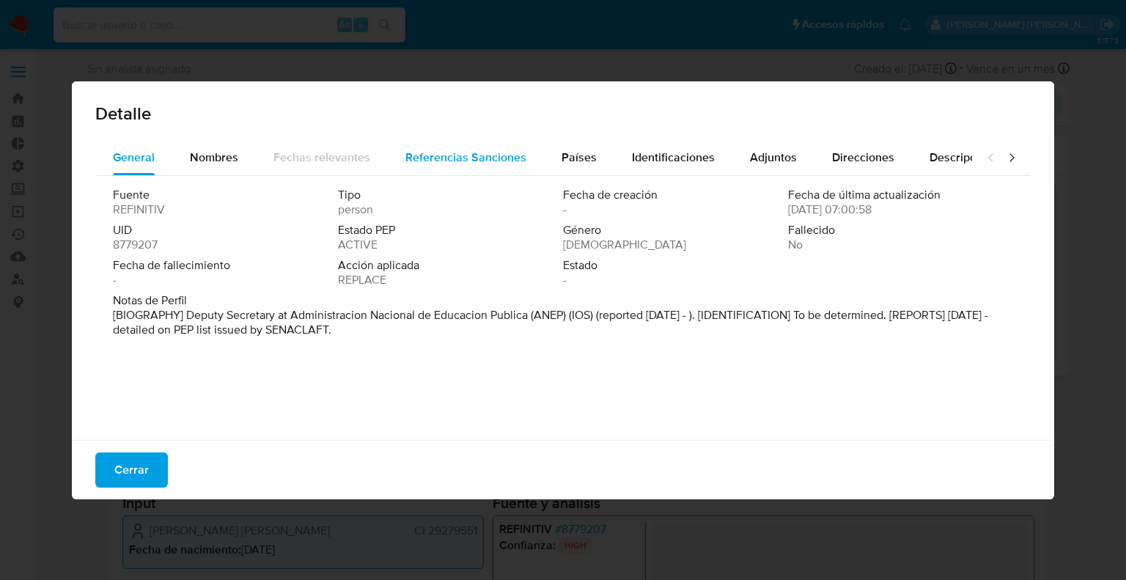
click at [513, 161] on span "Referencias Sanciones" at bounding box center [465, 157] width 121 height 17
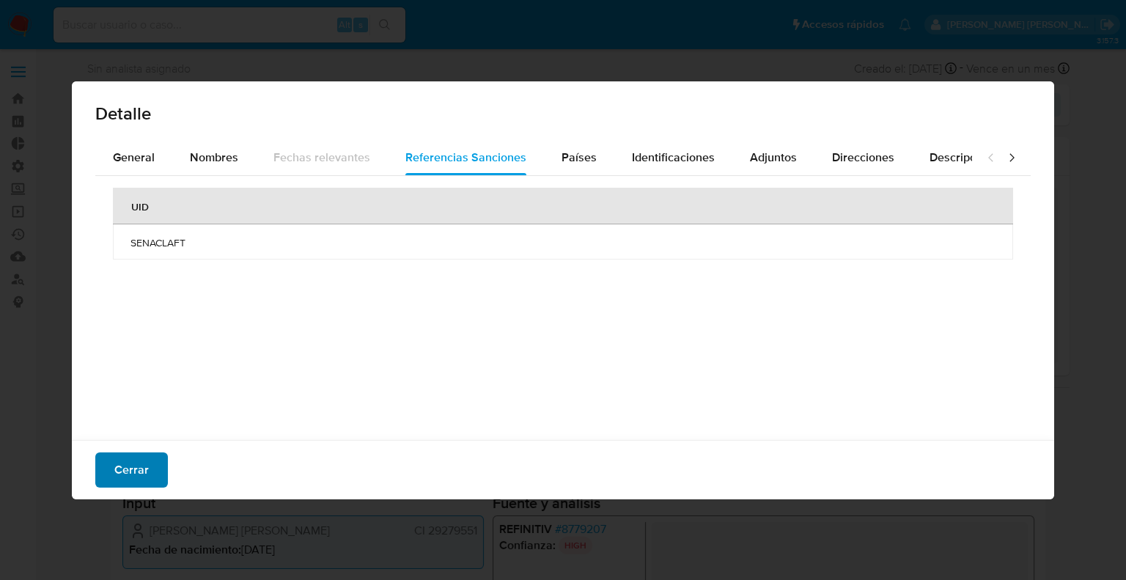
click at [158, 472] on button "Cerrar" at bounding box center [131, 469] width 73 height 35
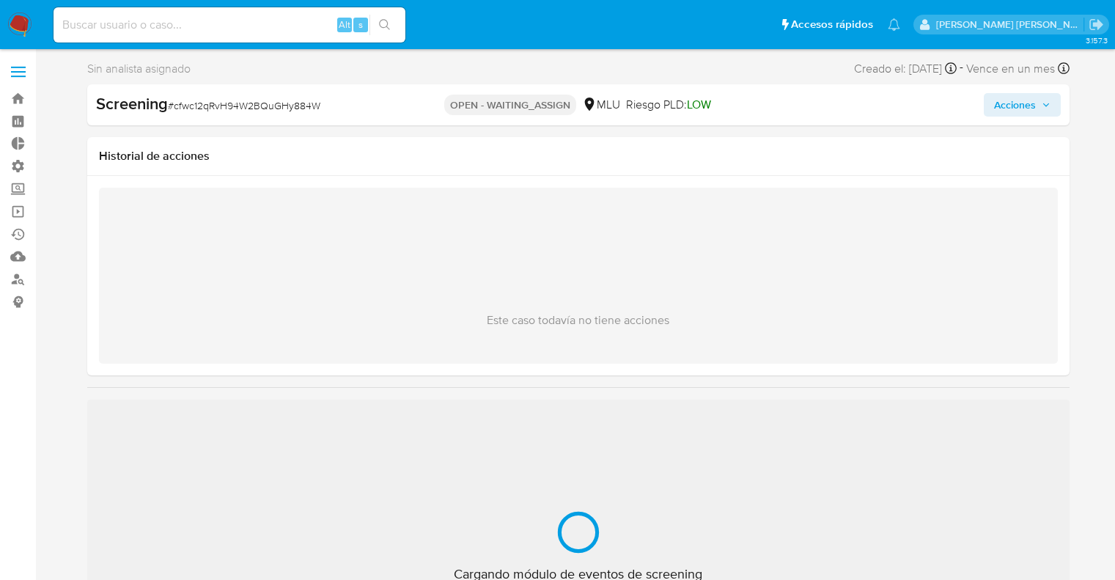
select select "10"
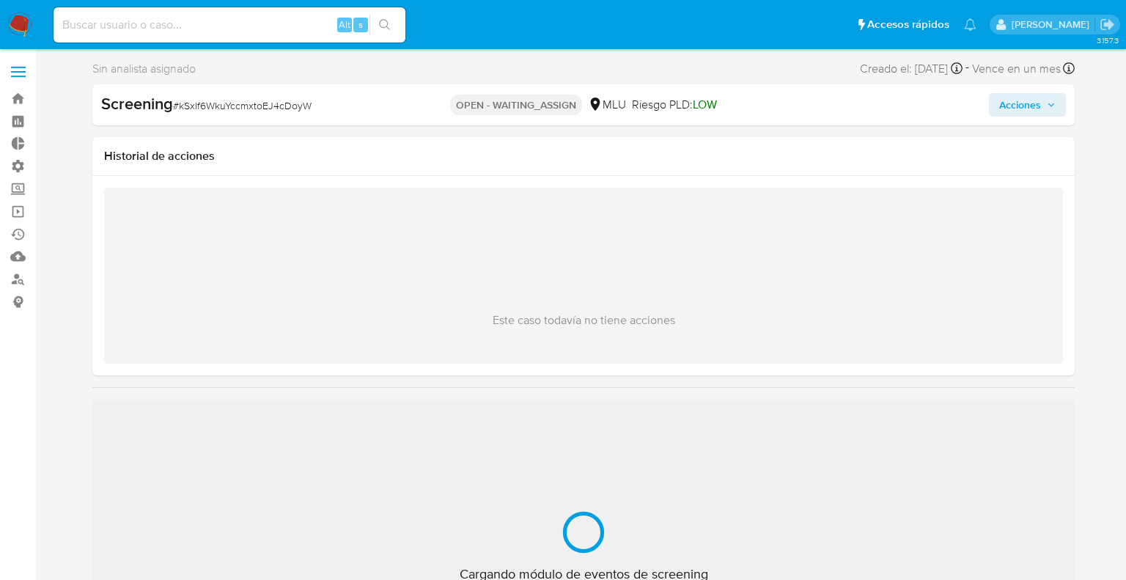
select select "10"
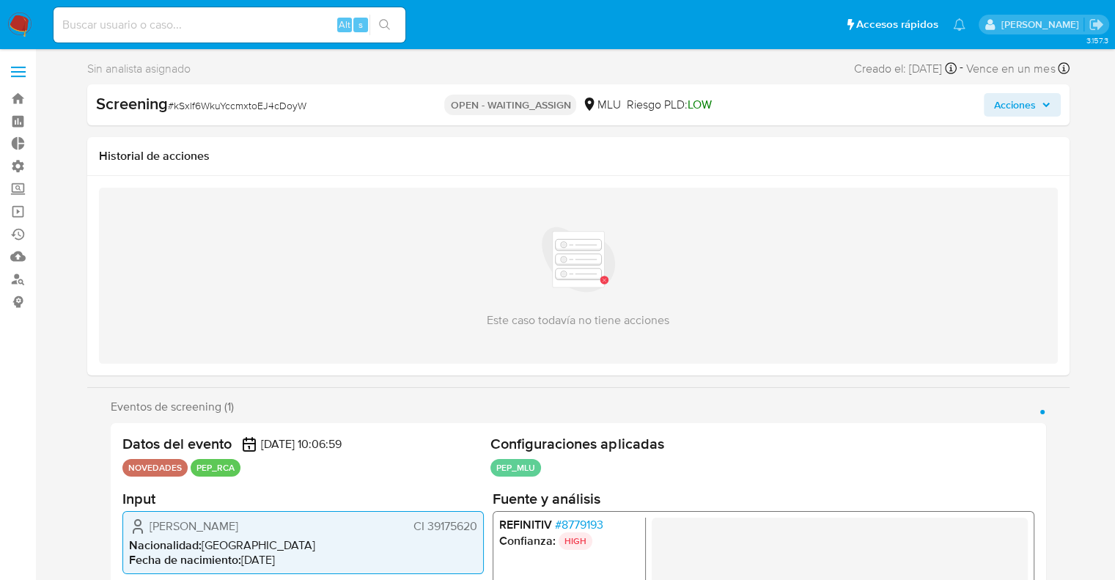
click at [559, 526] on span "# 8779193" at bounding box center [578, 524] width 48 height 15
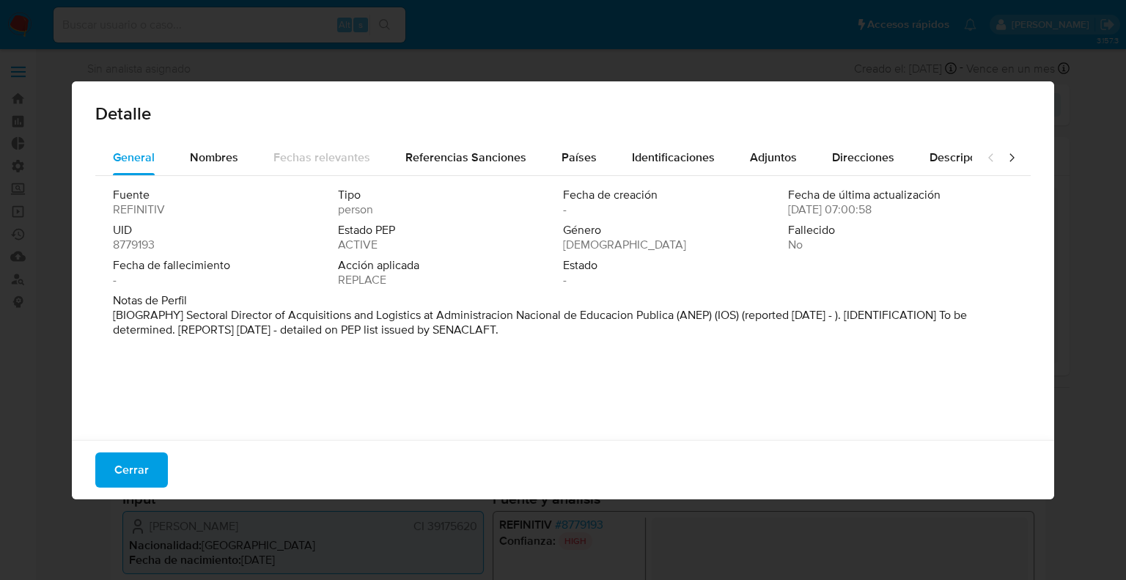
click at [627, 527] on div "Detalle General Nombres Fechas relevantes Referencias Sanciones Países Identifi…" at bounding box center [563, 290] width 1126 height 580
click at [136, 469] on span "Cerrar" at bounding box center [131, 470] width 34 height 32
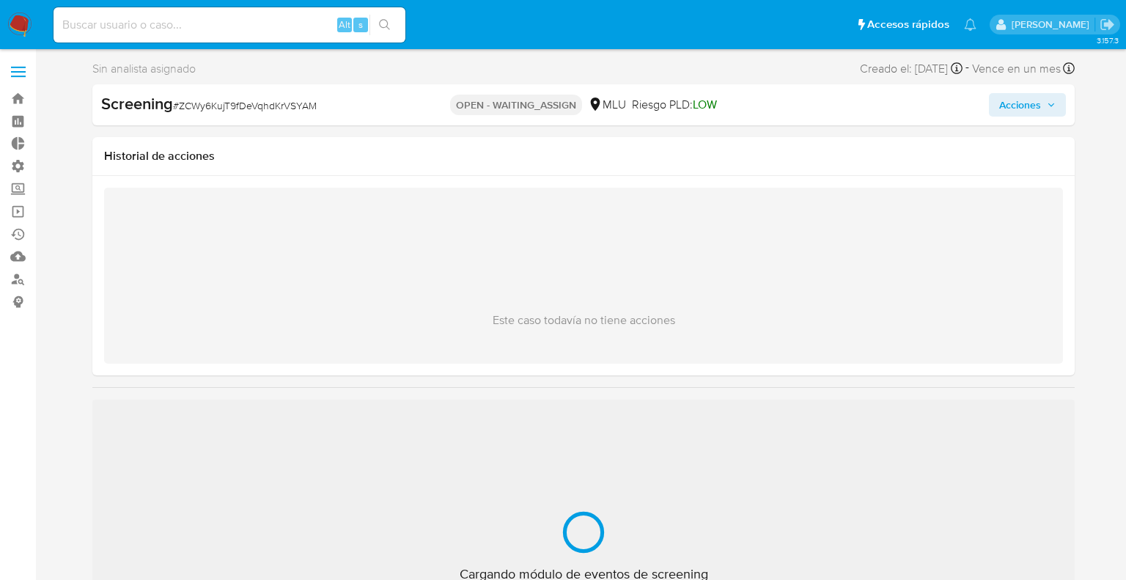
select select "10"
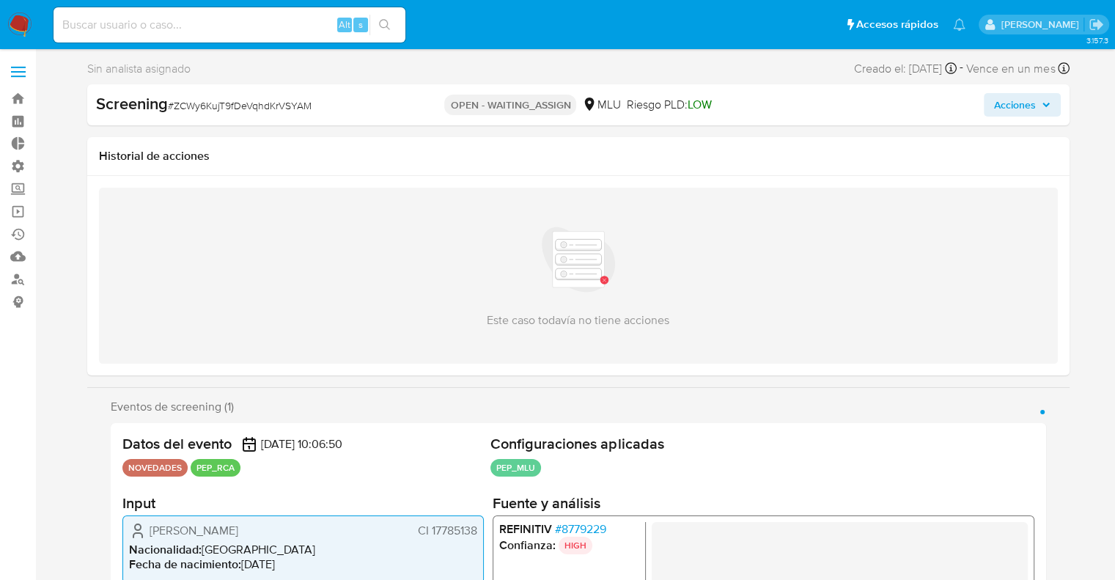
click at [563, 527] on span "# 8779229" at bounding box center [579, 529] width 51 height 15
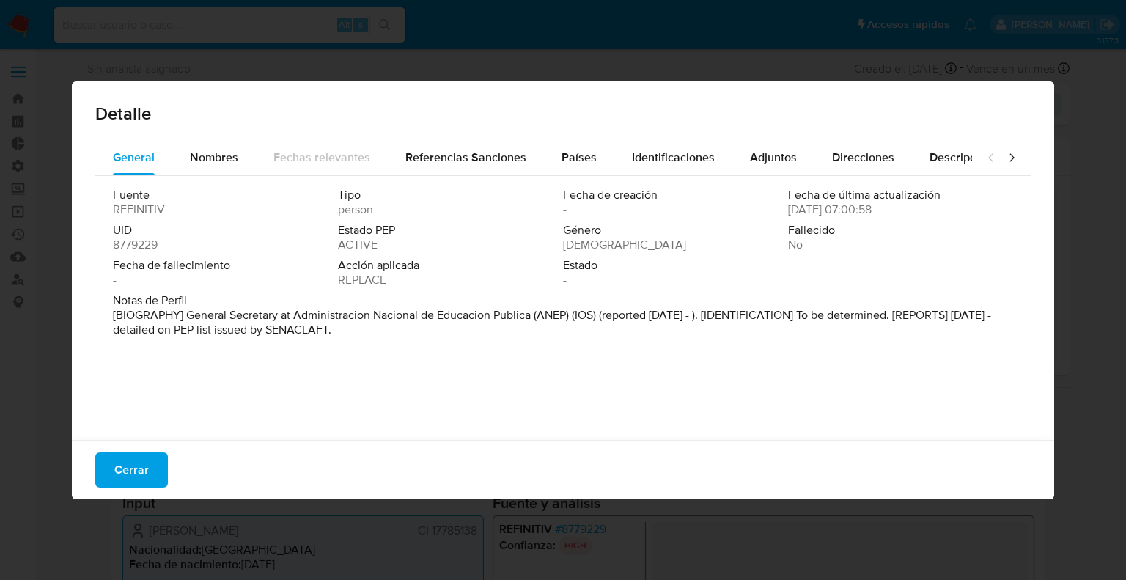
click at [119, 251] on span "8779229" at bounding box center [135, 245] width 45 height 15
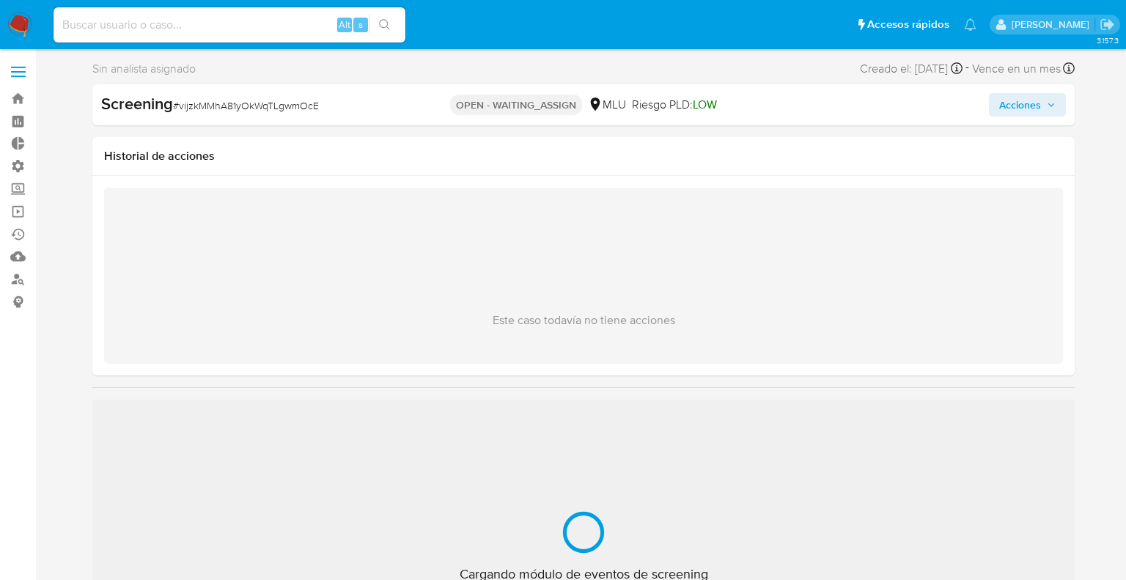
select select "10"
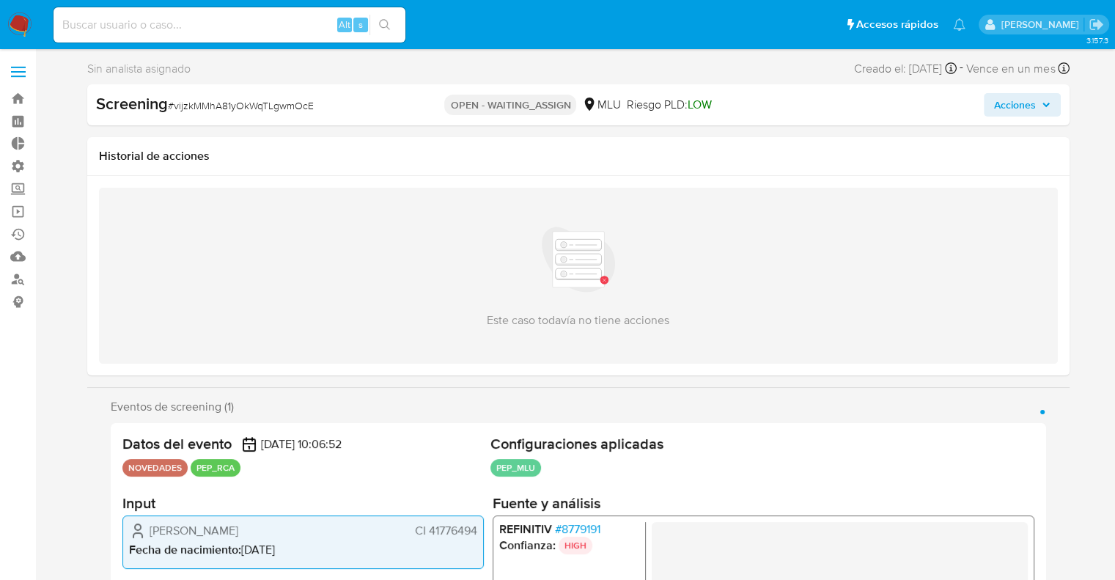
click at [597, 525] on span "# 8779191" at bounding box center [576, 529] width 45 height 15
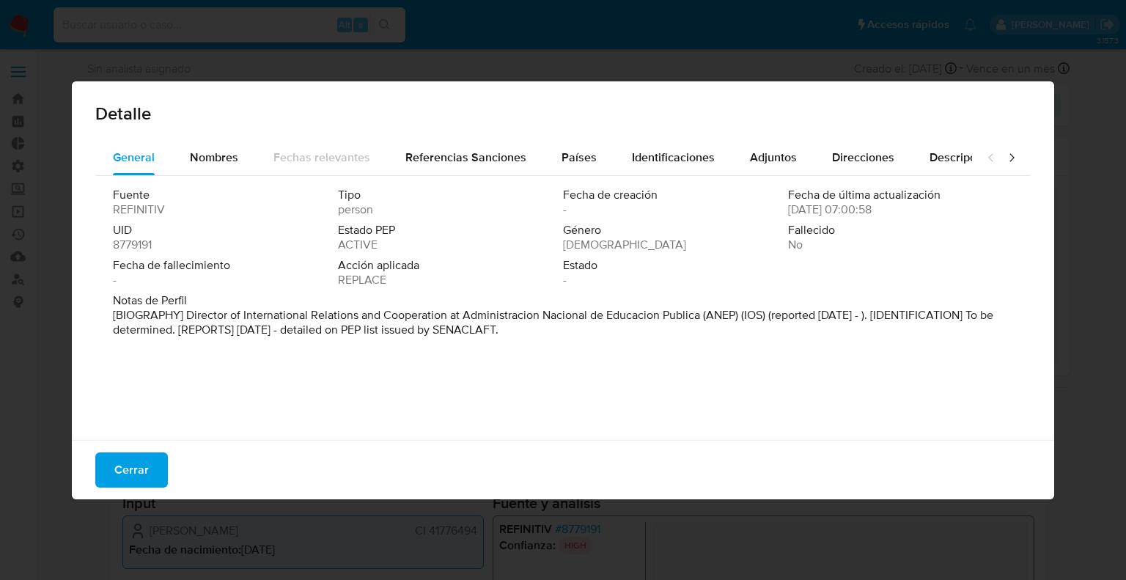
click at [116, 246] on span "8779191" at bounding box center [132, 245] width 39 height 15
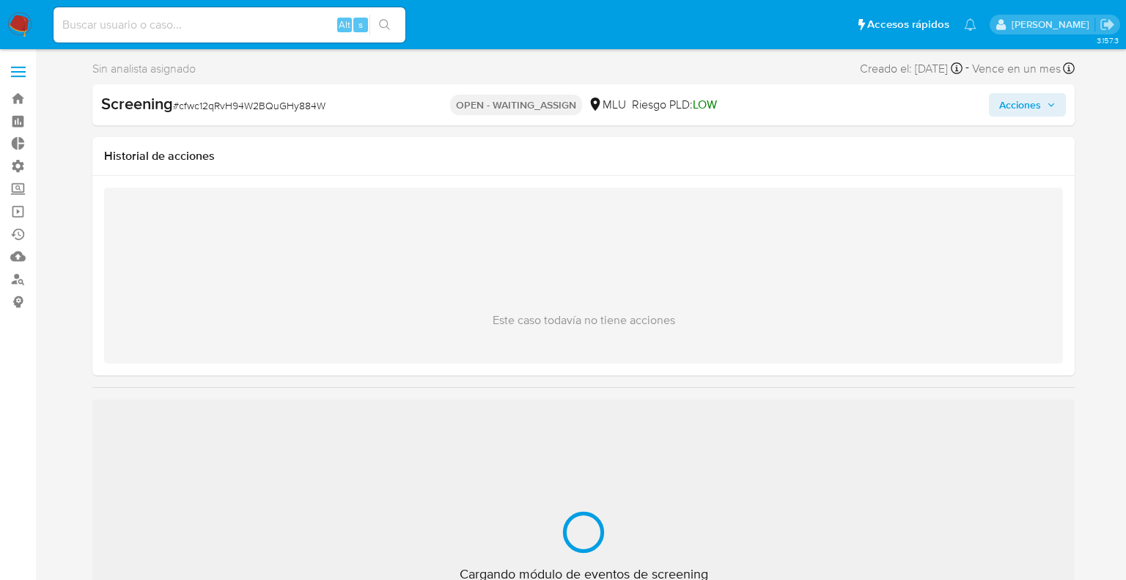
select select "10"
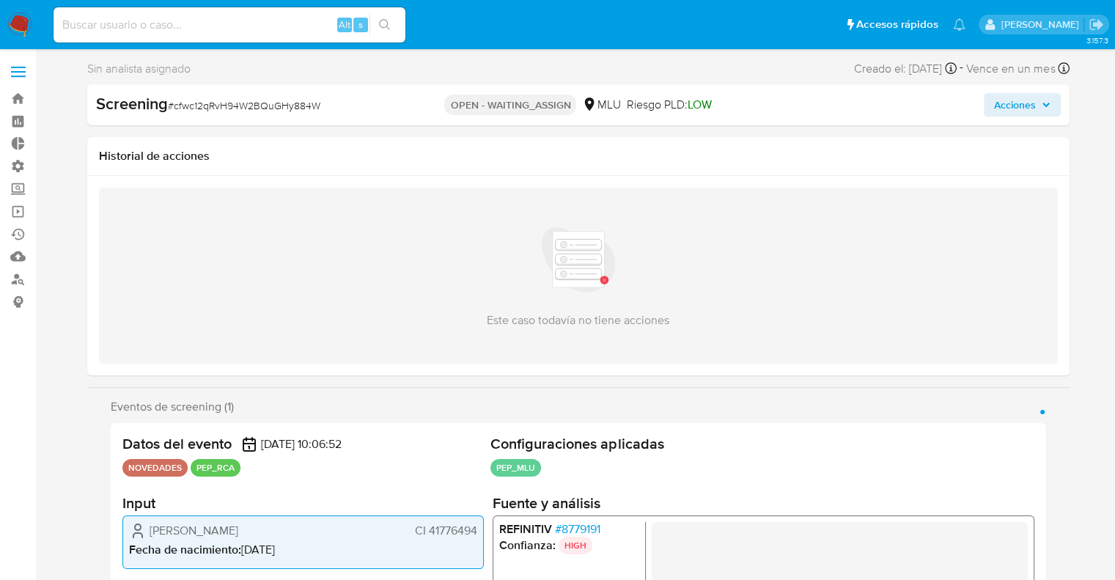
click at [555, 533] on span "# 8779191" at bounding box center [576, 529] width 45 height 15
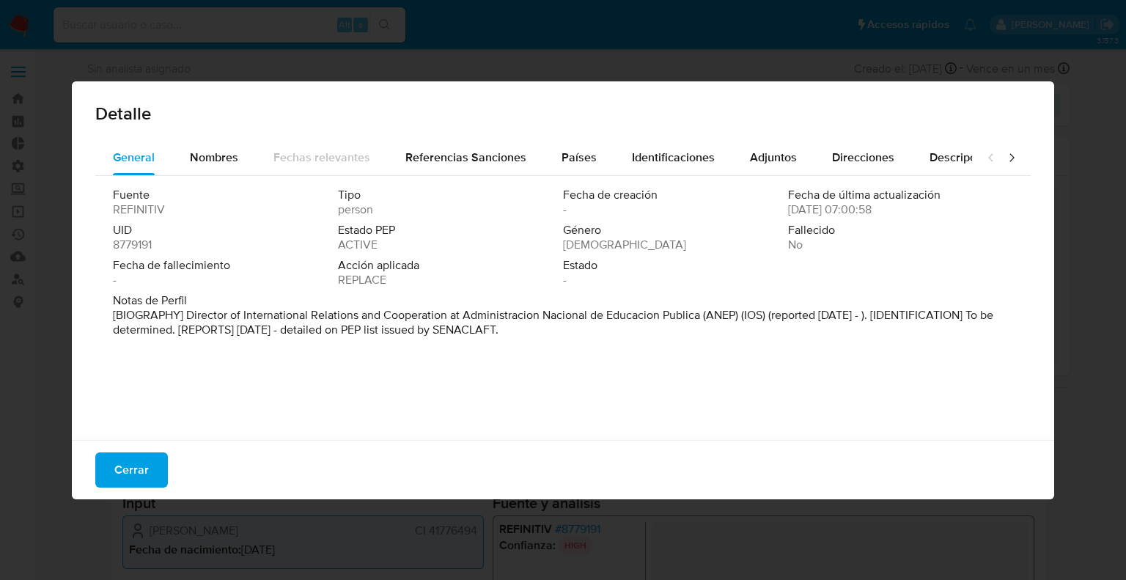
click at [123, 245] on span "8779191" at bounding box center [132, 245] width 39 height 15
click at [117, 245] on span "8779191" at bounding box center [132, 245] width 39 height 15
click at [157, 477] on button "Cerrar" at bounding box center [131, 469] width 73 height 35
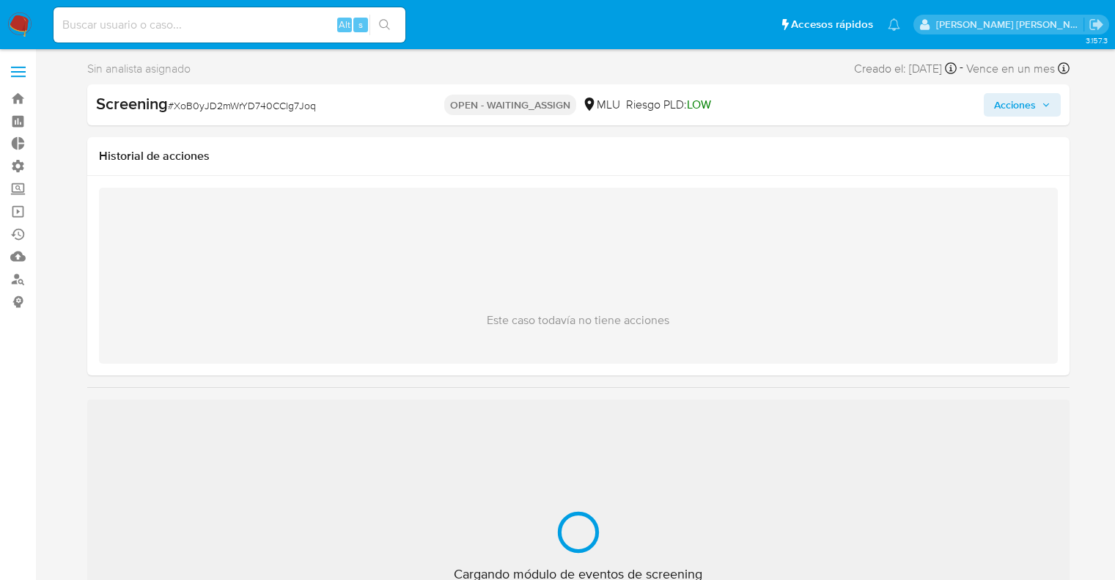
select select "10"
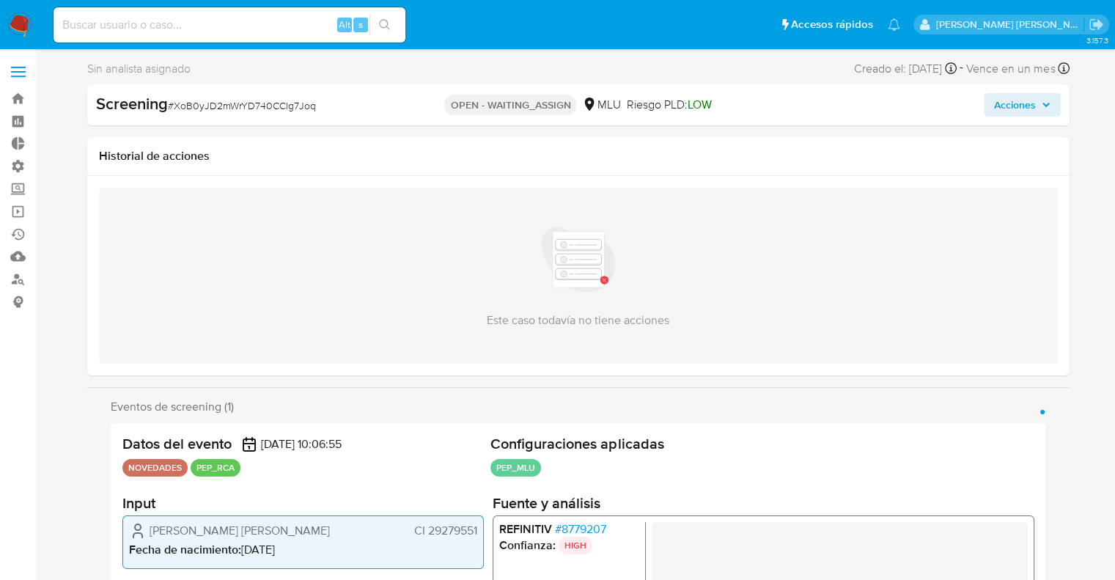
click at [559, 529] on span "# 8779207" at bounding box center [579, 529] width 51 height 15
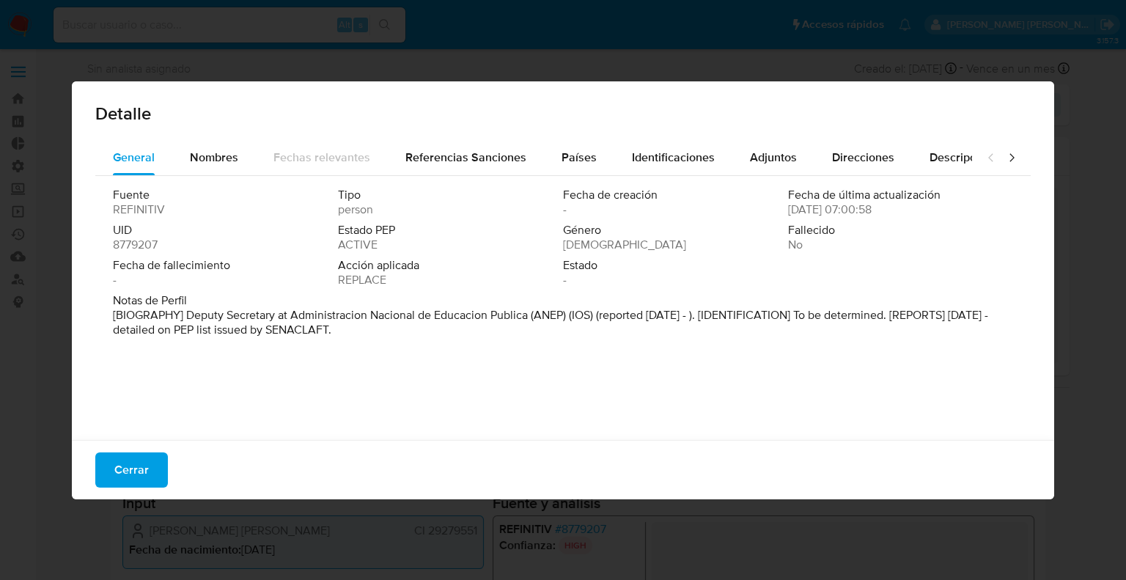
click at [118, 243] on span "8779207" at bounding box center [135, 245] width 45 height 15
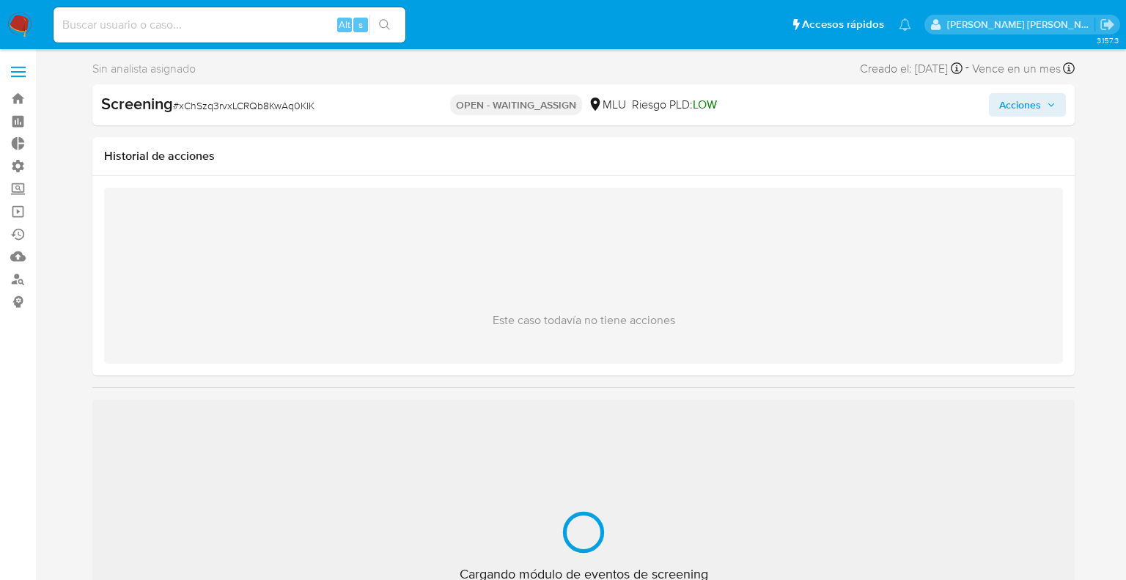
select select "10"
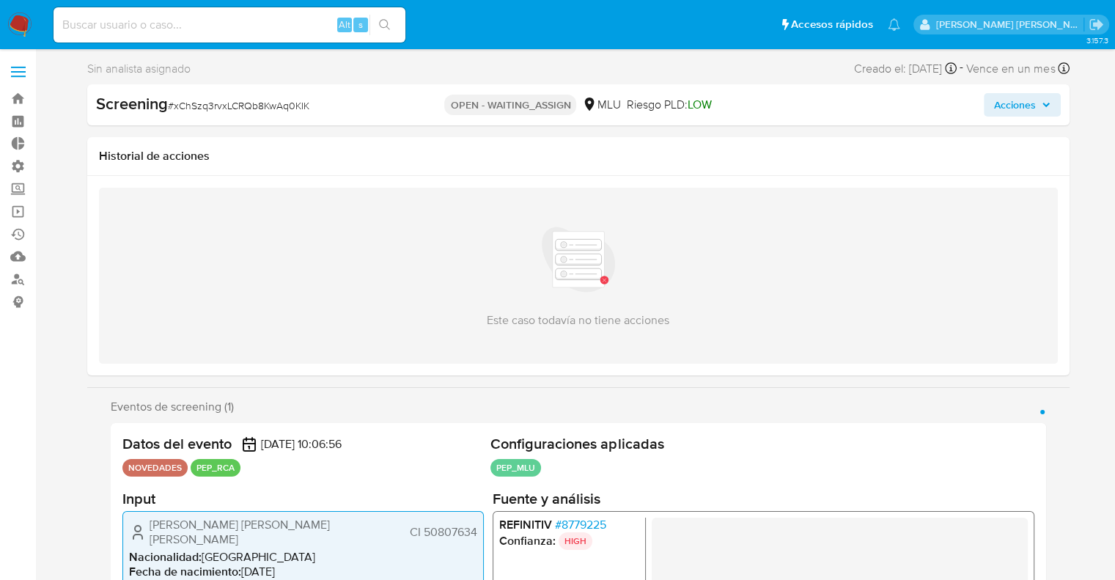
click at [563, 517] on span "# 8779225" at bounding box center [579, 524] width 51 height 15
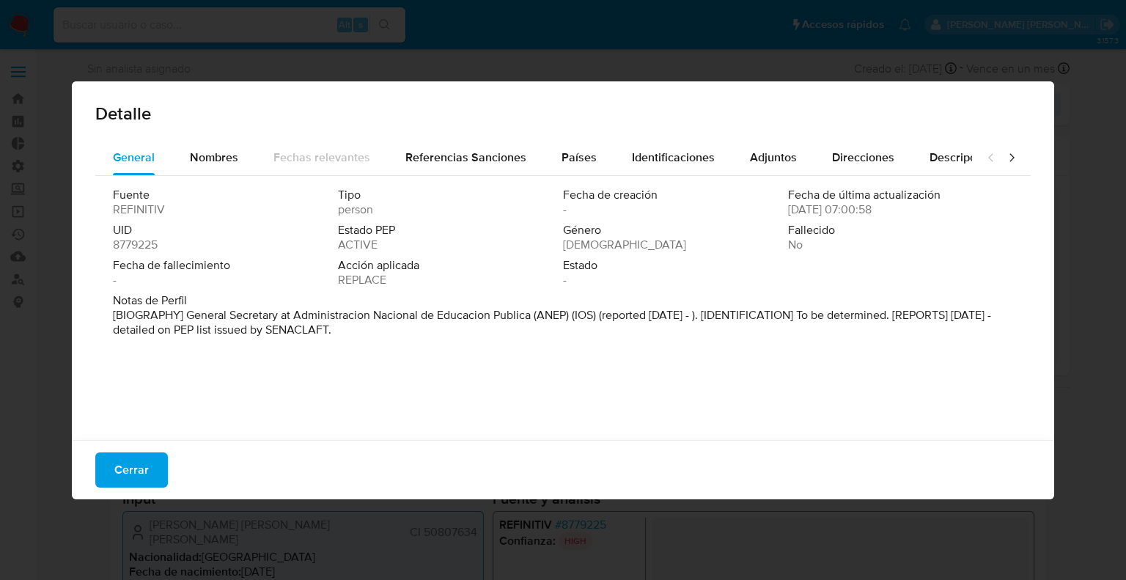
click at [120, 251] on span "8779225" at bounding box center [135, 245] width 45 height 15
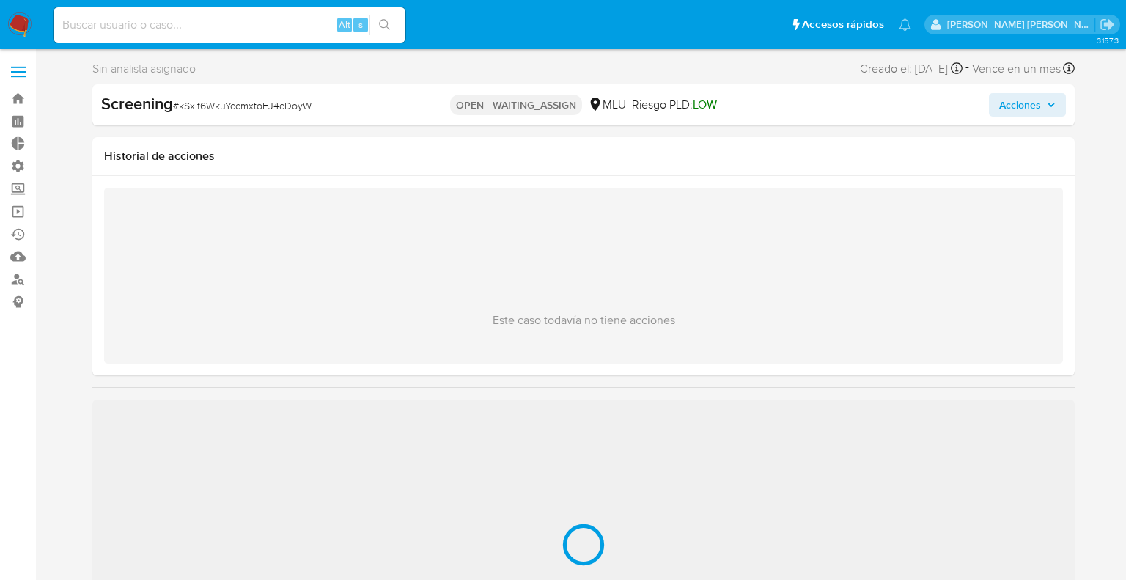
select select "10"
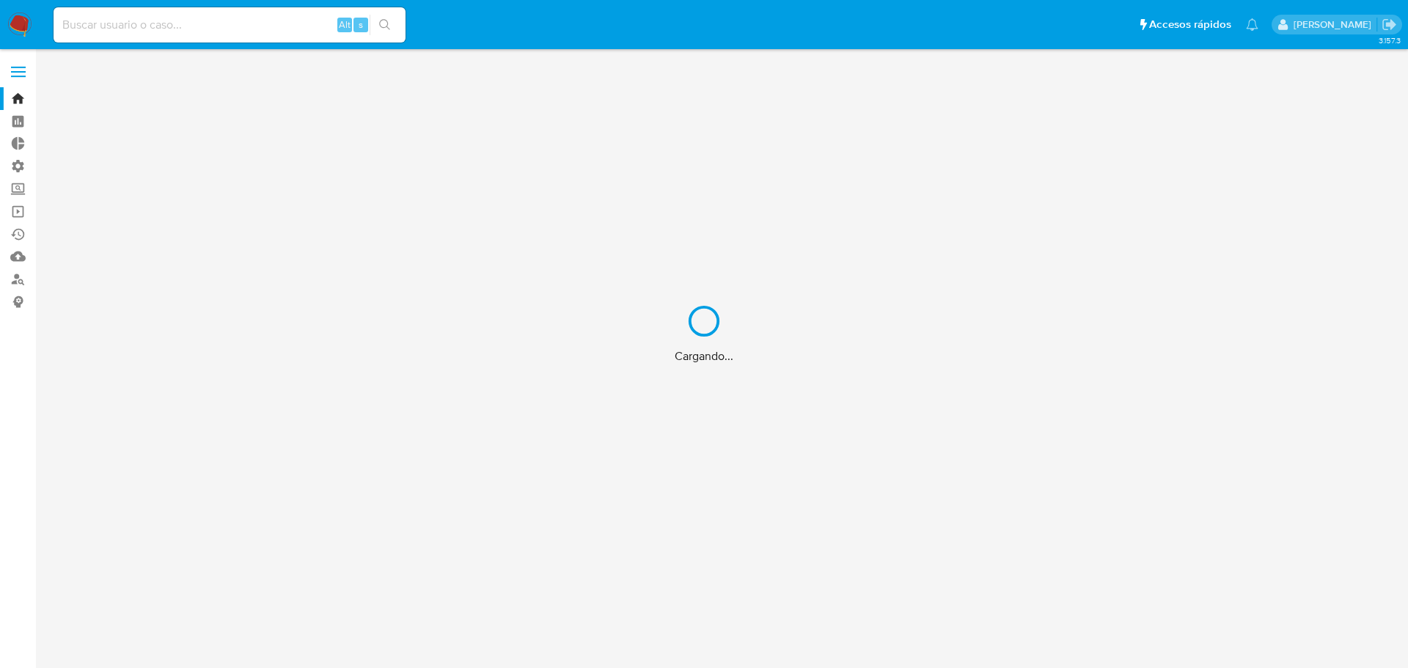
click at [241, 30] on div "Cargando..." at bounding box center [704, 334] width 1408 height 668
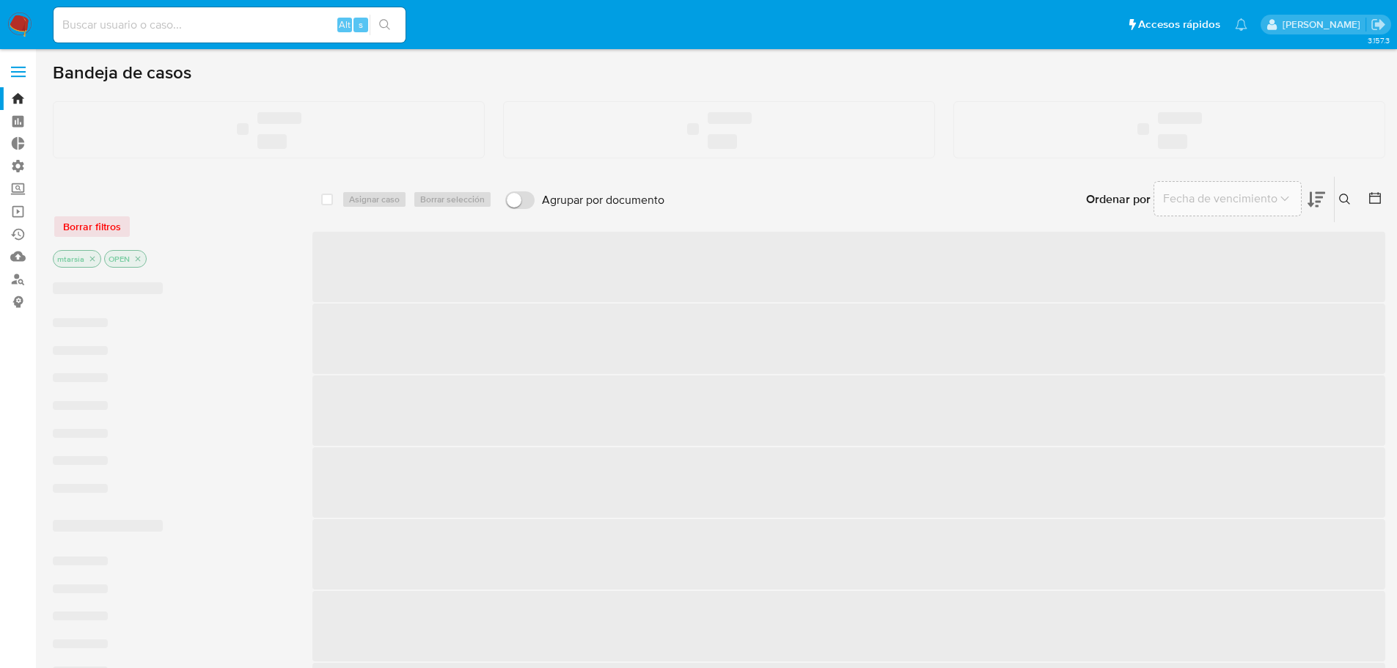
click at [248, 27] on input at bounding box center [230, 24] width 352 height 19
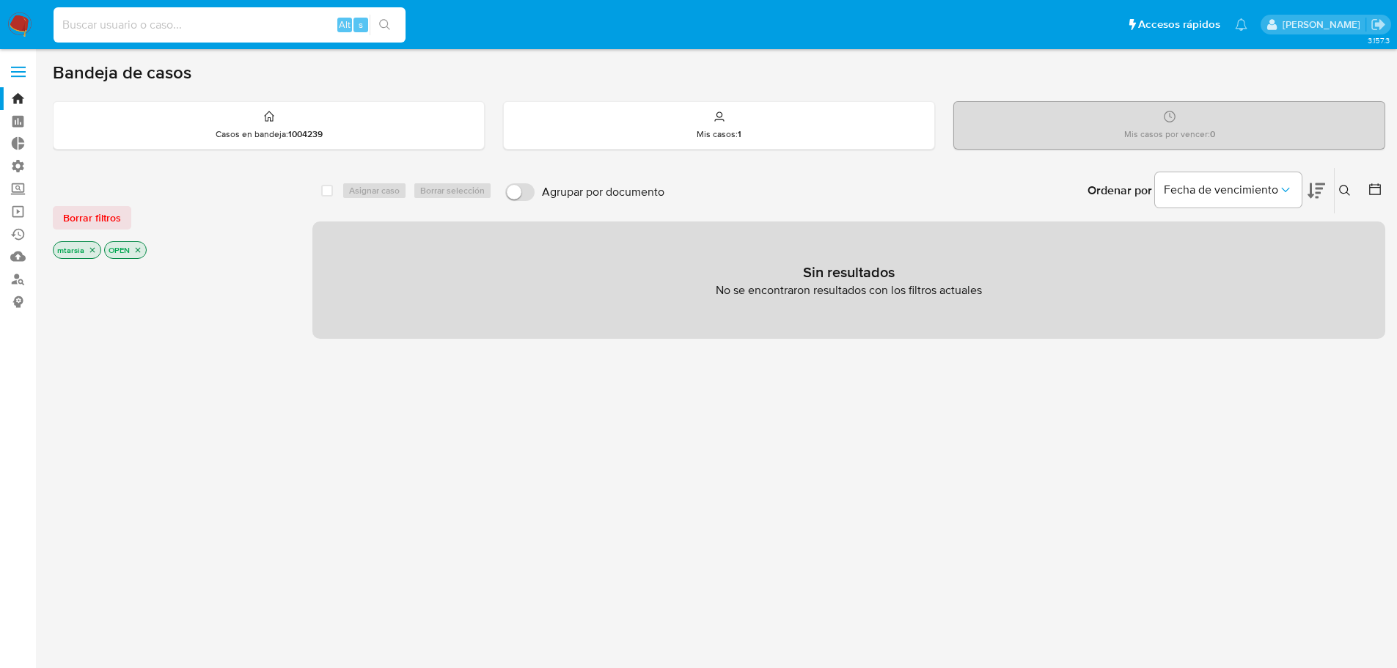
paste input "2287814805"
type input "2287814805"
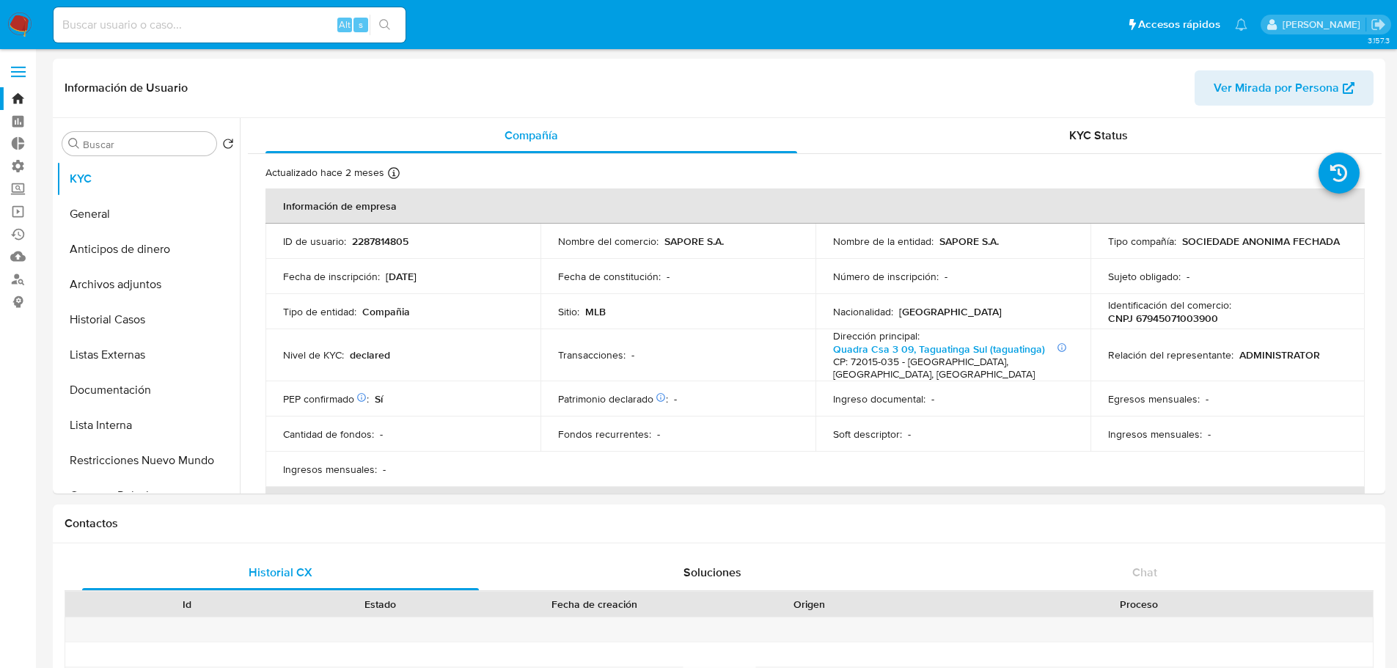
select select "10"
click at [175, 420] on button "Lista Interna" at bounding box center [142, 425] width 172 height 35
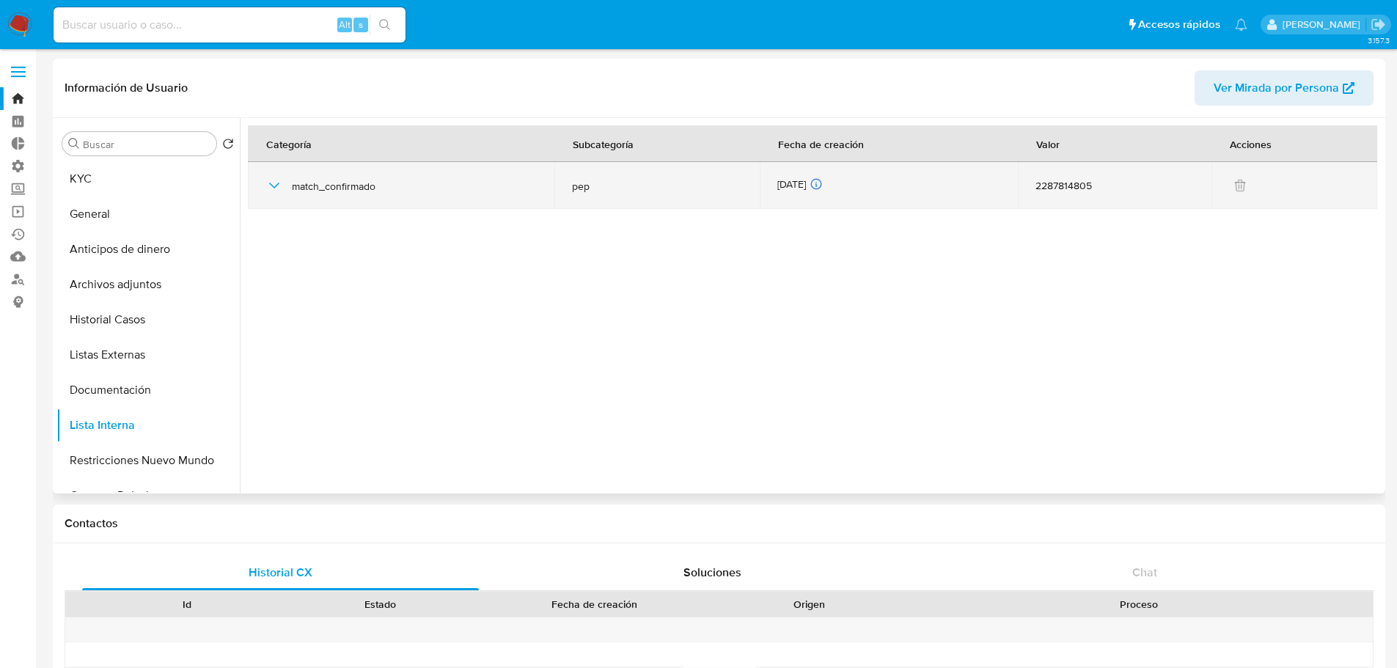
click at [280, 186] on icon "button" at bounding box center [274, 186] width 18 height 18
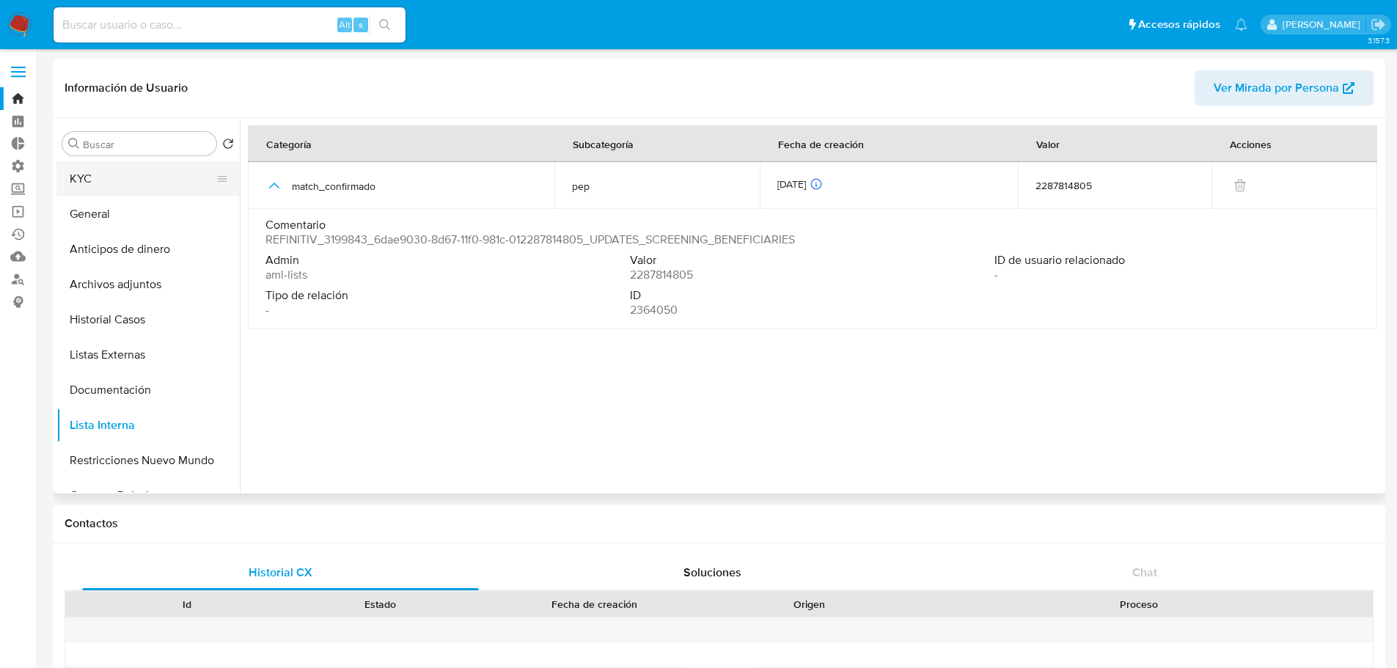
click at [152, 177] on button "KYC" at bounding box center [142, 178] width 172 height 35
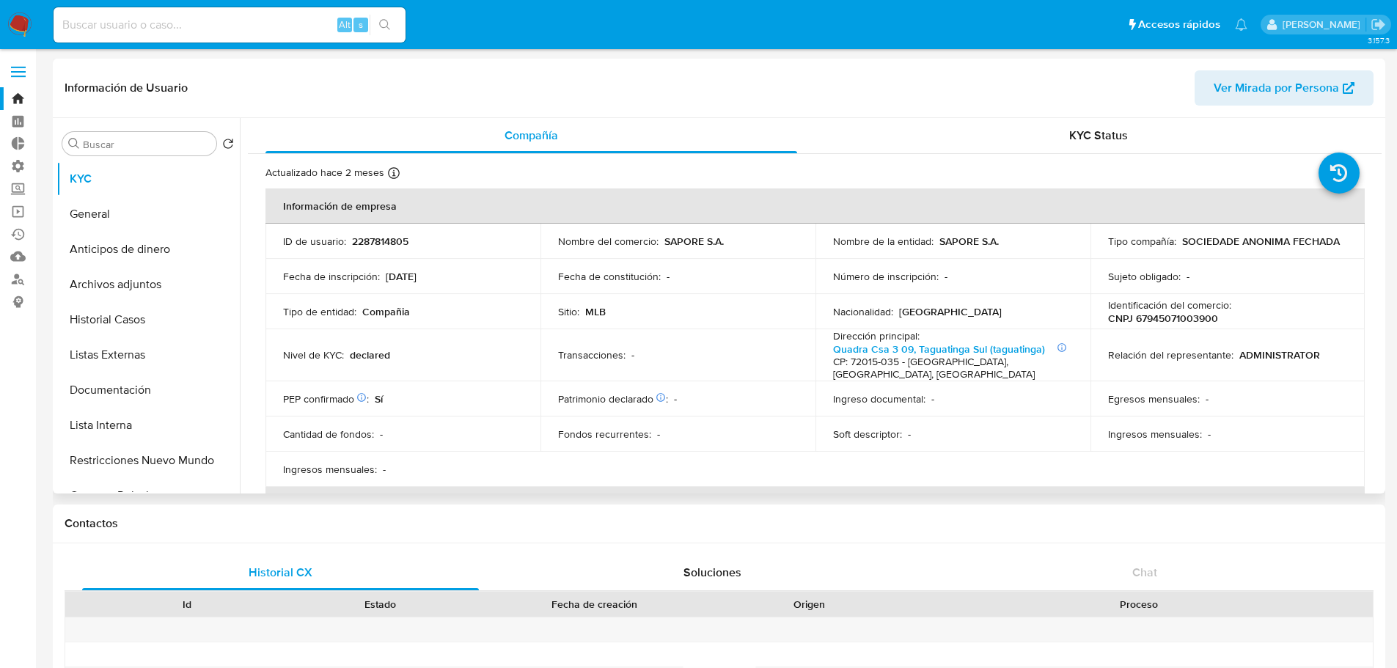
click at [518, 205] on th "Información de empresa" at bounding box center [814, 205] width 1099 height 35
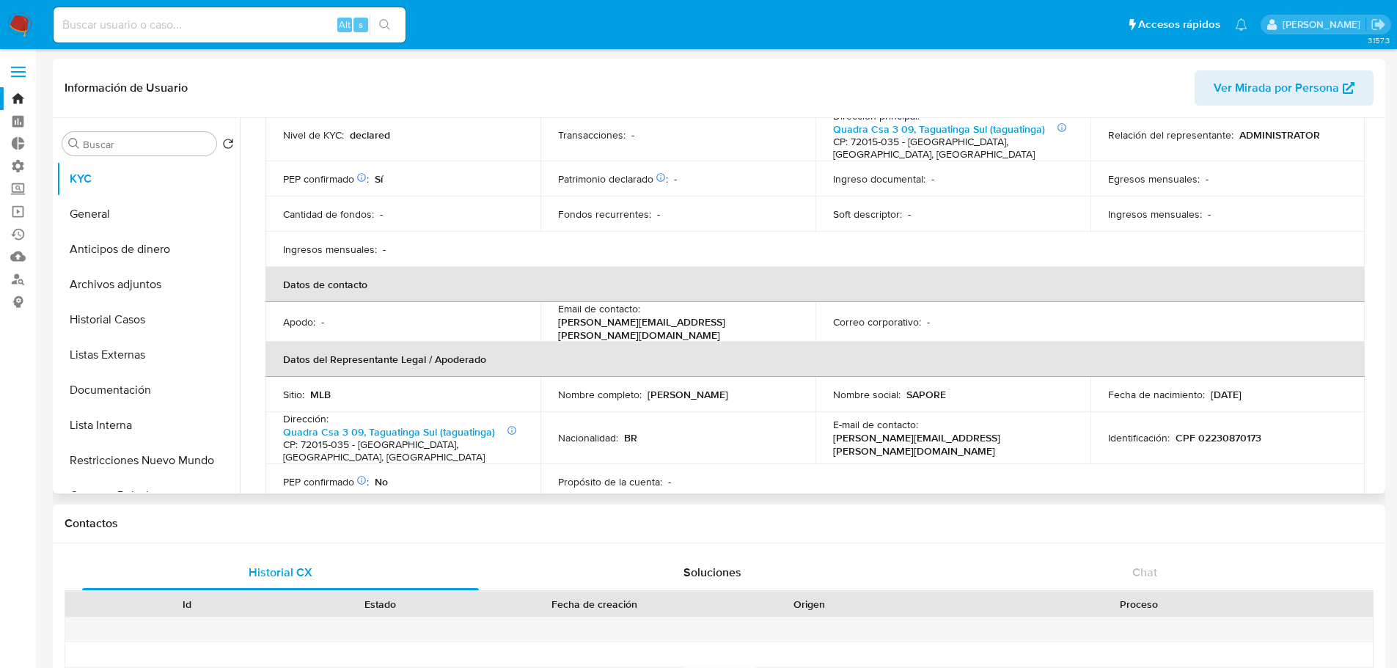
scroll to position [293, 0]
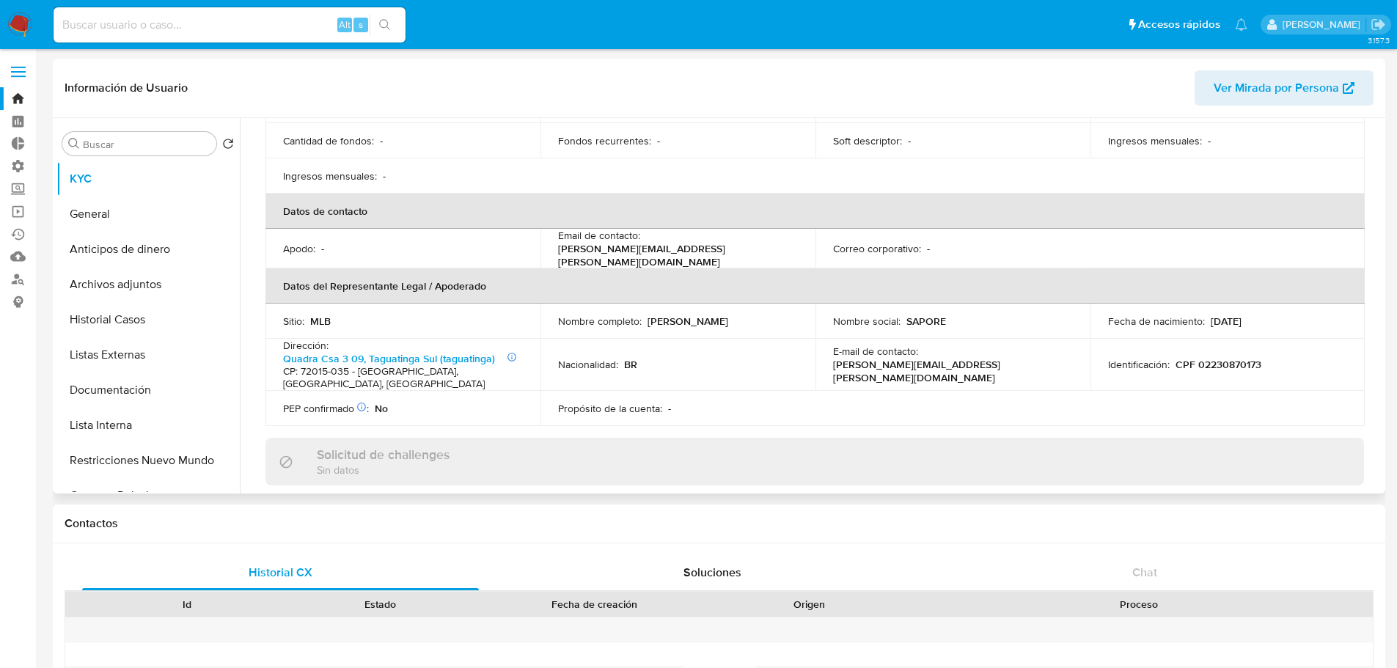
click at [518, 196] on th "Datos de contacto" at bounding box center [814, 211] width 1099 height 35
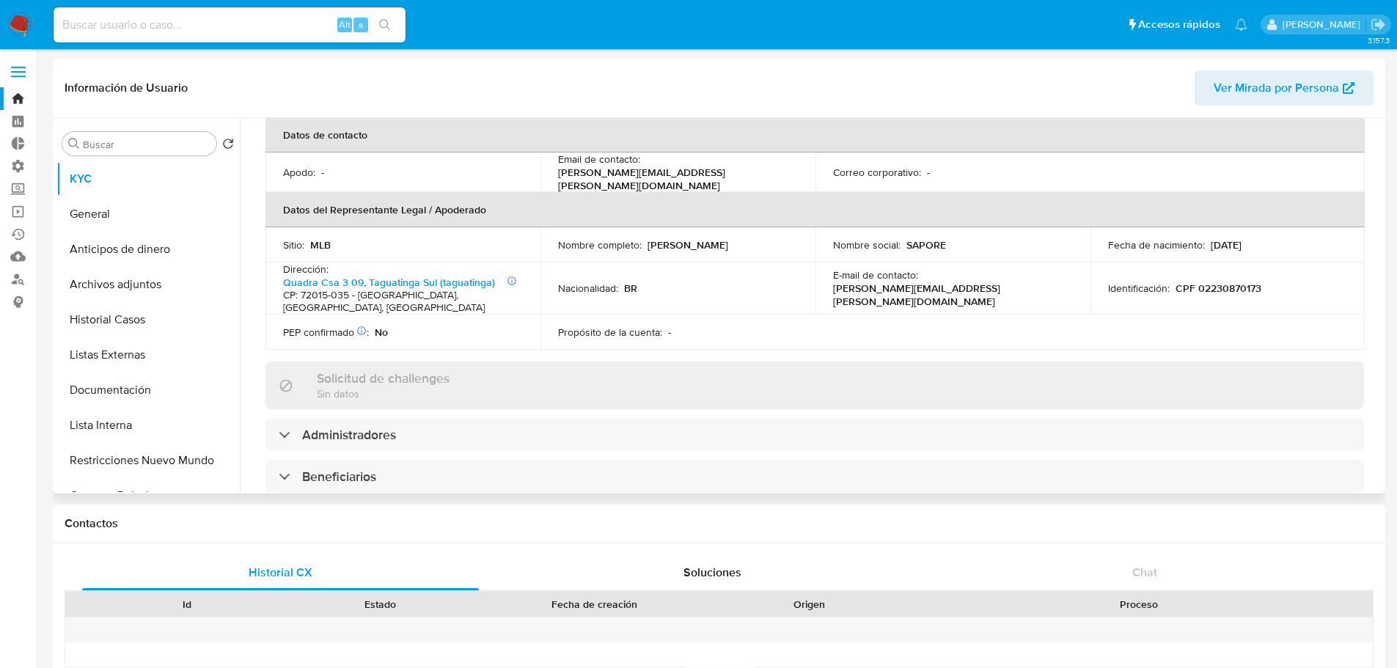
scroll to position [513, 0]
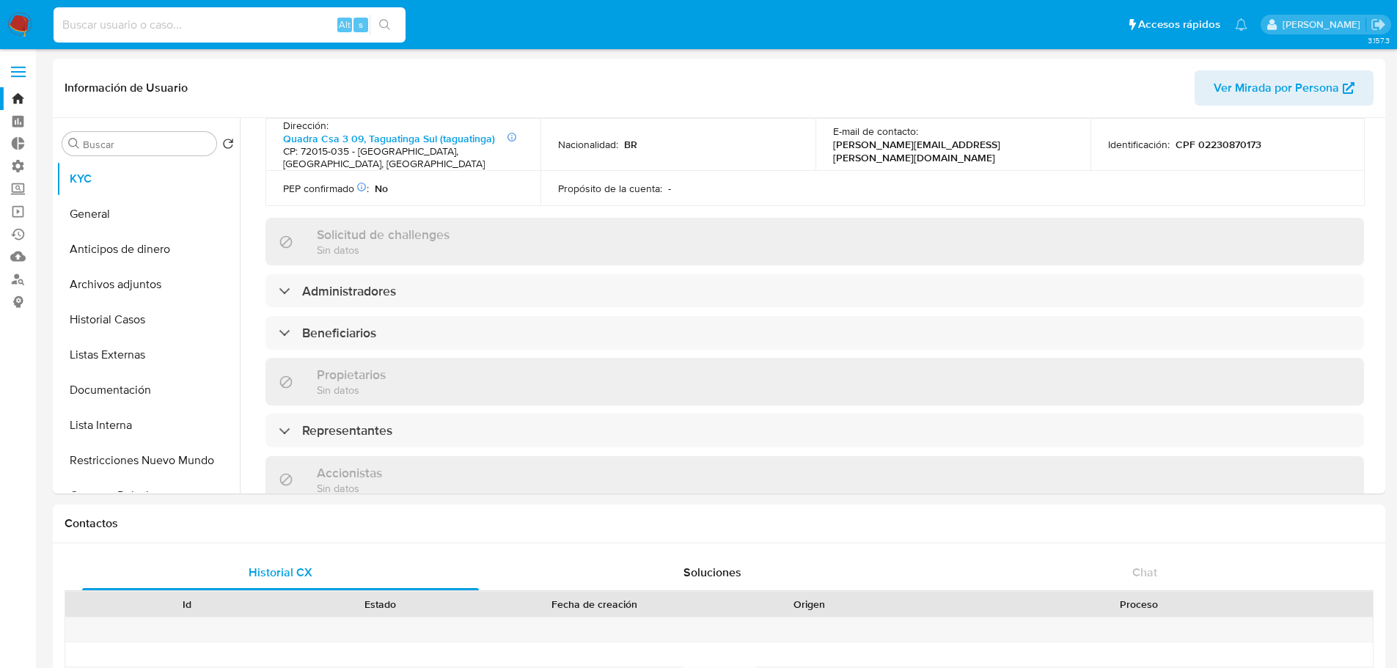
click at [269, 31] on input at bounding box center [230, 24] width 352 height 19
paste input "308369308"
type input "308369308"
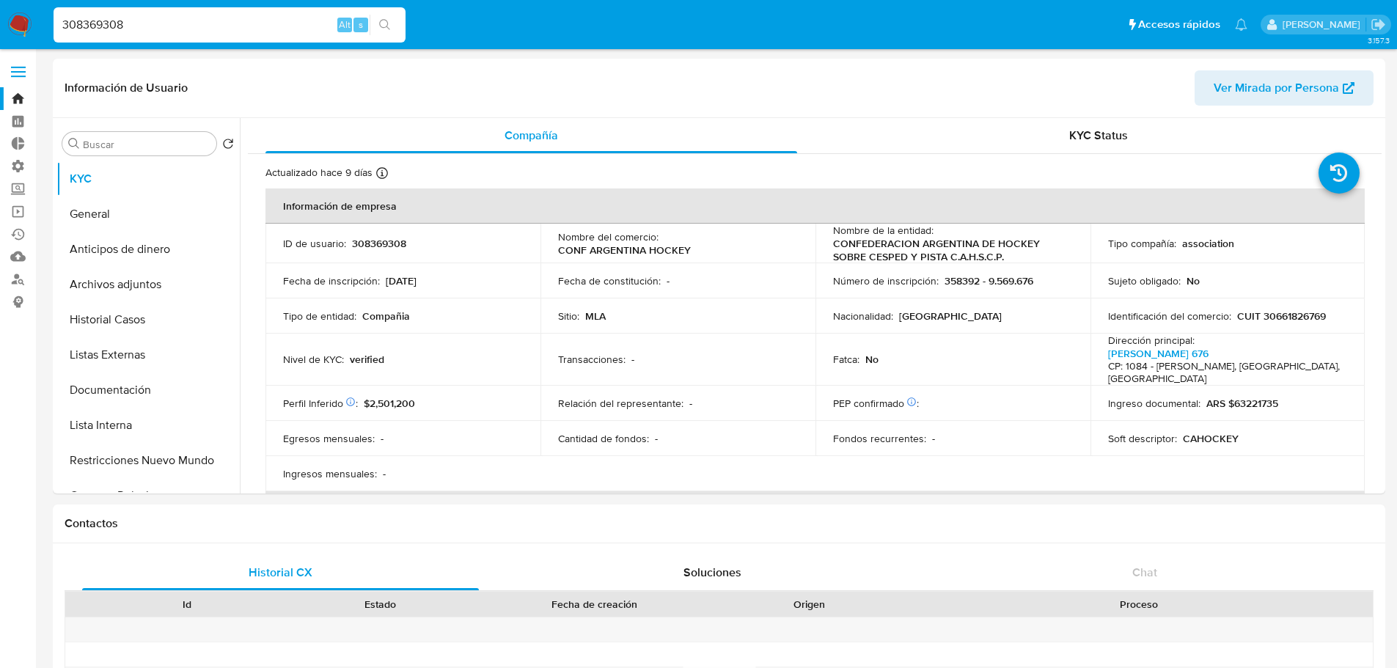
click at [422, 40] on ul "Pausado Ver notificaciones 308369308 Alt s Accesos rápidos Presiona las siguien…" at bounding box center [650, 24] width 1208 height 37
select select "10"
click at [167, 411] on button "Lista Interna" at bounding box center [142, 425] width 172 height 35
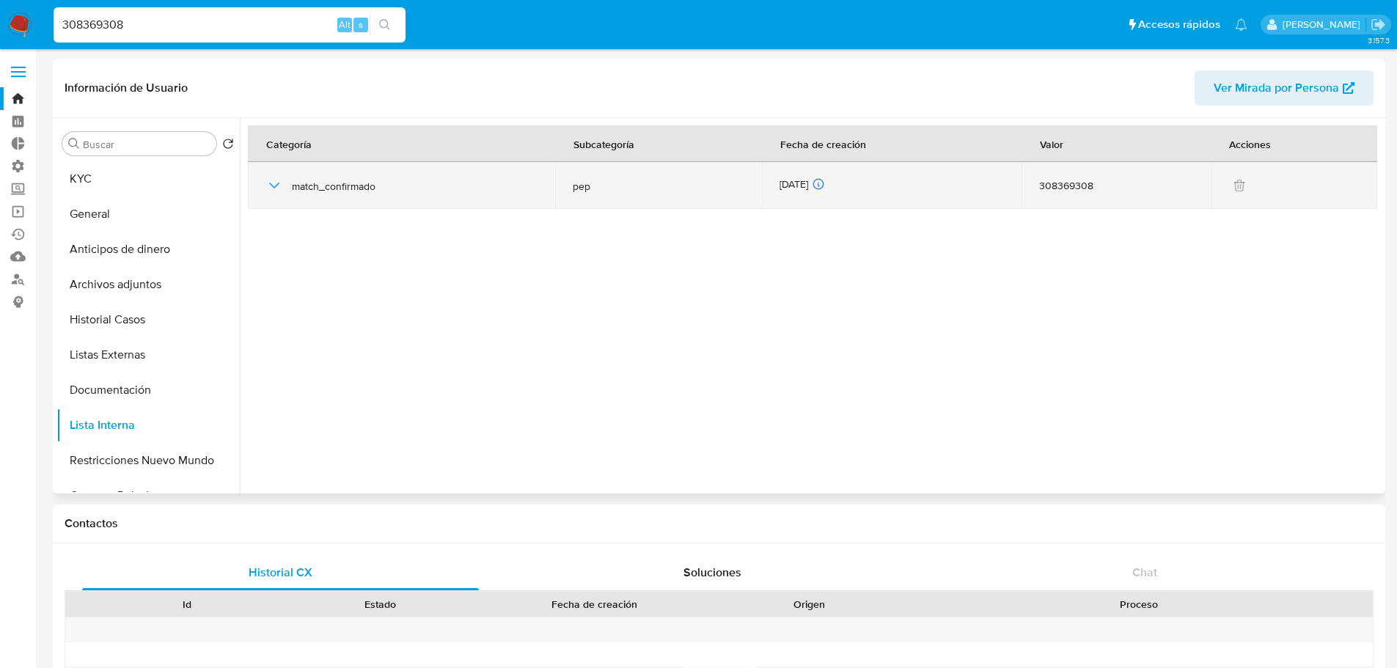
click at [271, 193] on icon "button" at bounding box center [274, 186] width 18 height 18
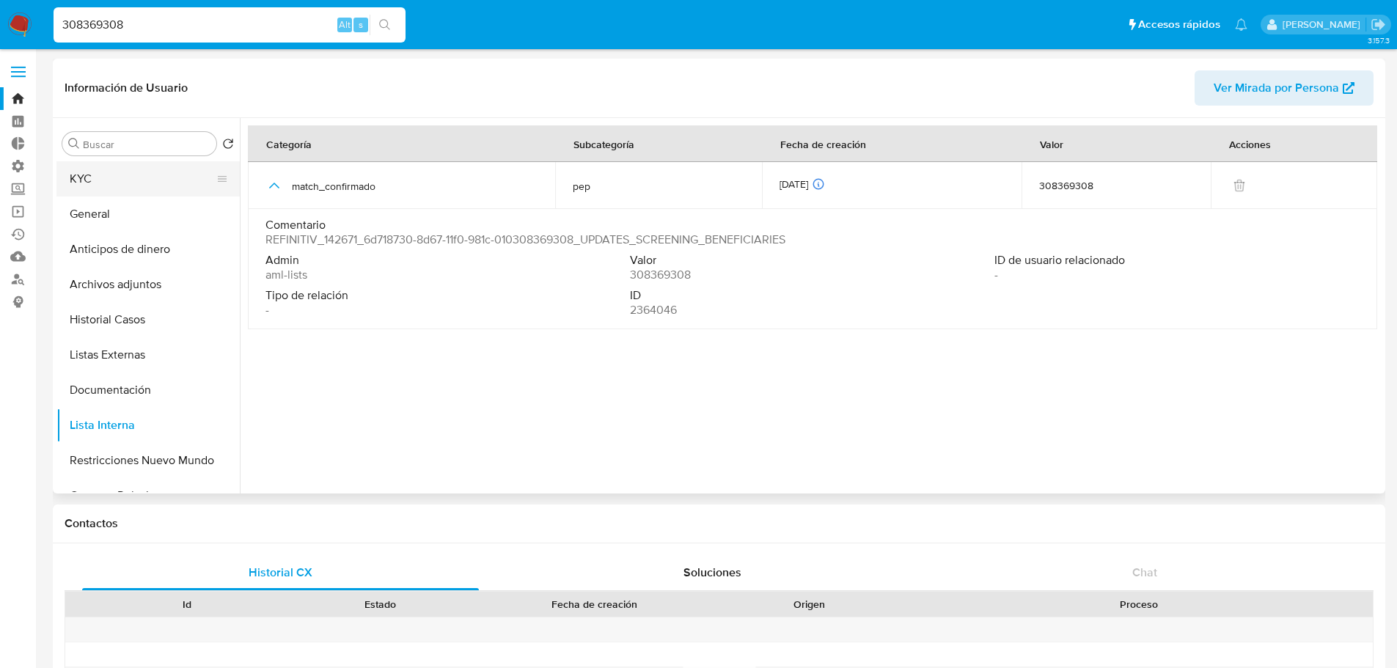
click at [122, 189] on button "KYC" at bounding box center [142, 178] width 172 height 35
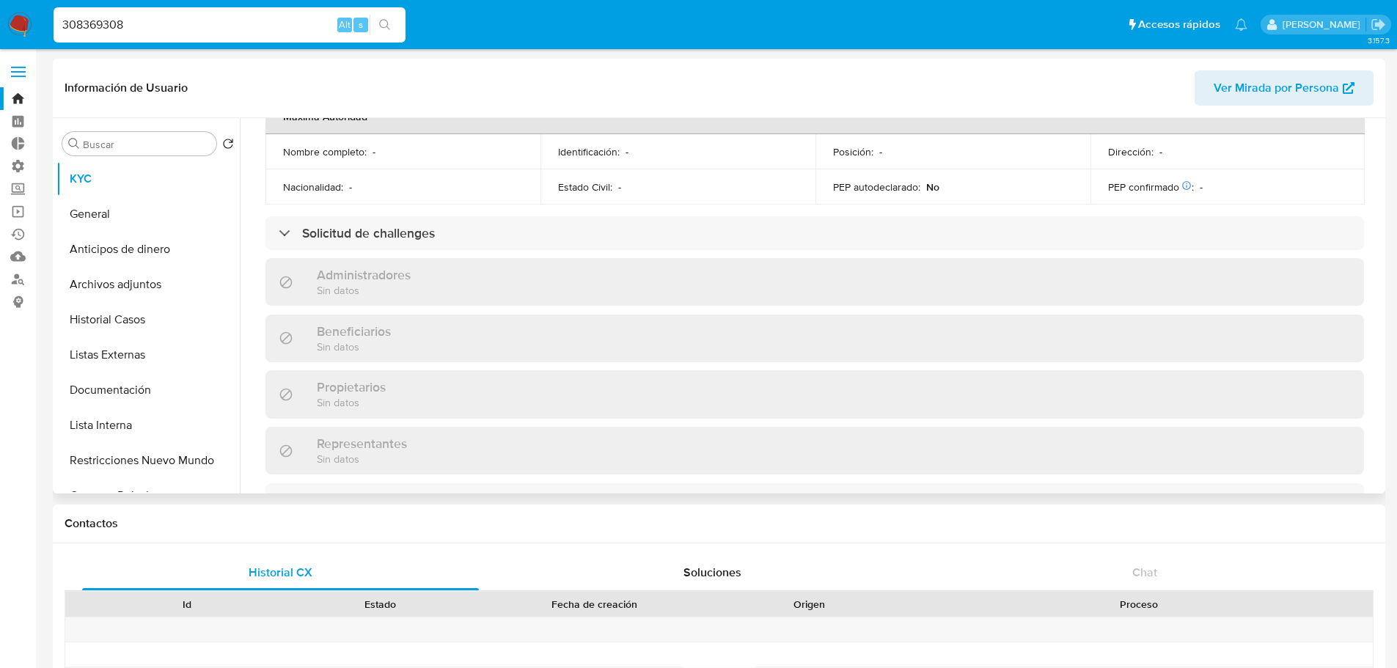
scroll to position [733, 0]
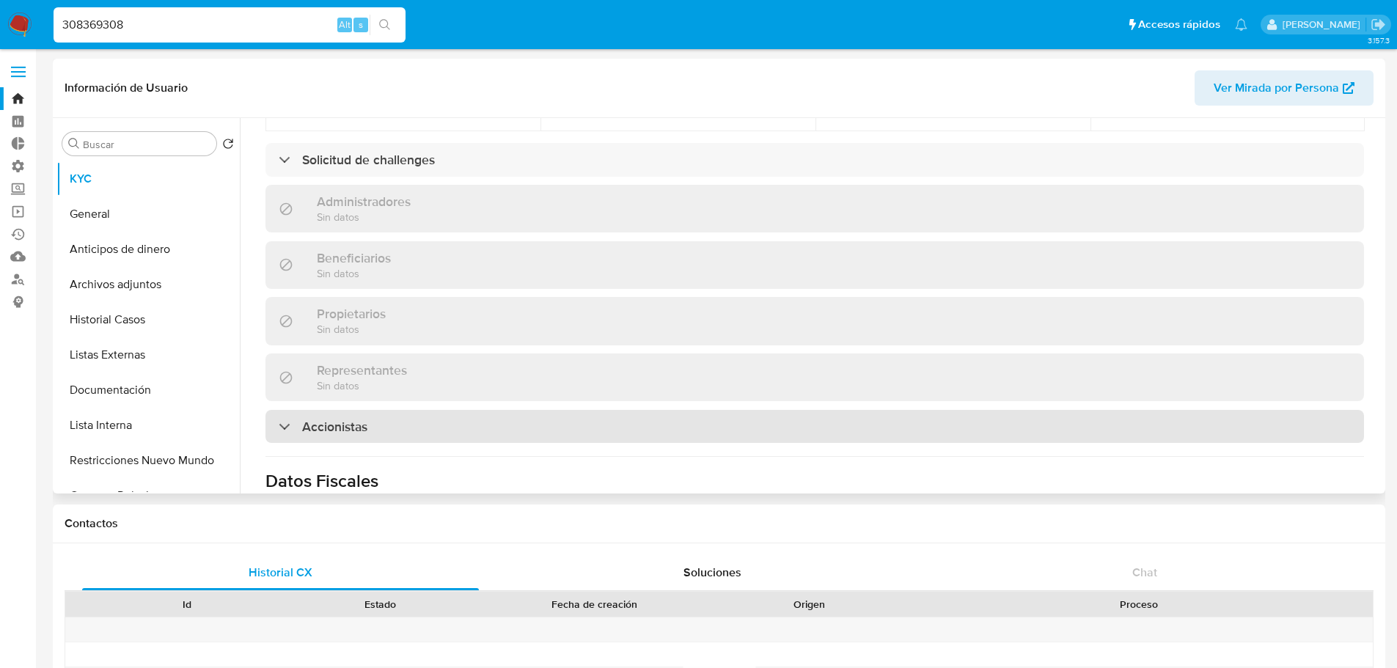
click at [455, 410] on div "Accionistas" at bounding box center [814, 427] width 1098 height 34
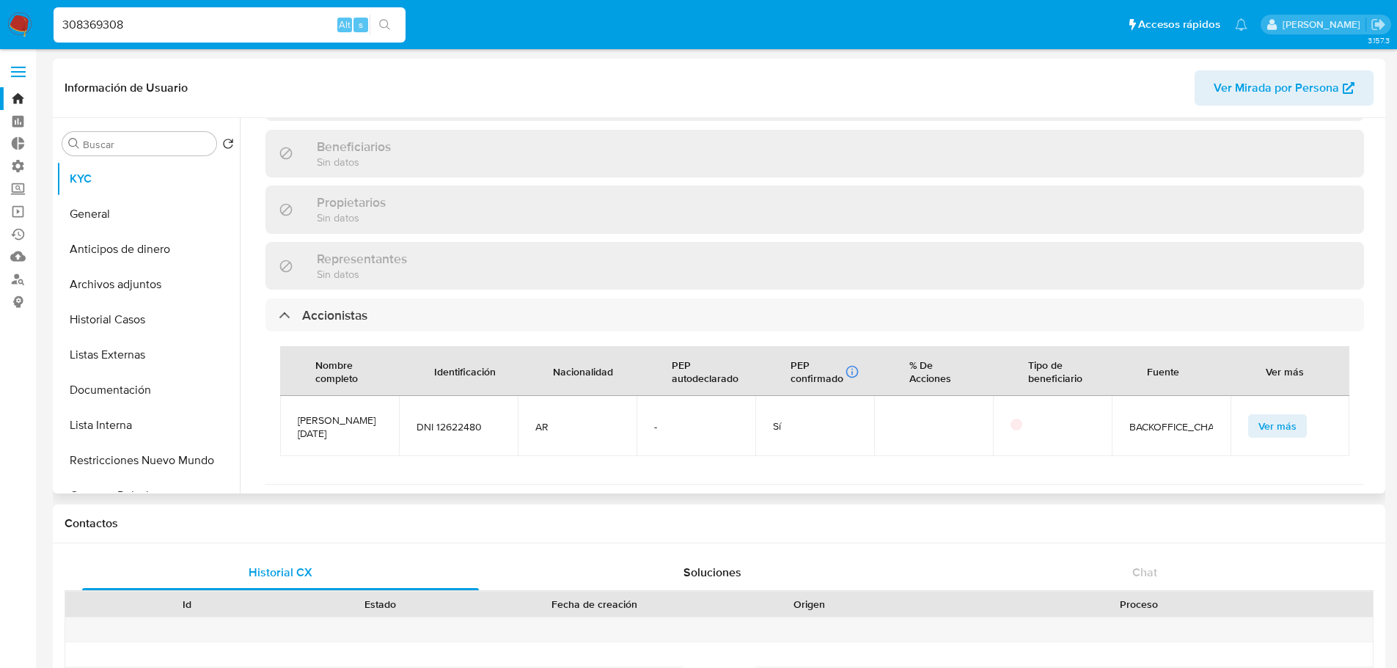
scroll to position [880, 0]
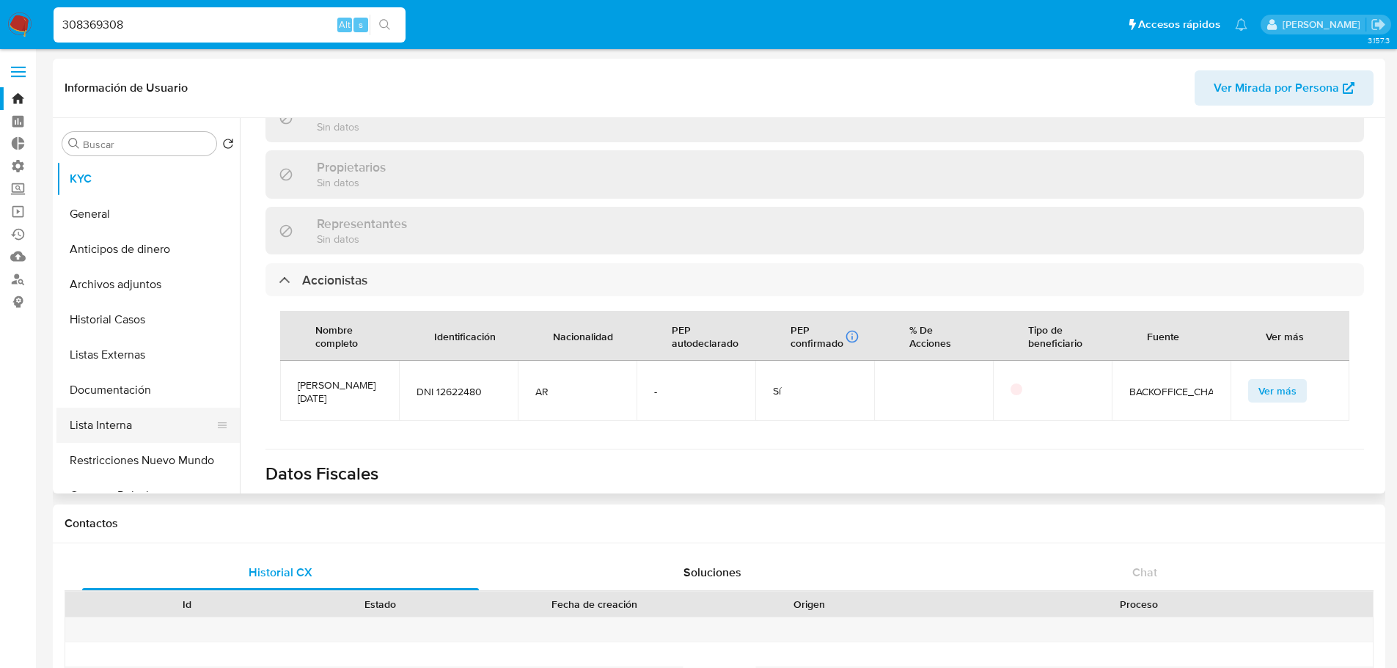
click at [176, 416] on button "Lista Interna" at bounding box center [142, 425] width 172 height 35
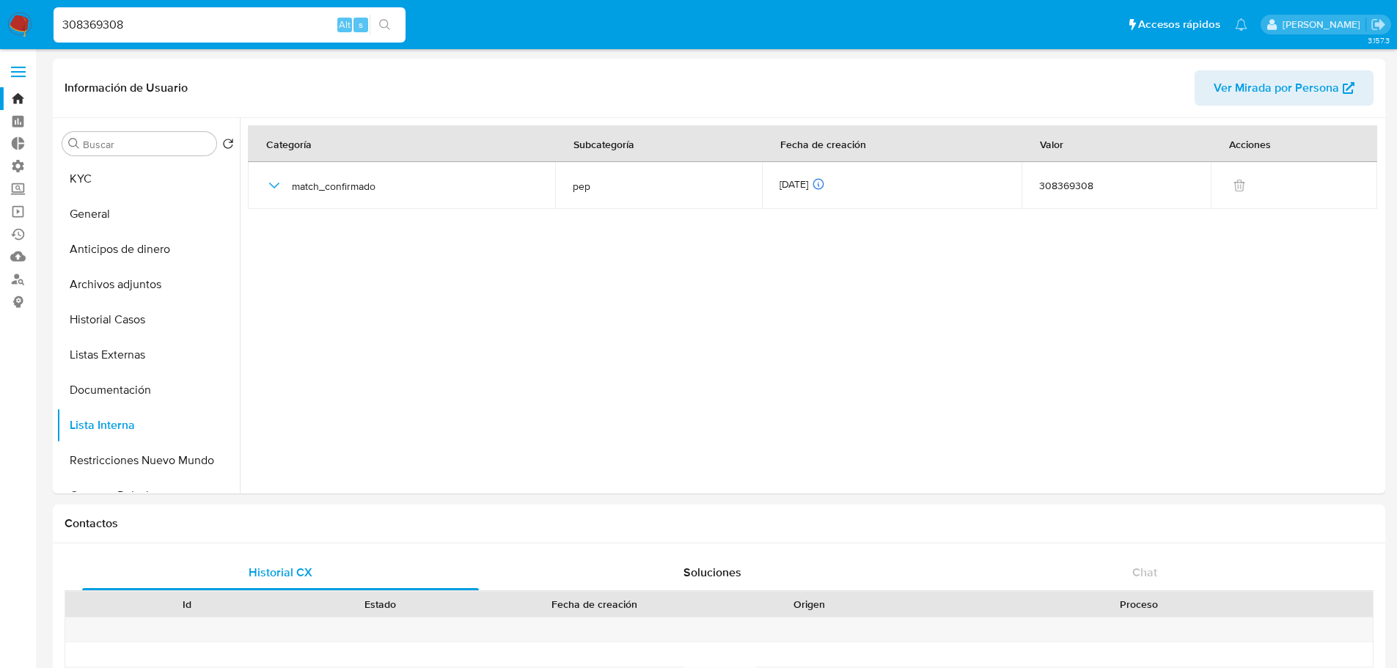
click at [318, 34] on div "308369308 Alt s" at bounding box center [230, 24] width 352 height 35
click at [317, 33] on input "308369308" at bounding box center [230, 24] width 352 height 19
paste input "126942402"
type input "1269424028"
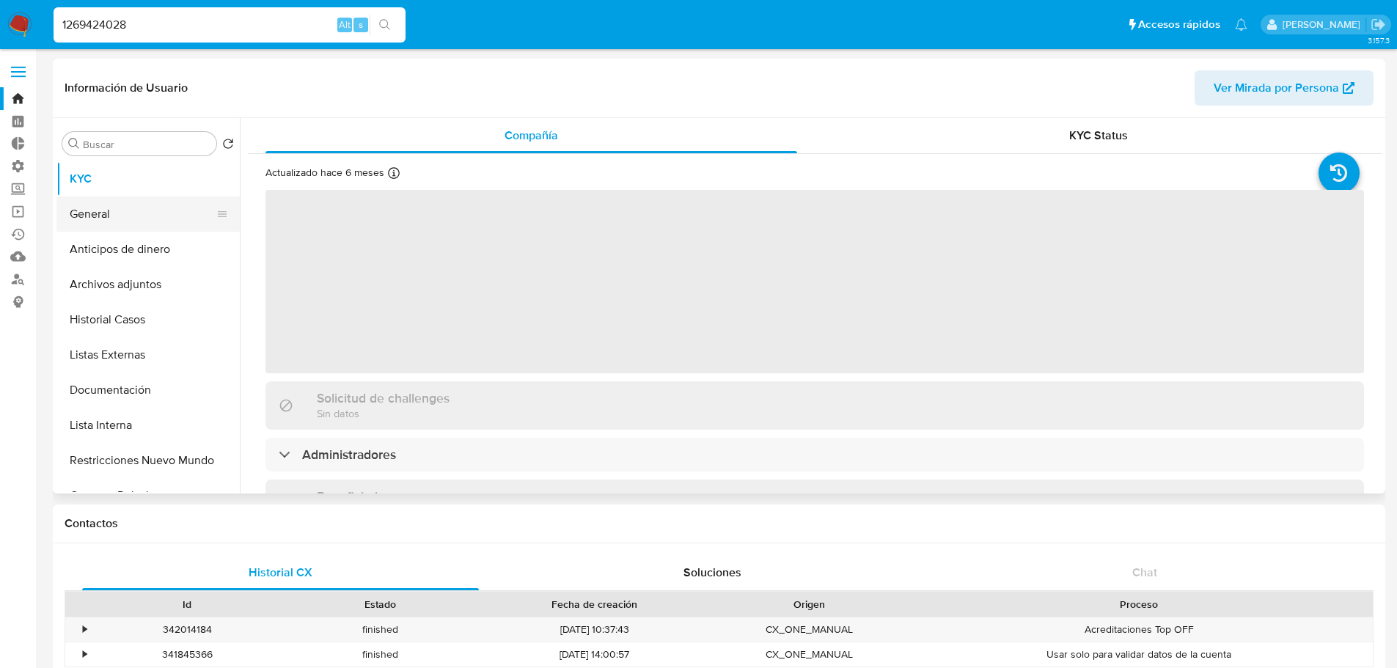
click at [144, 215] on button "General" at bounding box center [142, 214] width 172 height 35
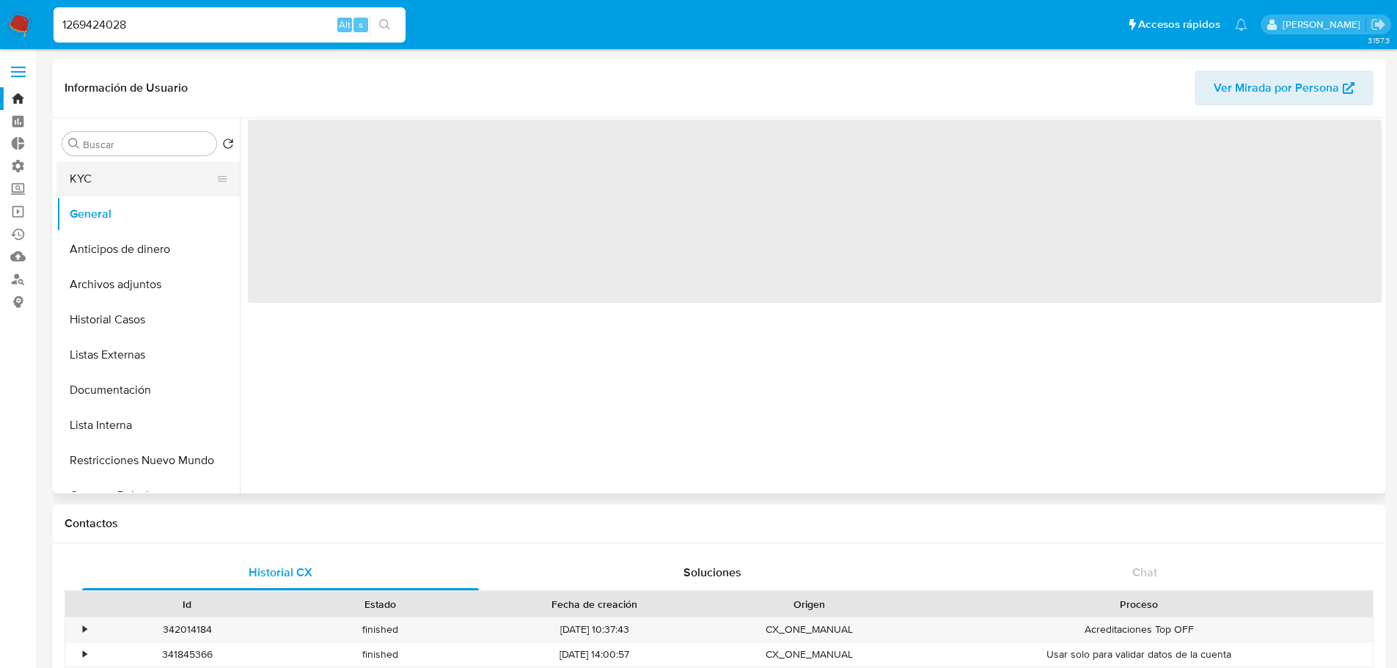
select select "10"
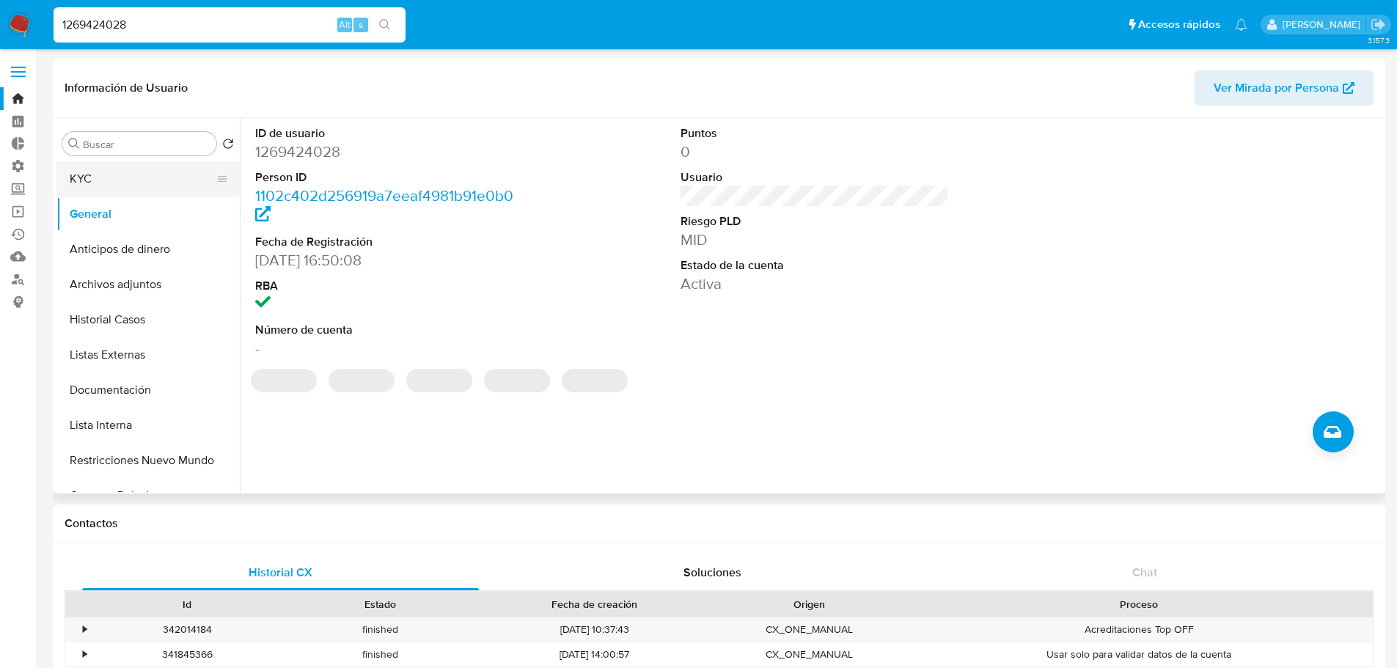
click at [175, 180] on button "KYC" at bounding box center [142, 178] width 172 height 35
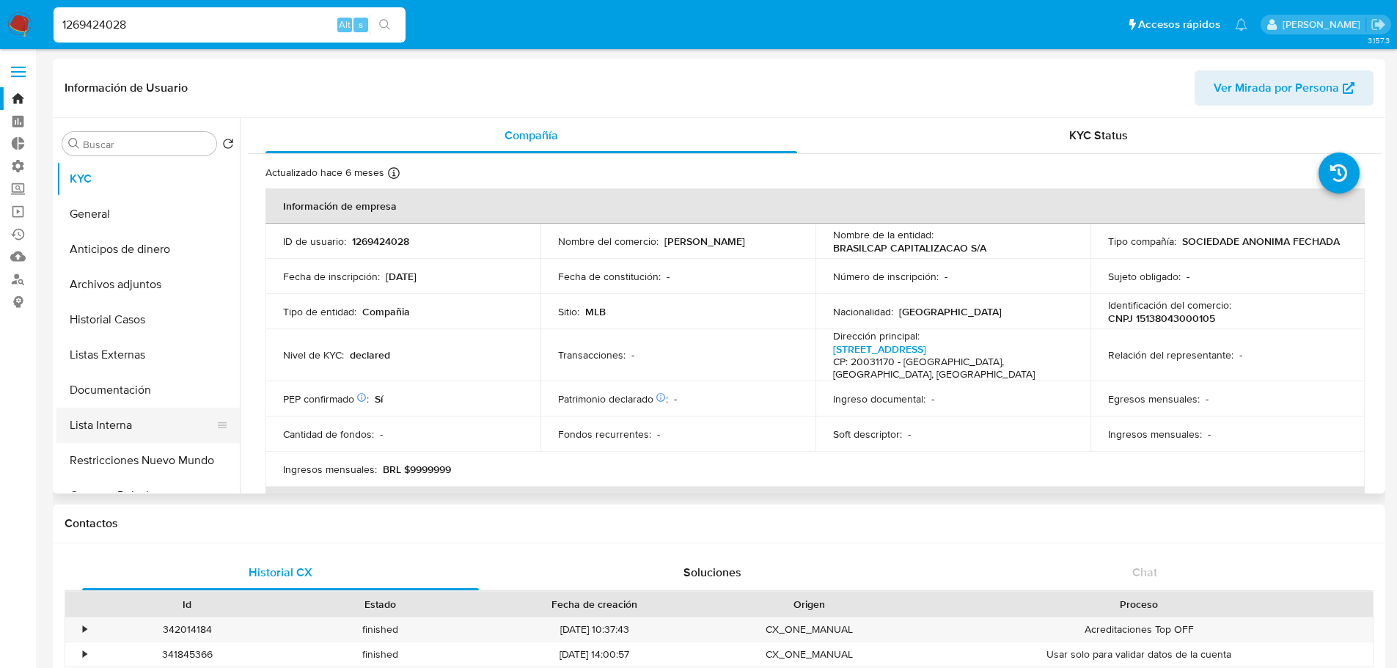
click at [162, 423] on button "Lista Interna" at bounding box center [142, 425] width 172 height 35
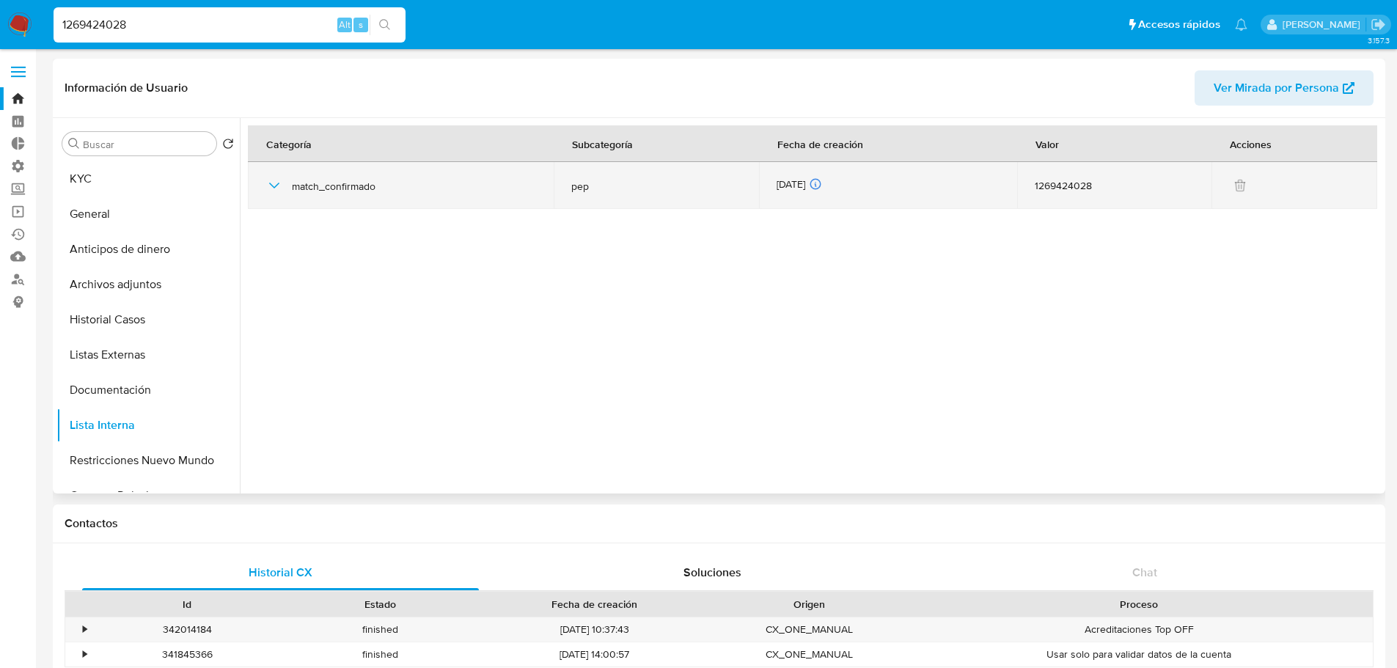
click at [280, 190] on icon "button" at bounding box center [274, 186] width 18 height 18
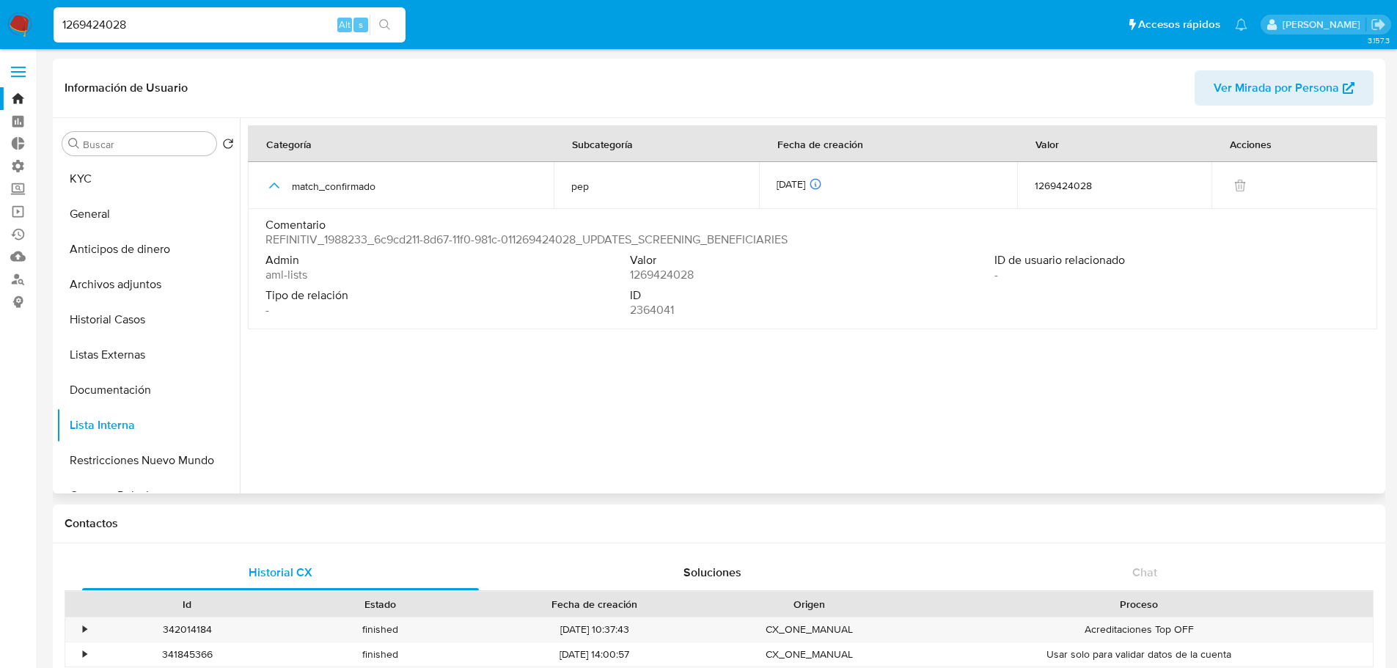
click at [268, 337] on div at bounding box center [811, 305] width 1142 height 375
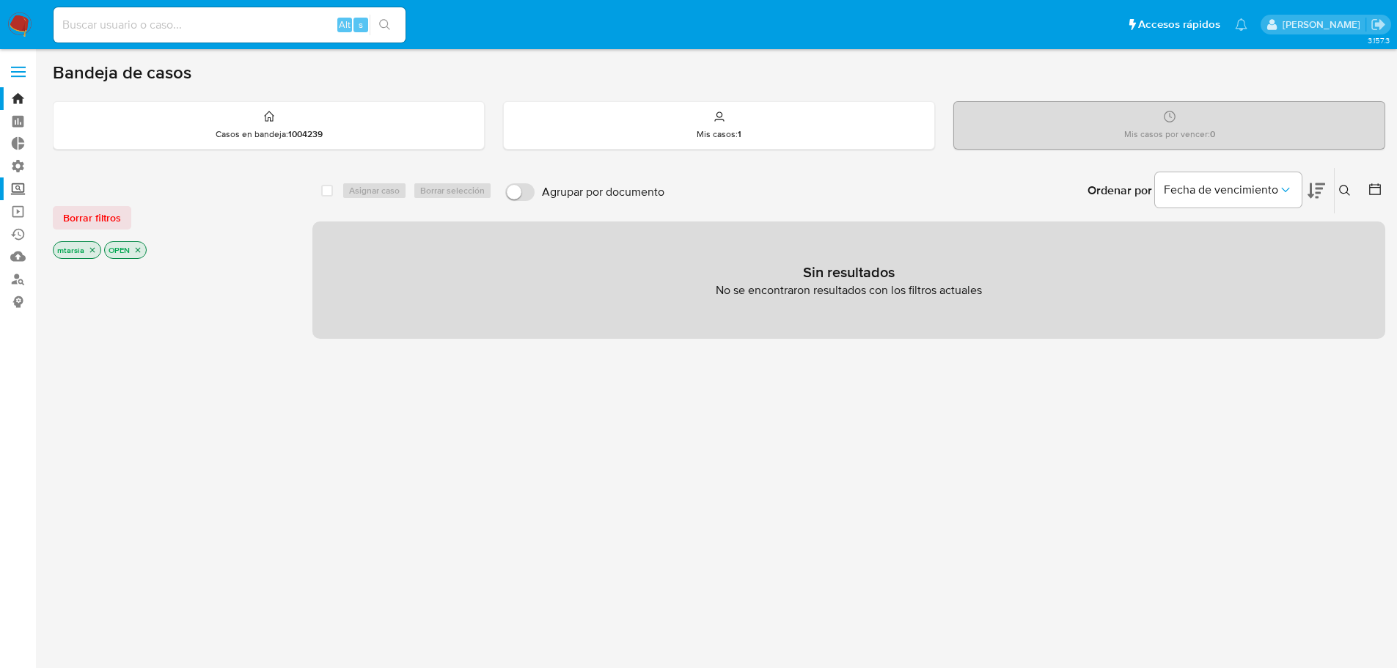
click at [28, 187] on label "Screening" at bounding box center [87, 188] width 175 height 23
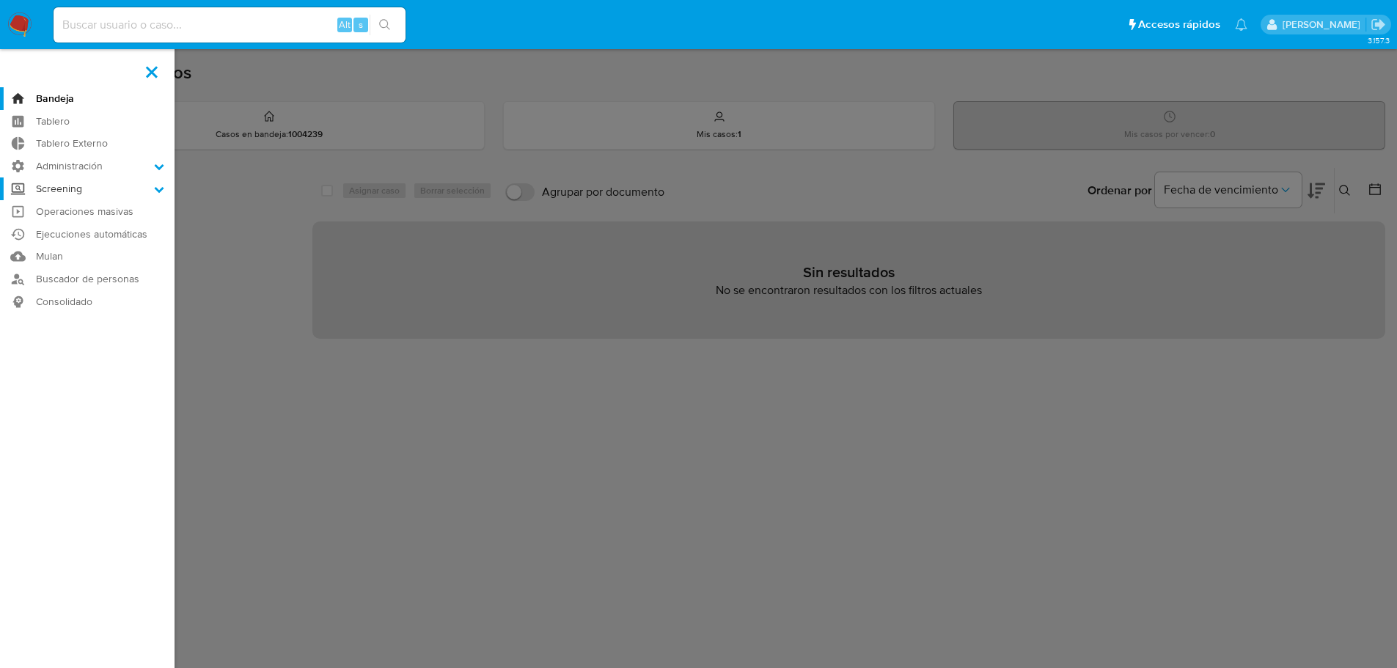
click at [0, 0] on input "Screening" at bounding box center [0, 0] width 0 height 0
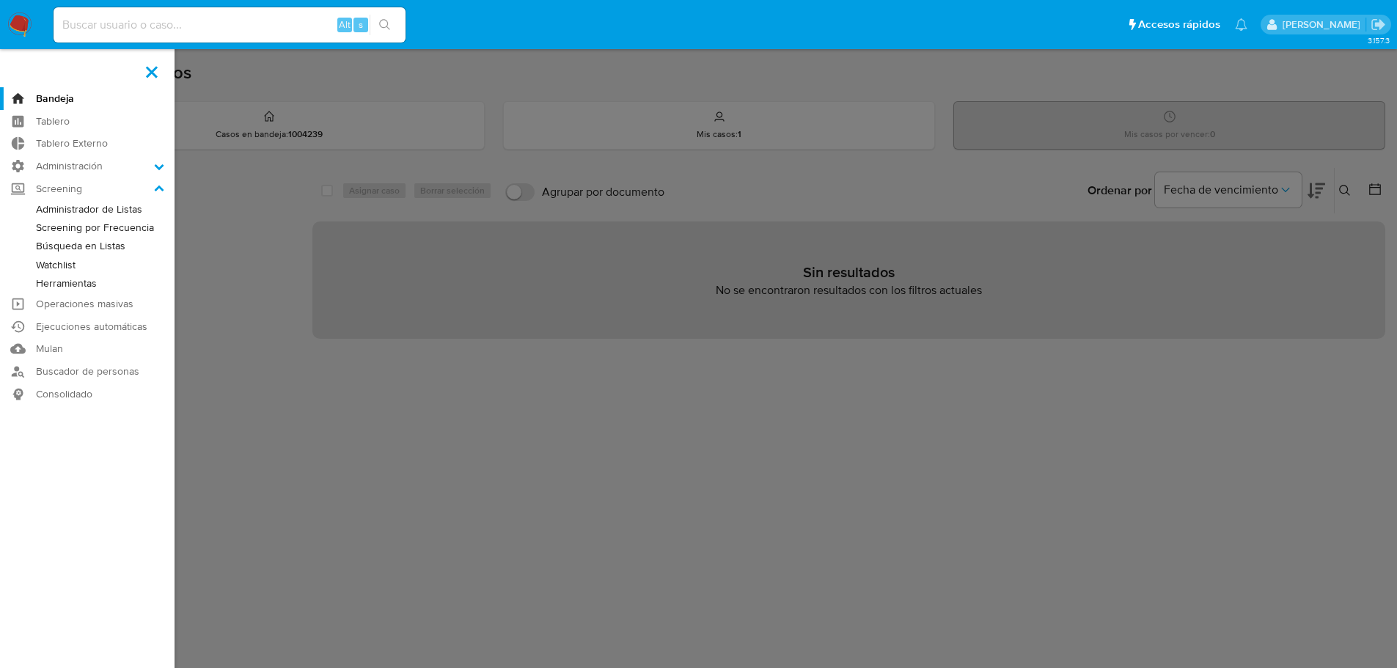
click at [40, 208] on link "Administrador de Listas" at bounding box center [87, 209] width 175 height 18
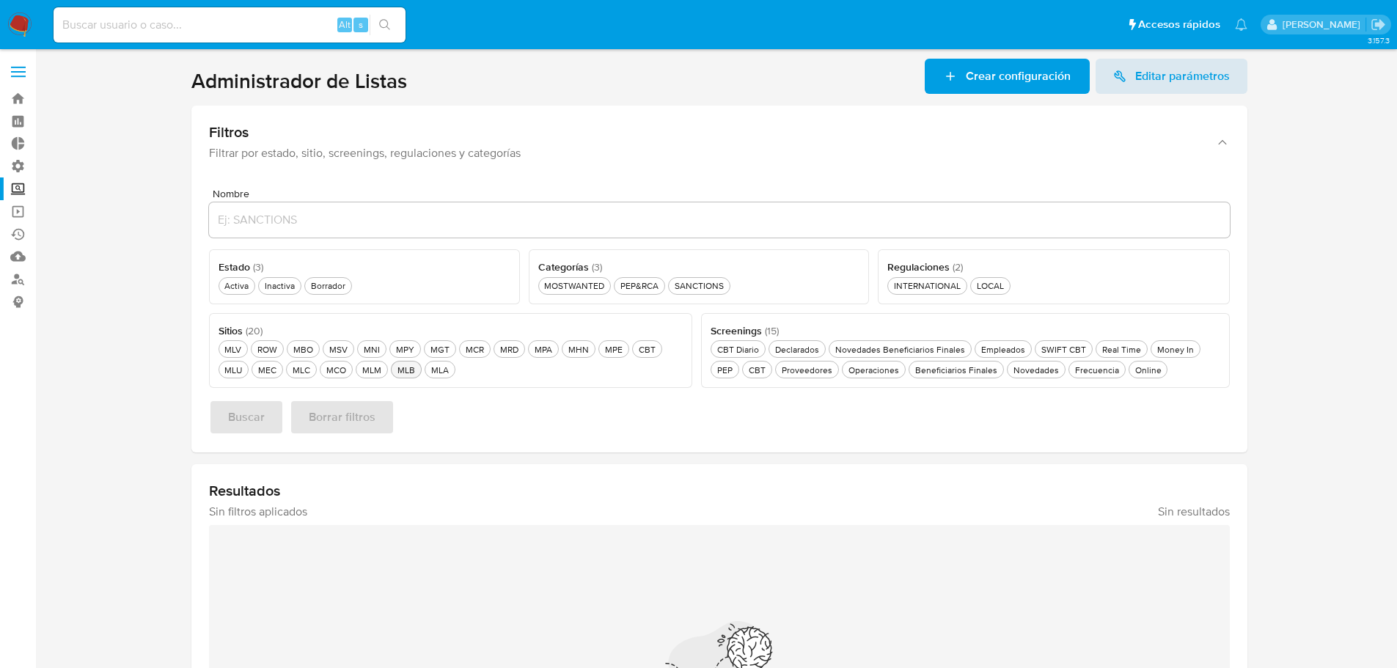
click at [398, 372] on div "MLB MLB" at bounding box center [405, 370] width 23 height 12
click at [241, 285] on div "Activa Activa" at bounding box center [236, 285] width 30 height 12
click at [847, 348] on div "Novedades Beneficiarios Finales Novedades Beneficiarios Finales" at bounding box center [900, 349] width 136 height 12
click at [653, 284] on div "PEP&RCA PEP&RCA" at bounding box center [636, 285] width 44 height 12
click at [274, 410] on button "Buscar" at bounding box center [246, 417] width 75 height 35
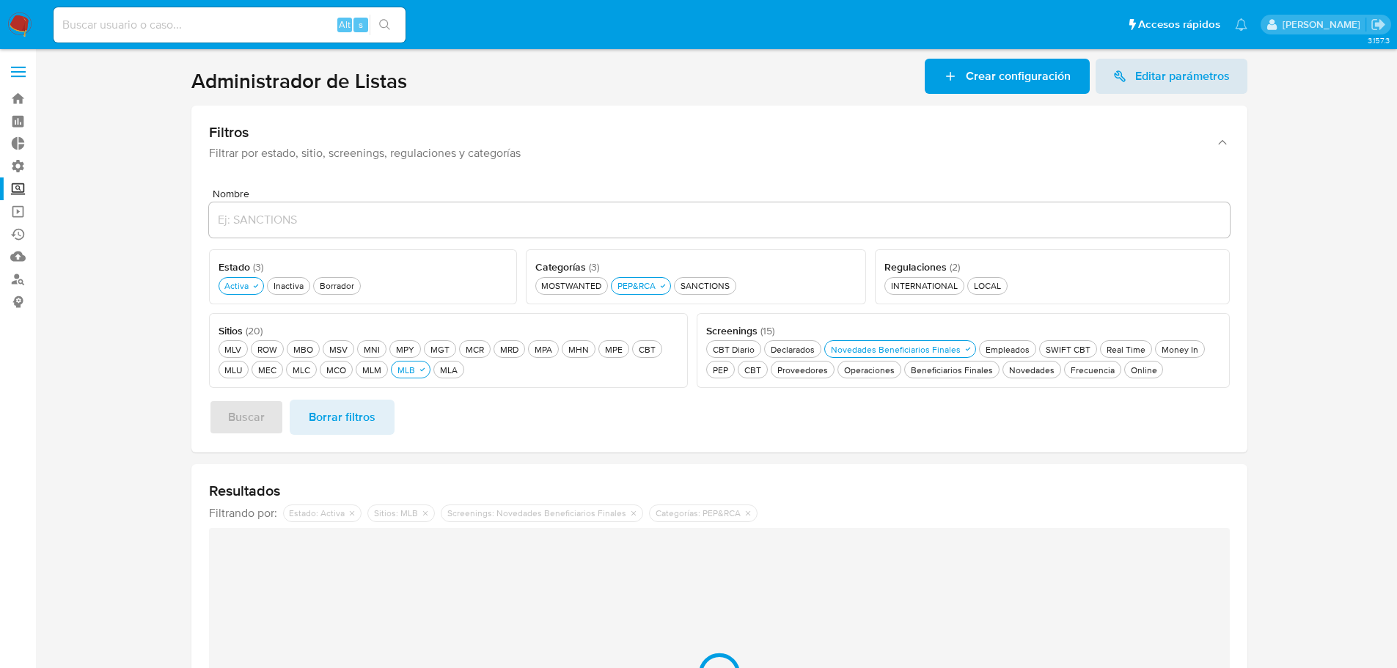
click at [144, 440] on section at bounding box center [719, 461] width 1332 height 805
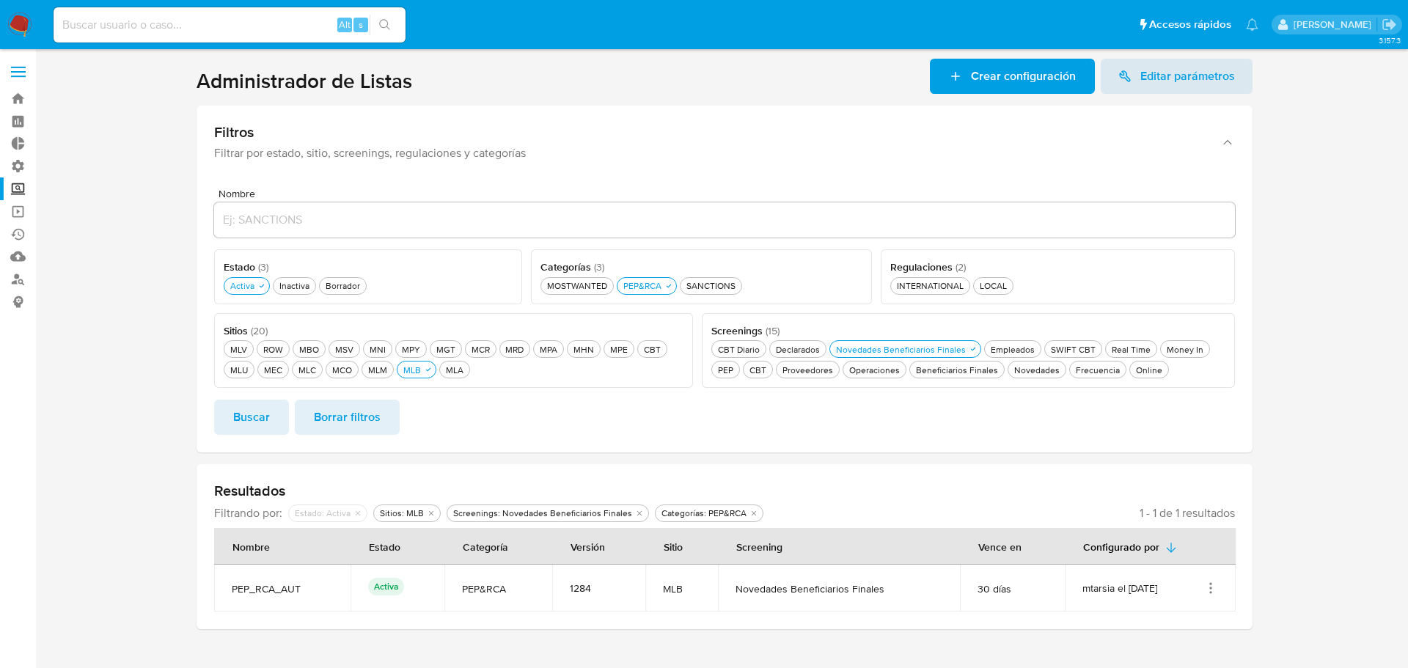
click at [1211, 589] on icon "Acciones" at bounding box center [1211, 587] width 1 height 1
click at [1197, 487] on button "Ver detalles" at bounding box center [1152, 476] width 132 height 39
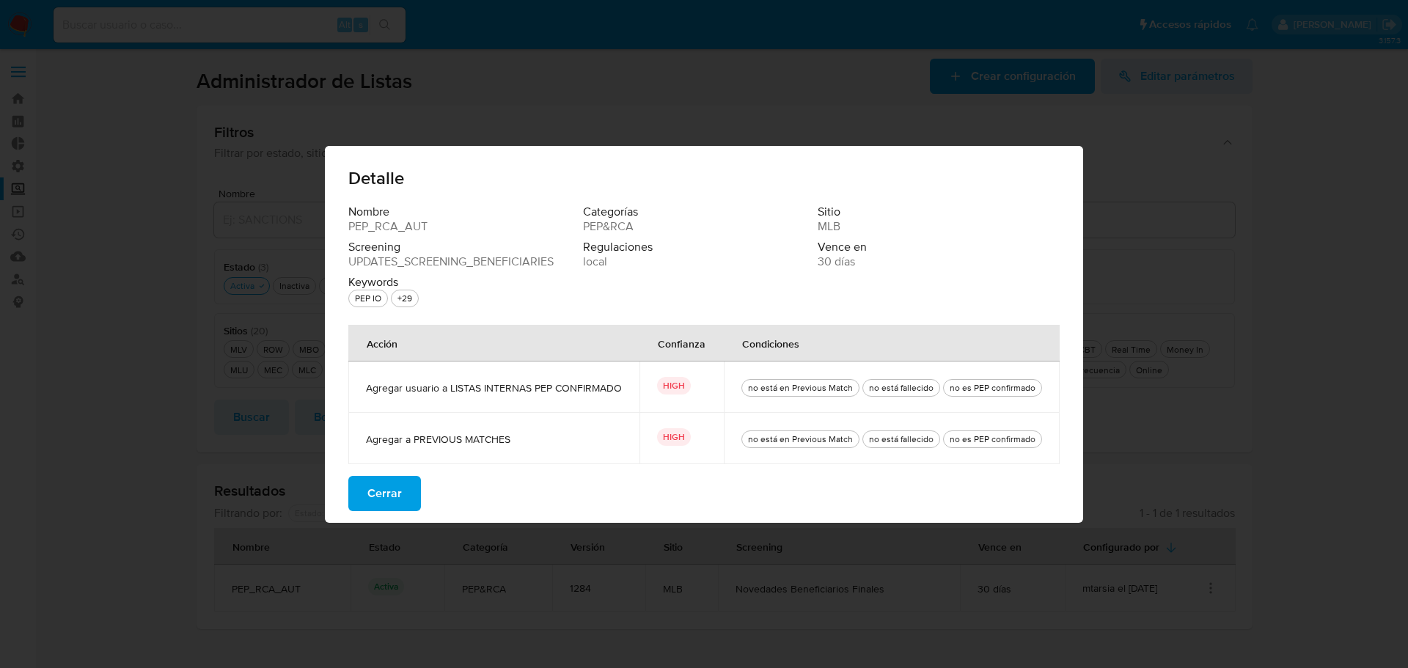
drag, startPoint x: 369, startPoint y: 389, endPoint x: 639, endPoint y: 387, distance: 269.8
click at [639, 387] on td "Agregar usuario a LISTAS INTERNAS PEP CONFIRMADO" at bounding box center [493, 386] width 291 height 51
click at [630, 386] on td "Agregar usuario a LISTAS INTERNAS PEP CONFIRMADO" at bounding box center [493, 386] width 291 height 51
click at [419, 493] on button "Cerrar" at bounding box center [384, 493] width 73 height 35
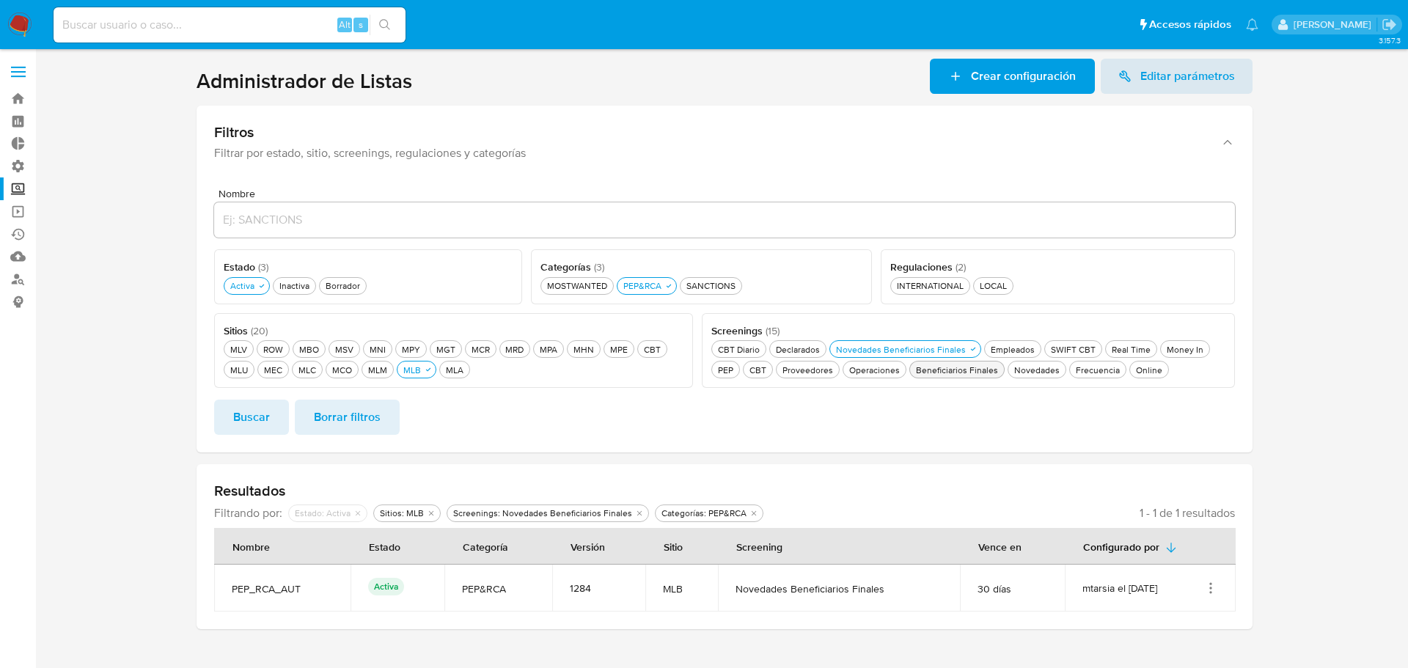
click at [921, 368] on div "Beneficiarios Finales Beneficiarios Finales" at bounding box center [957, 370] width 88 height 12
click at [284, 407] on button "Buscar" at bounding box center [251, 417] width 75 height 35
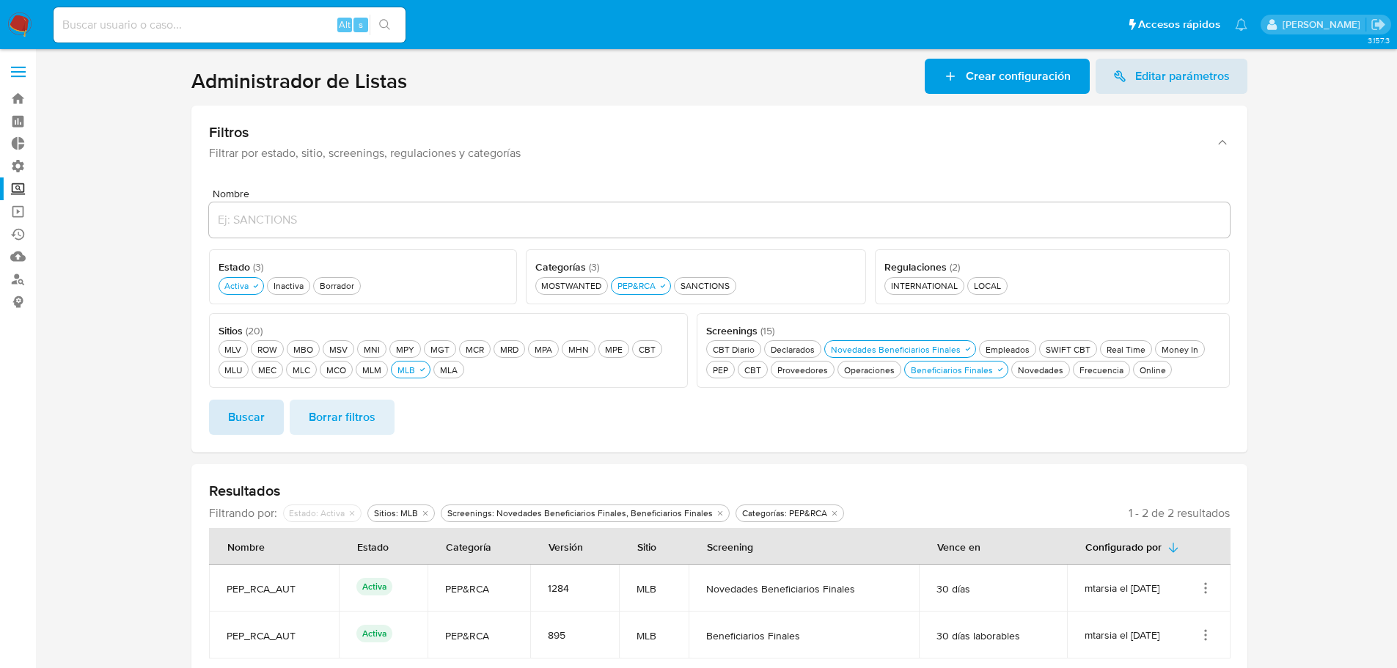
scroll to position [18, 0]
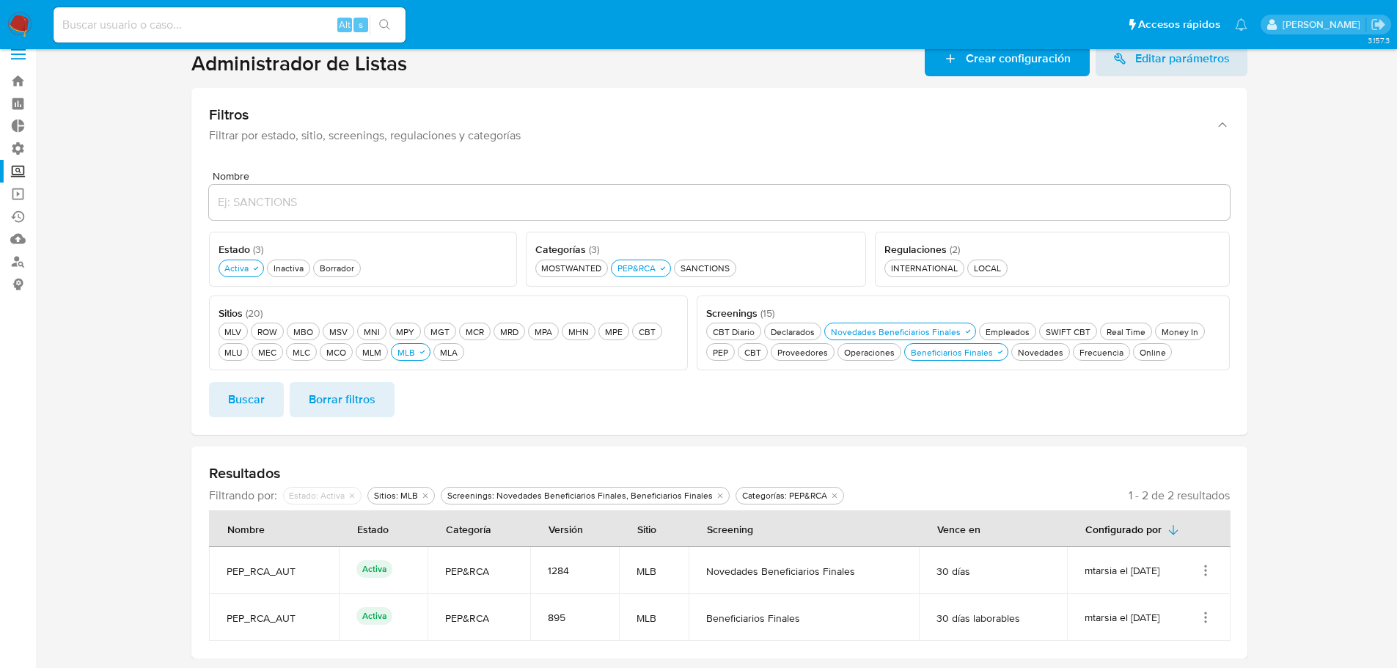
click at [1208, 614] on icon "Acciones" at bounding box center [1205, 617] width 15 height 15
click at [1197, 505] on button "Ver detalles" at bounding box center [1147, 505] width 132 height 39
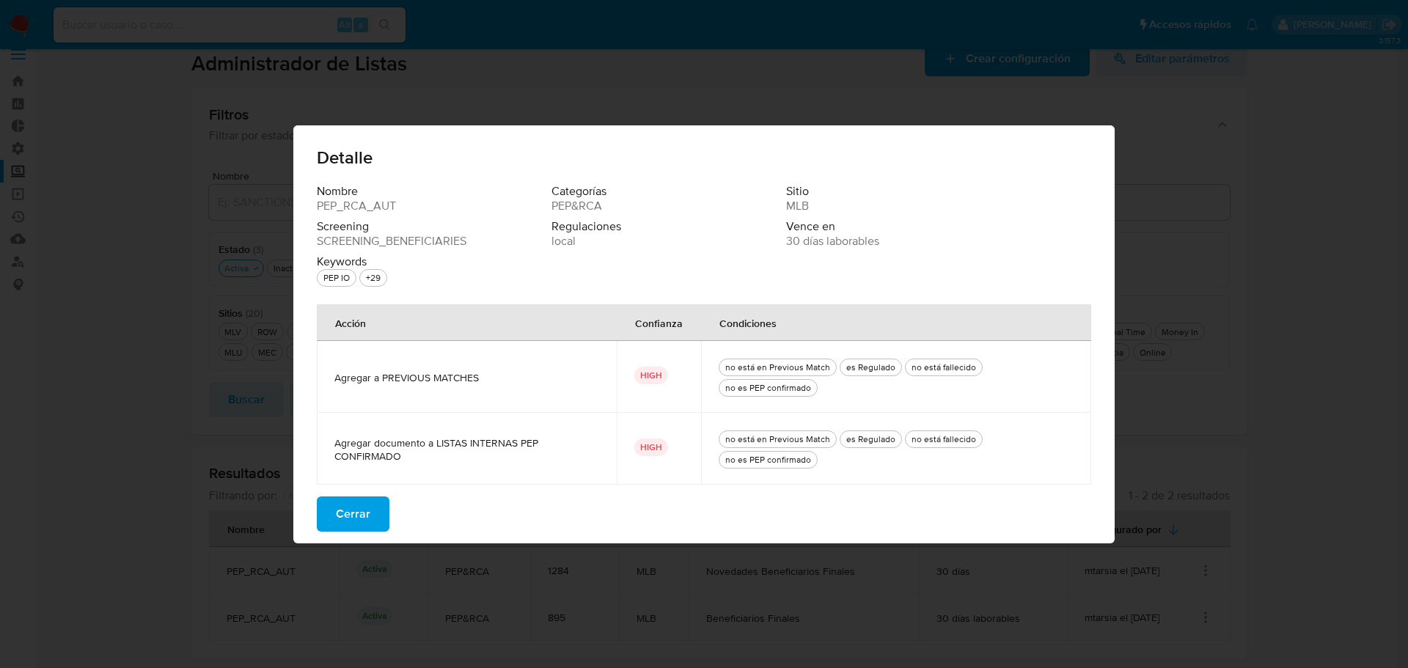
click at [378, 513] on button "Cerrar" at bounding box center [353, 513] width 73 height 35
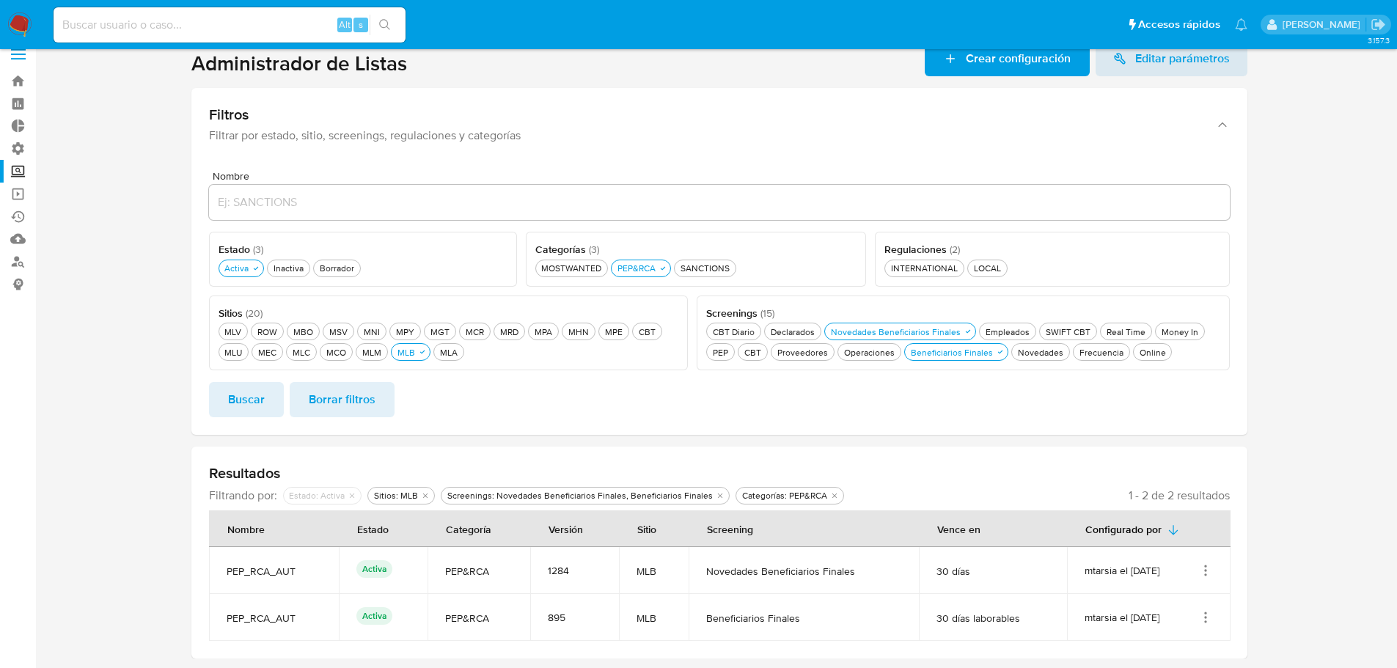
click at [1309, 613] on section at bounding box center [719, 349] width 1332 height 617
click at [438, 344] on button "MLA MLA" at bounding box center [448, 352] width 31 height 18
click at [920, 355] on div "Beneficiarios Finales Beneficiarios Finales" at bounding box center [952, 352] width 88 height 12
click at [271, 392] on button "Buscar" at bounding box center [246, 399] width 75 height 35
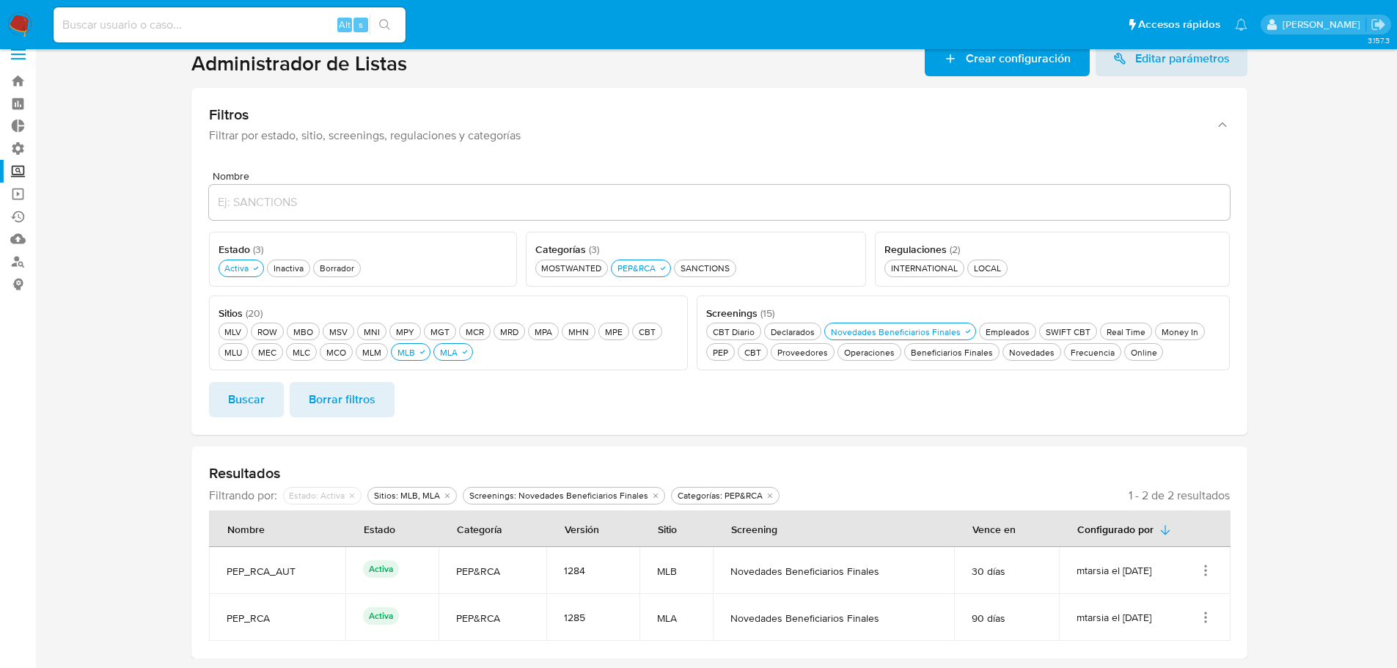
click at [1208, 615] on icon "Acciones" at bounding box center [1205, 617] width 15 height 15
click at [1197, 516] on button "Ver detalles" at bounding box center [1147, 505] width 132 height 39
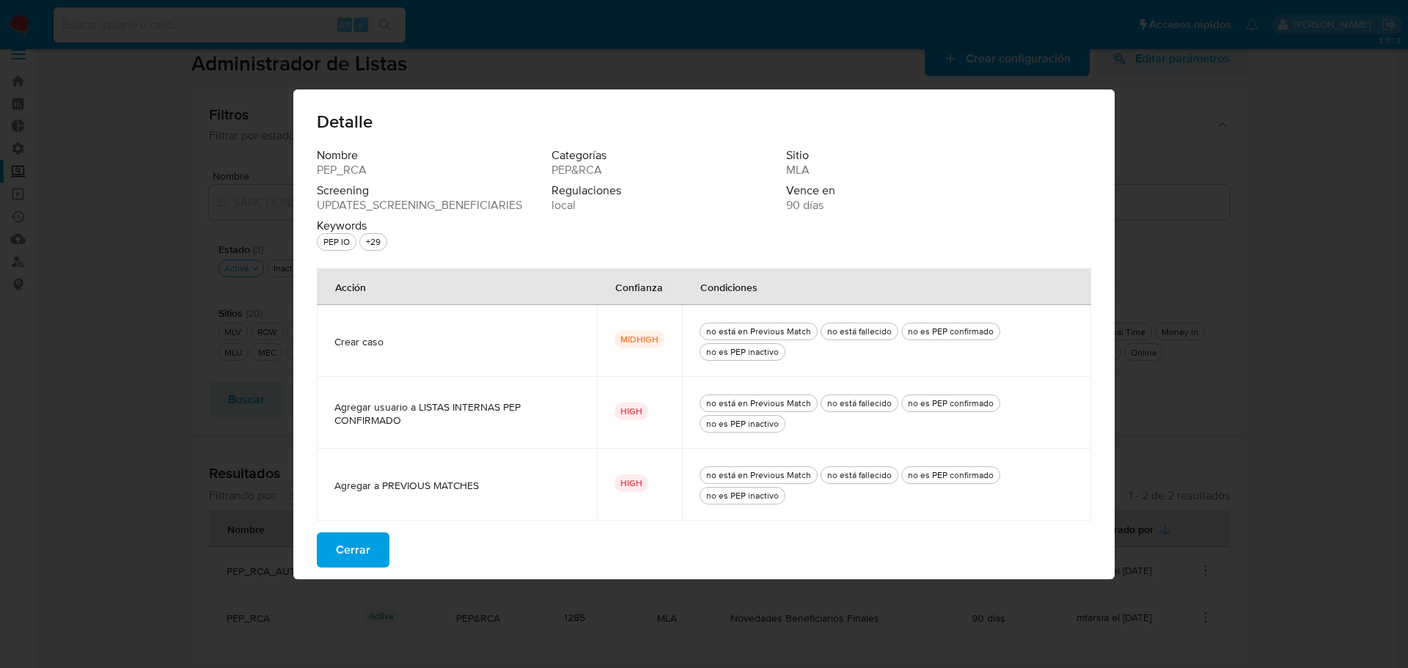
click at [367, 545] on span "Cerrar" at bounding box center [353, 550] width 34 height 32
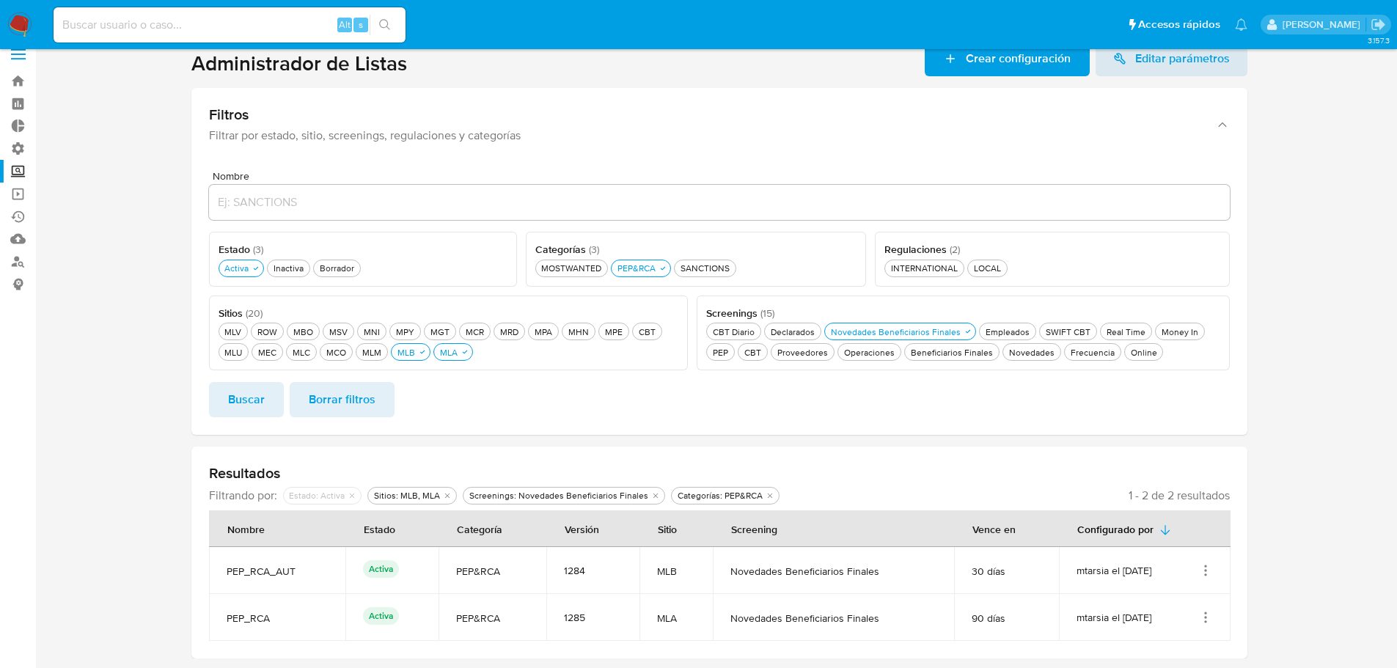
click at [1260, 398] on section at bounding box center [719, 349] width 1332 height 617
click at [1282, 374] on section at bounding box center [719, 349] width 1332 height 617
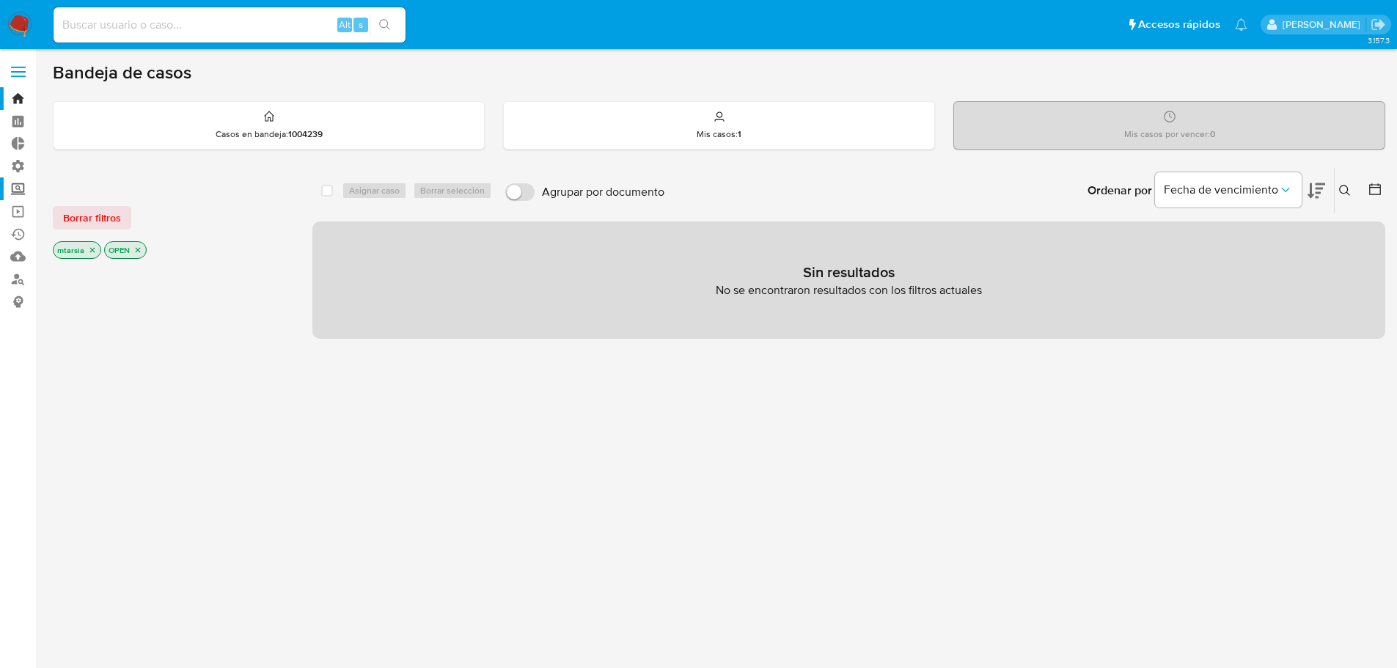
click at [26, 183] on label "Screening" at bounding box center [87, 188] width 175 height 23
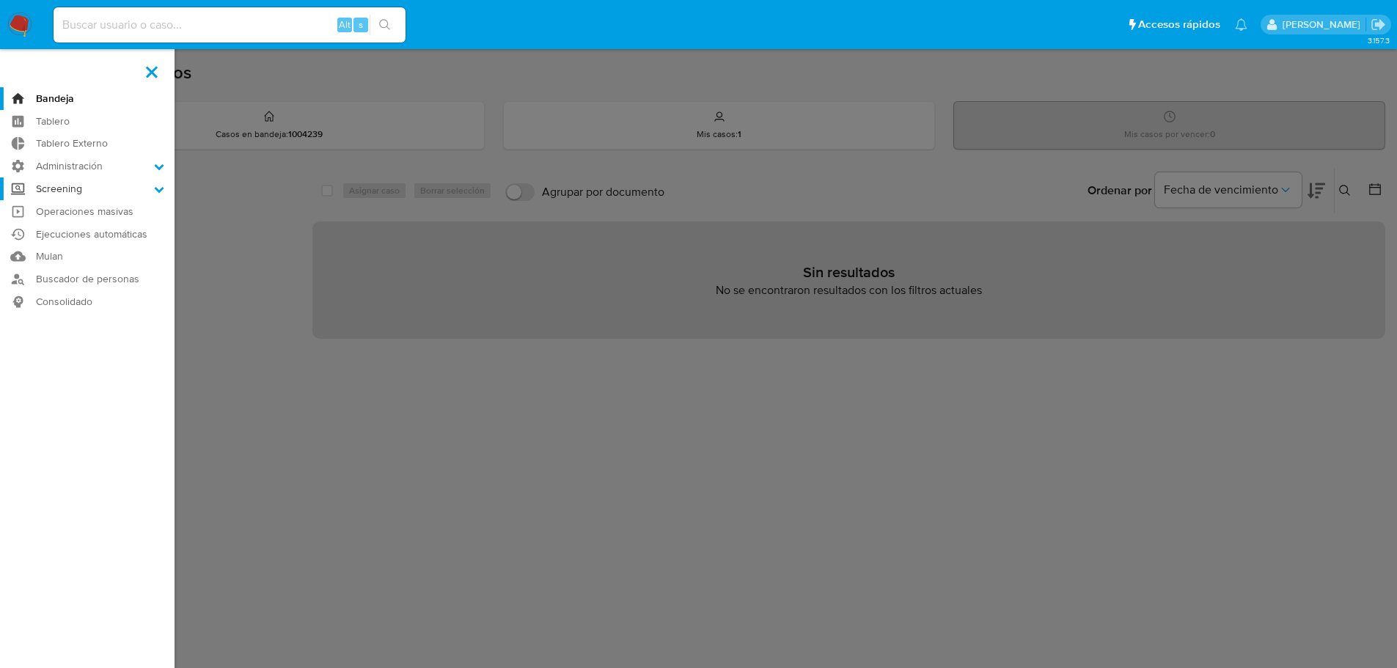
click at [0, 0] on input "Screening" at bounding box center [0, 0] width 0 height 0
